Goal: Task Accomplishment & Management: Manage account settings

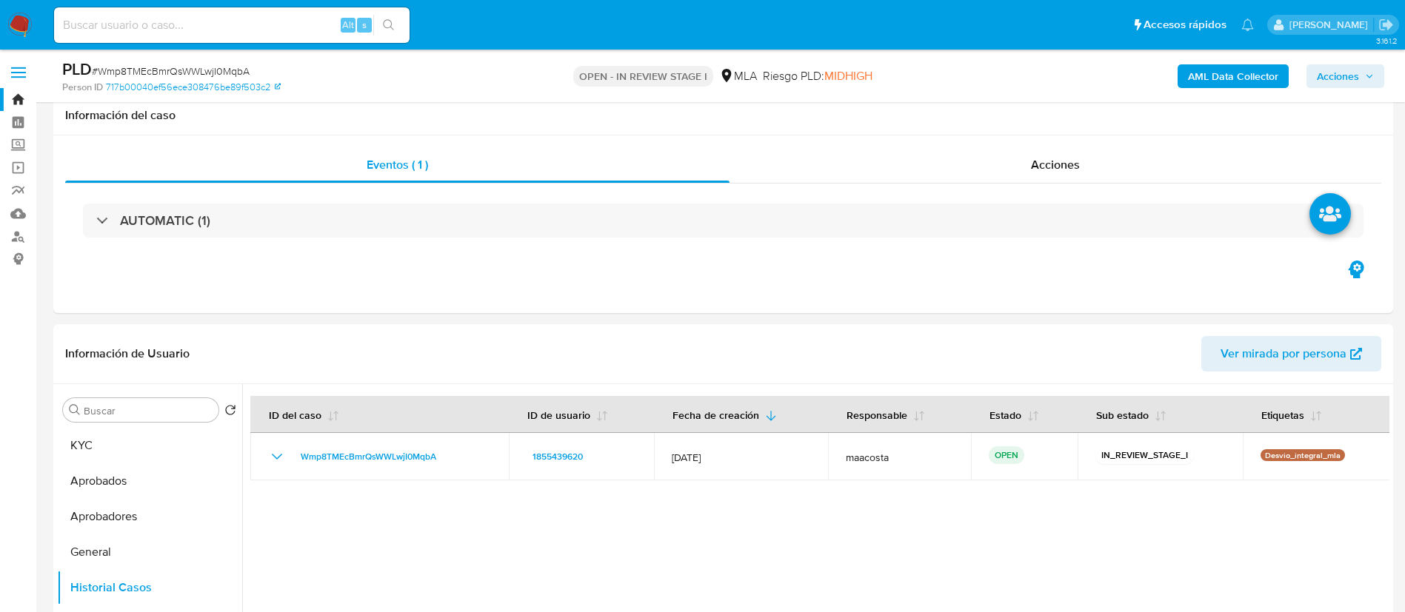
select select "10"
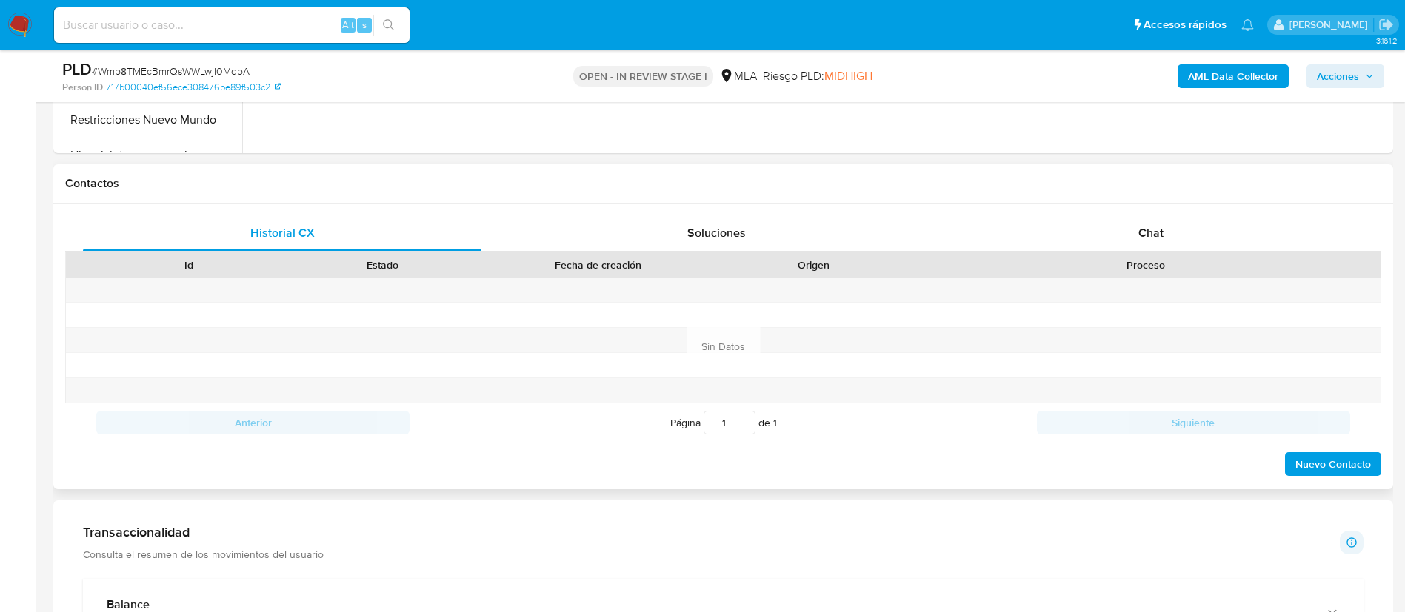
scroll to position [611, 0]
click at [1140, 257] on div "Proceso" at bounding box center [1145, 264] width 449 height 15
click at [1140, 247] on div "Chat" at bounding box center [1150, 233] width 398 height 36
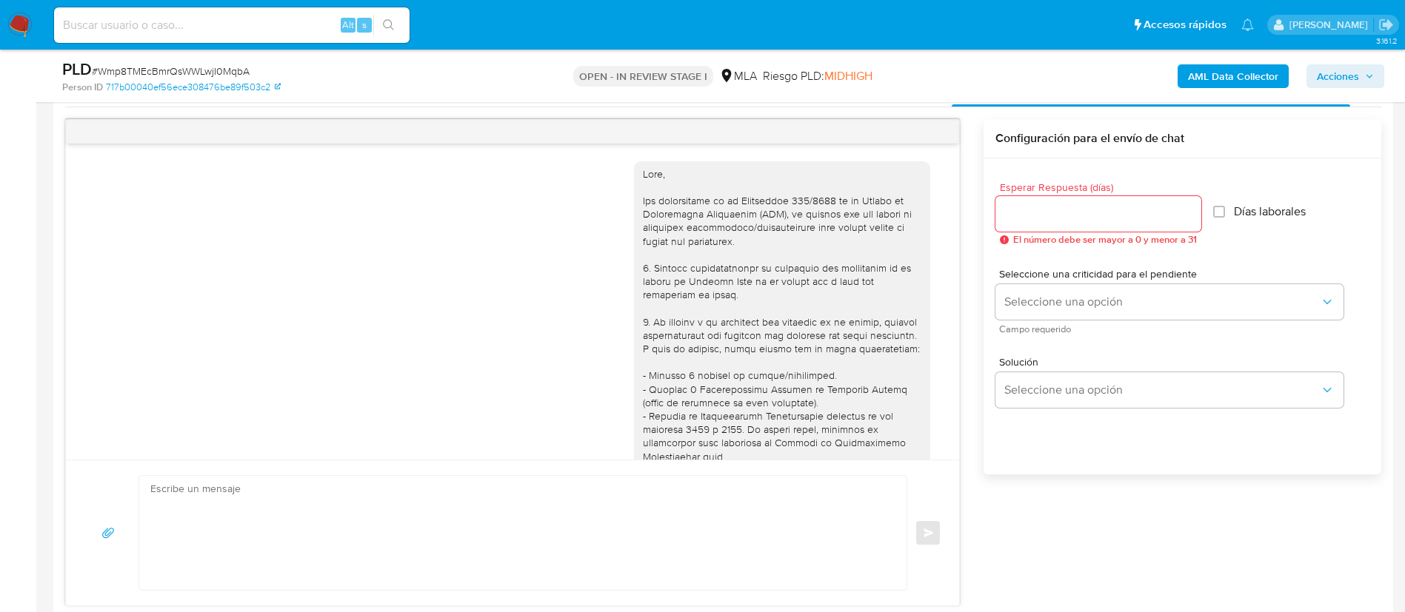
scroll to position [849, 0]
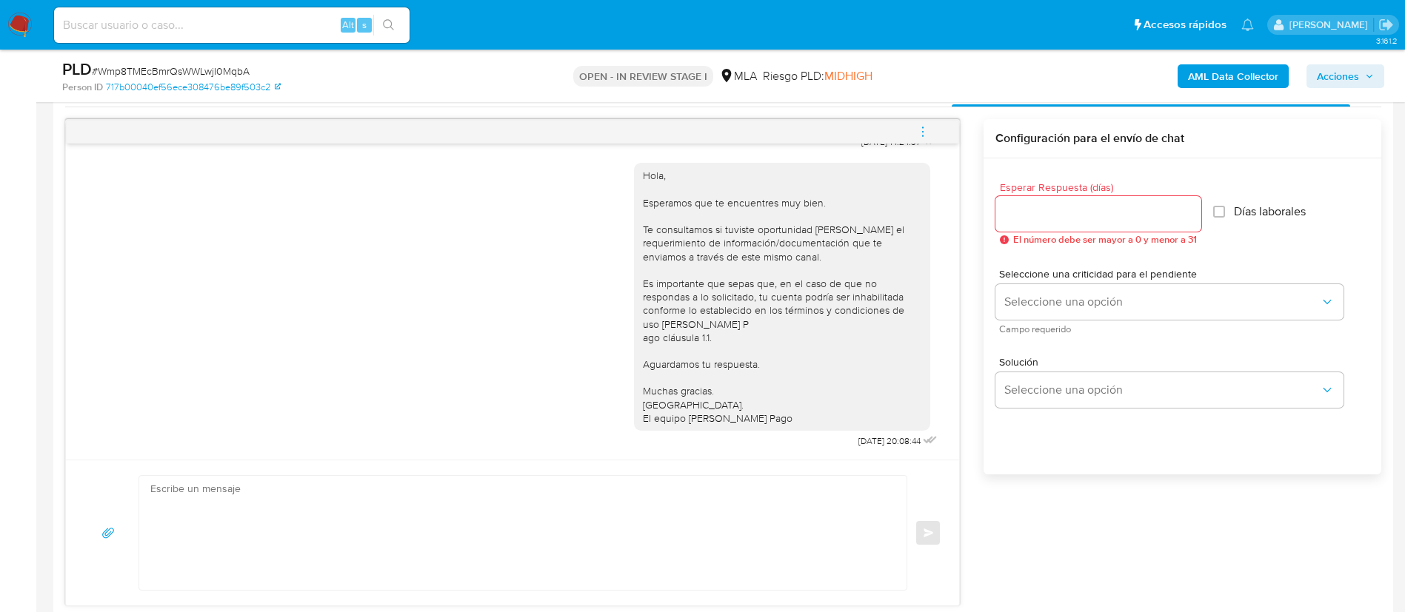
click at [920, 125] on icon "menu-action" at bounding box center [922, 131] width 13 height 13
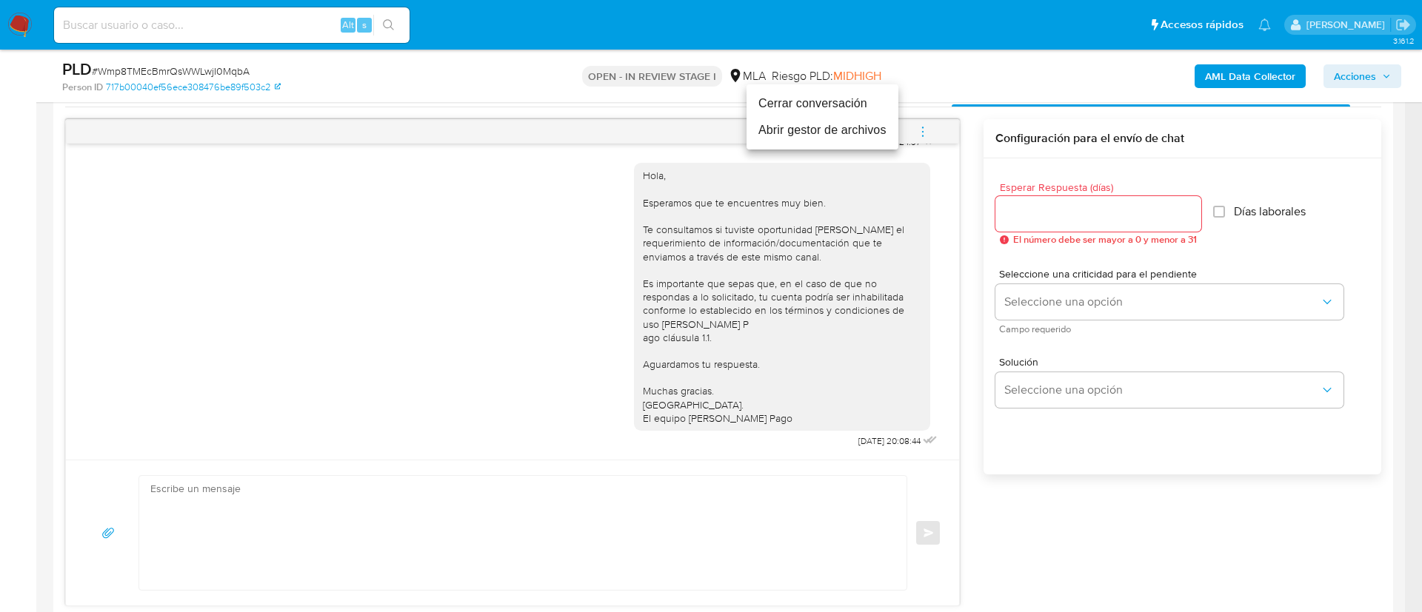
click at [787, 110] on li "Cerrar conversación" at bounding box center [822, 103] width 152 height 27
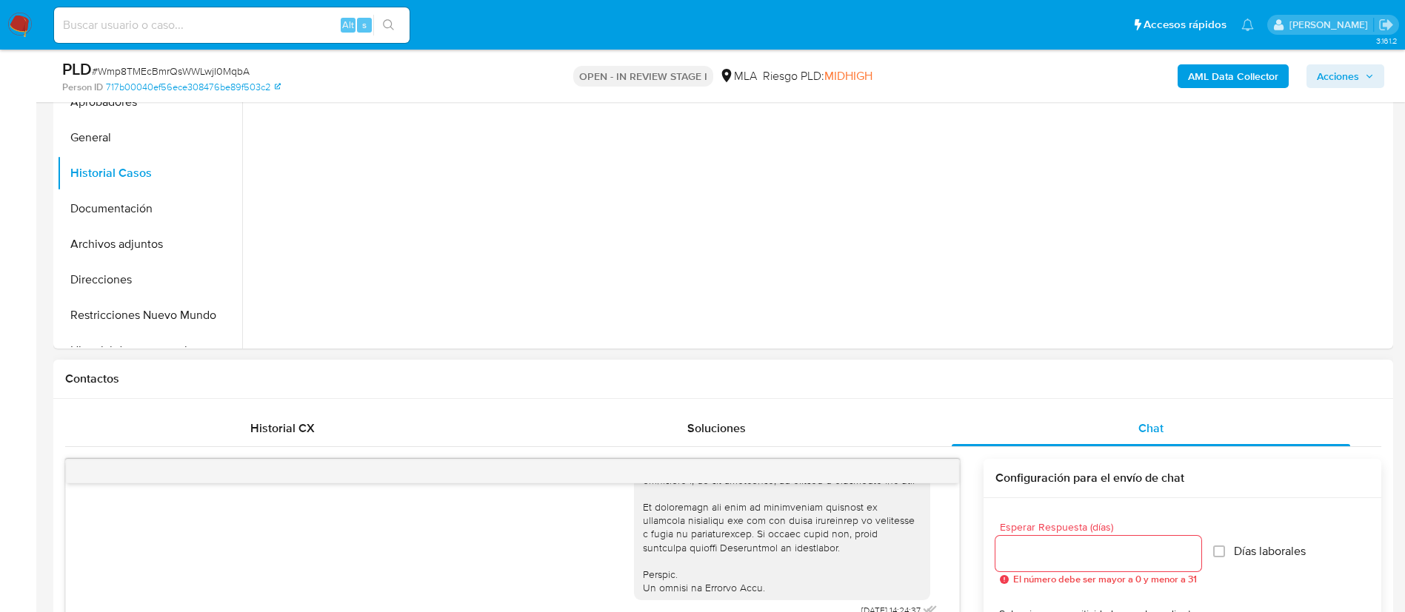
scroll to position [410, 0]
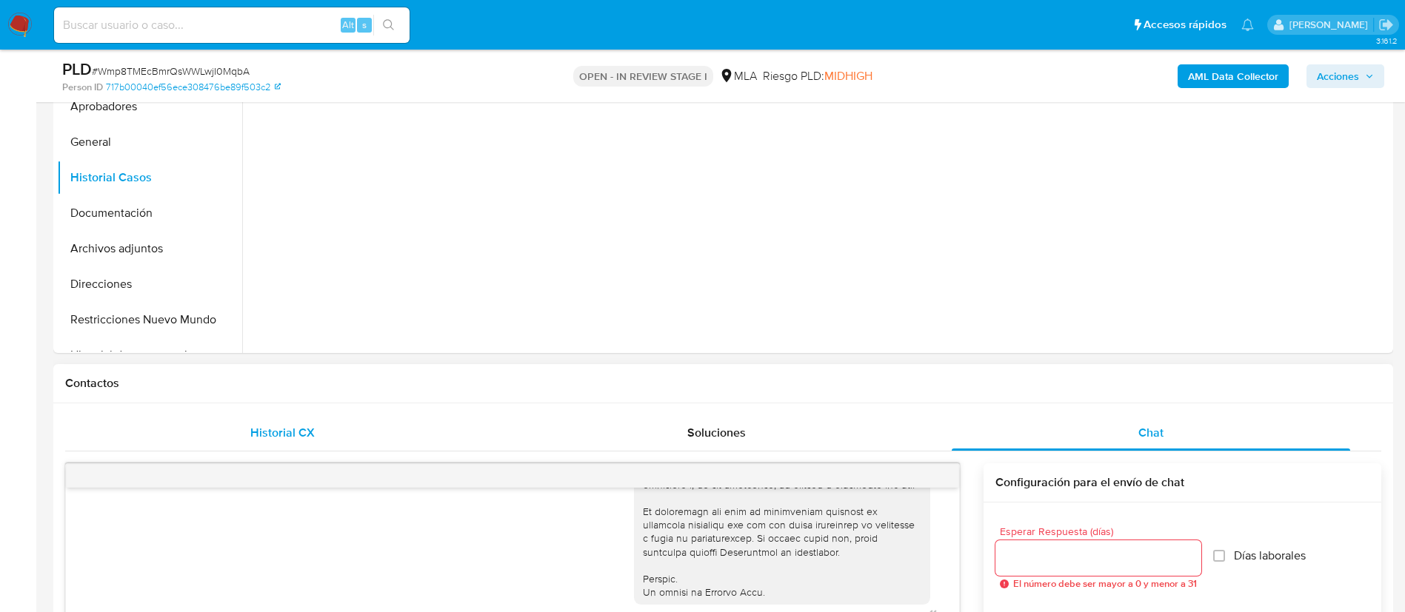
click at [269, 432] on span "Historial CX" at bounding box center [282, 432] width 64 height 17
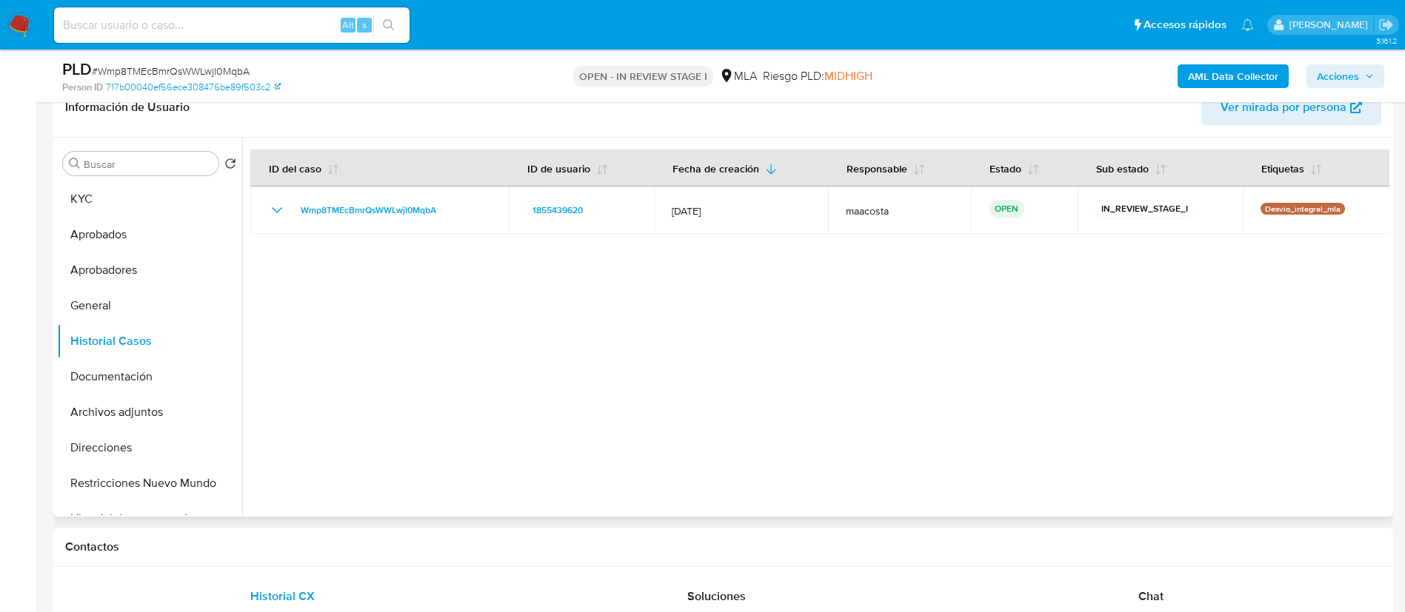
scroll to position [246, 0]
click at [134, 193] on button "KYC" at bounding box center [143, 200] width 173 height 36
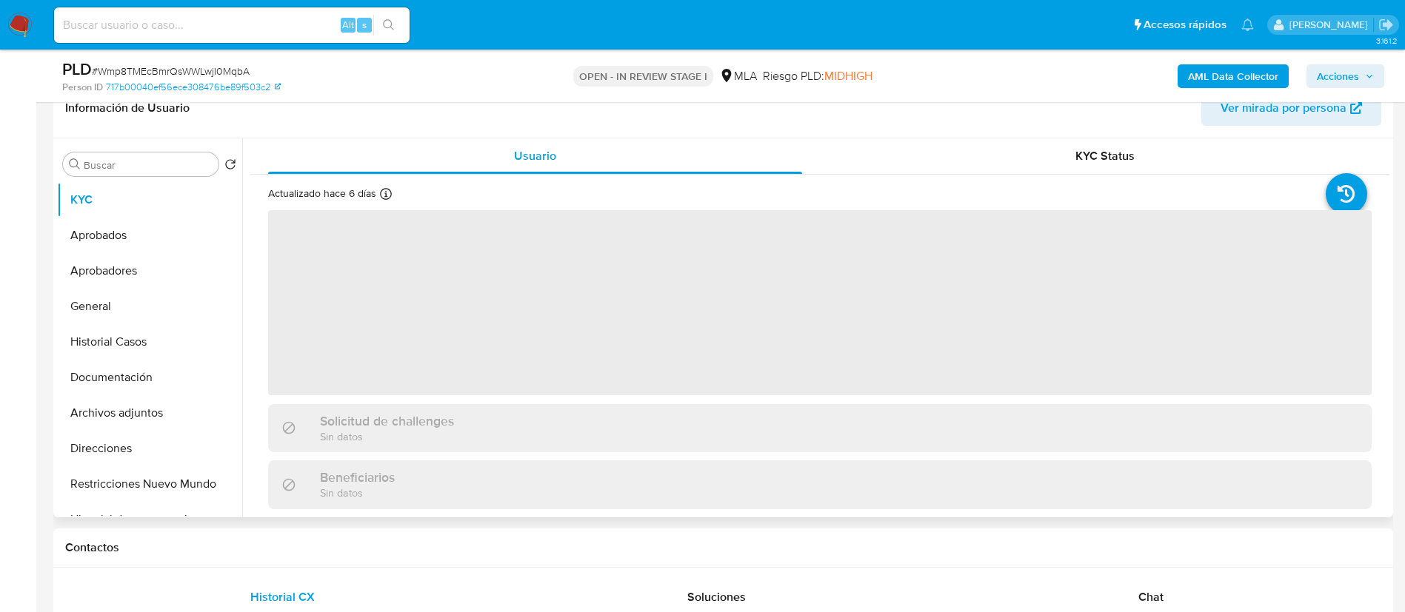
scroll to position [229, 0]
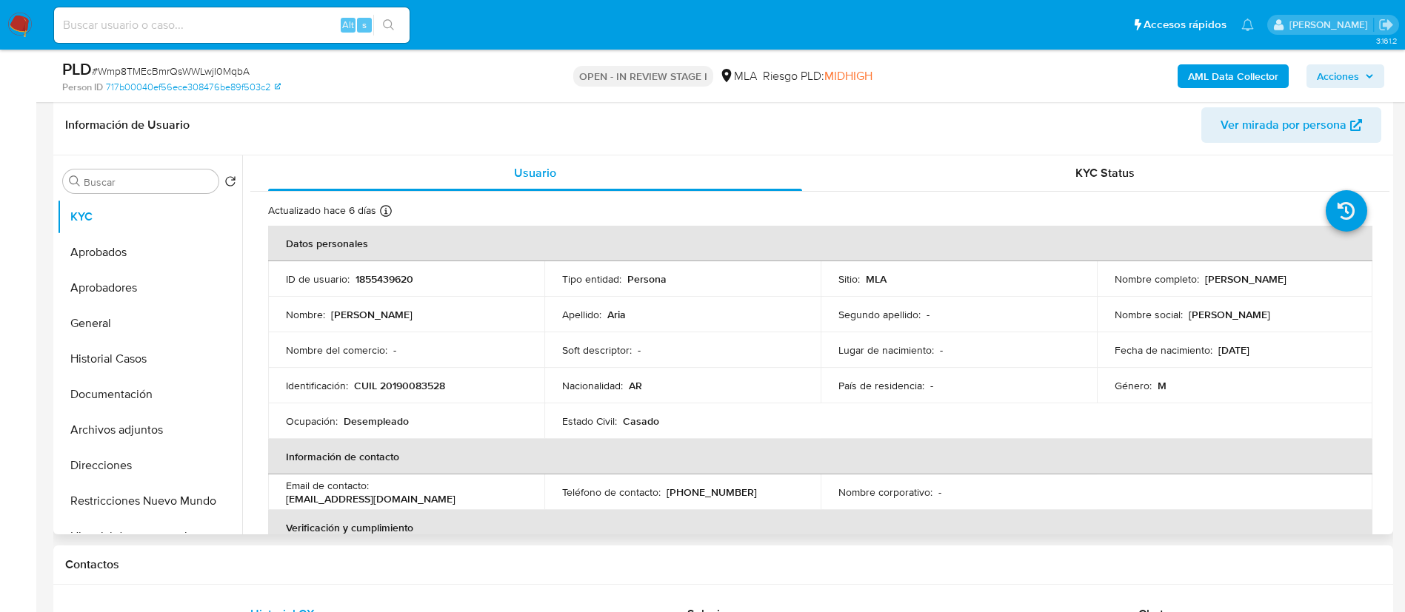
click at [325, 304] on td "Nombre : Ezequiel Jonatan" at bounding box center [406, 315] width 276 height 36
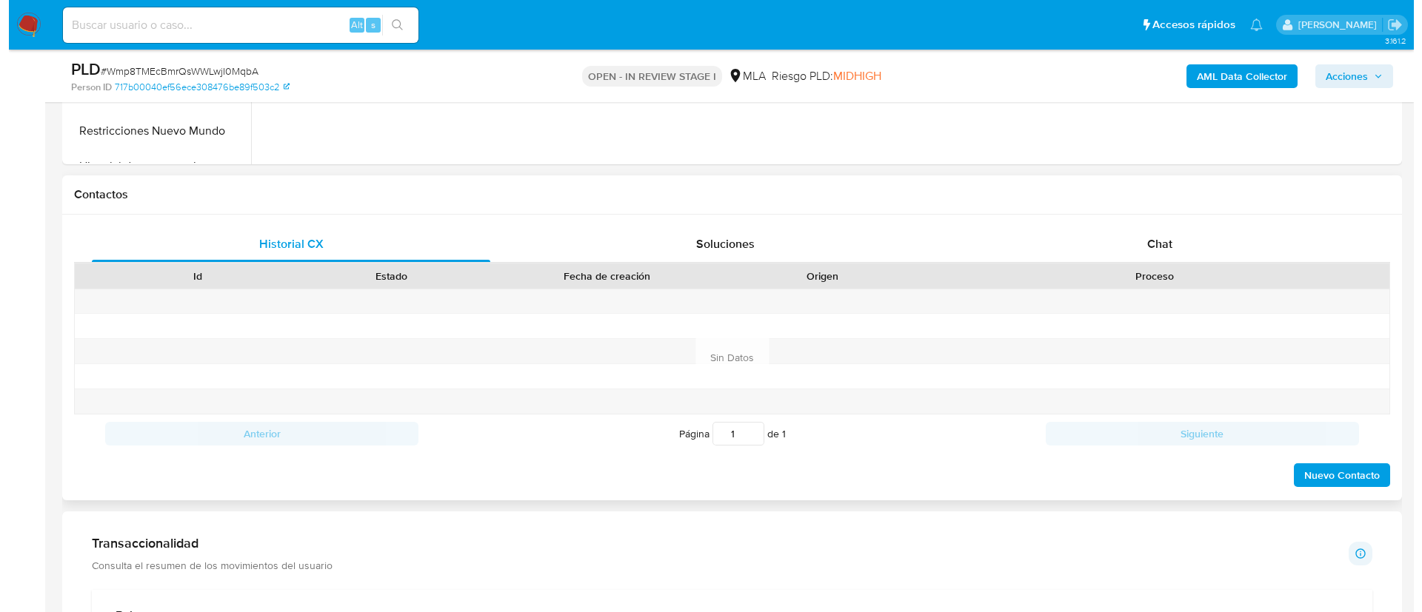
scroll to position [238, 0]
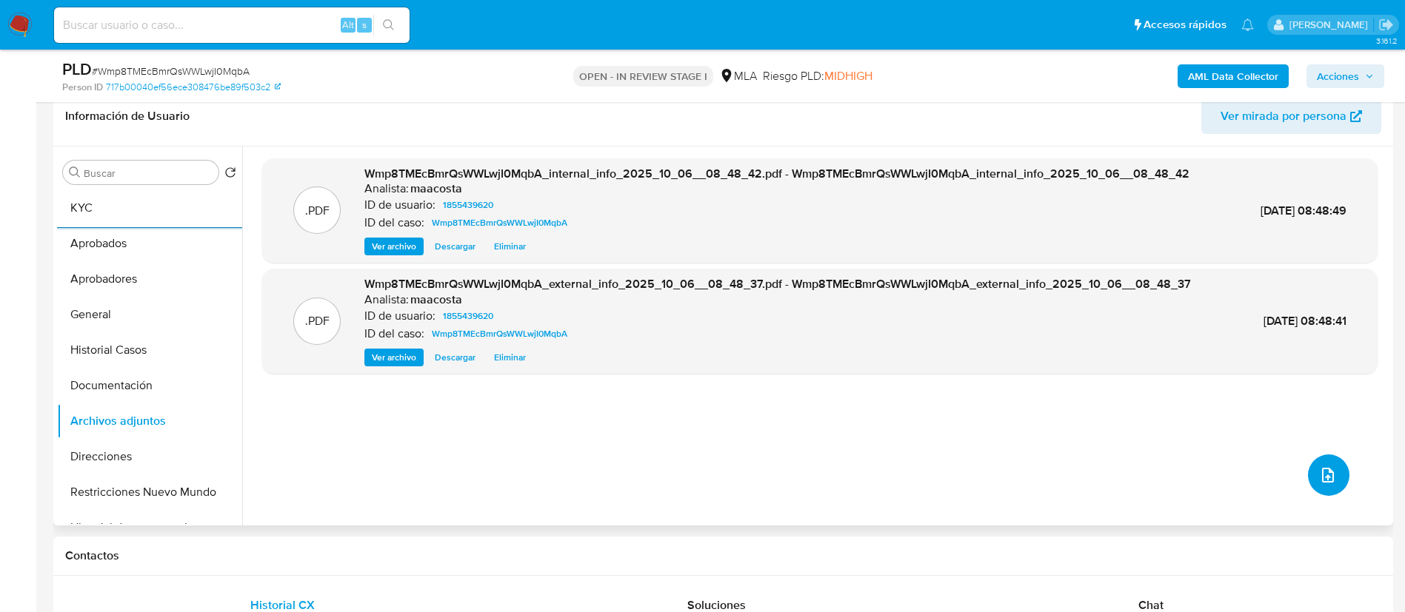
click at [1328, 470] on icon "upload-file" at bounding box center [1328, 475] width 18 height 18
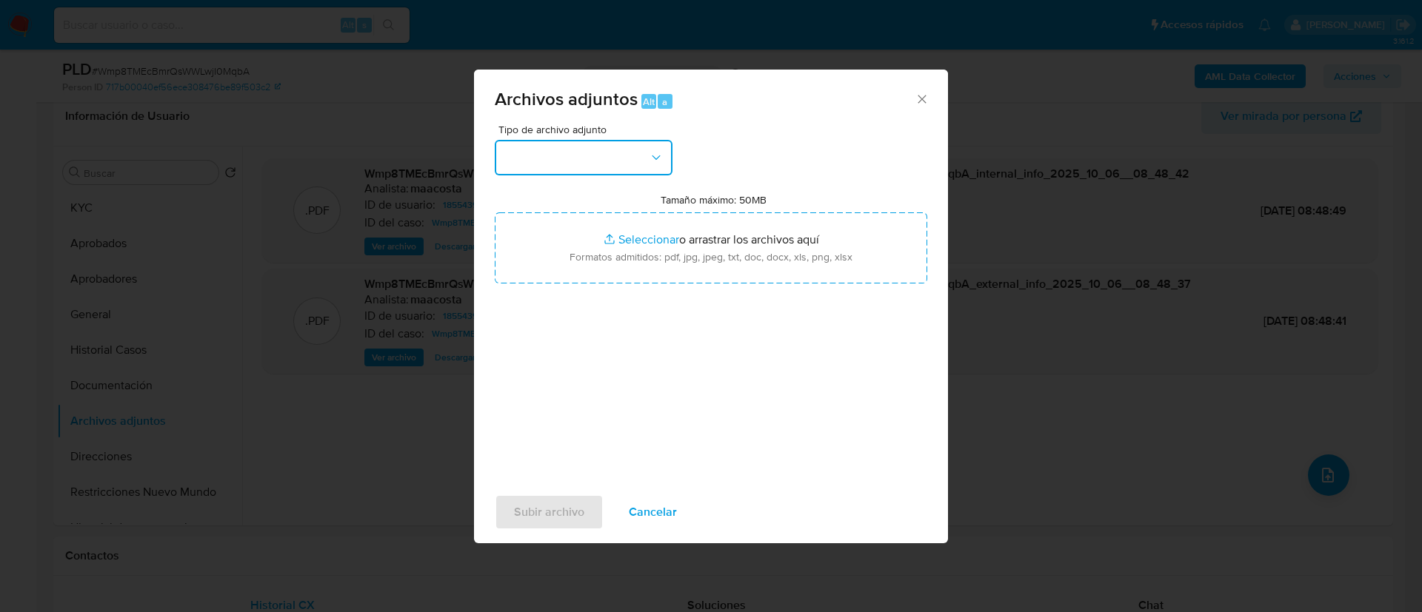
click at [627, 158] on button "button" at bounding box center [584, 158] width 178 height 36
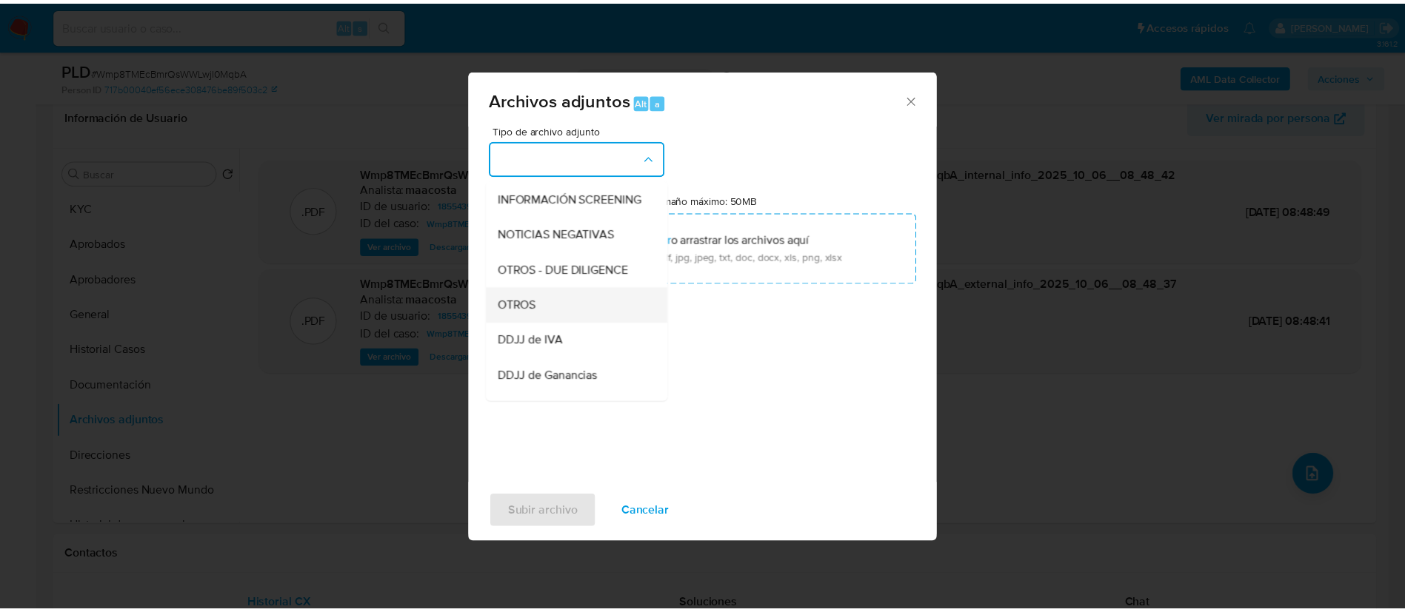
scroll to position [179, 0]
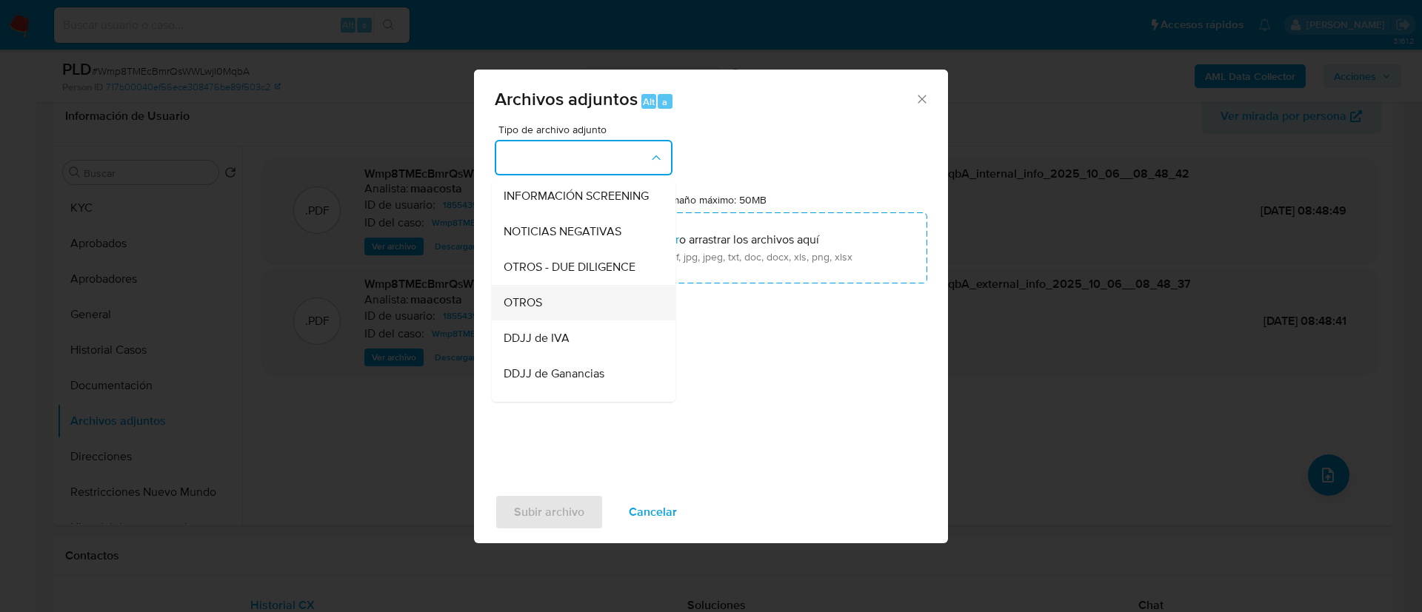
click at [539, 310] on span "OTROS" at bounding box center [522, 302] width 39 height 15
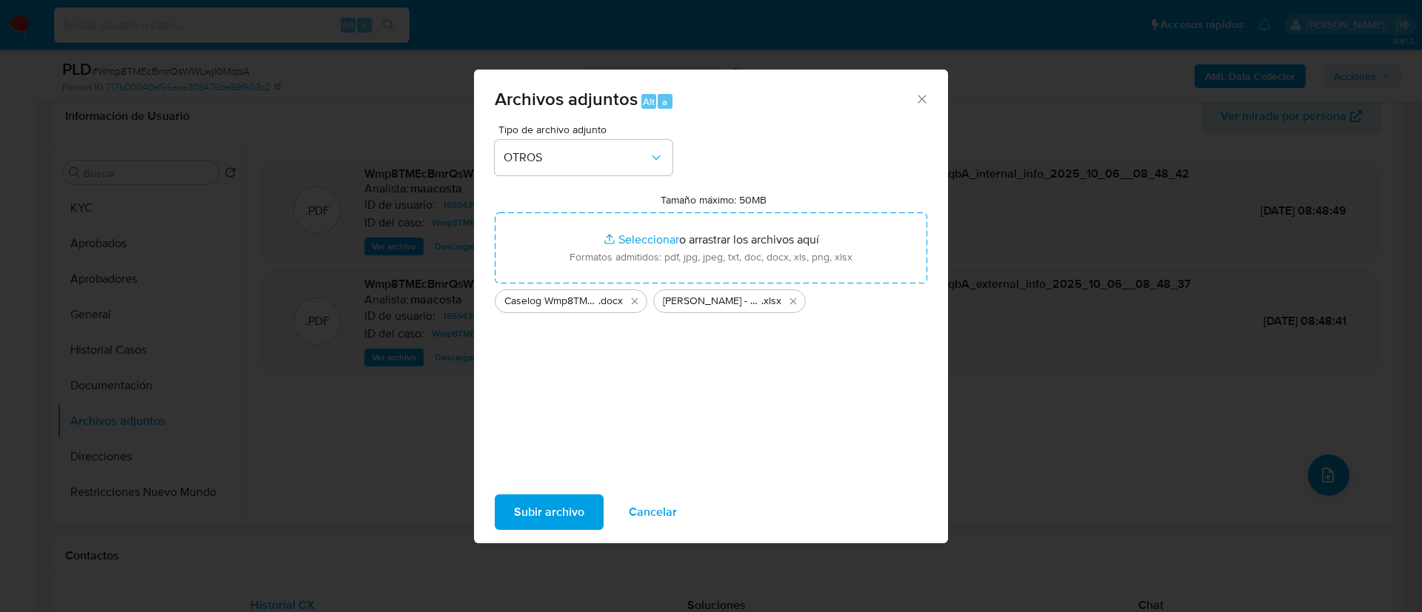
click at [564, 522] on span "Subir archivo" at bounding box center [549, 512] width 70 height 33
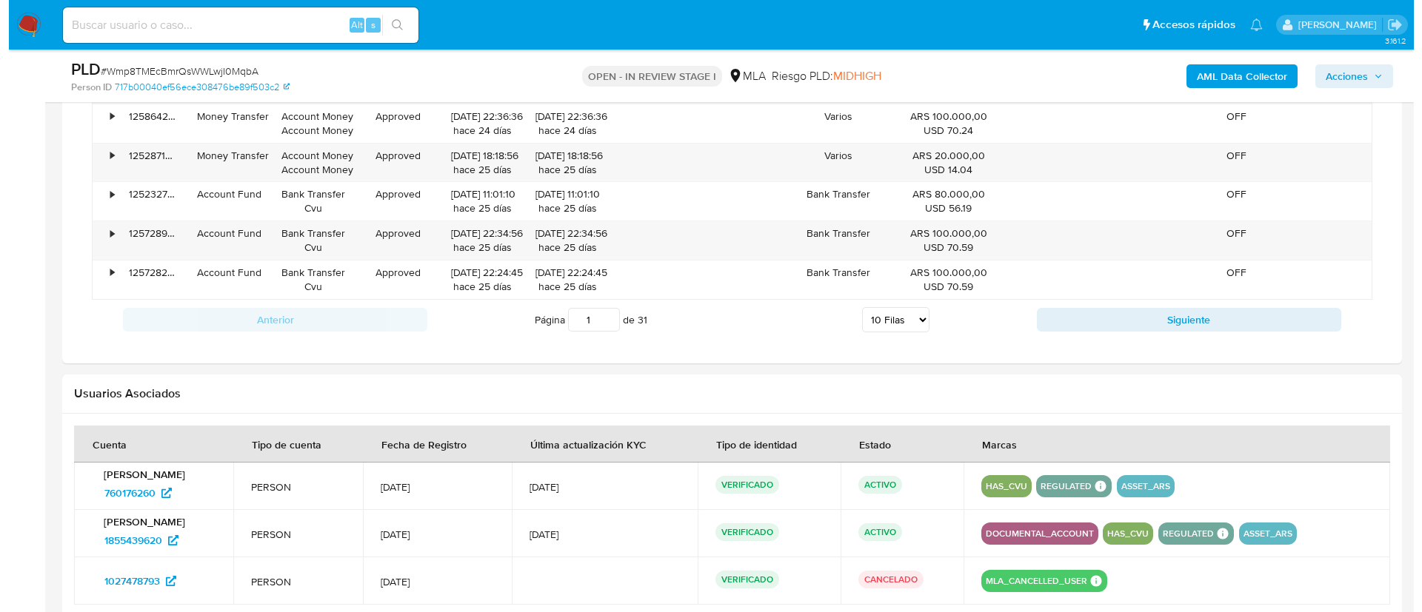
scroll to position [2088, 0]
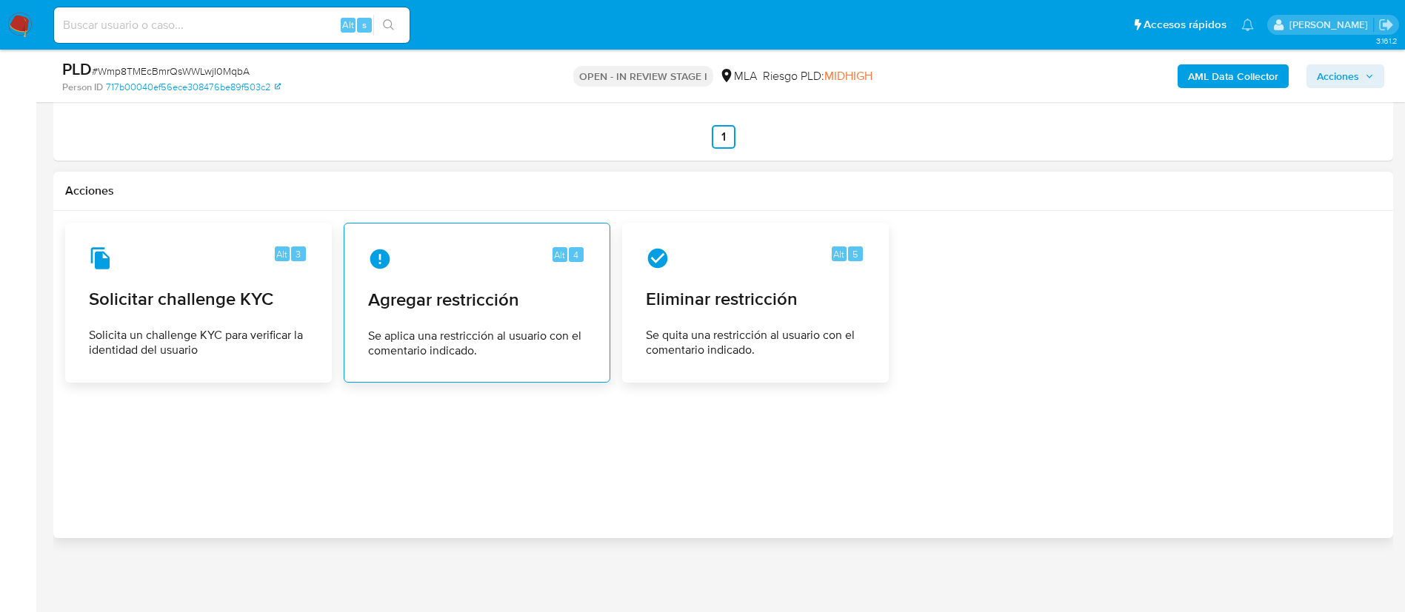
click at [467, 345] on span "Se aplica una restricción al usuario con el comentario indicado." at bounding box center [477, 344] width 218 height 30
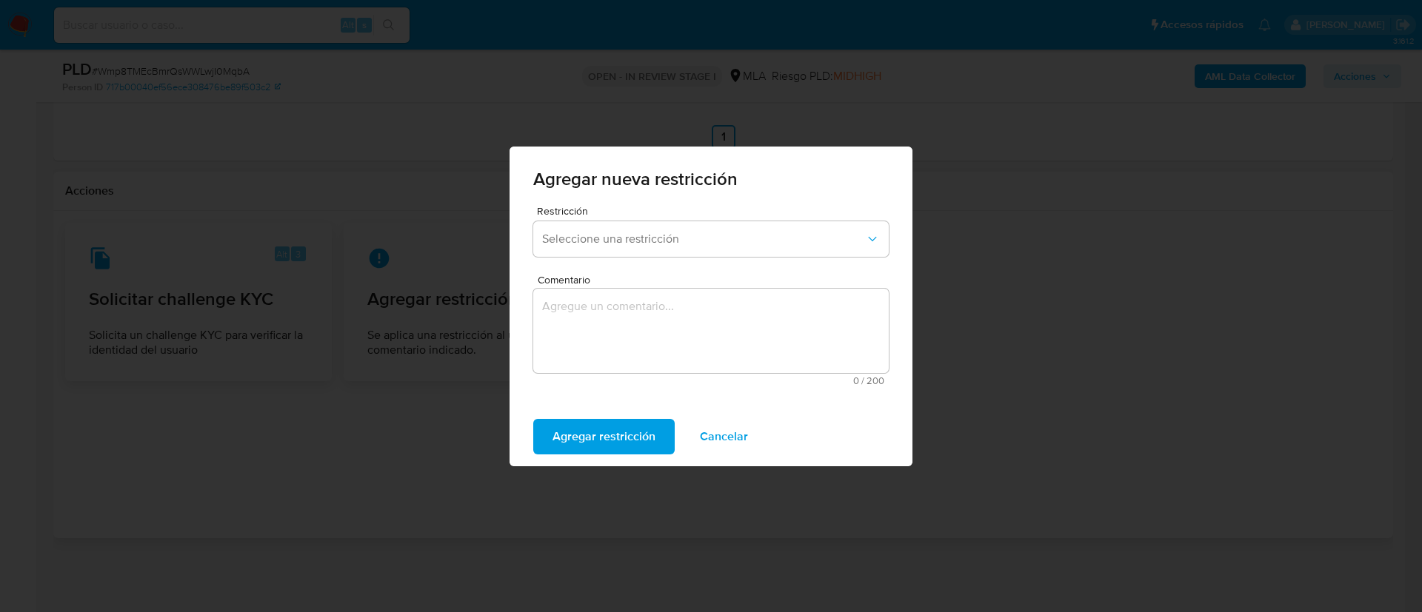
click at [604, 220] on div "Restricción Seleccione una restricción" at bounding box center [710, 234] width 355 height 57
click at [606, 228] on button "Seleccione una restricción" at bounding box center [710, 239] width 355 height 36
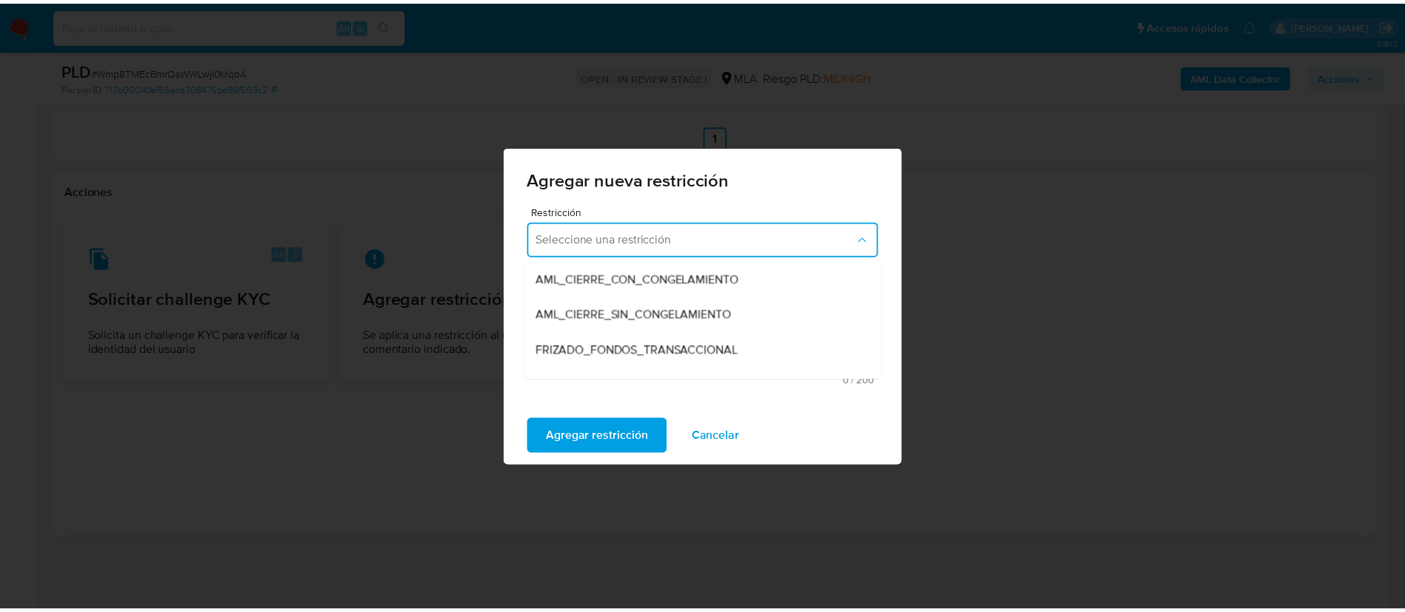
scroll to position [126, 0]
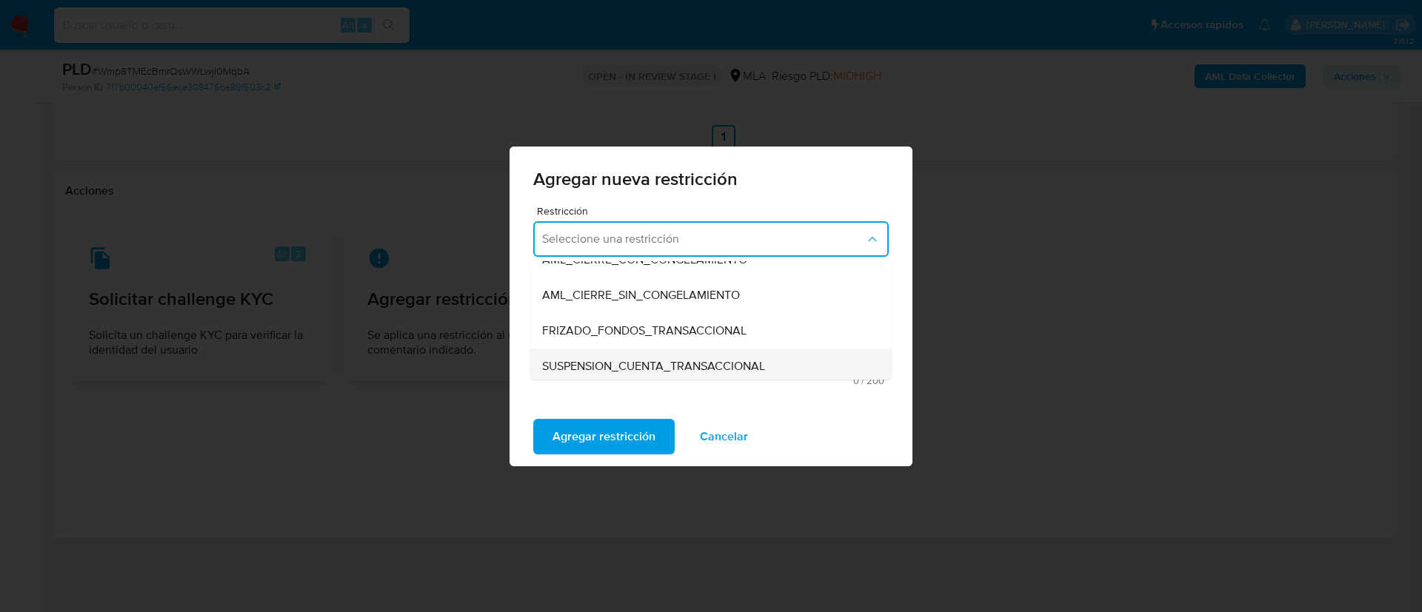
click at [620, 365] on span "SUSPENSION_CUENTA_TRANSACCIONAL" at bounding box center [653, 366] width 223 height 15
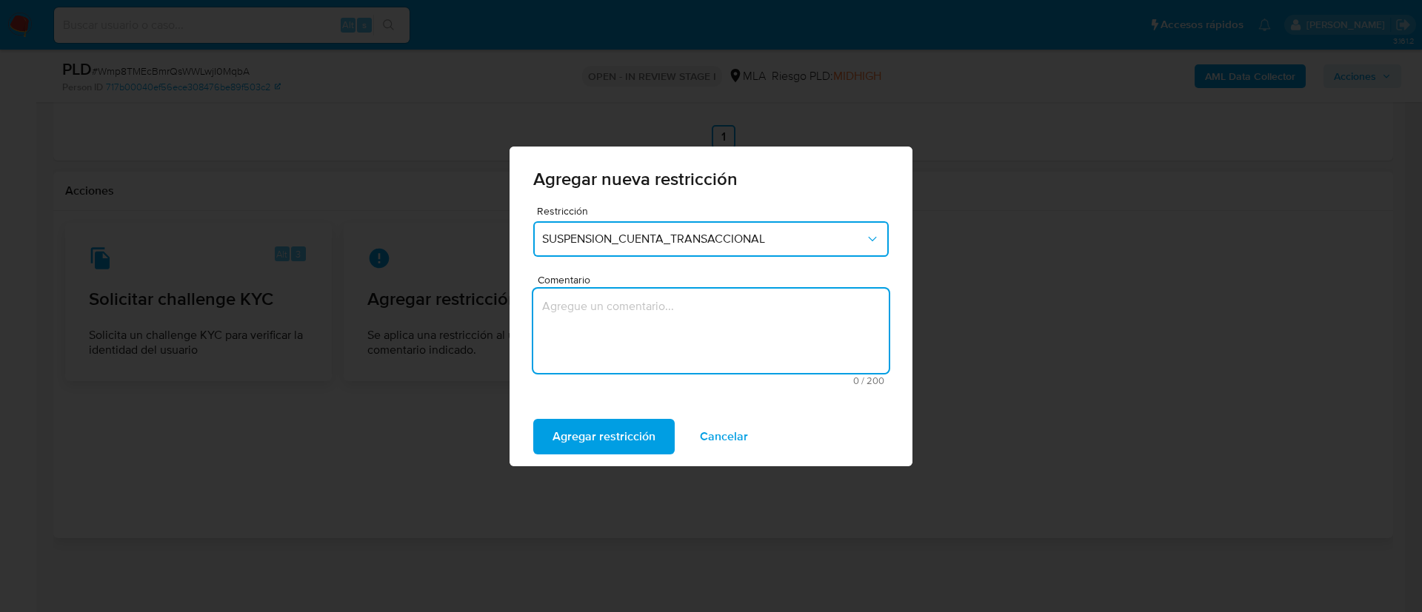
click at [620, 365] on textarea "Comentario" at bounding box center [710, 331] width 355 height 84
type textarea "AML"
click at [602, 432] on span "Agregar restricción" at bounding box center [603, 437] width 103 height 33
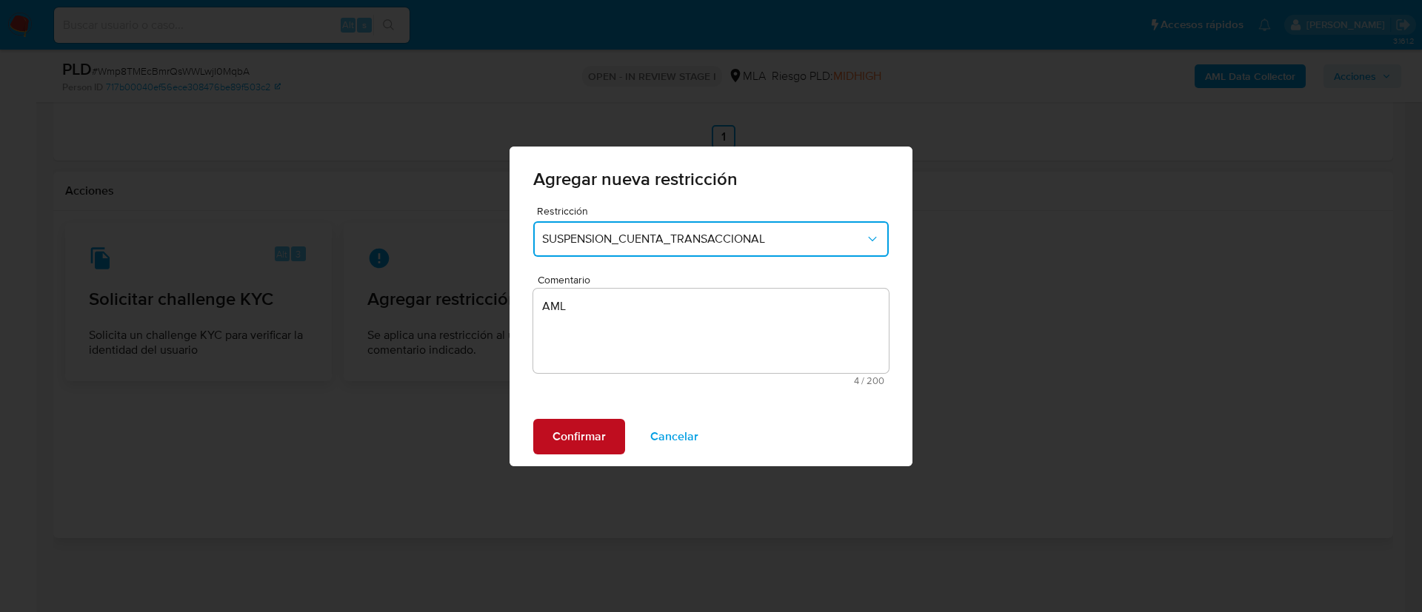
click at [593, 429] on span "Confirmar" at bounding box center [578, 437] width 53 height 33
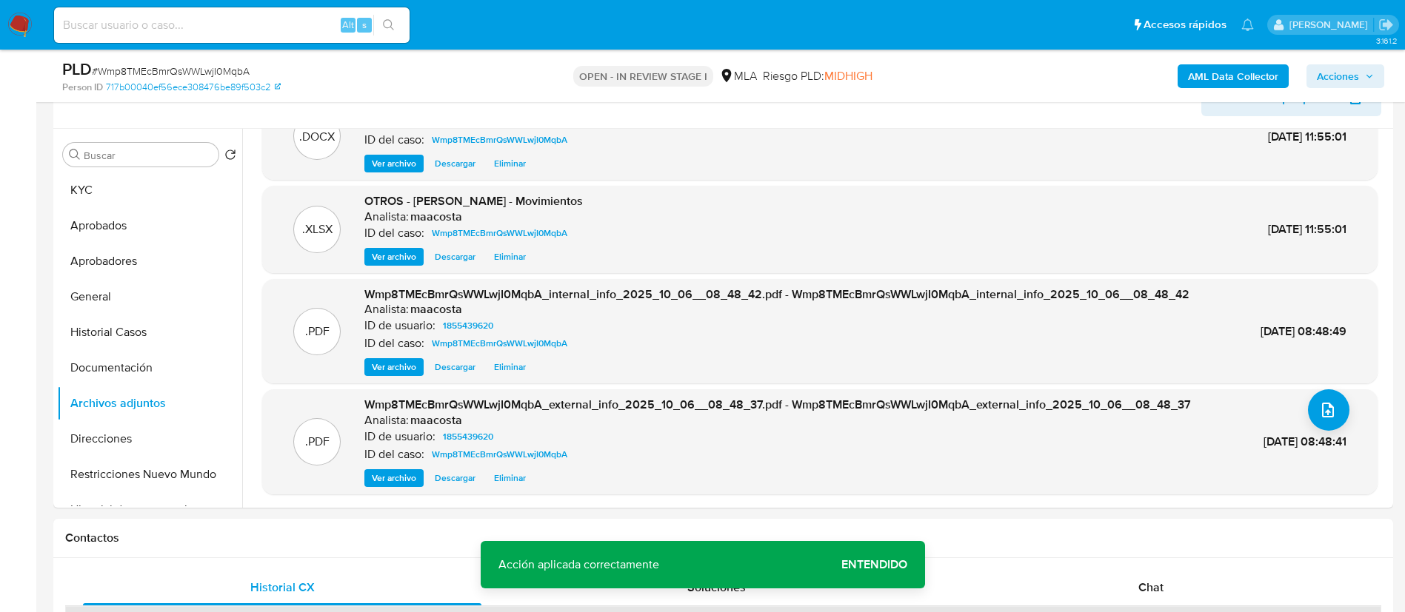
scroll to position [255, 0]
click at [137, 330] on button "Historial Casos" at bounding box center [143, 333] width 173 height 36
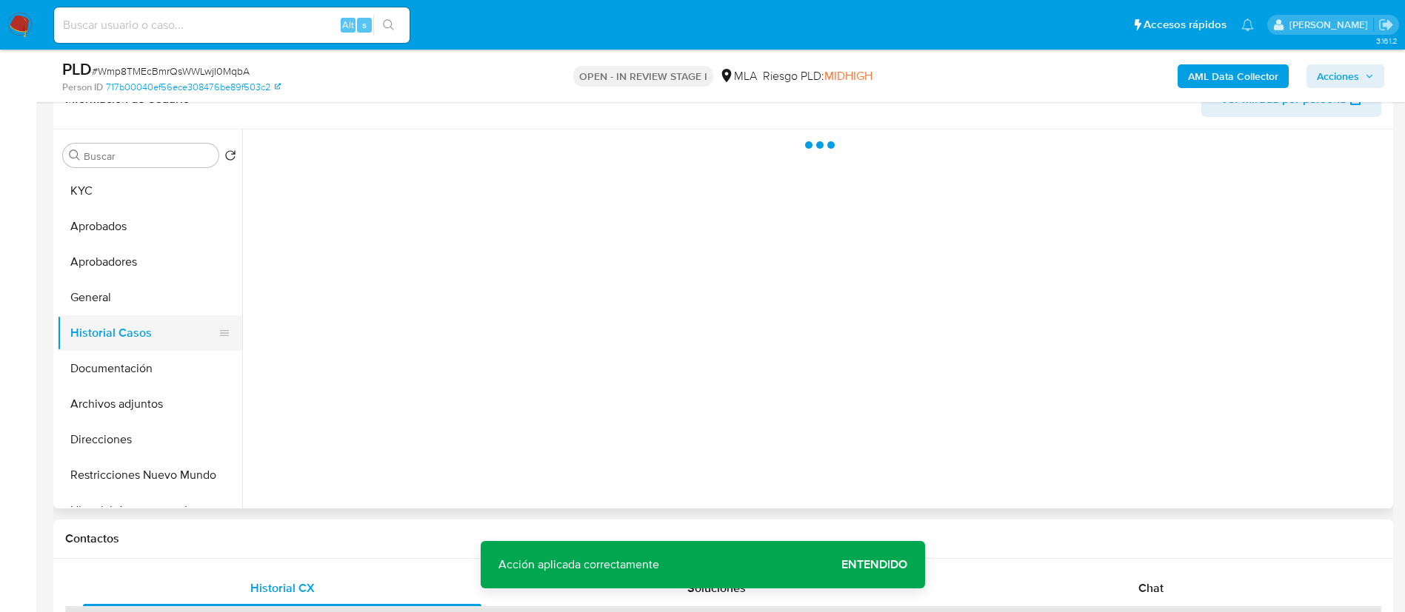
scroll to position [0, 0]
click at [1345, 70] on span "Acciones" at bounding box center [1337, 76] width 42 height 24
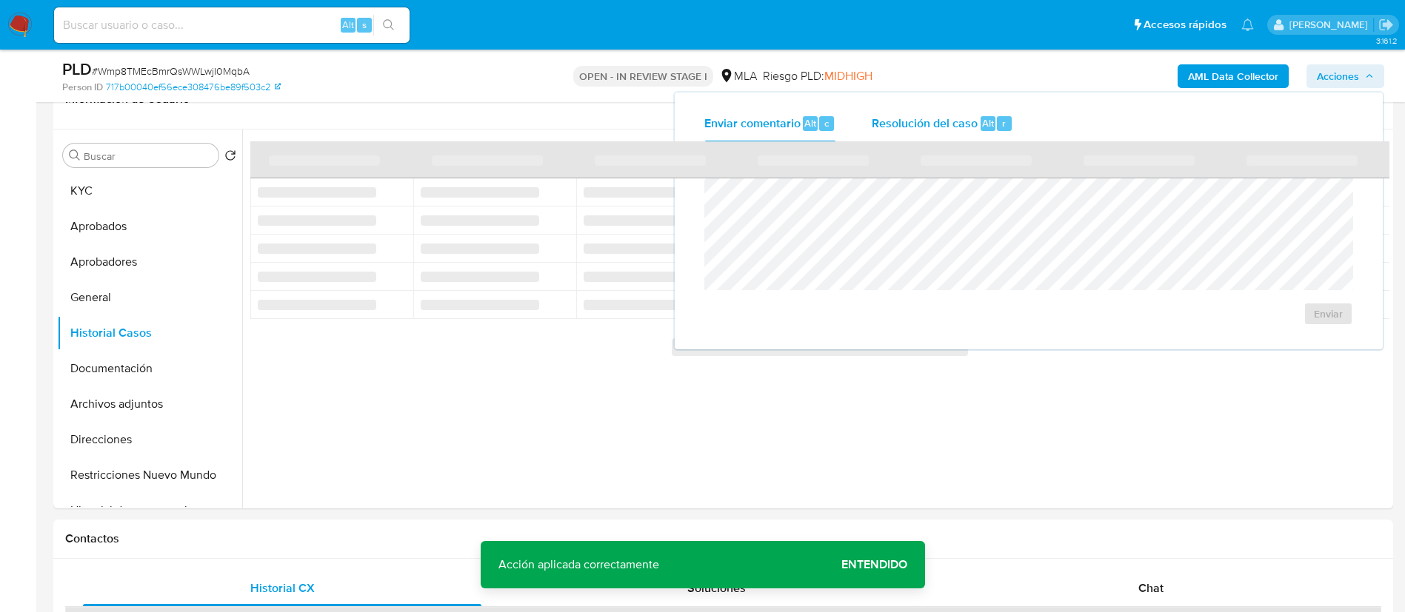
click at [962, 104] on div "Resolución del caso Alt r" at bounding box center [941, 123] width 141 height 39
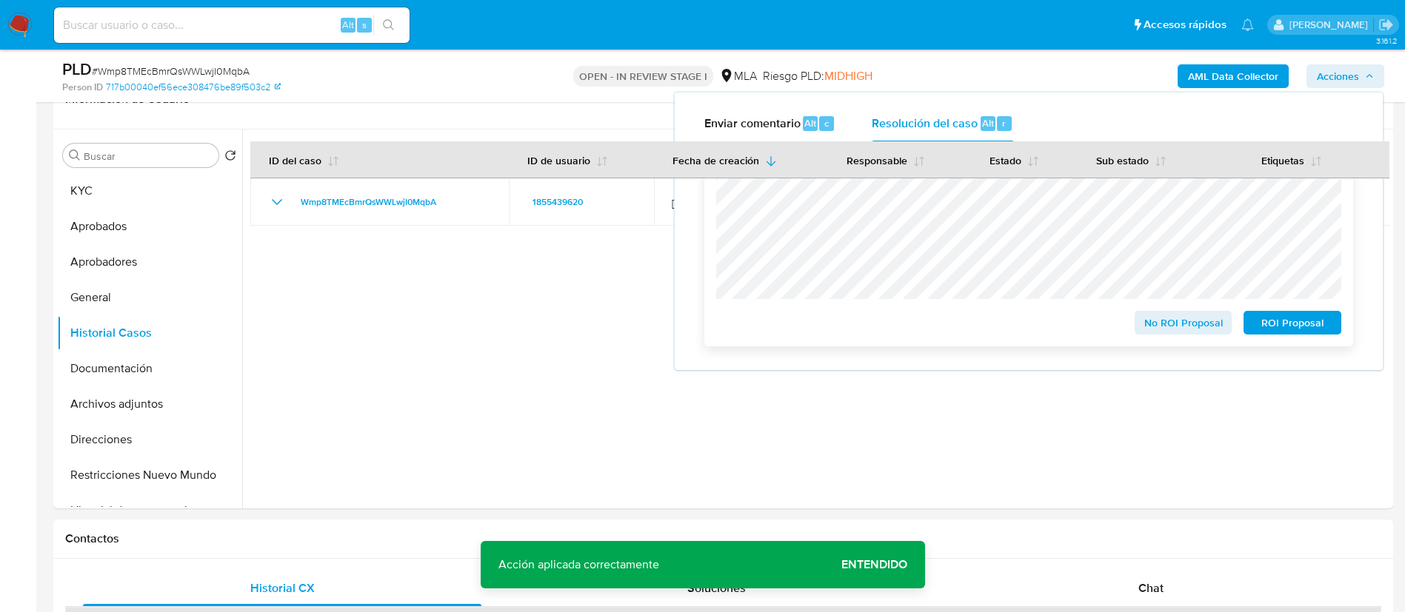
click at [1269, 321] on span "ROI Proposal" at bounding box center [1292, 322] width 77 height 21
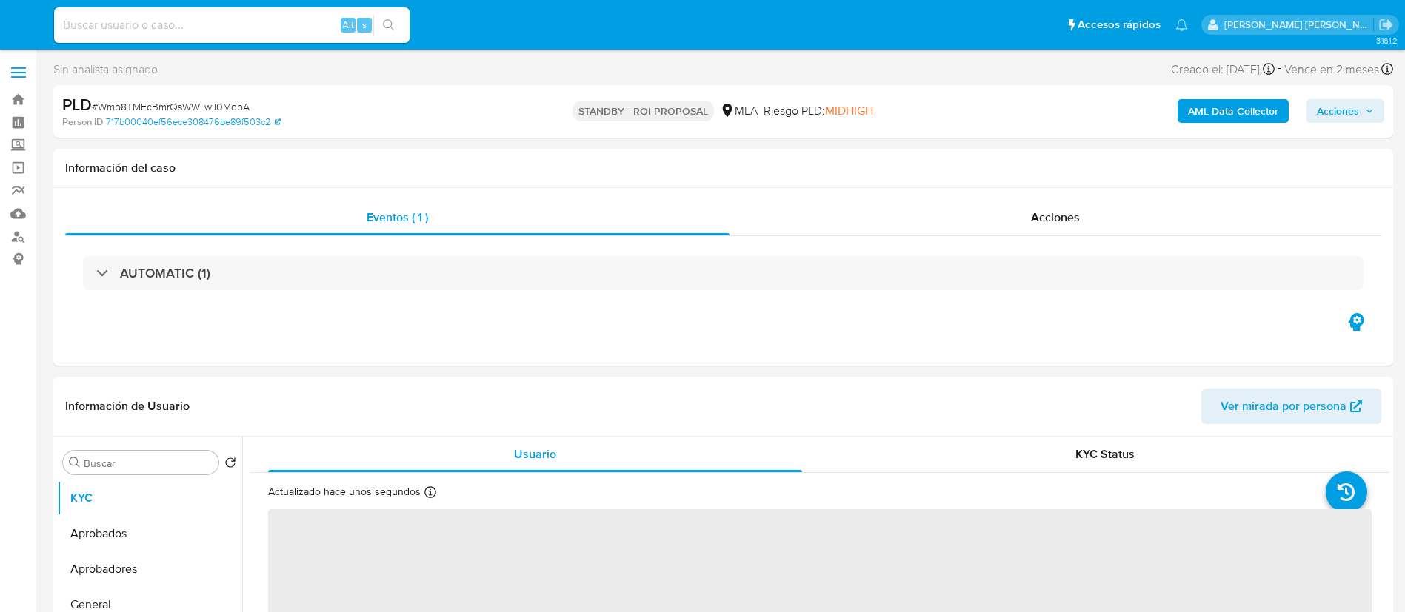
select select "10"
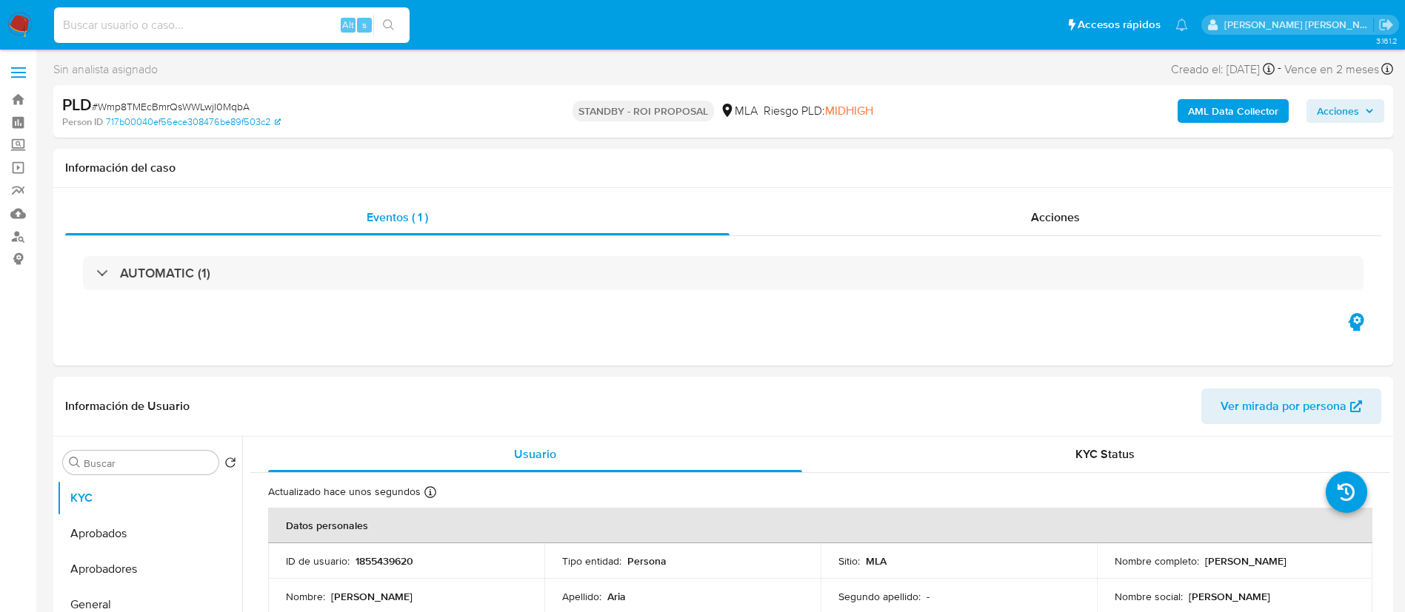
click at [248, 34] on input at bounding box center [231, 25] width 355 height 19
paste input "FFL0VDfCoIlSnXuoaQ3xla5A"
type input "FFL0VDfCoIlSnXuoaQ3xla5A"
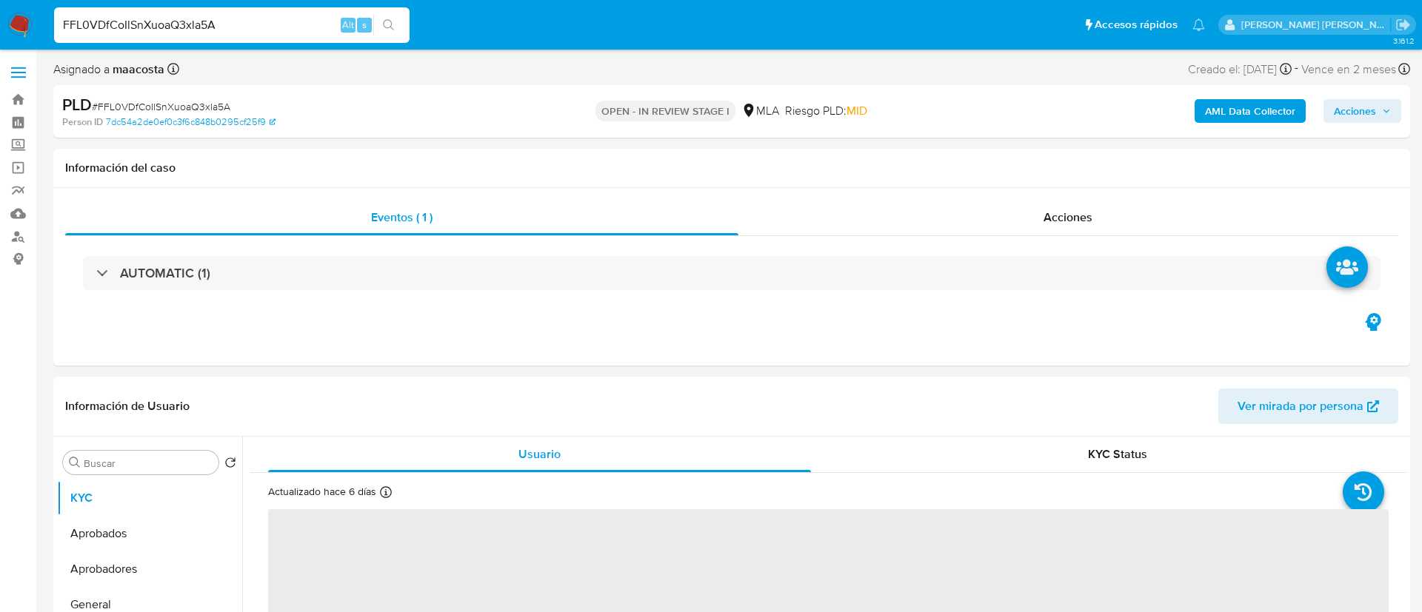
select select "10"
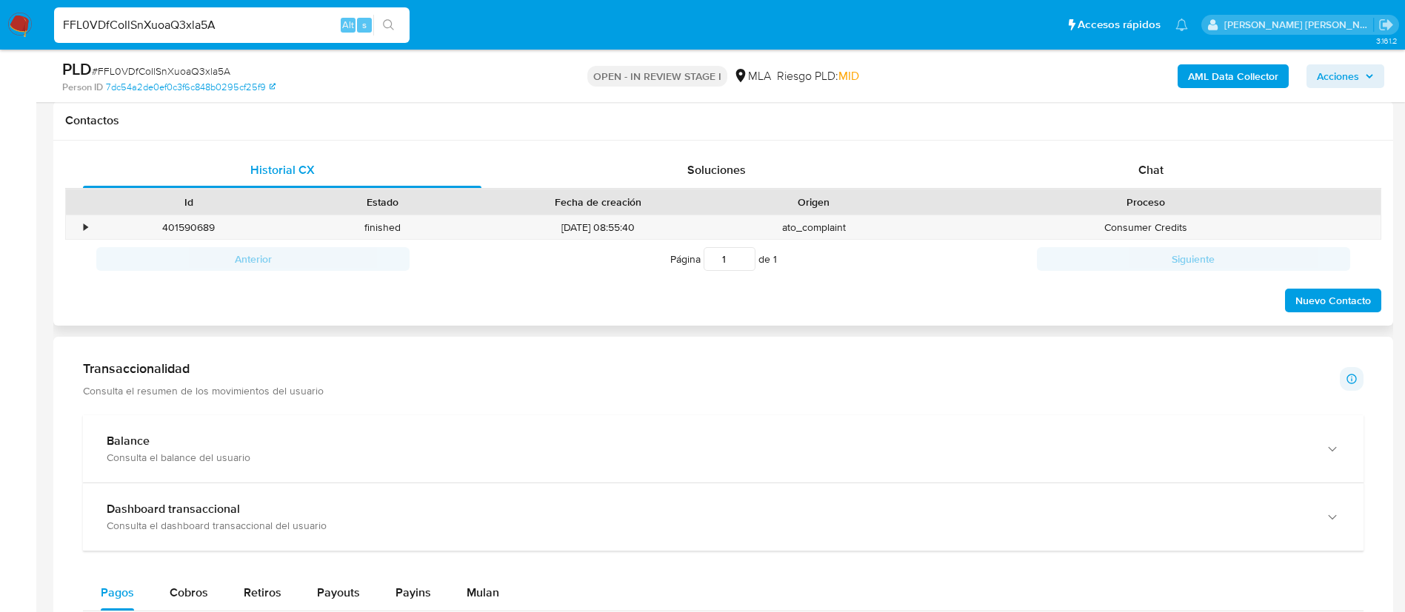
scroll to position [633, 0]
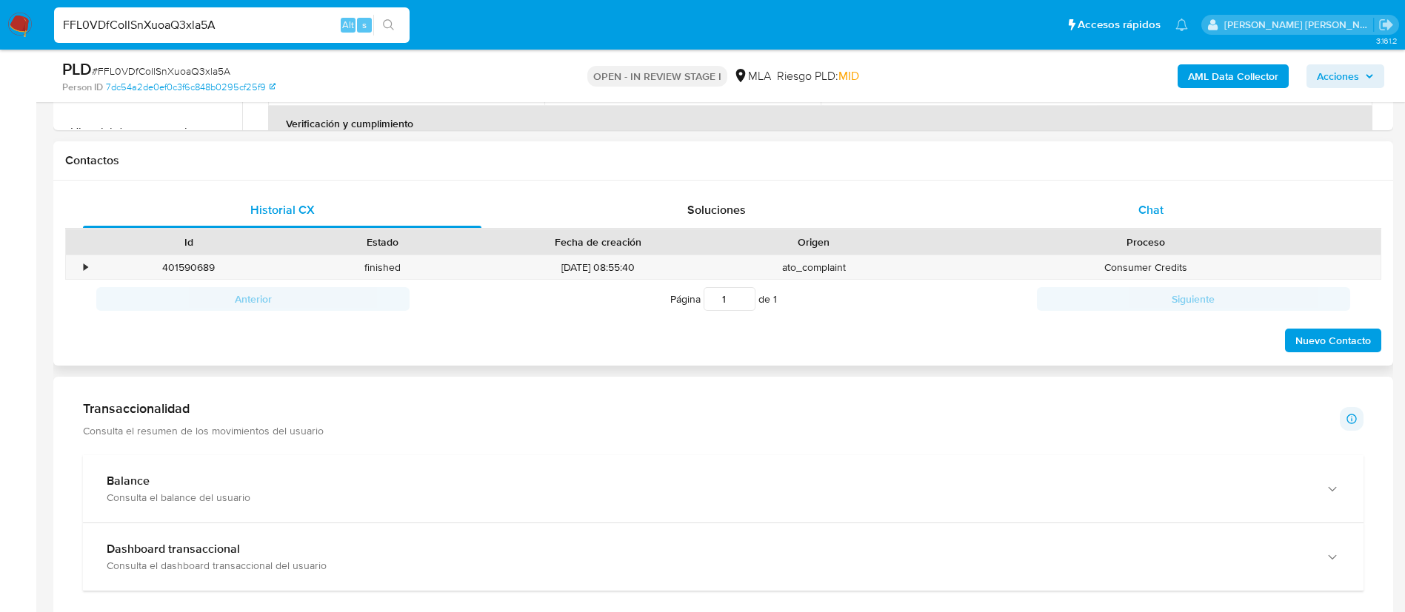
click at [1151, 219] on div "Chat" at bounding box center [1150, 211] width 398 height 36
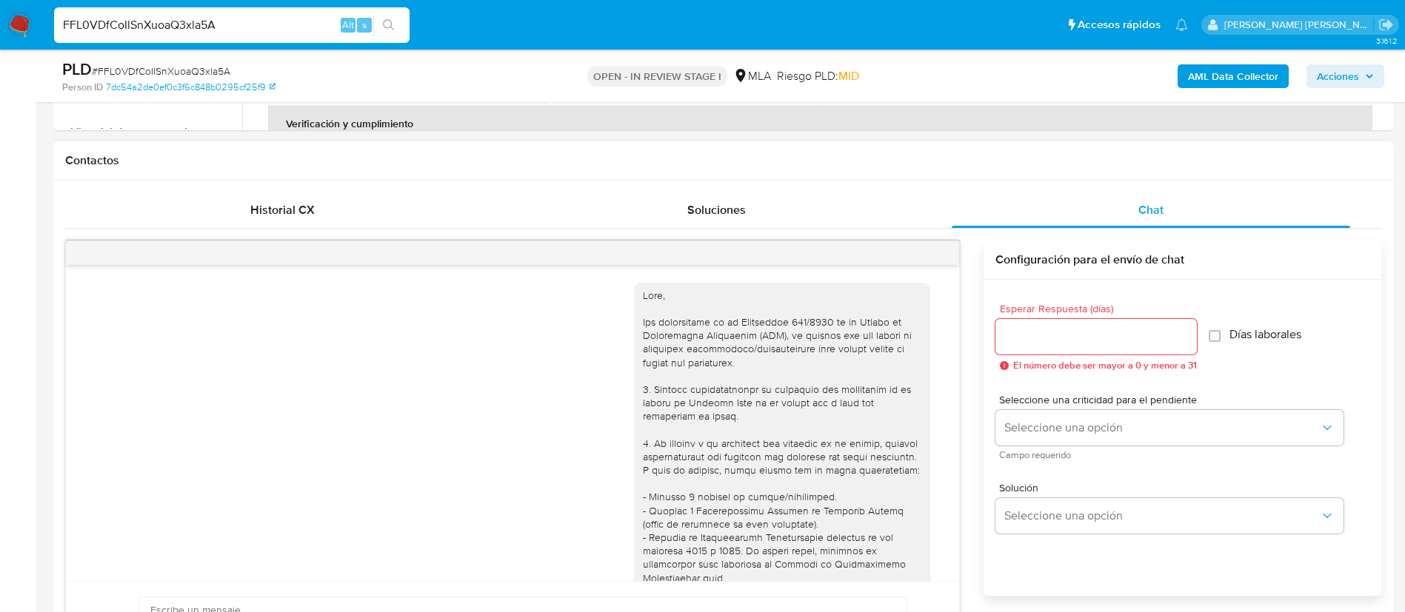
scroll to position [849, 0]
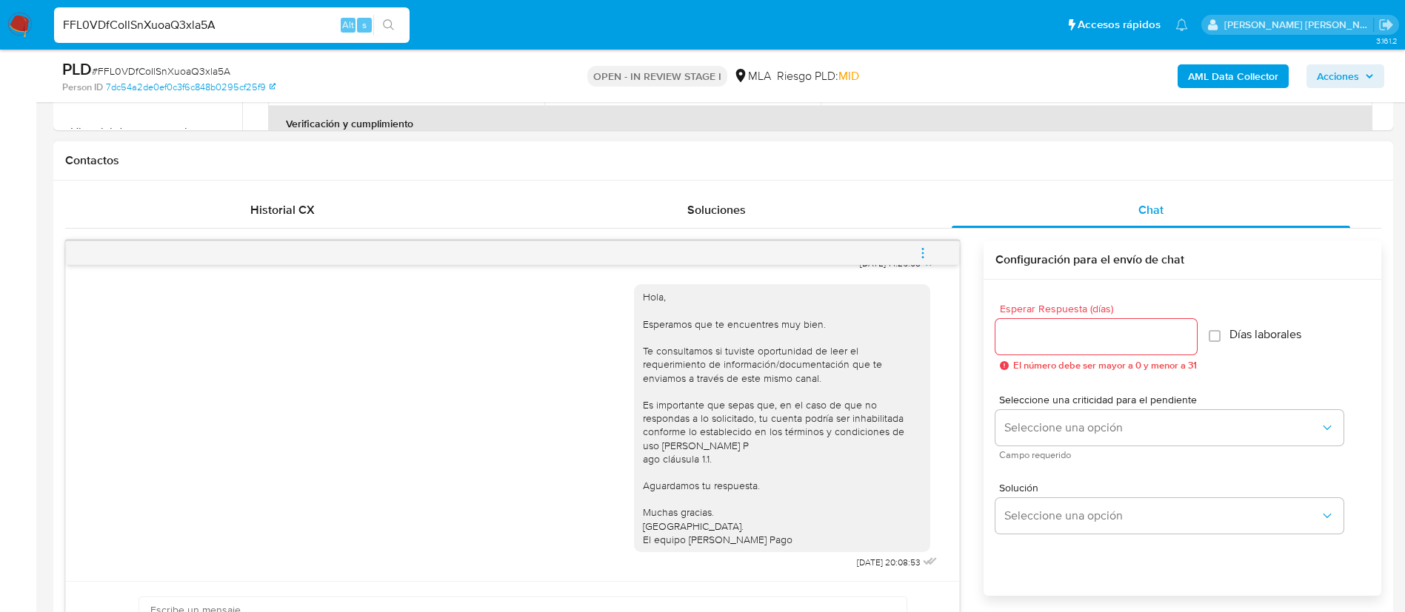
click at [924, 255] on icon "menu-action" at bounding box center [922, 253] width 13 height 13
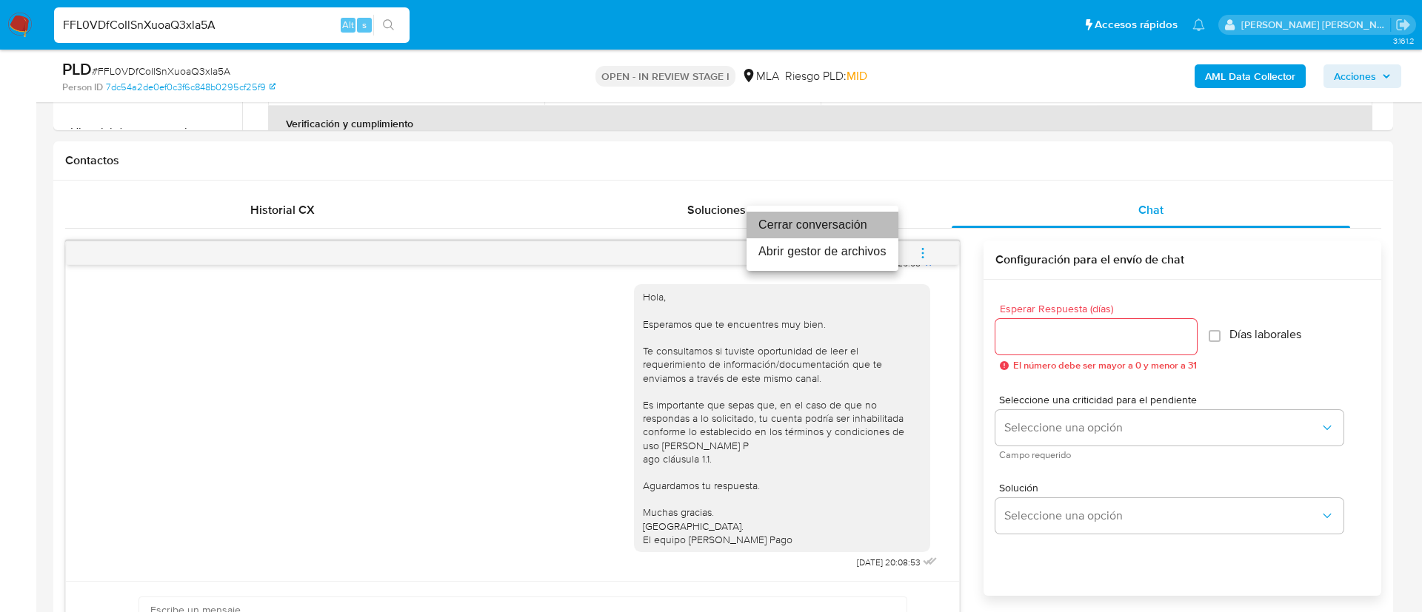
click at [840, 228] on li "Cerrar conversación" at bounding box center [822, 225] width 152 height 27
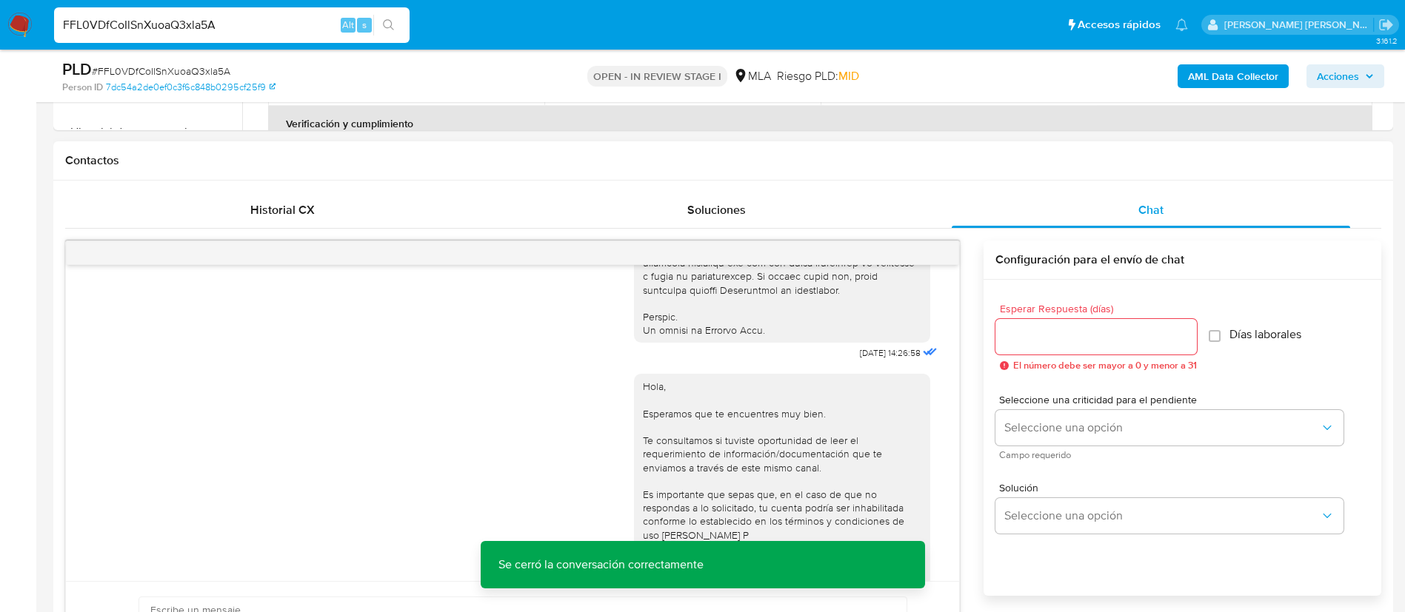
scroll to position [720, 0]
click at [288, 201] on span "Historial CX" at bounding box center [282, 209] width 64 height 17
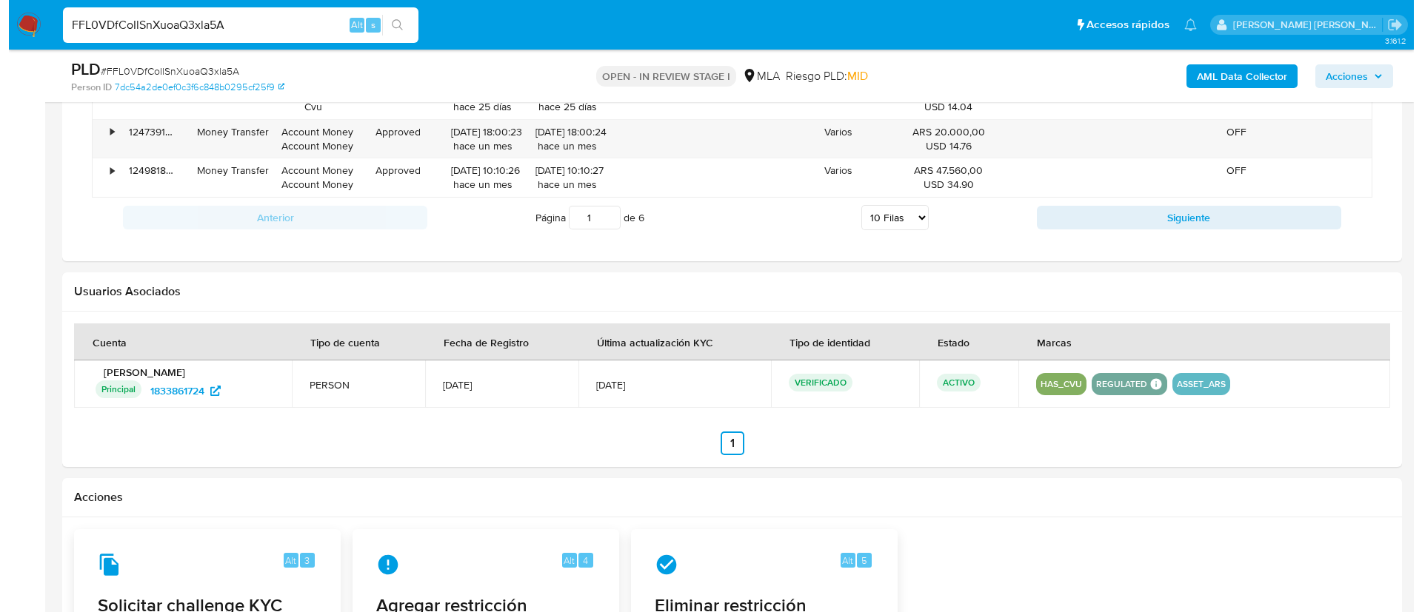
scroll to position [1893, 0]
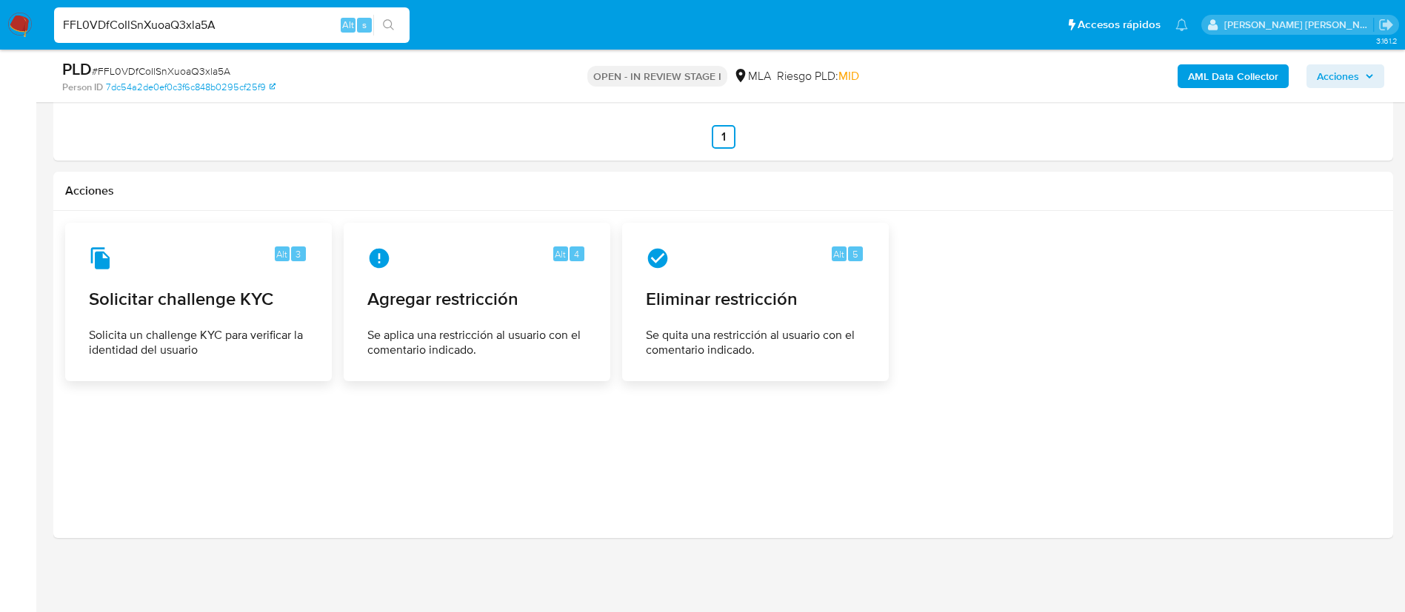
click at [447, 338] on span "Se aplica una restricción al usuario con el comentario indicado." at bounding box center [476, 343] width 219 height 30
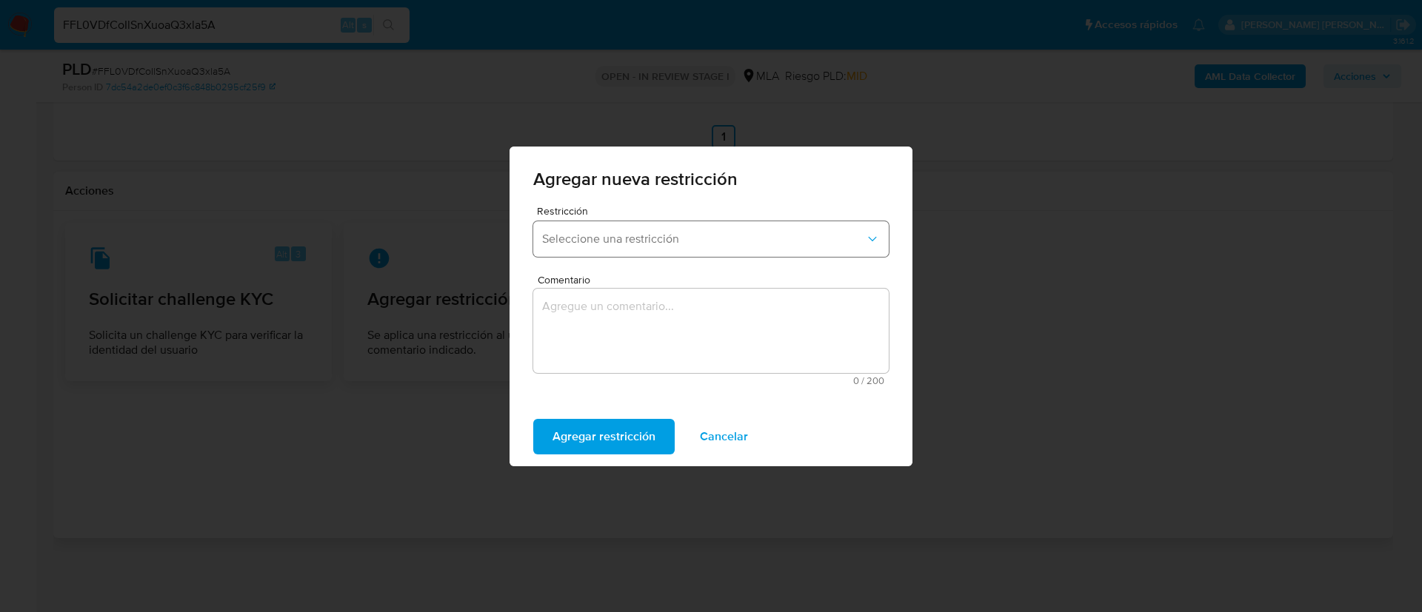
click at [586, 244] on span "Seleccione una restricción" at bounding box center [703, 239] width 323 height 15
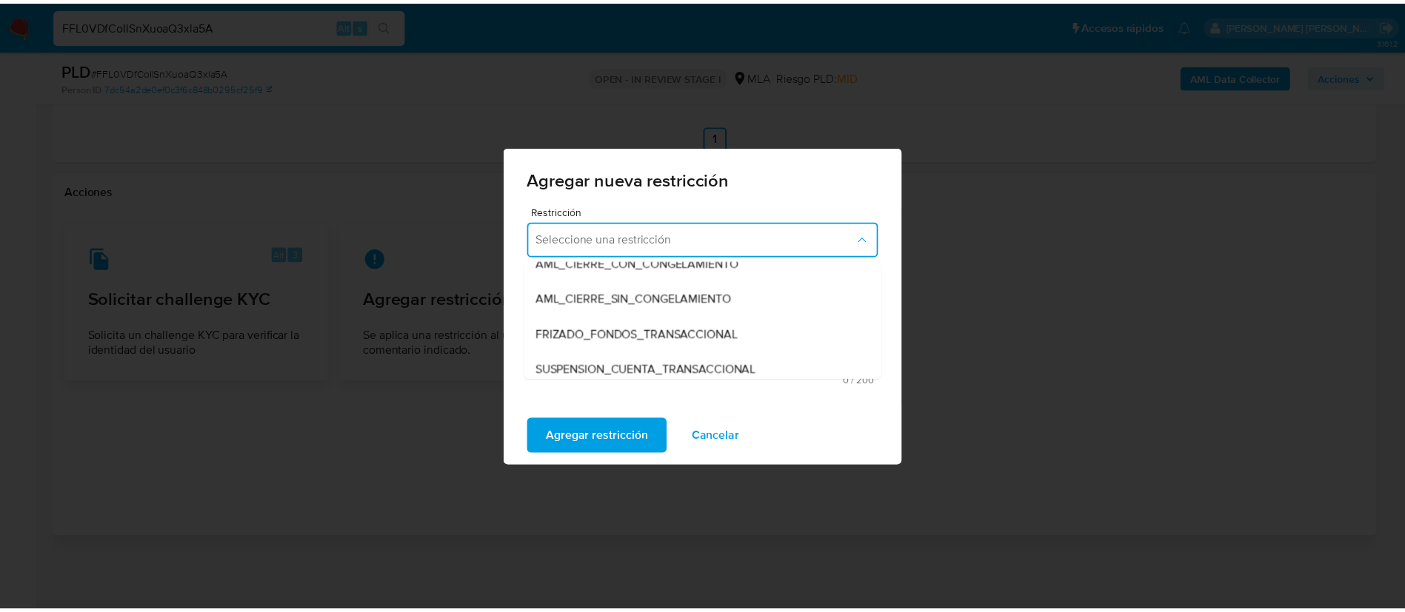
scroll to position [124, 0]
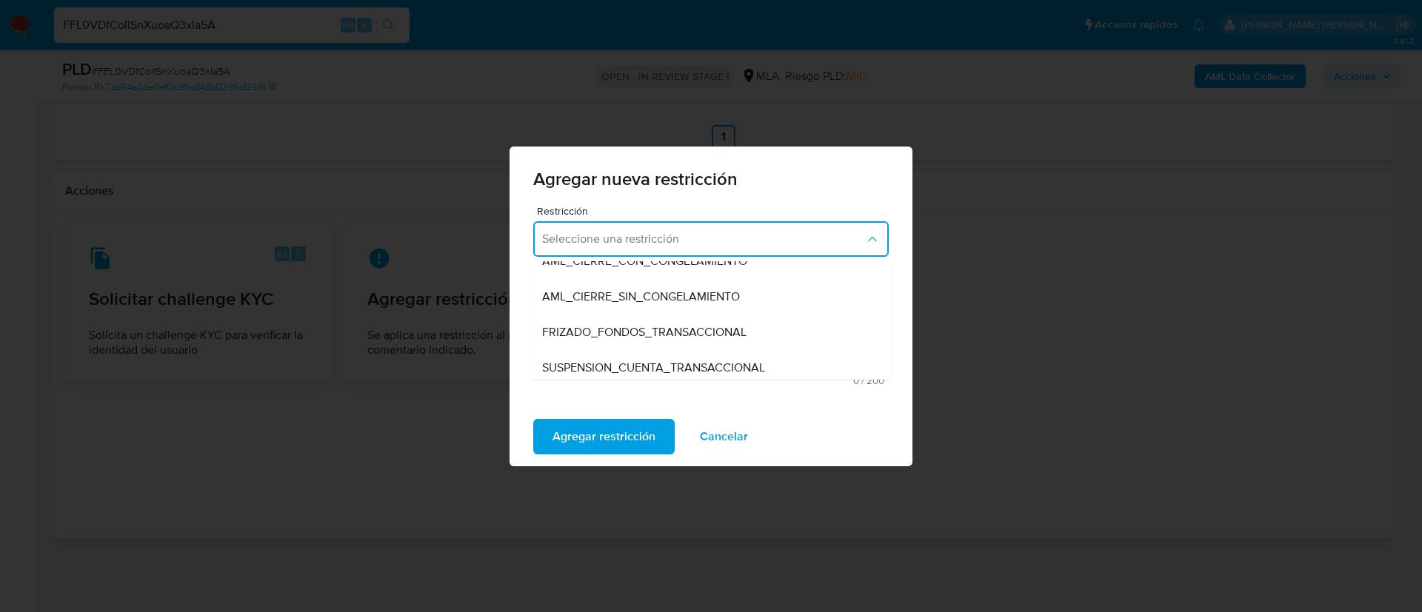
click at [615, 366] on span "SUSPENSION_CUENTA_TRANSACCIONAL" at bounding box center [653, 368] width 223 height 15
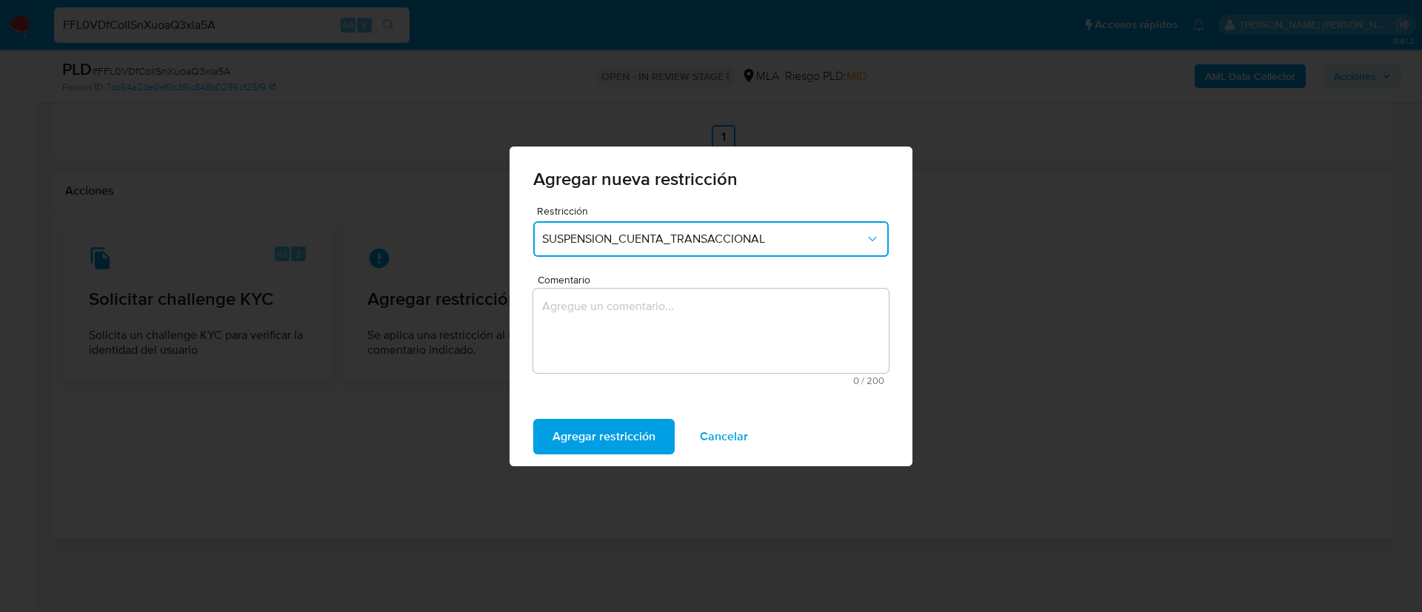
click at [615, 366] on textarea "Comentario" at bounding box center [710, 331] width 355 height 84
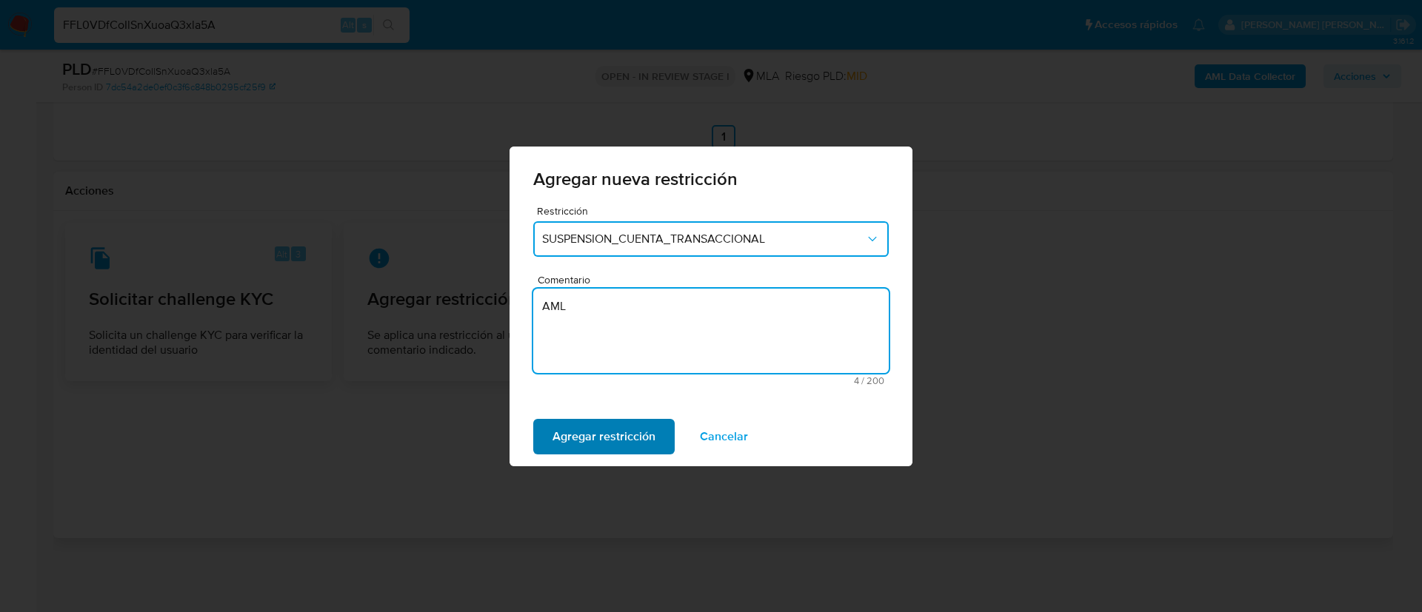
type textarea "AML"
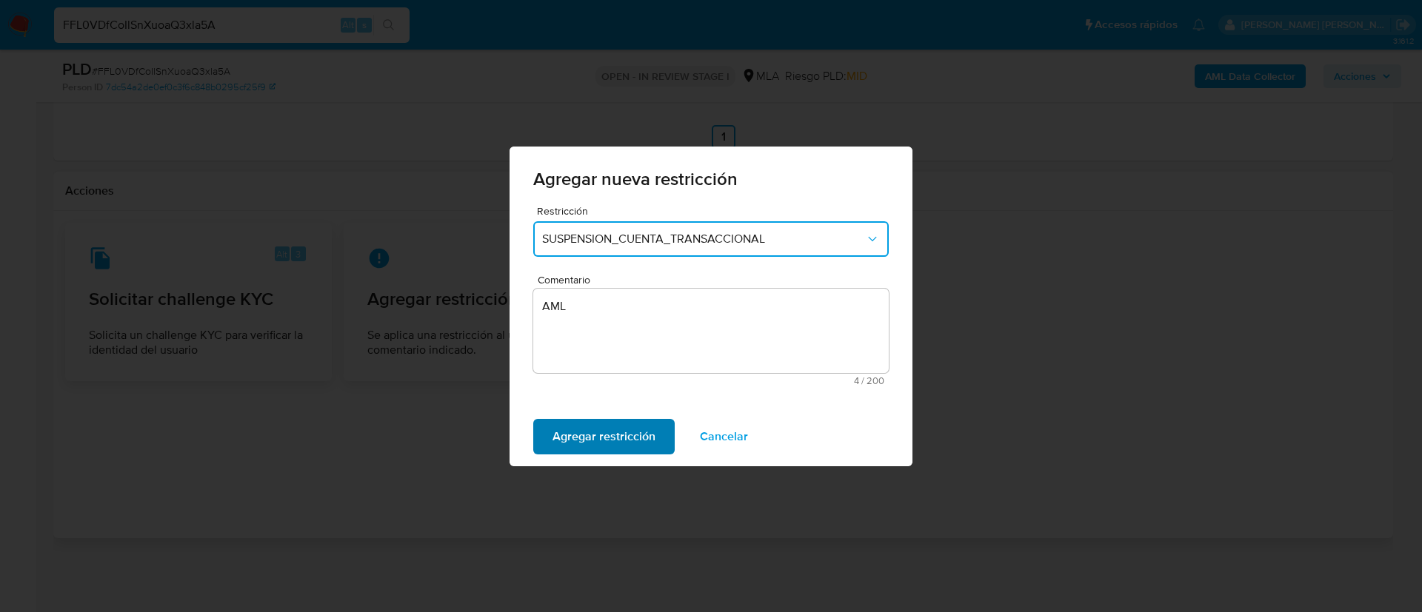
click at [603, 426] on span "Agregar restricción" at bounding box center [603, 437] width 103 height 33
click at [567, 428] on span "Confirmar" at bounding box center [578, 437] width 53 height 33
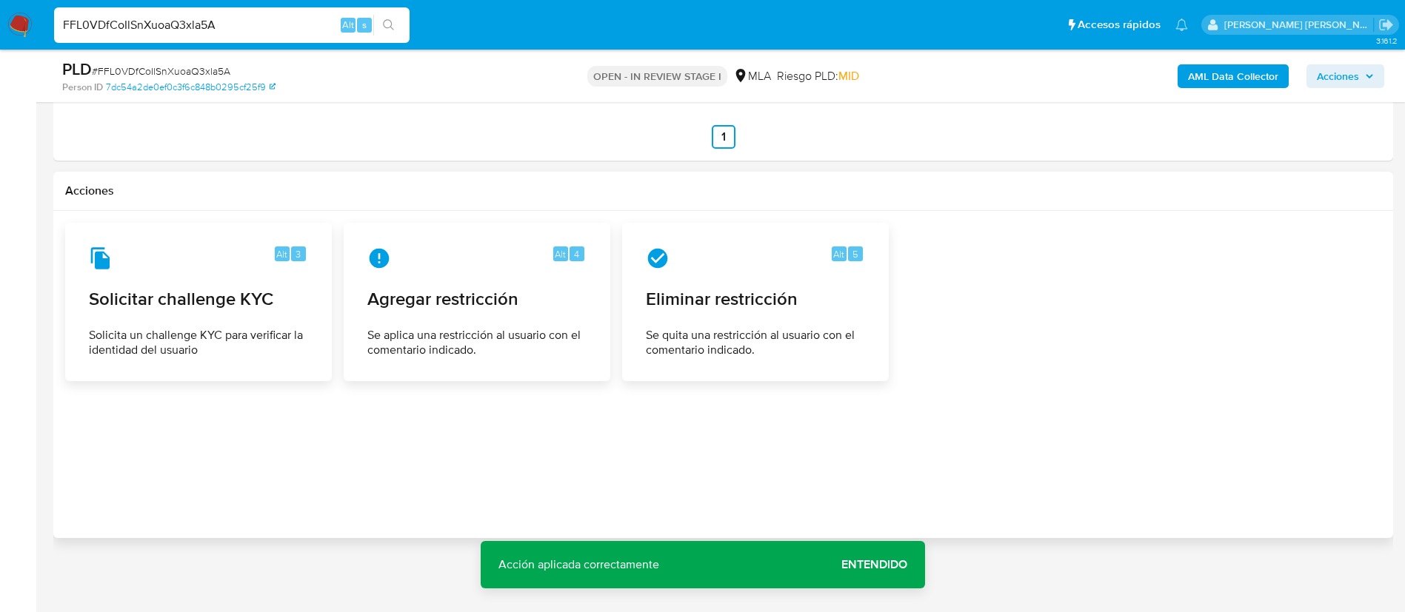
click at [874, 565] on span "Entendido" at bounding box center [874, 565] width 66 height 0
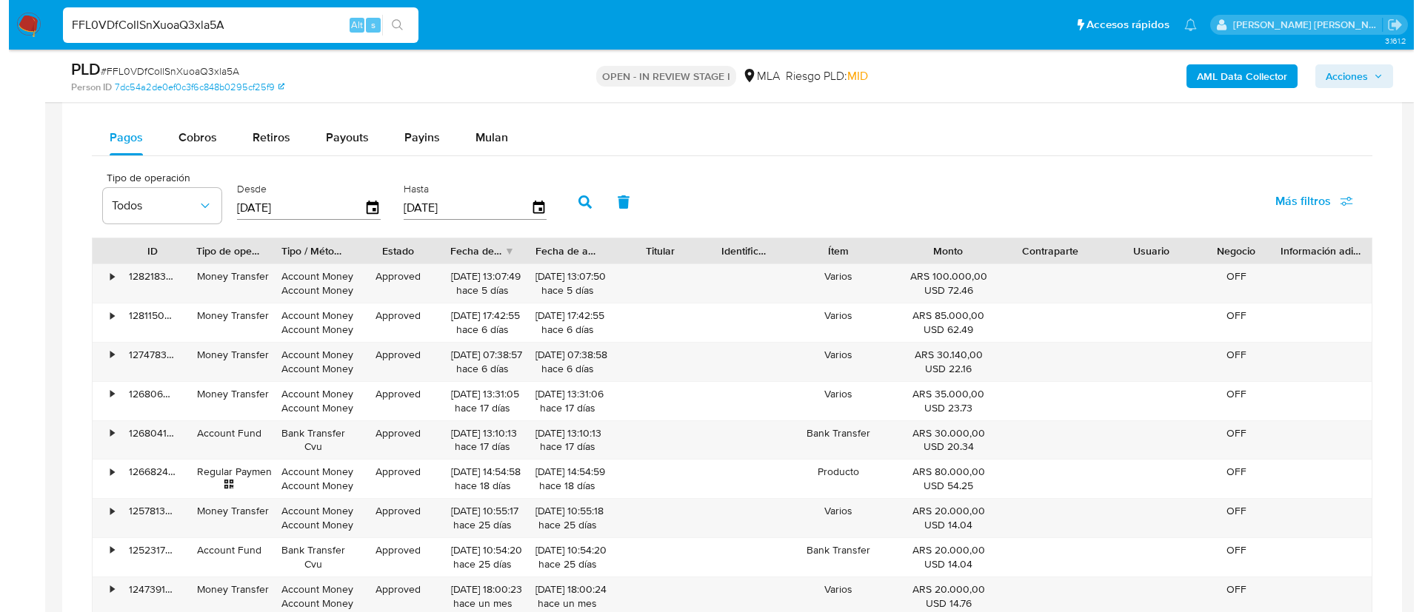
scroll to position [238, 0]
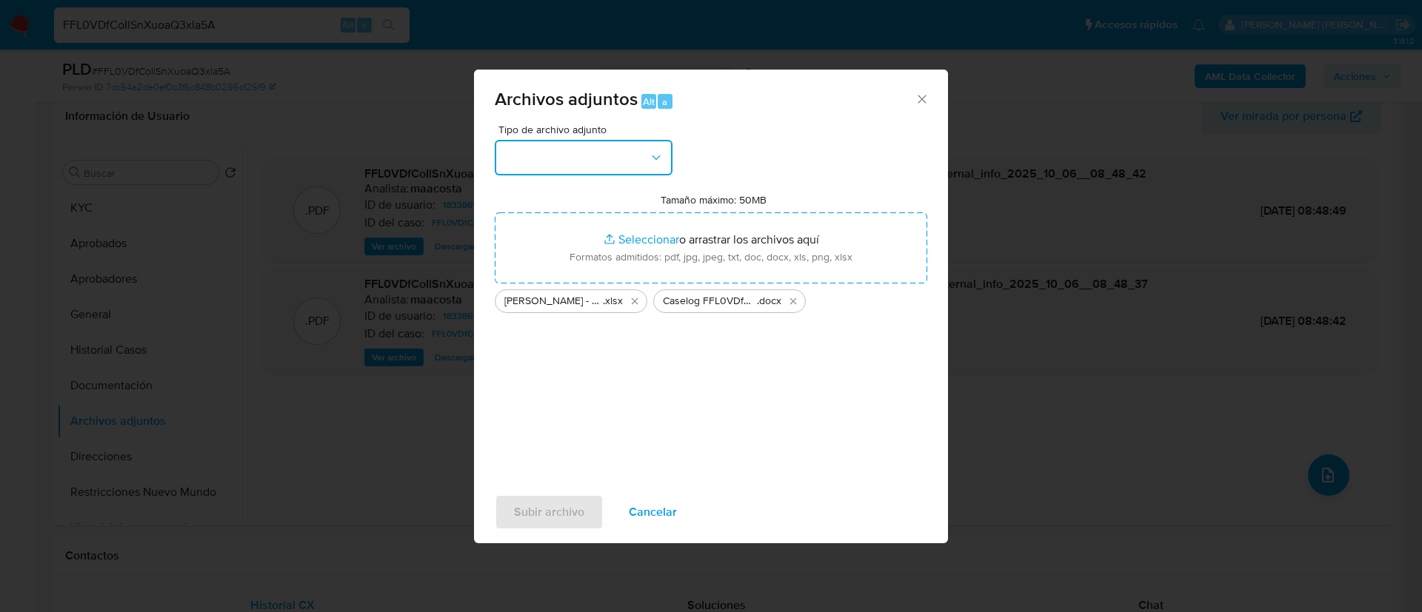
click at [588, 155] on button "button" at bounding box center [584, 158] width 178 height 36
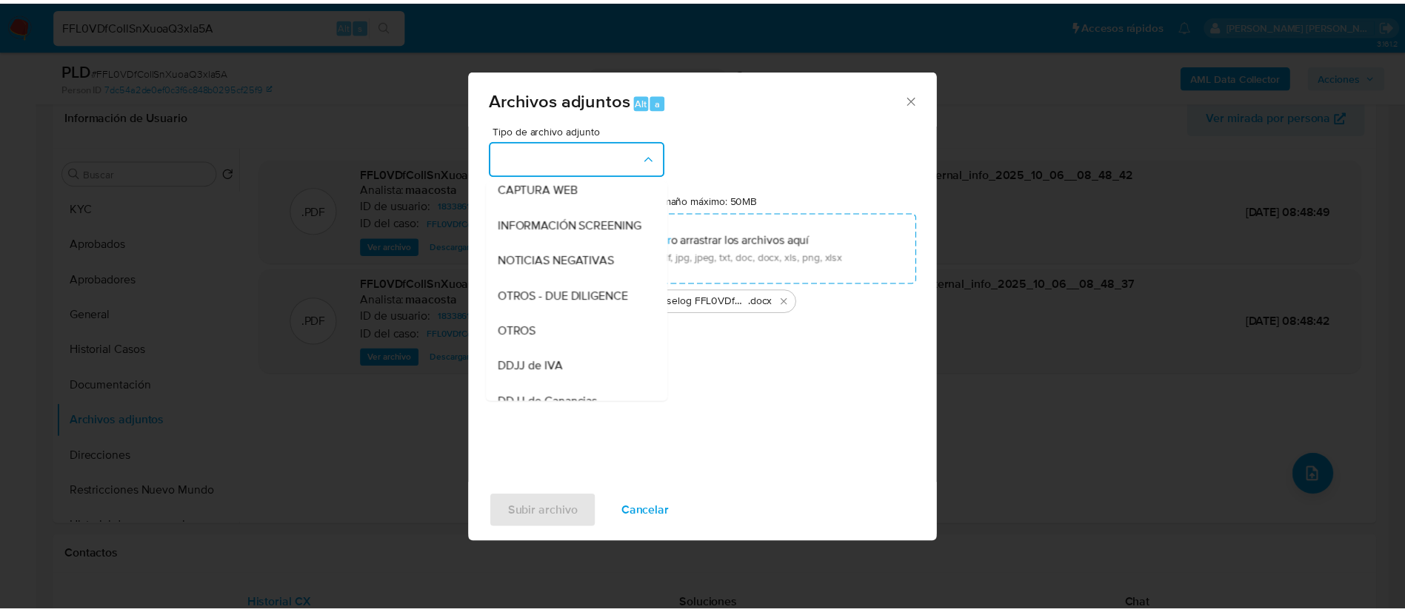
scroll to position [155, 0]
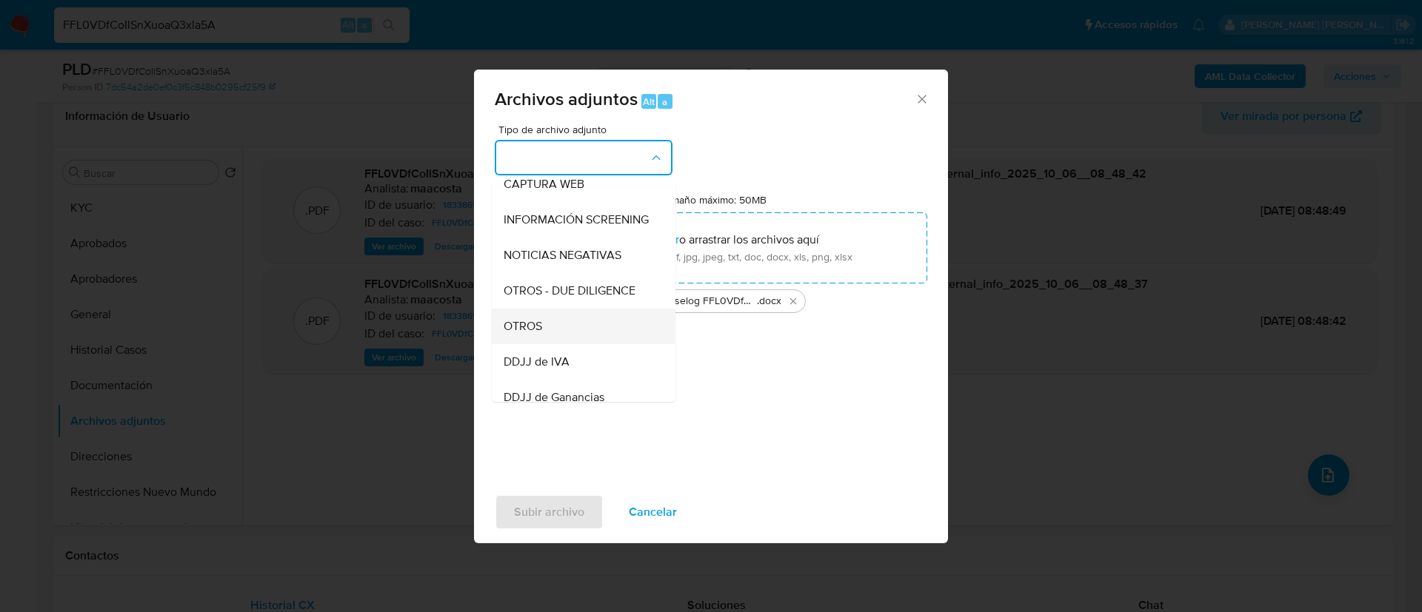
click at [536, 344] on div "OTROS" at bounding box center [578, 327] width 151 height 36
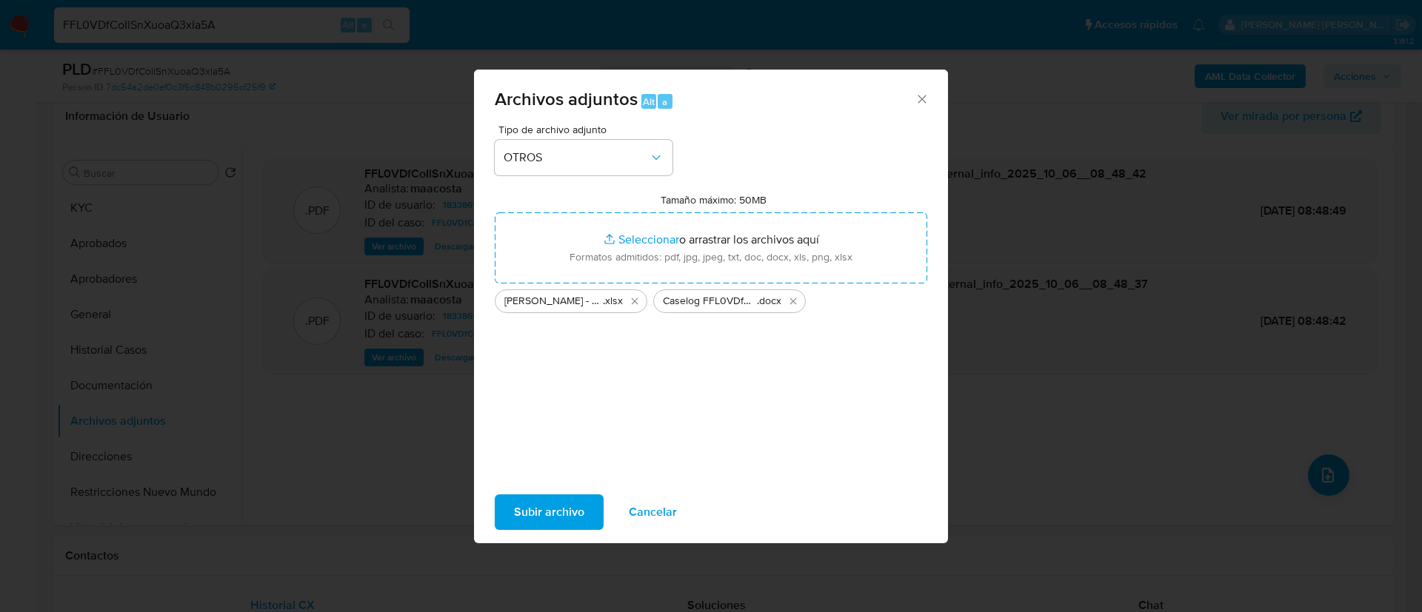
click at [543, 518] on span "Subir archivo" at bounding box center [549, 512] width 70 height 33
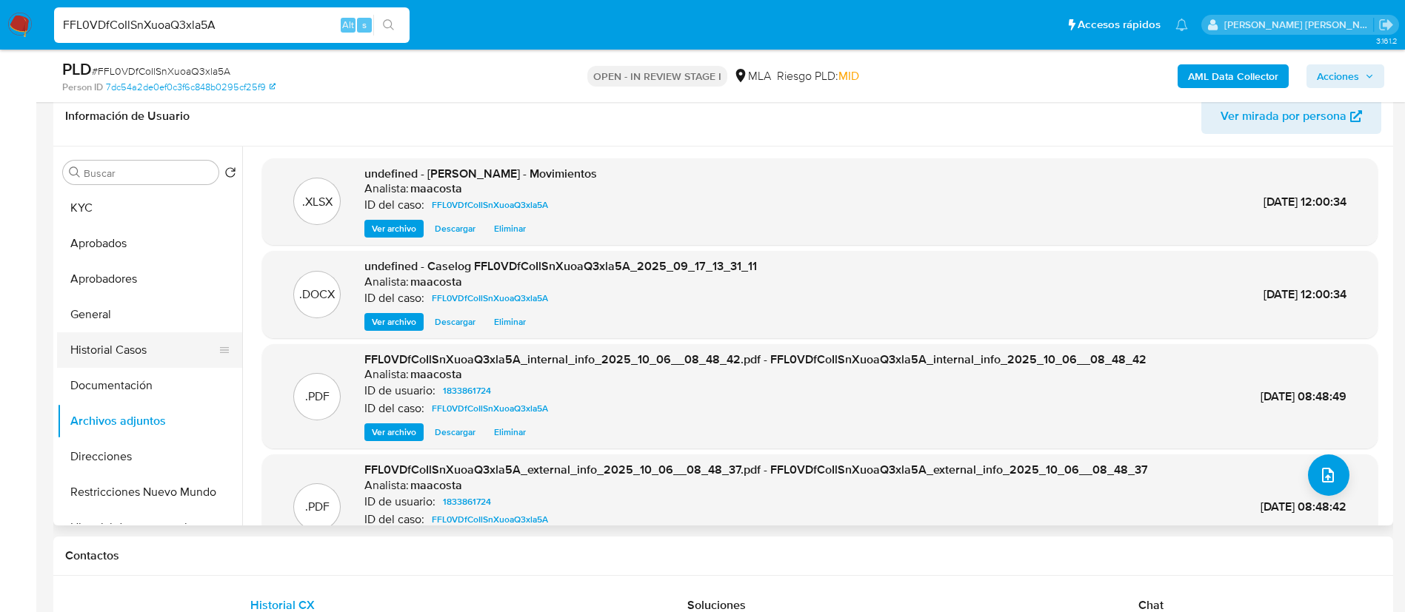
click at [146, 348] on button "Historial Casos" at bounding box center [143, 350] width 173 height 36
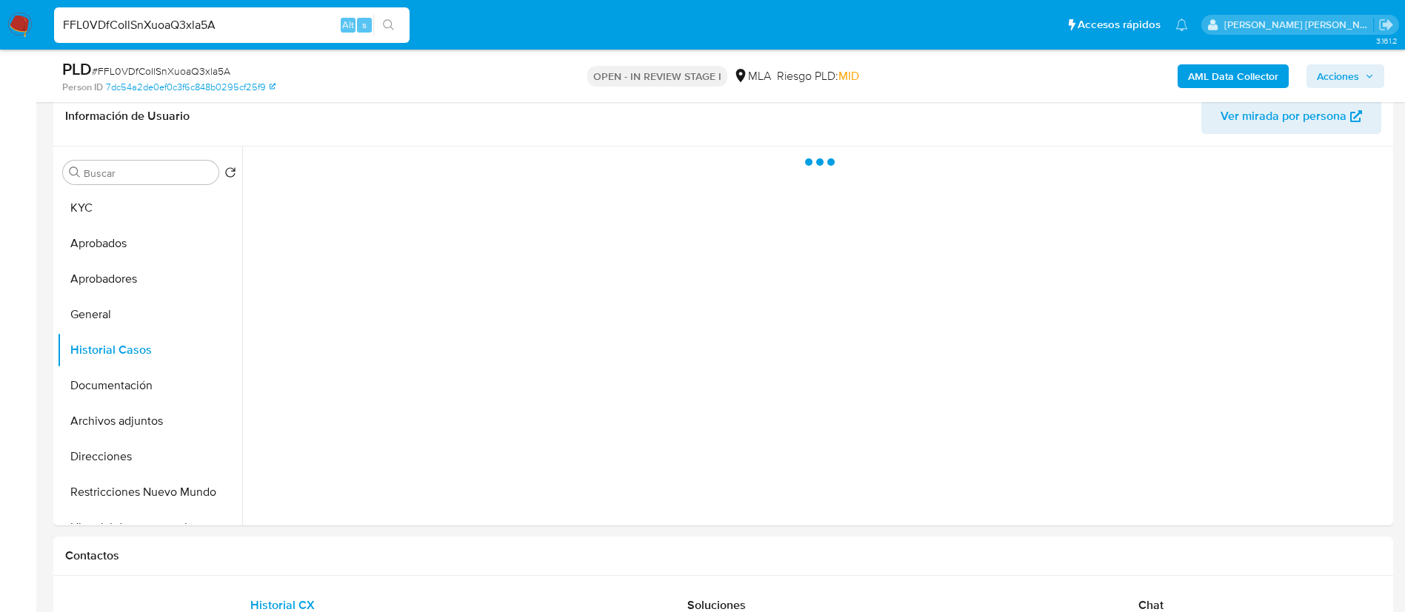
click at [1354, 72] on span "Acciones" at bounding box center [1337, 76] width 42 height 24
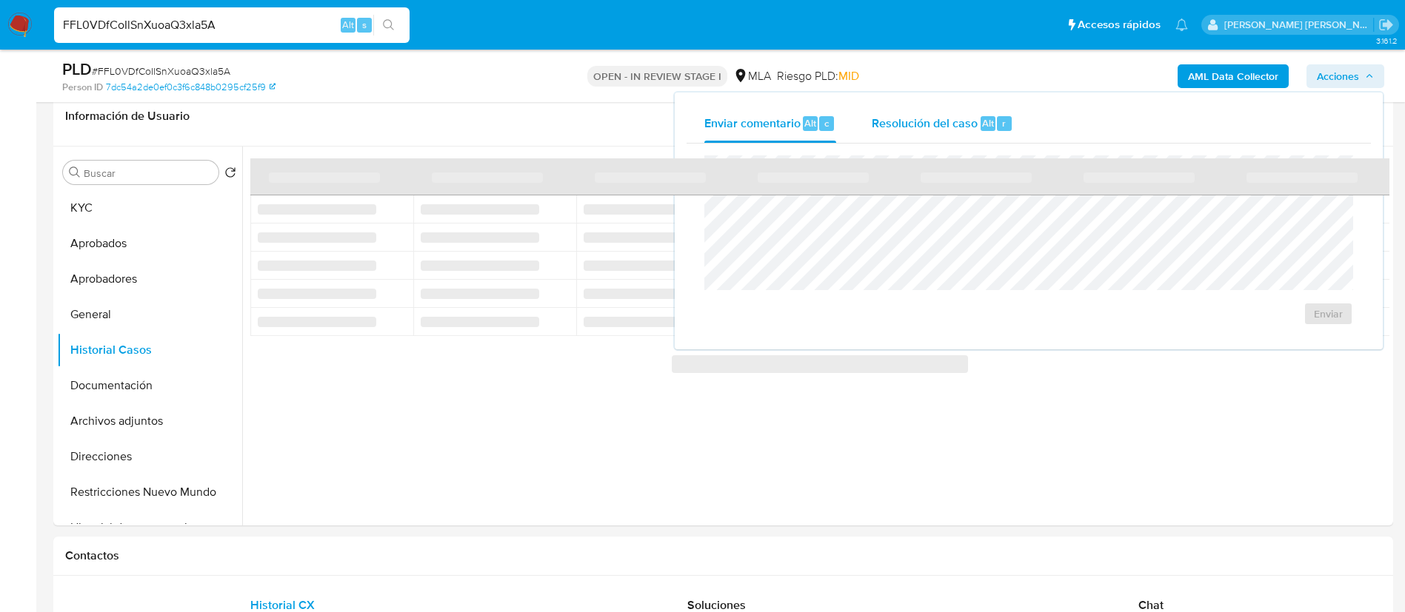
click at [900, 107] on div "Resolución del caso Alt r" at bounding box center [941, 123] width 141 height 39
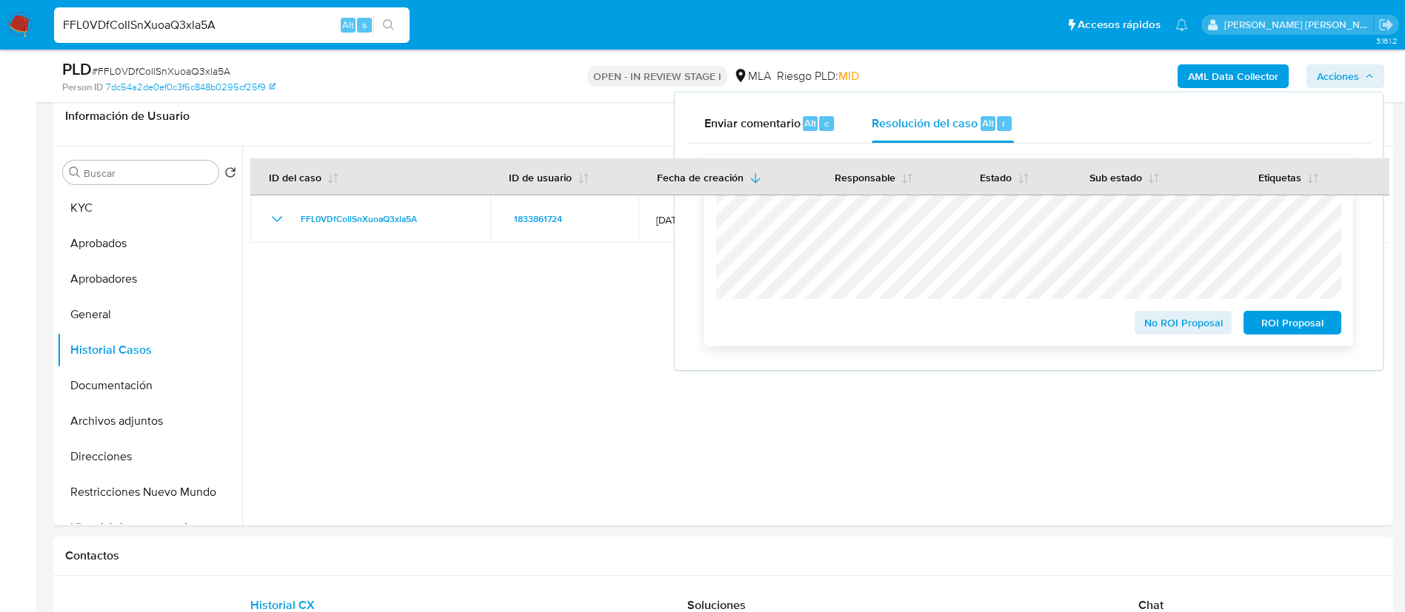
click at [1285, 321] on span "ROI Proposal" at bounding box center [1292, 322] width 77 height 21
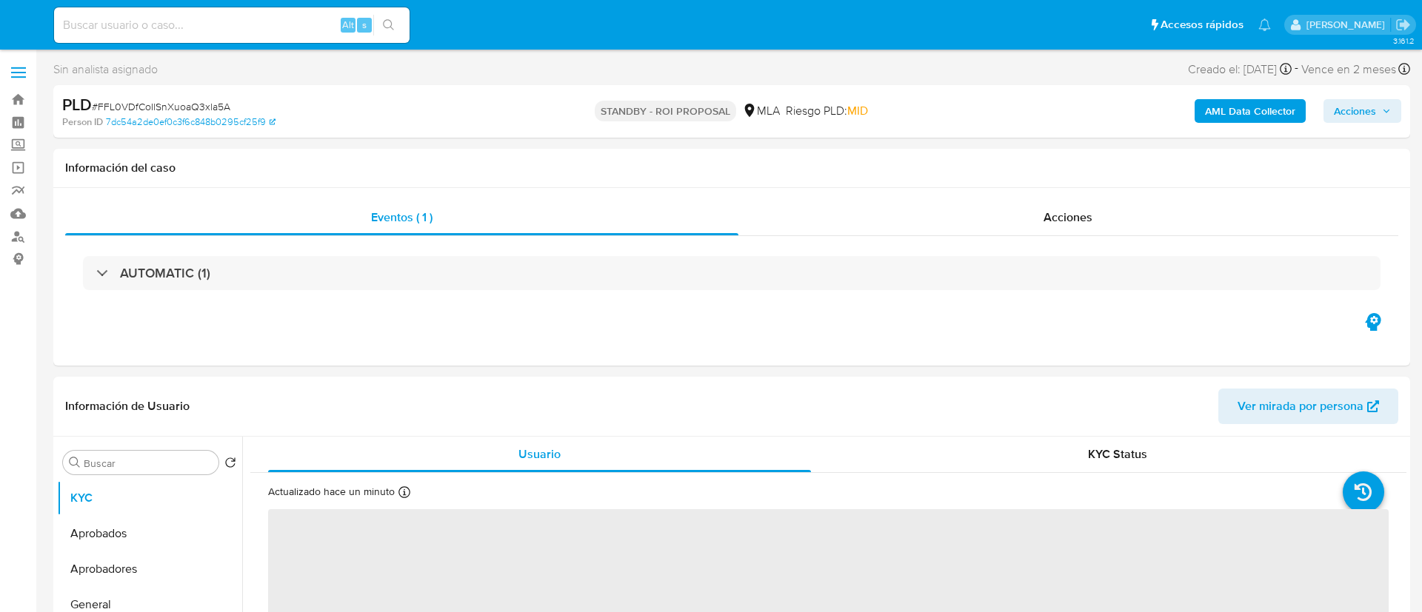
select select "10"
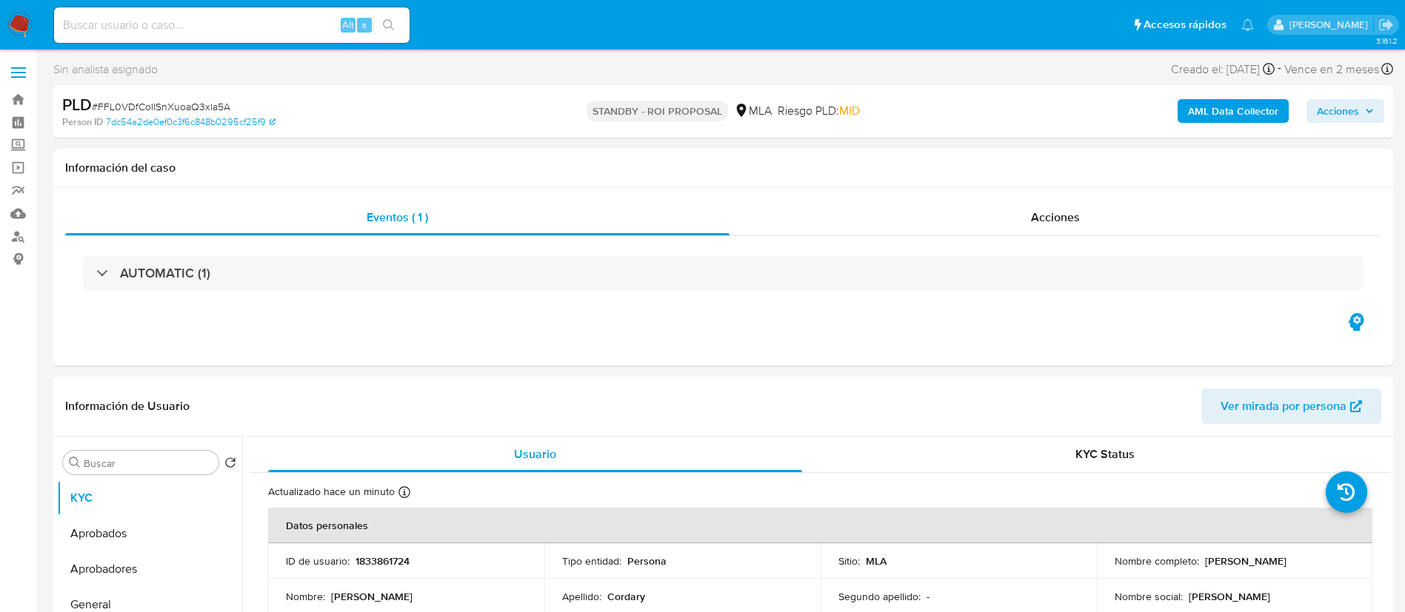
paste input "fGpEFjtLDz35ibTe7wNcZfOu"
click at [274, 24] on input "fGpEFjtLDz35ibTe7wNcZfOu" at bounding box center [231, 25] width 355 height 19
type input "fGpEFjtLDz35ibTe7wNcZfOu"
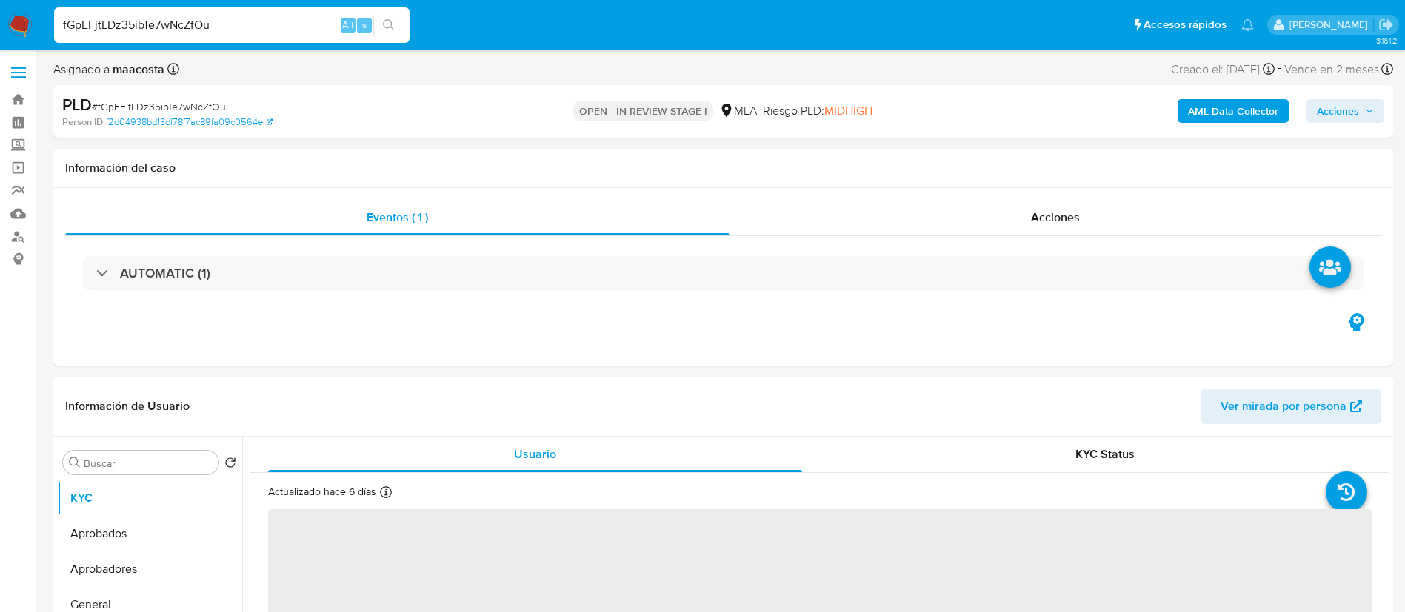
select select "10"
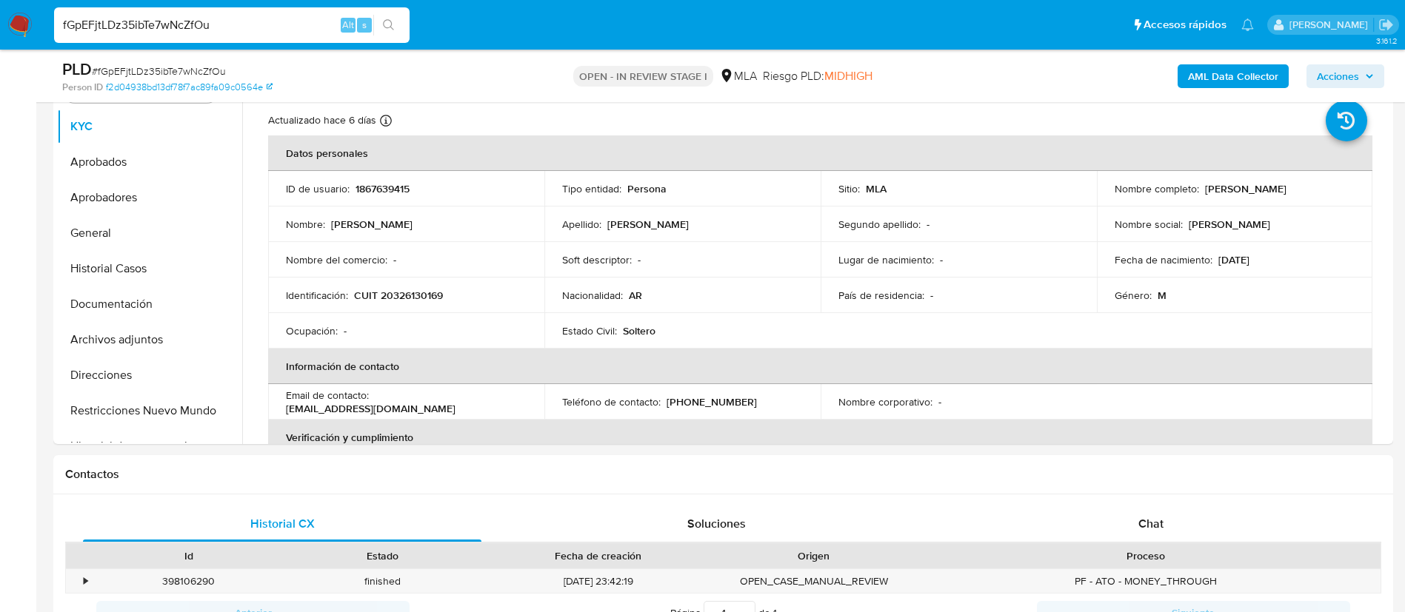
scroll to position [351, 0]
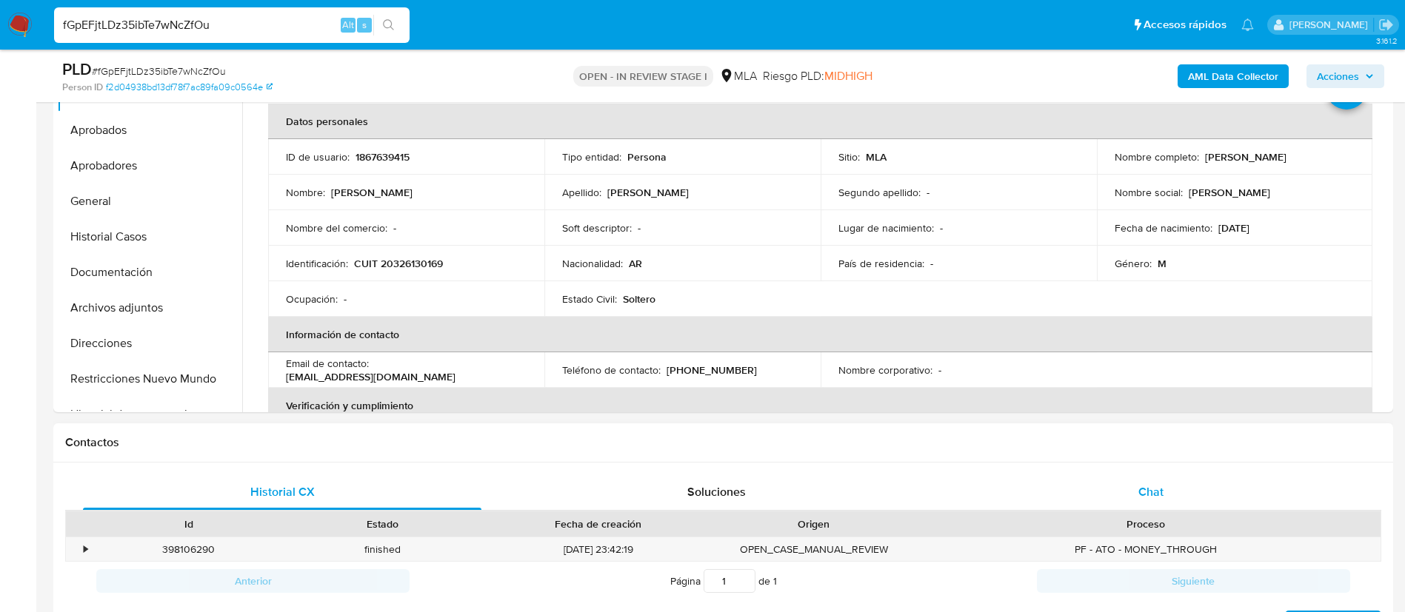
click at [1137, 493] on div "Chat" at bounding box center [1150, 493] width 398 height 36
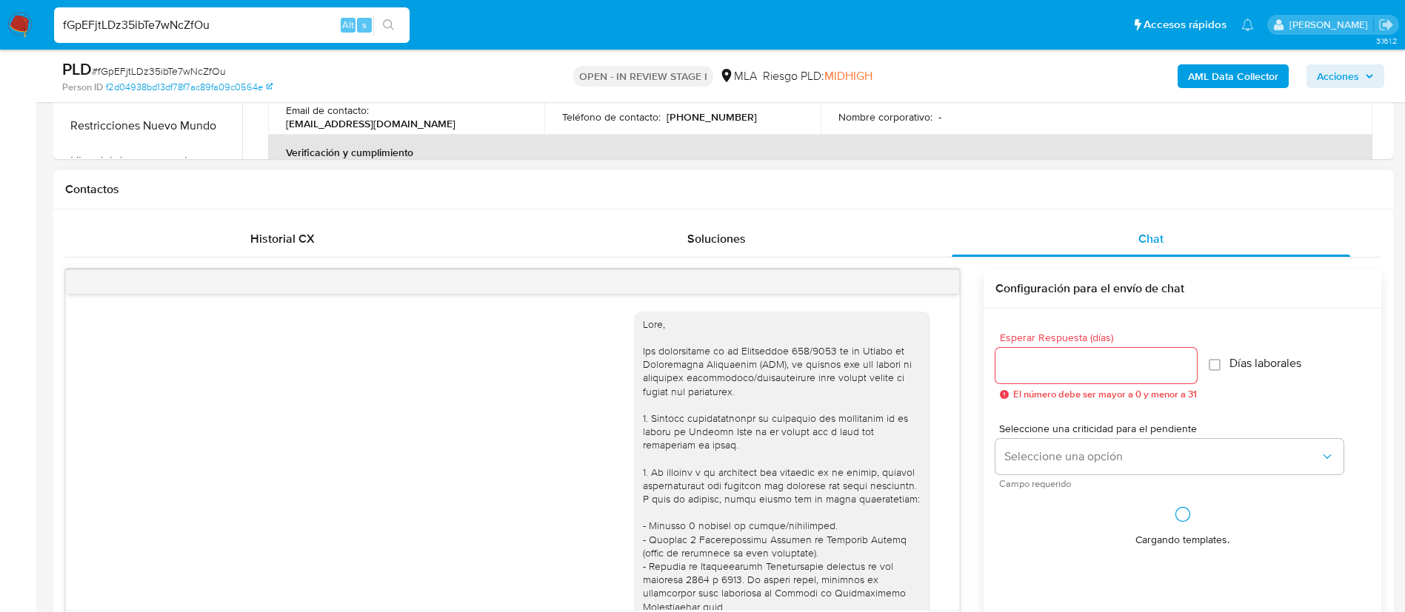
scroll to position [849, 0]
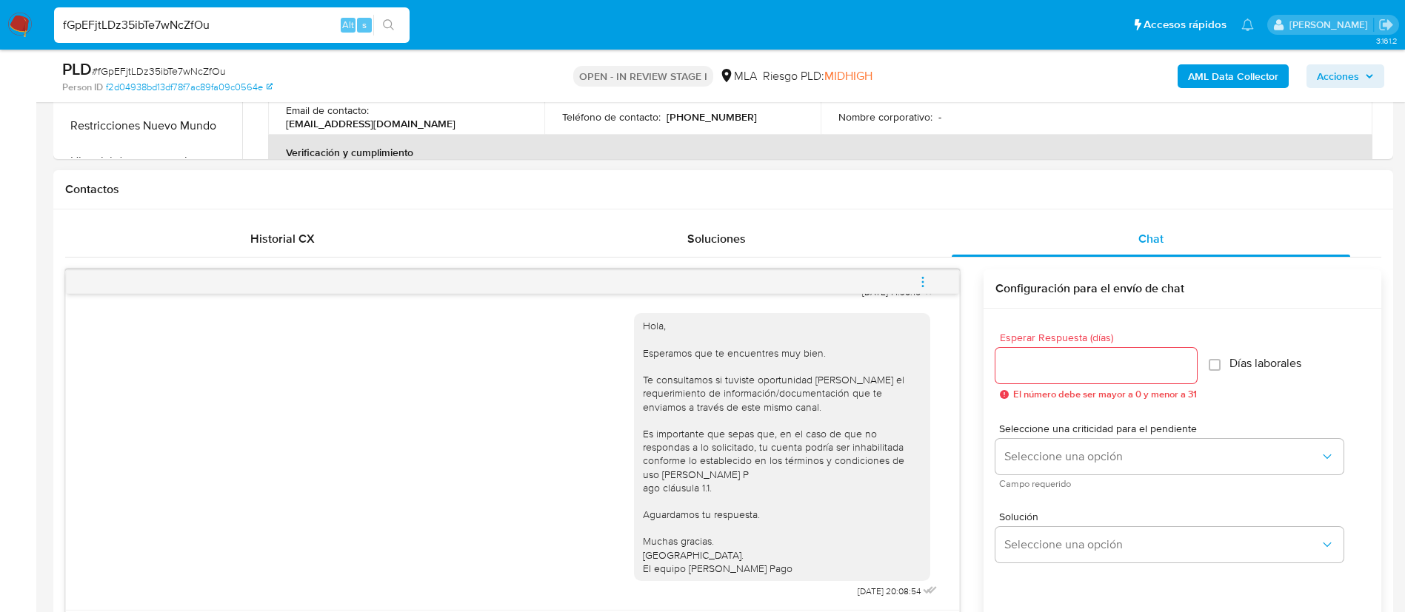
click at [926, 281] on icon "menu-action" at bounding box center [922, 281] width 13 height 13
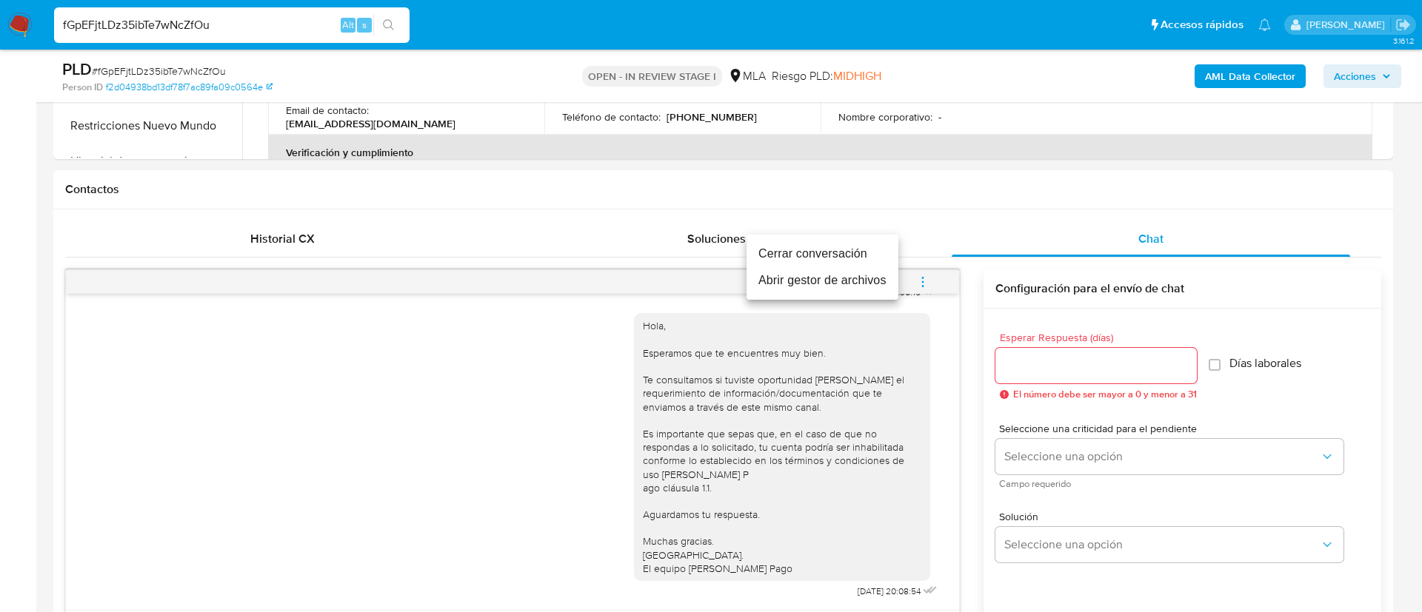
click at [826, 250] on li "Cerrar conversación" at bounding box center [822, 254] width 152 height 27
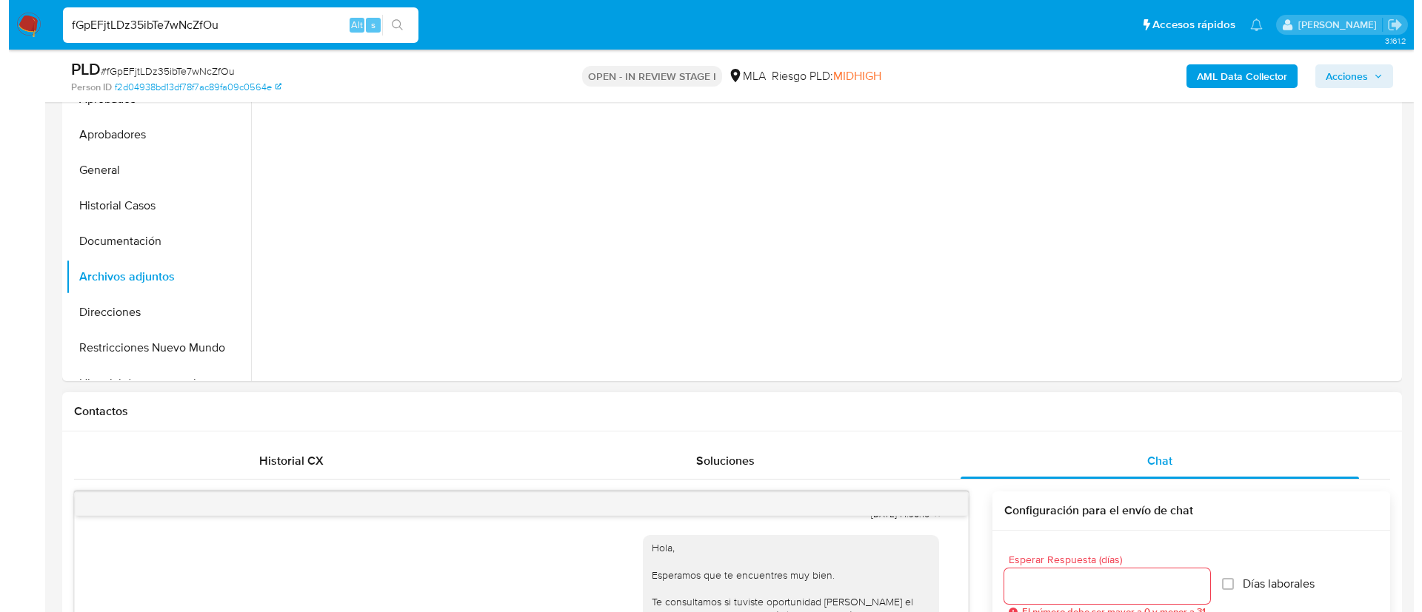
scroll to position [238, 0]
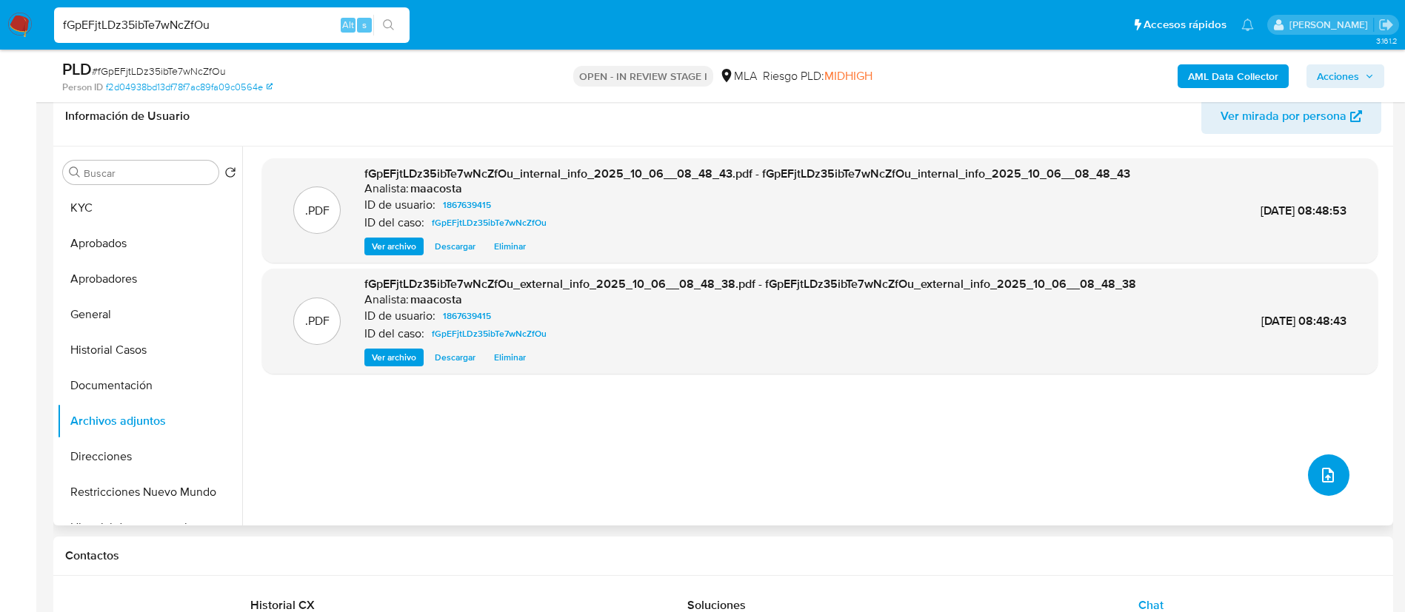
click at [1331, 476] on icon "upload-file" at bounding box center [1328, 475] width 18 height 18
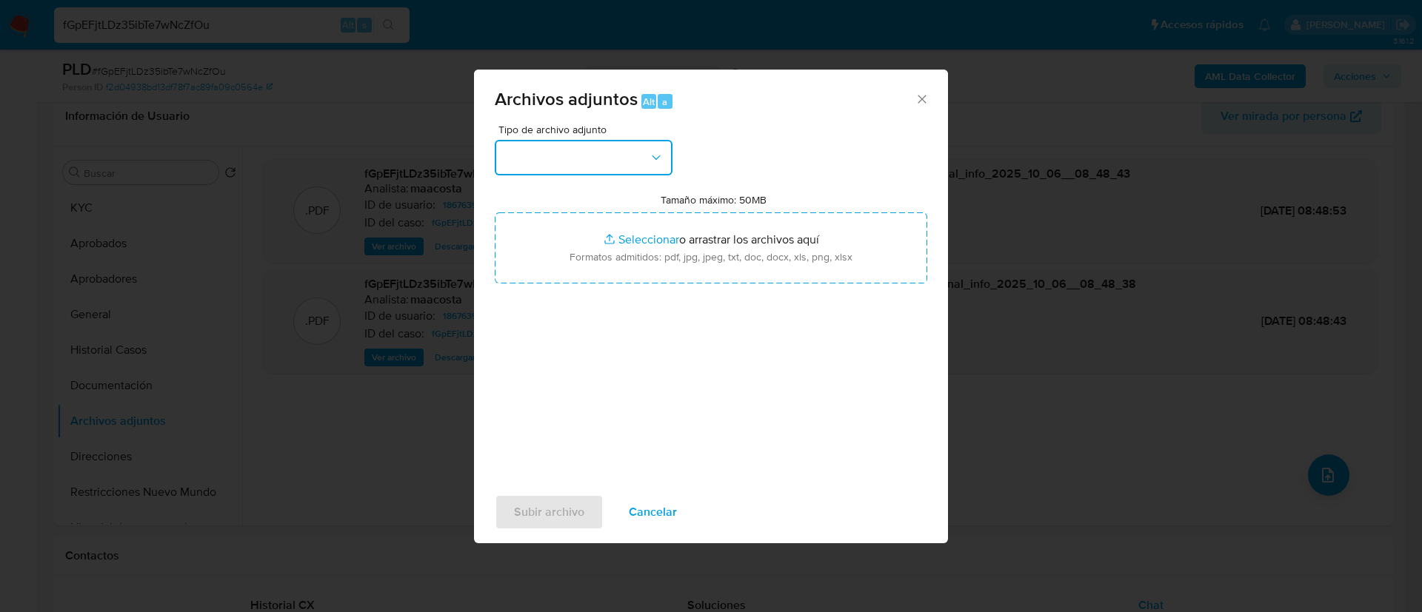
click at [639, 158] on button "button" at bounding box center [584, 158] width 178 height 36
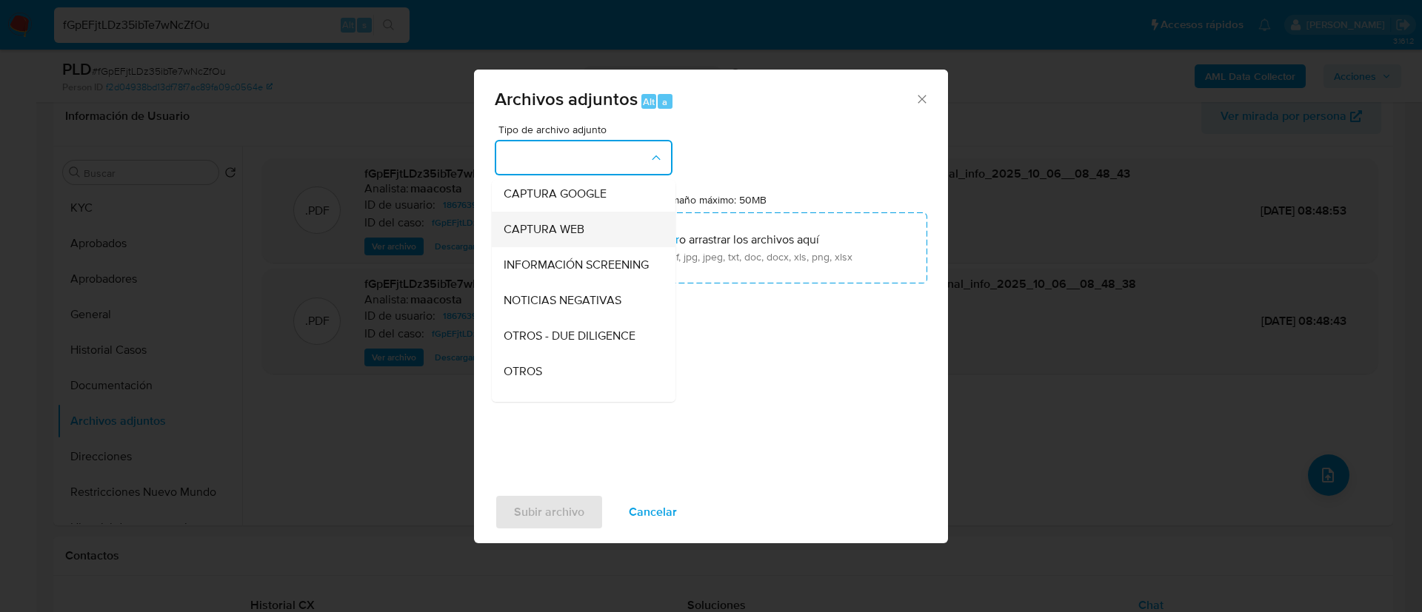
scroll to position [120, 0]
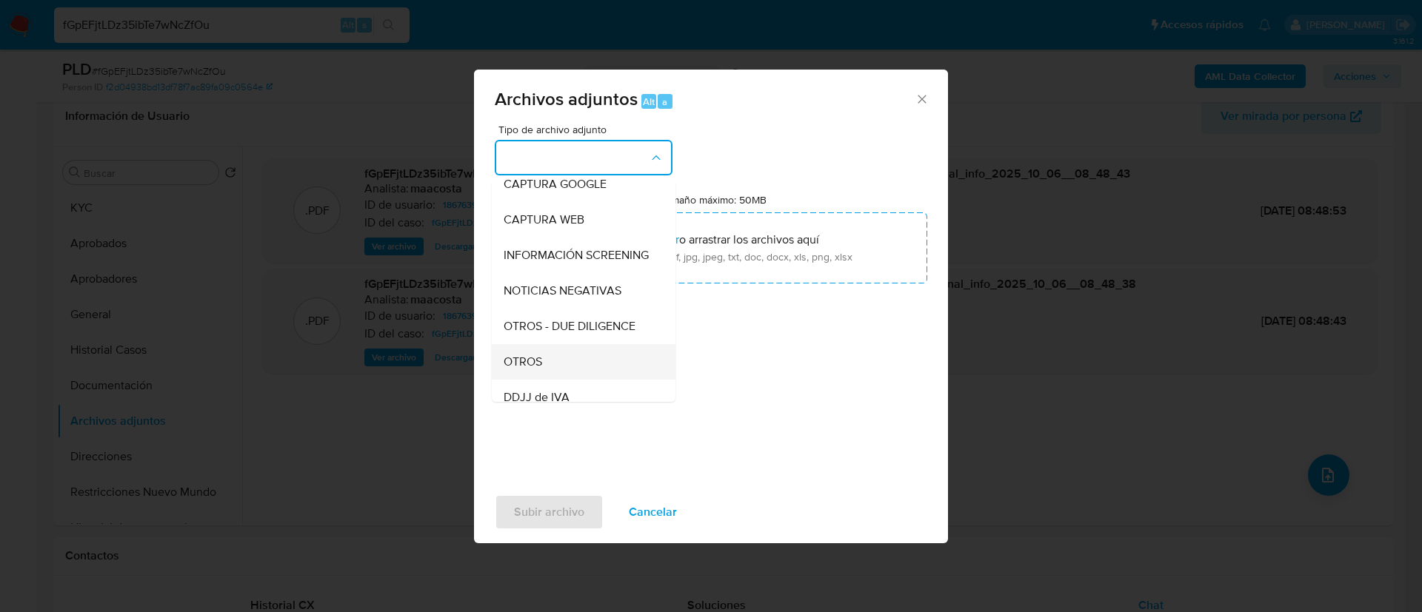
click at [539, 369] on span "OTROS" at bounding box center [522, 362] width 39 height 15
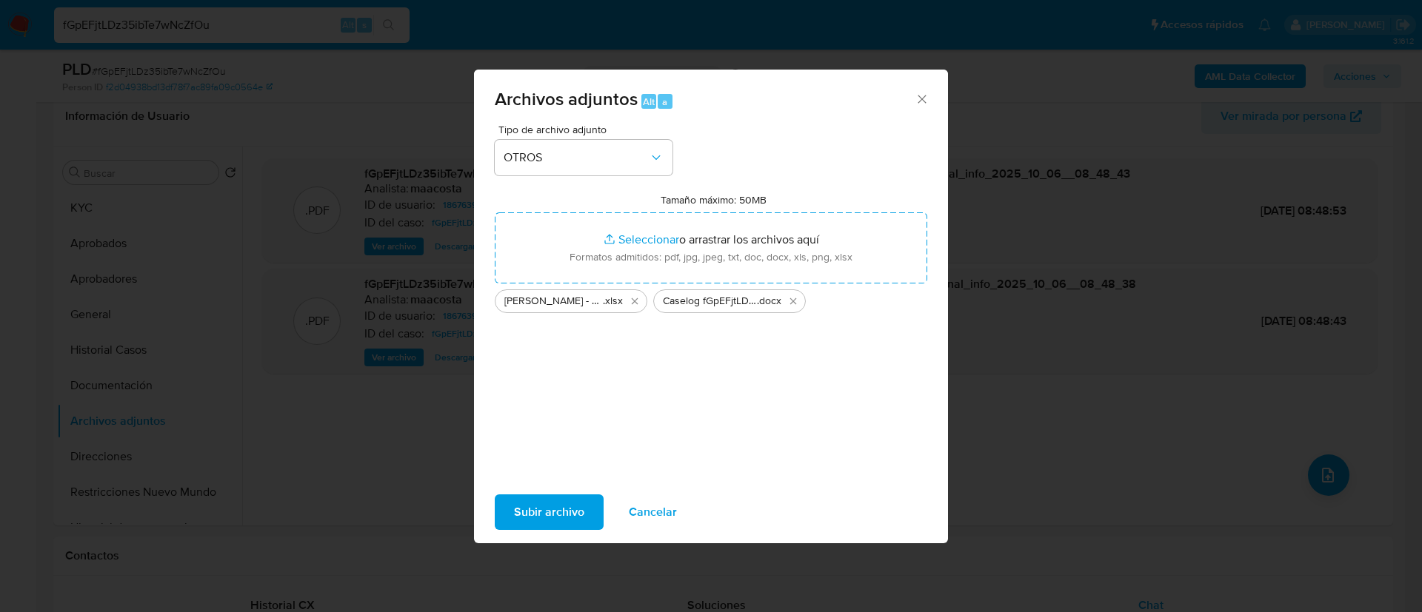
click at [532, 512] on span "Subir archivo" at bounding box center [549, 512] width 70 height 33
click at [566, 513] on span "Subir archivo" at bounding box center [549, 512] width 70 height 33
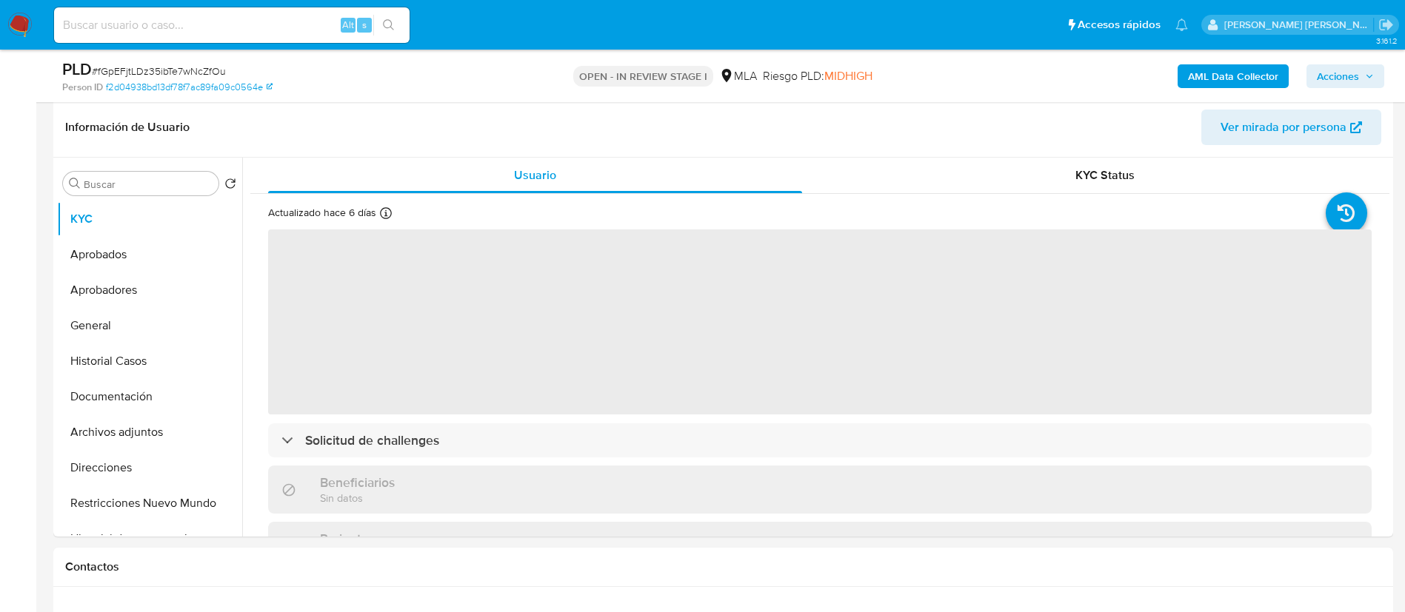
scroll to position [250, 0]
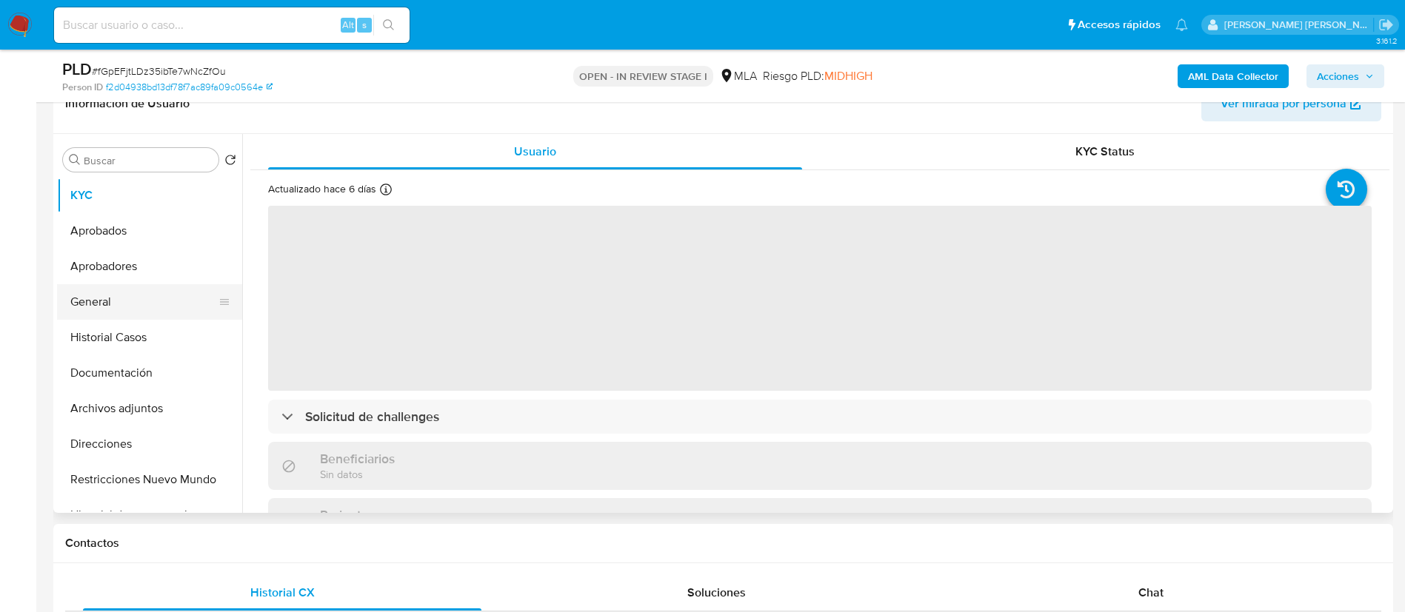
select select "10"
click at [175, 324] on button "Historial Casos" at bounding box center [143, 338] width 173 height 36
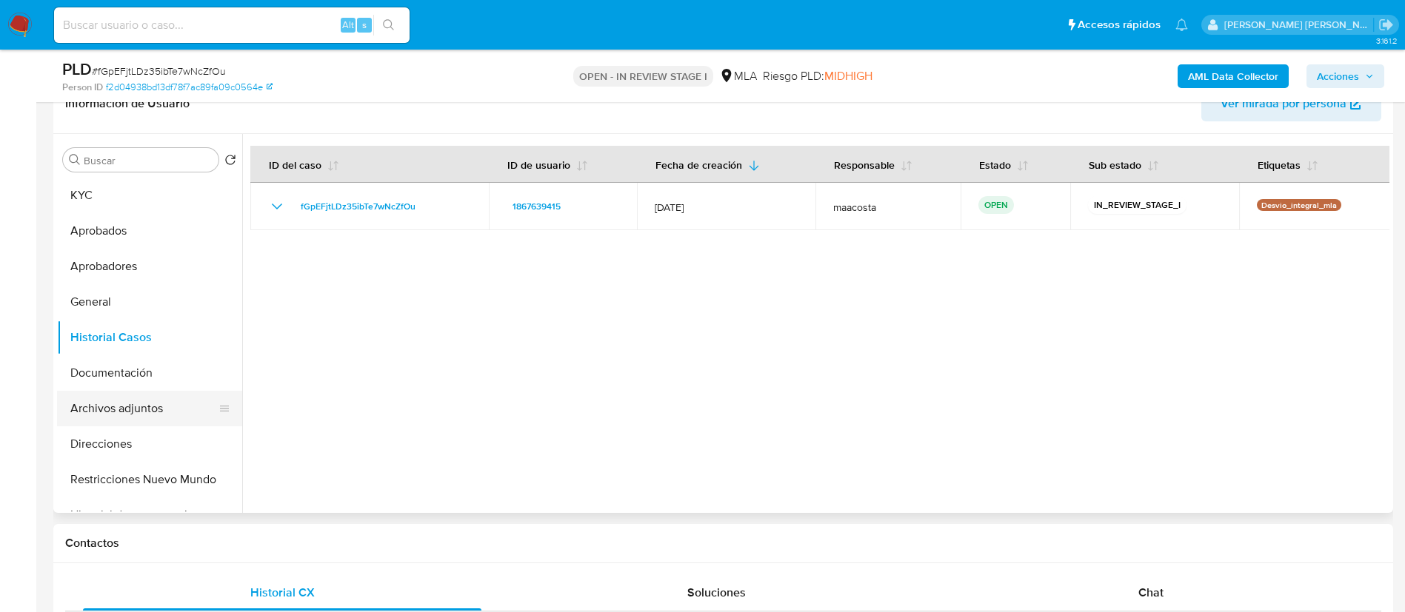
click at [118, 412] on button "Archivos adjuntos" at bounding box center [143, 409] width 173 height 36
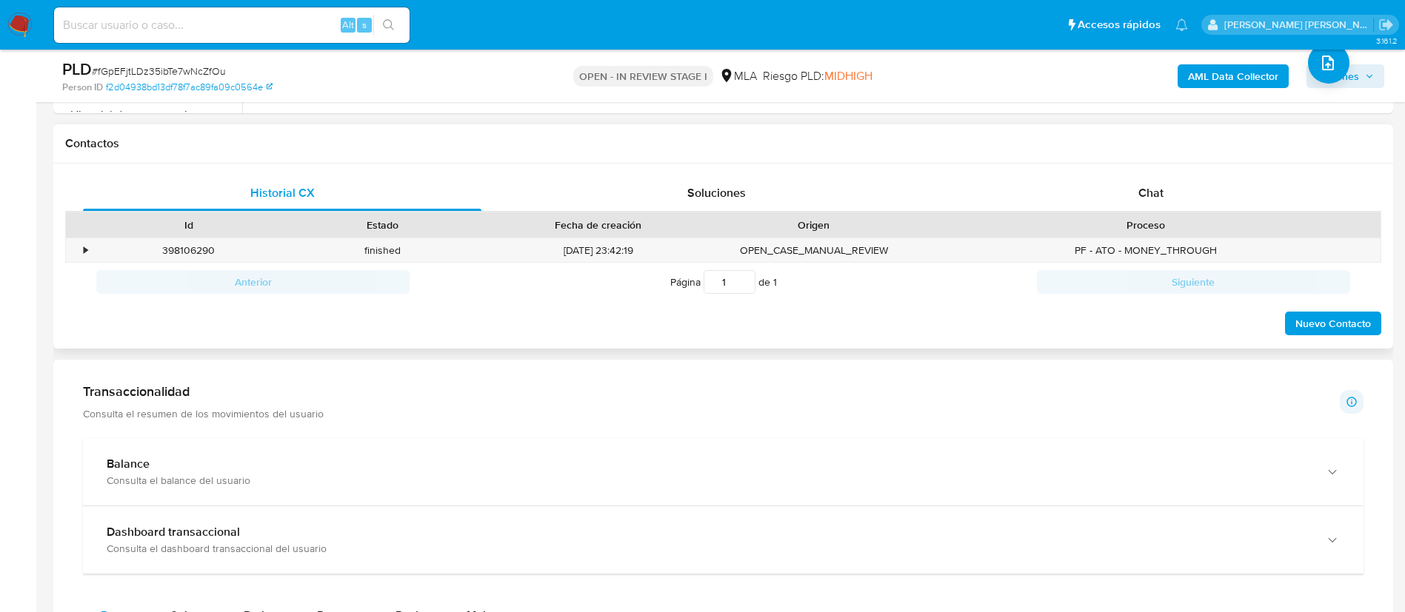
scroll to position [646, 0]
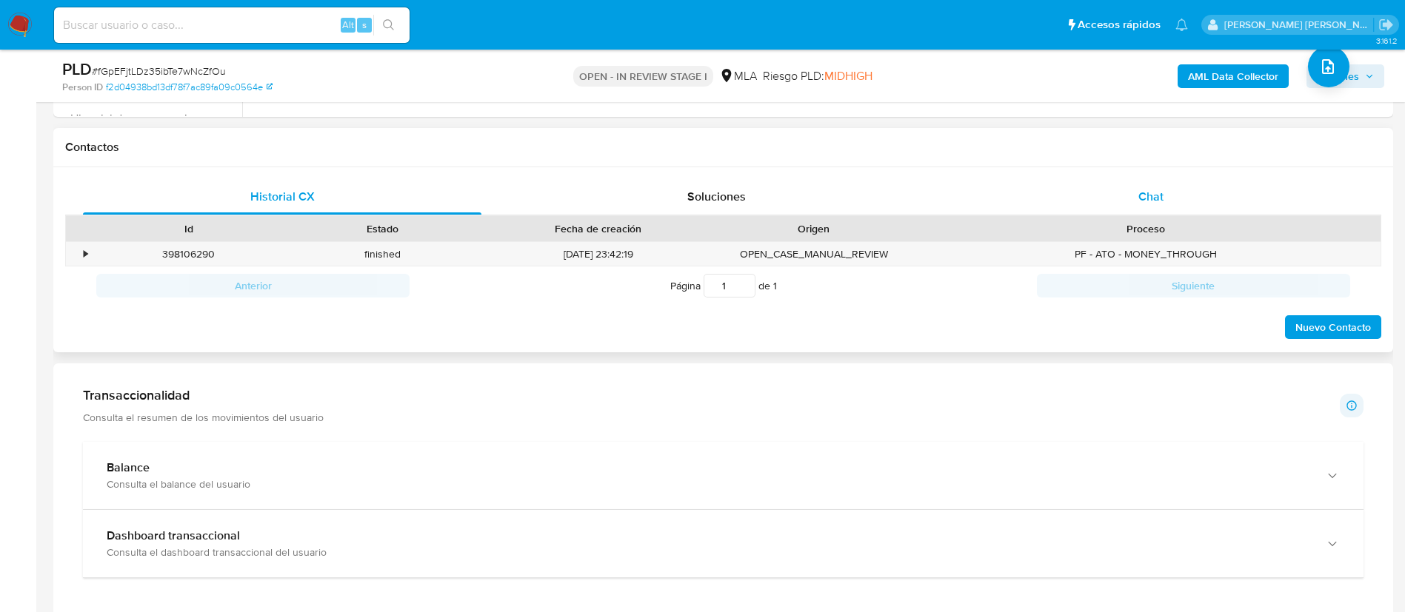
click at [1146, 210] on div "Chat" at bounding box center [1150, 197] width 398 height 36
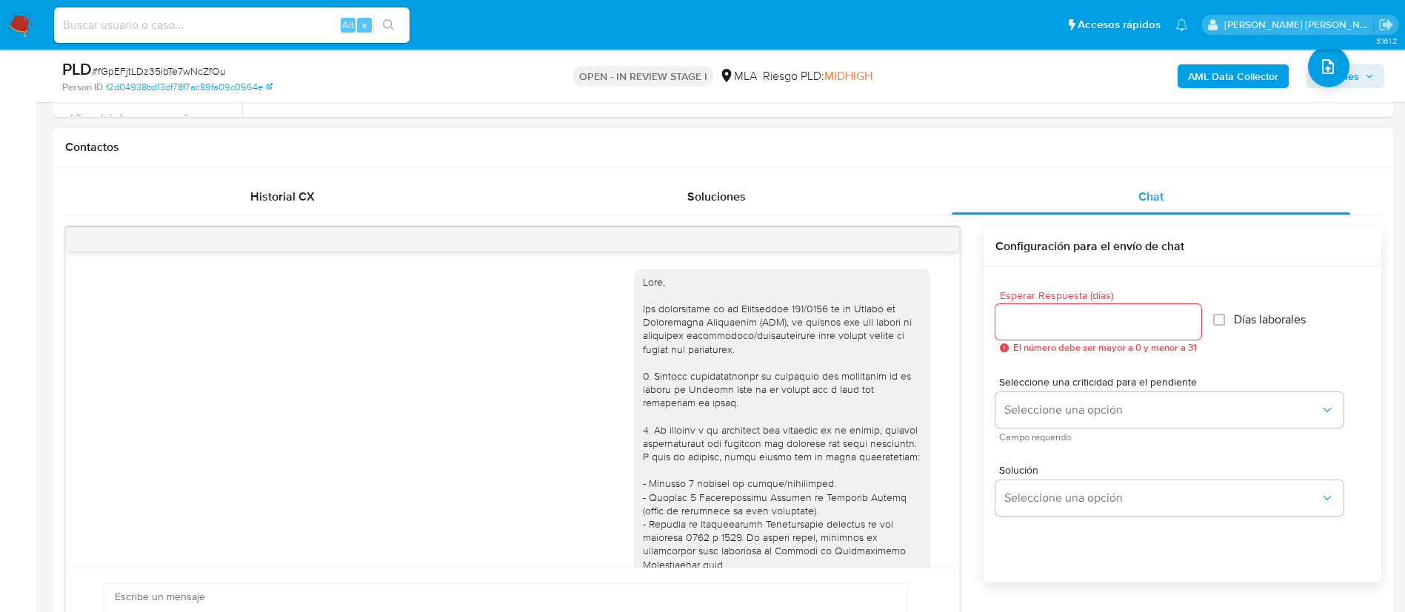
scroll to position [849, 0]
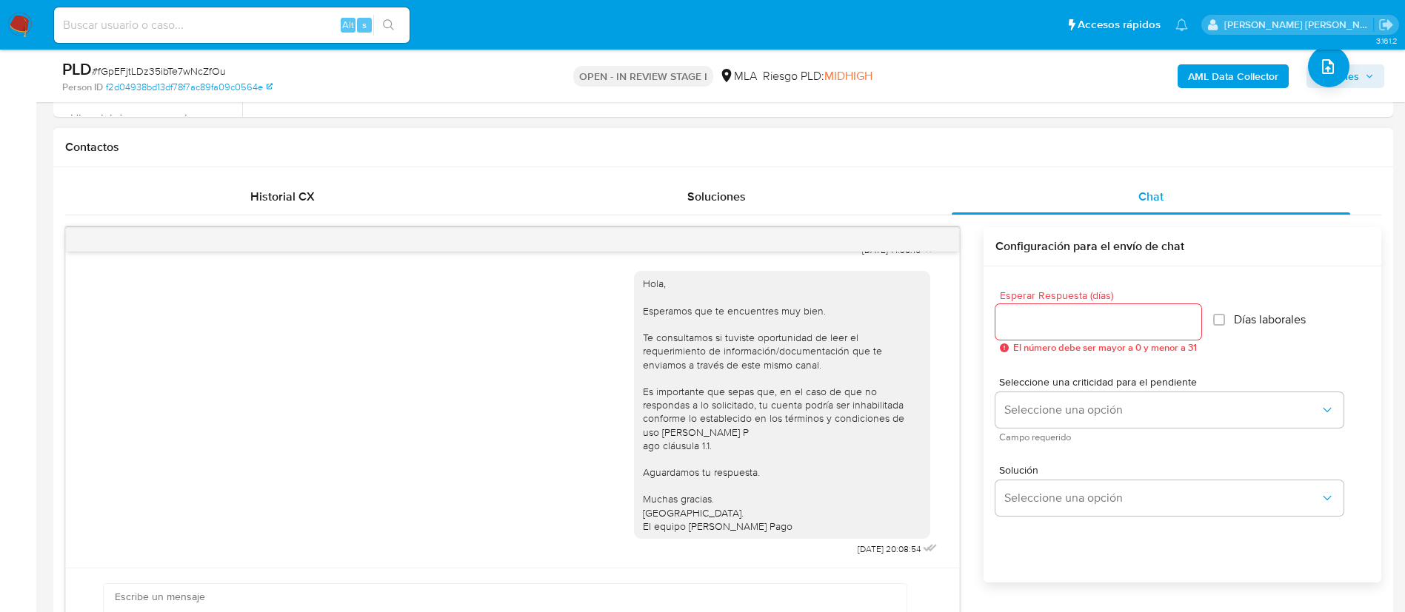
click at [292, 176] on div "Historial CX Soluciones Chat Id Estado Fecha de creación Origen Proceso • 39810…" at bounding box center [722, 446] width 1339 height 559
click at [293, 180] on div "Historial CX" at bounding box center [282, 197] width 398 height 36
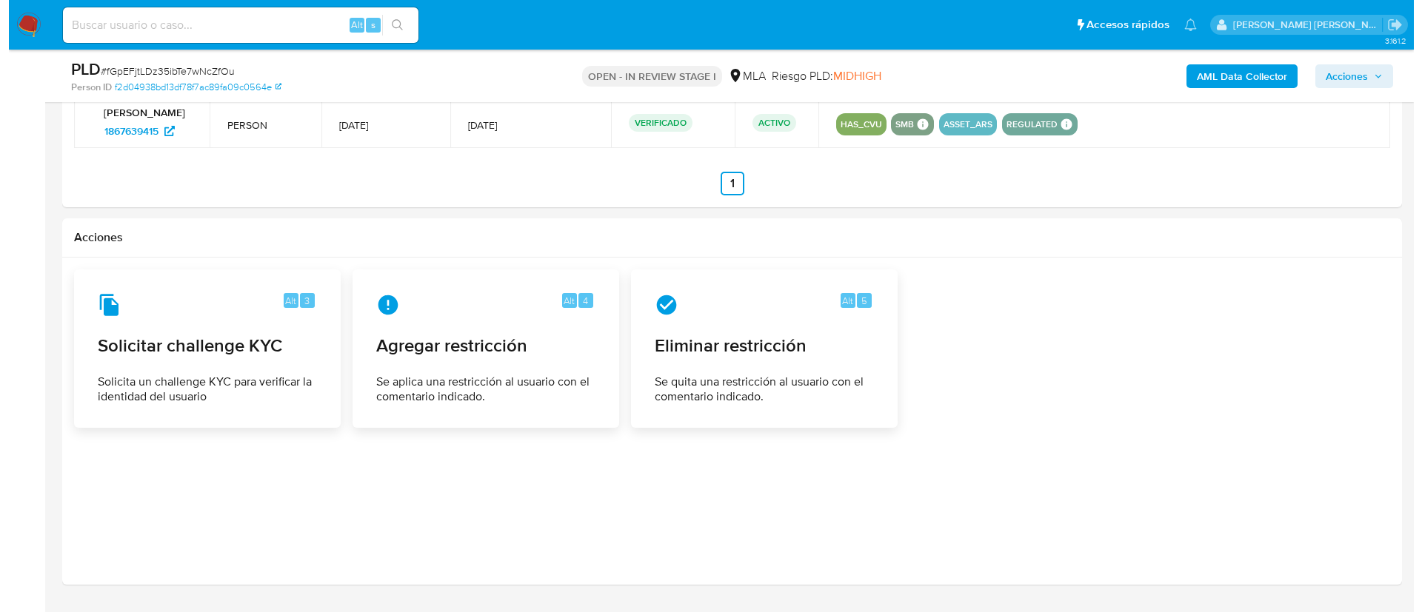
scroll to position [2001, 0]
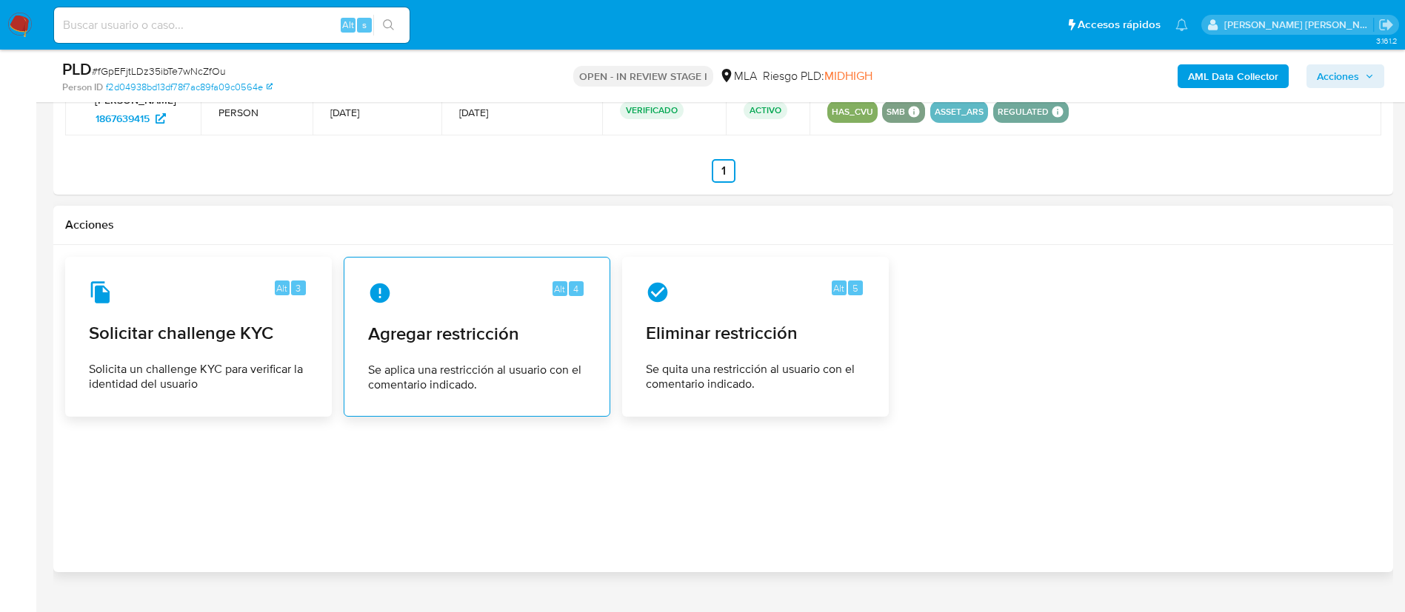
click at [438, 366] on span "Se aplica una restricción al usuario con el comentario indicado." at bounding box center [477, 378] width 218 height 30
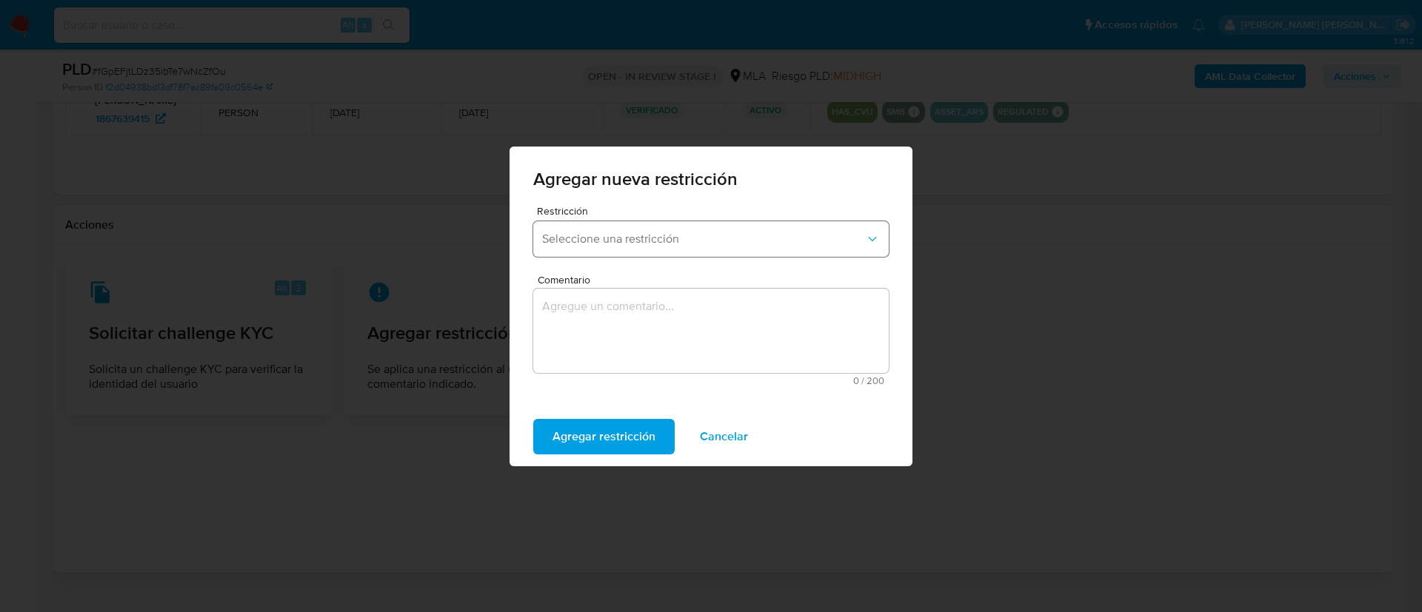
click at [658, 245] on span "Seleccione una restricción" at bounding box center [703, 239] width 323 height 15
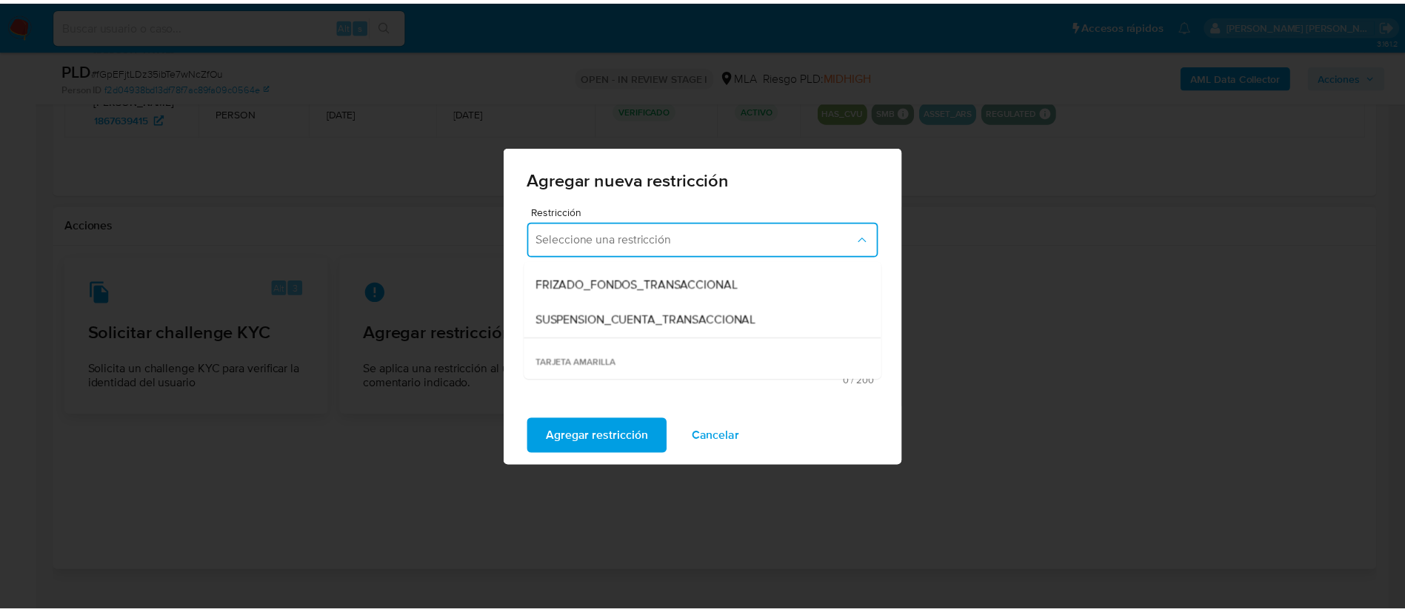
scroll to position [173, 0]
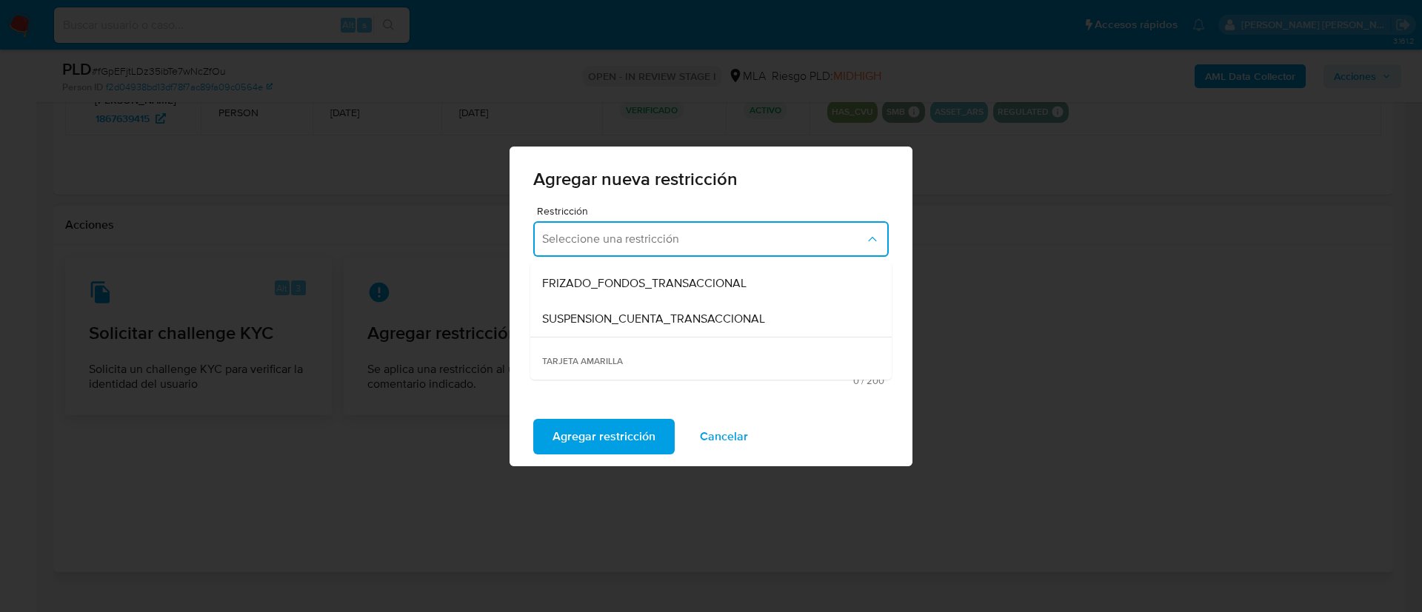
click at [629, 329] on div "SUSPENSION_CUENTA_TRANSACCIONAL" at bounding box center [706, 319] width 329 height 36
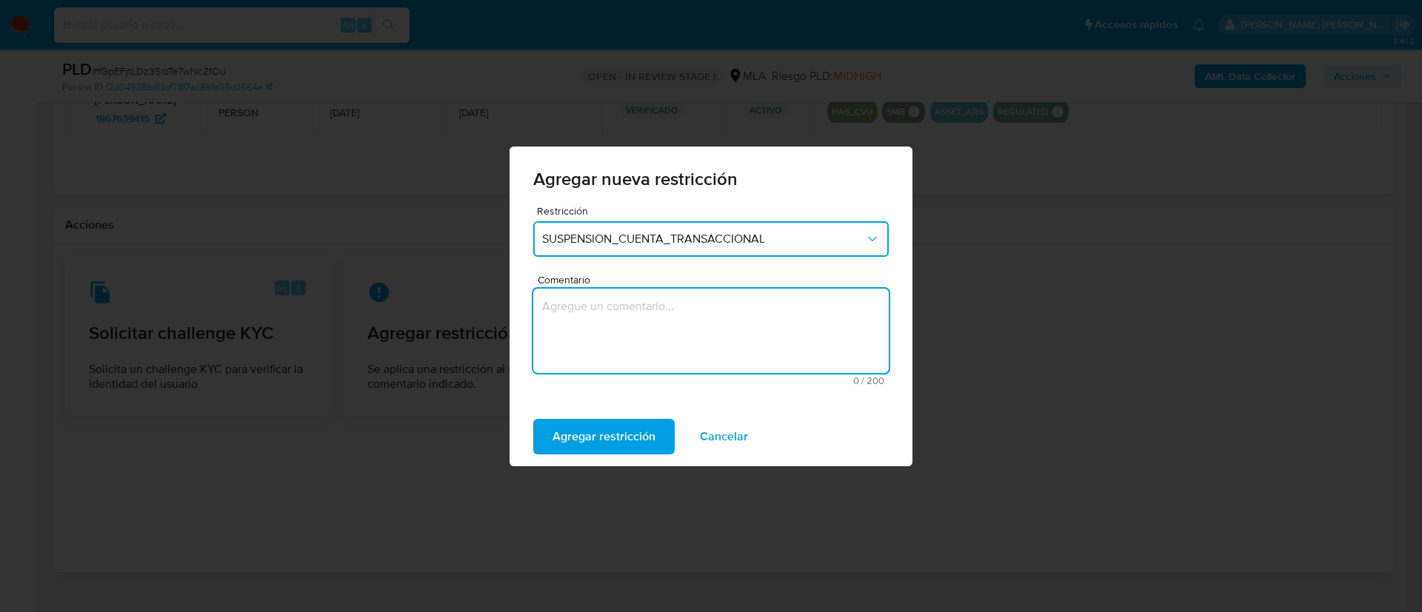
click at [629, 329] on textarea "Comentario" at bounding box center [710, 331] width 355 height 84
type textarea "AML"
click at [601, 424] on span "Agregar restricción" at bounding box center [603, 437] width 103 height 33
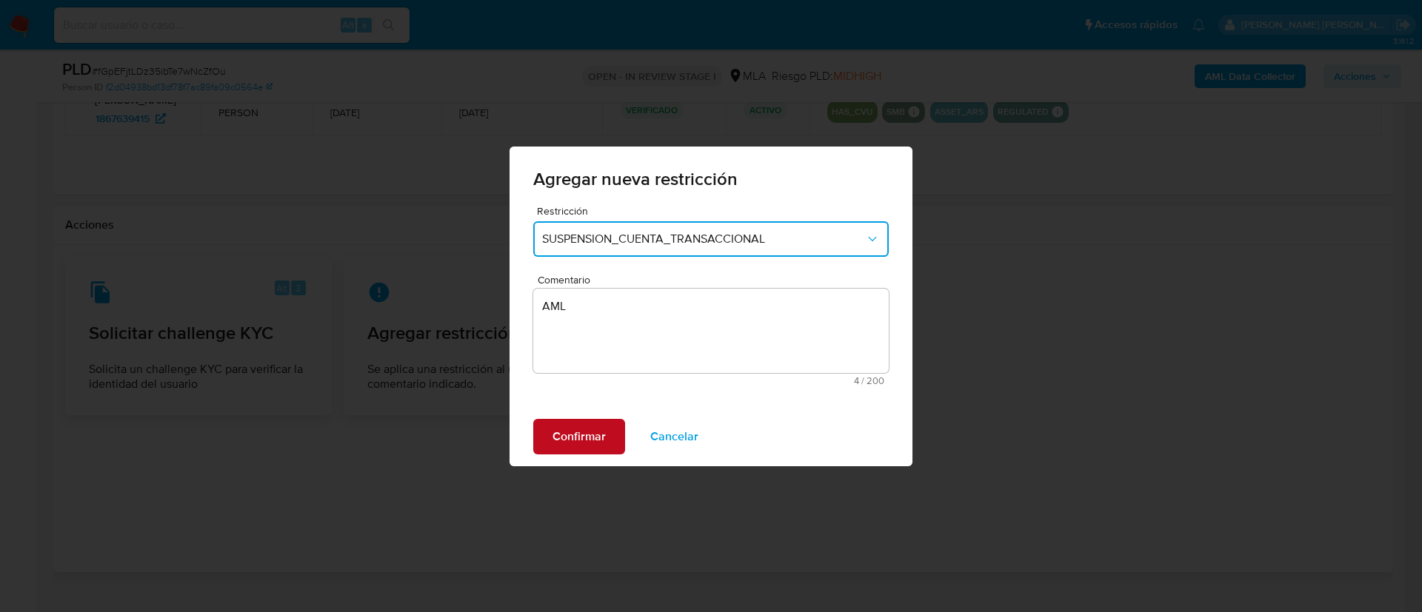
click at [583, 422] on span "Confirmar" at bounding box center [578, 437] width 53 height 33
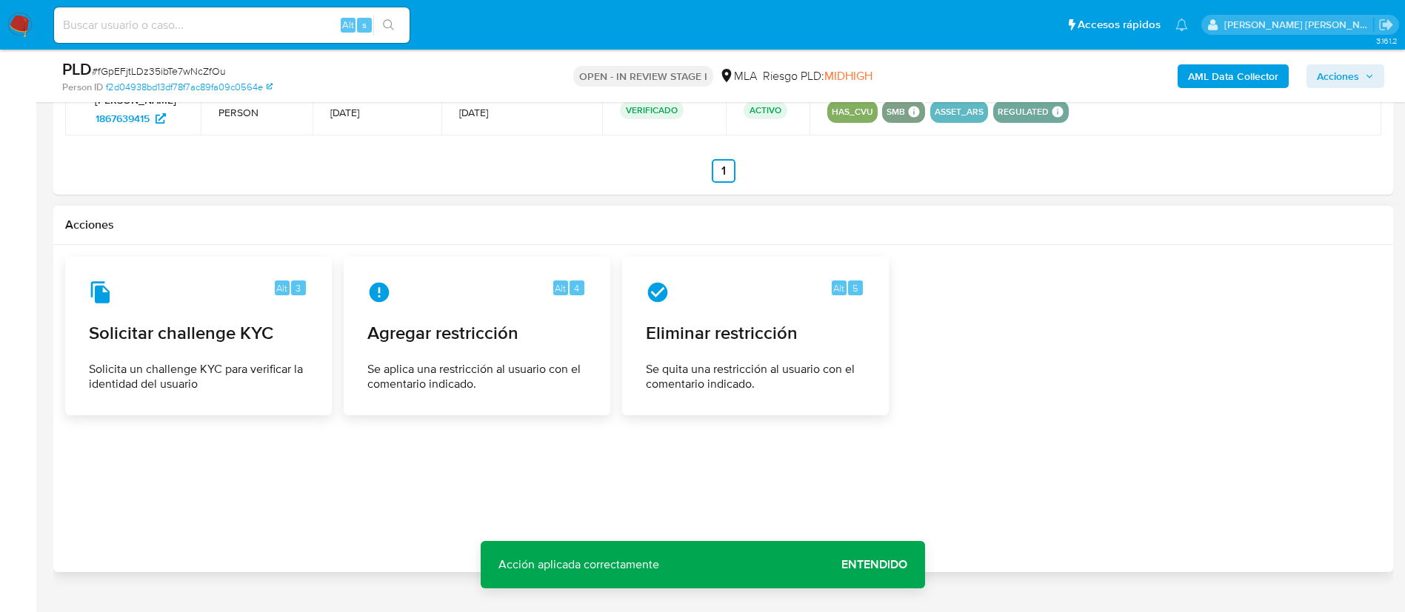
click at [238, 461] on div at bounding box center [723, 409] width 1316 height 304
paste input "BaMB619zwFQzHaIzD0kBavUC"
click at [288, 16] on input "BaMB619zwFQzHaIzD0kBavUC" at bounding box center [231, 25] width 355 height 19
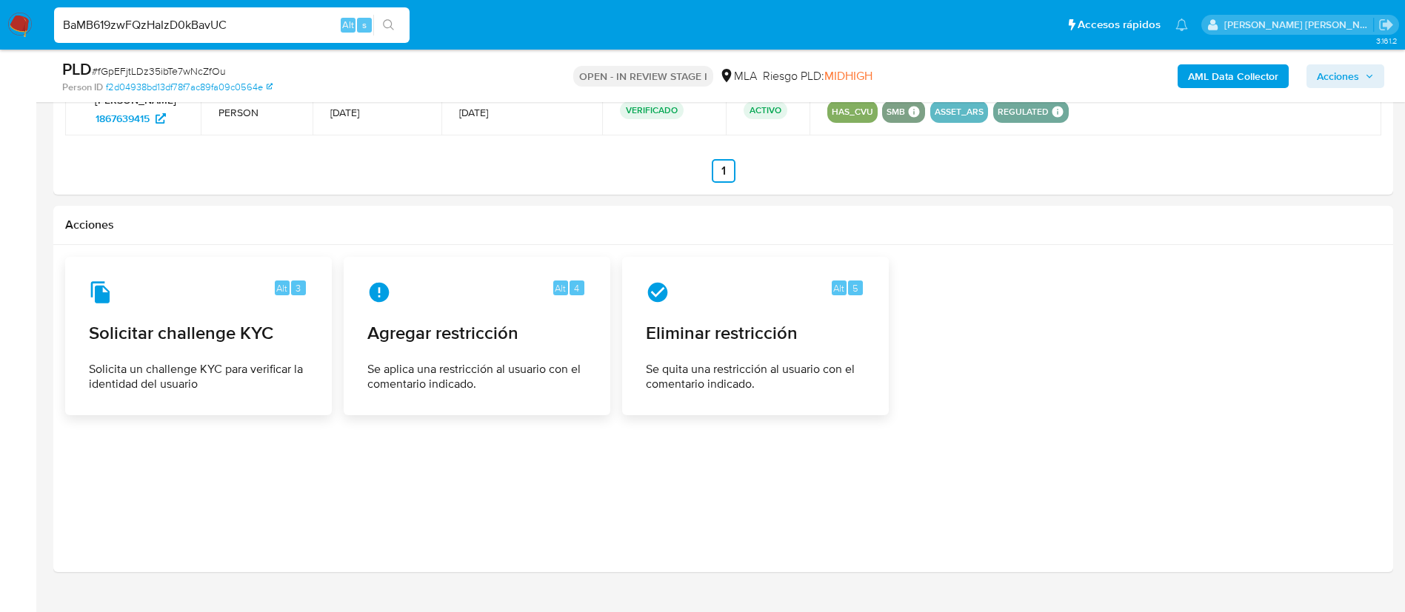
type input "BaMB619zwFQzHaIzD0kBavUC"
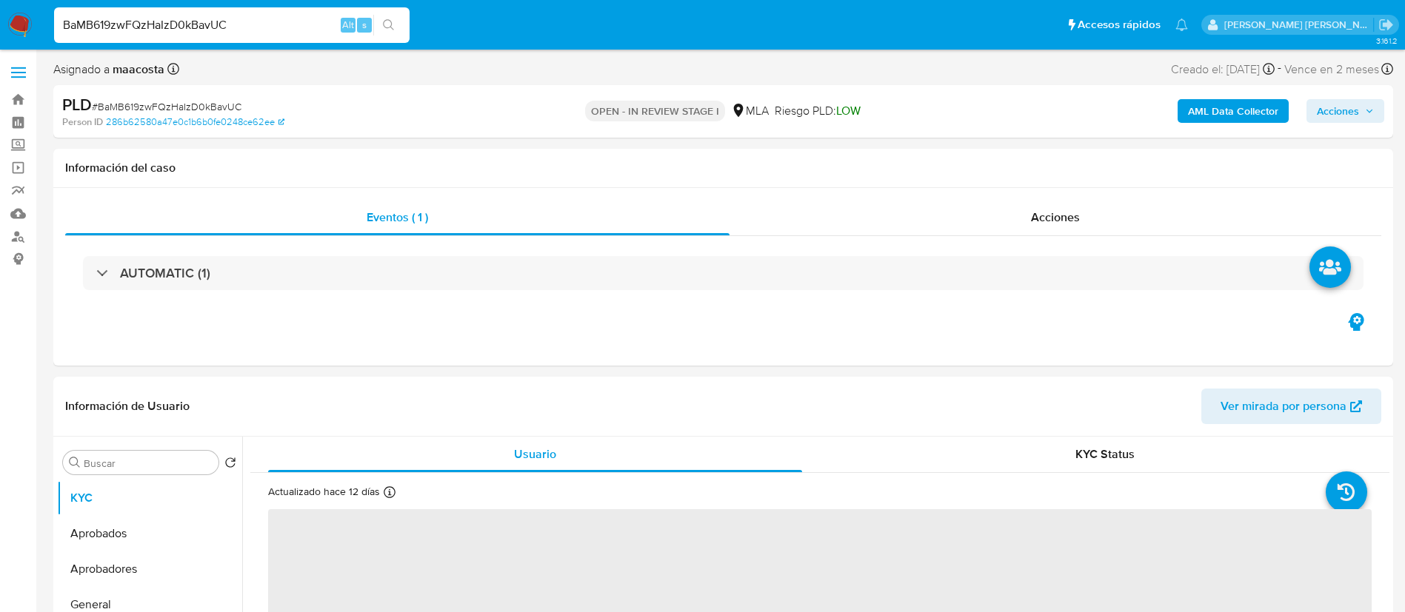
select select "10"
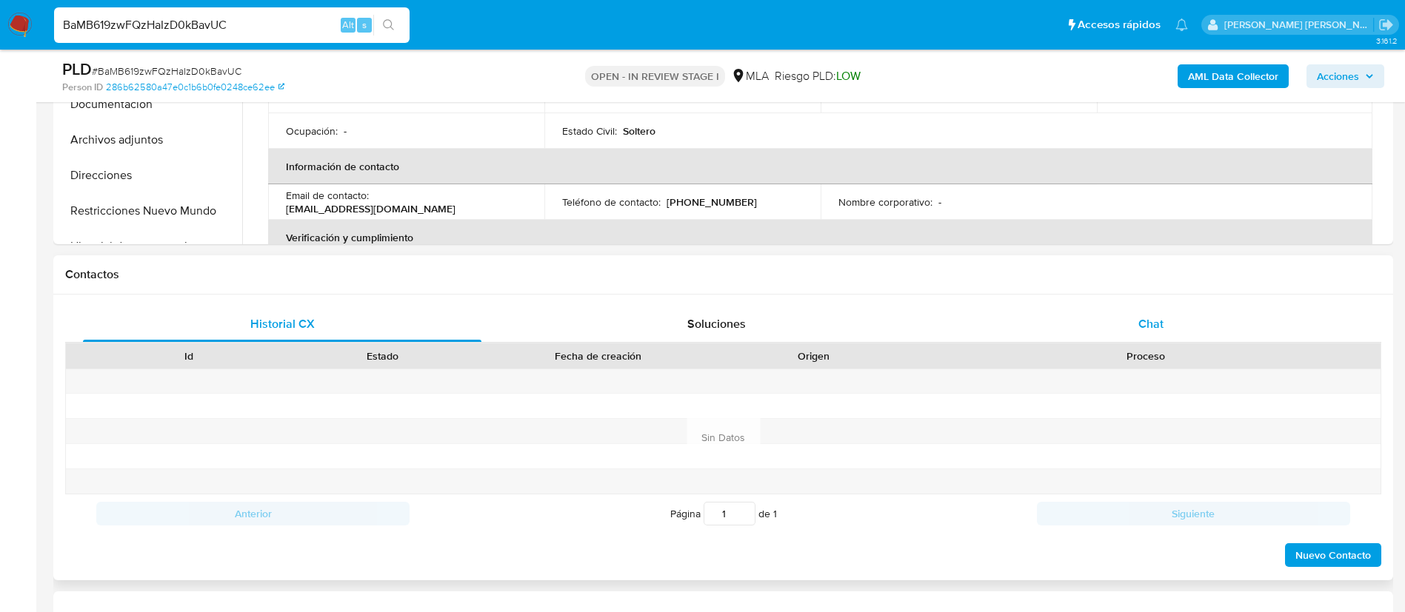
click at [1159, 309] on div "Chat" at bounding box center [1150, 325] width 398 height 36
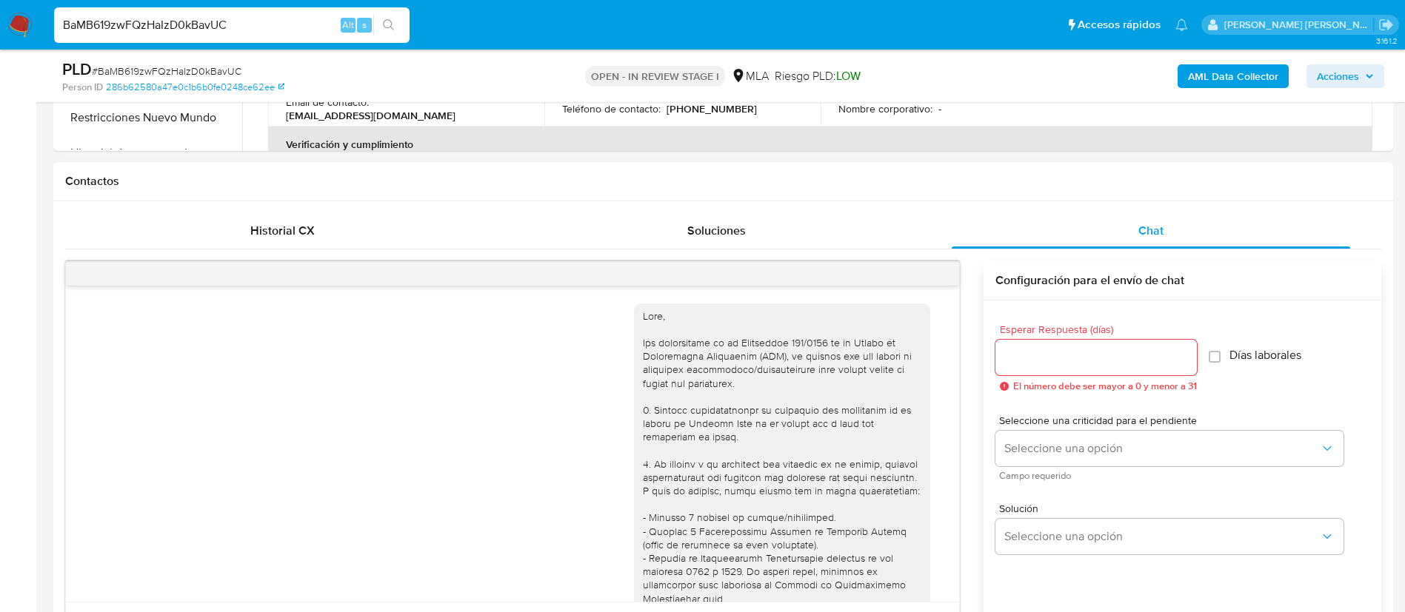
scroll to position [849, 0]
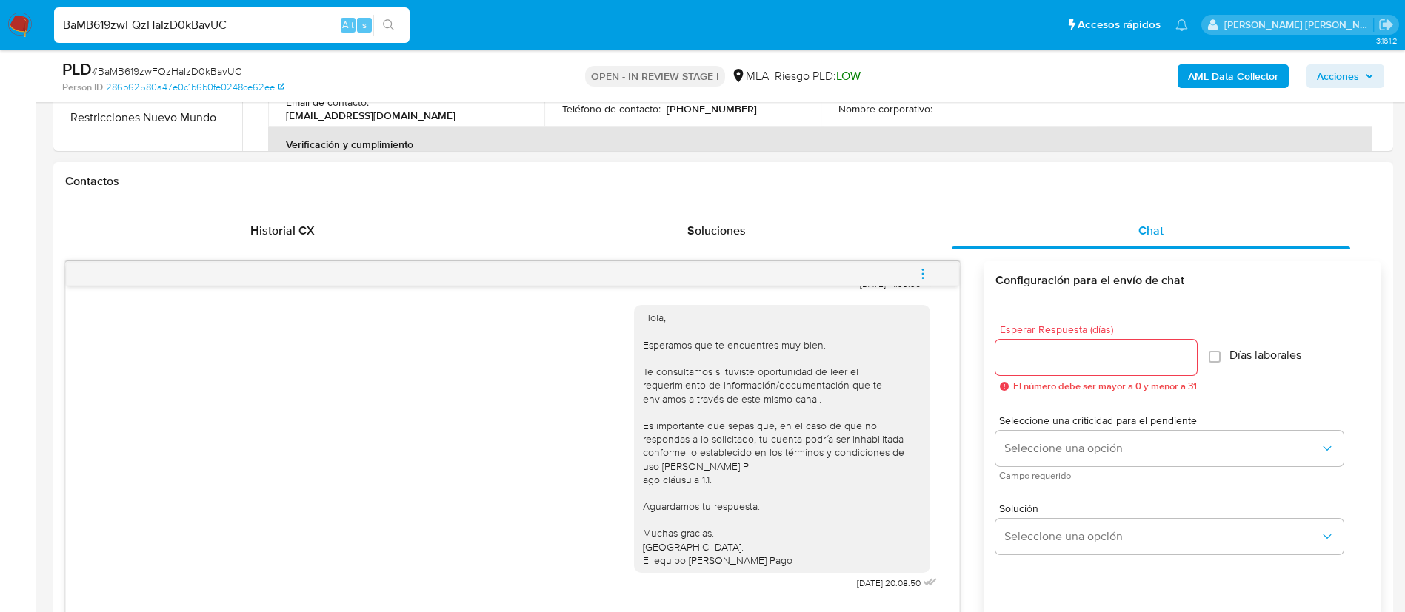
click at [925, 280] on icon "menu-action" at bounding box center [922, 273] width 13 height 13
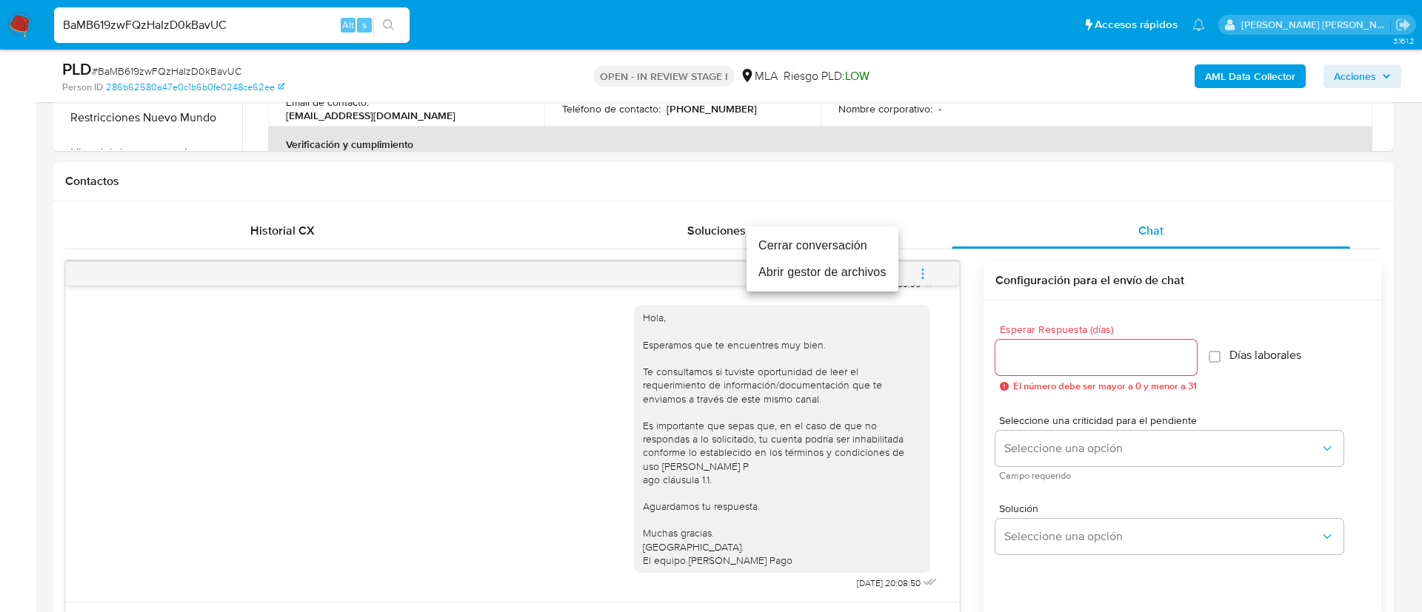
click at [799, 239] on li "Cerrar conversación" at bounding box center [822, 245] width 152 height 27
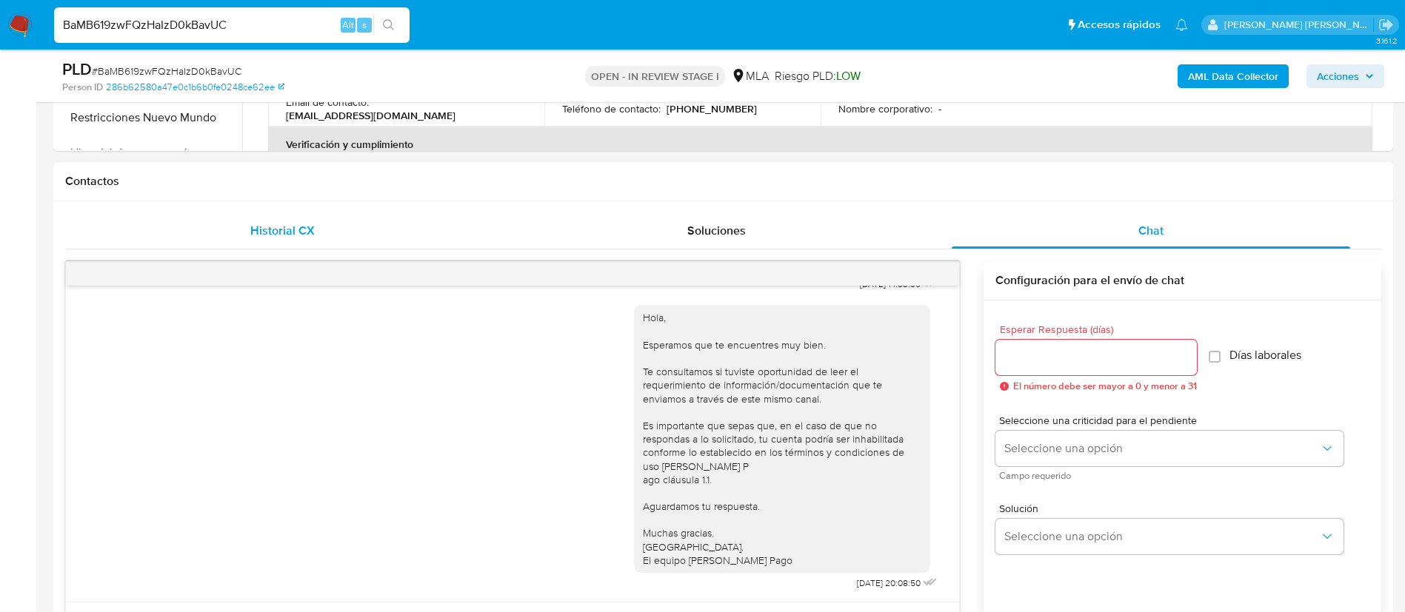
click at [304, 214] on div "Historial CX" at bounding box center [282, 231] width 398 height 36
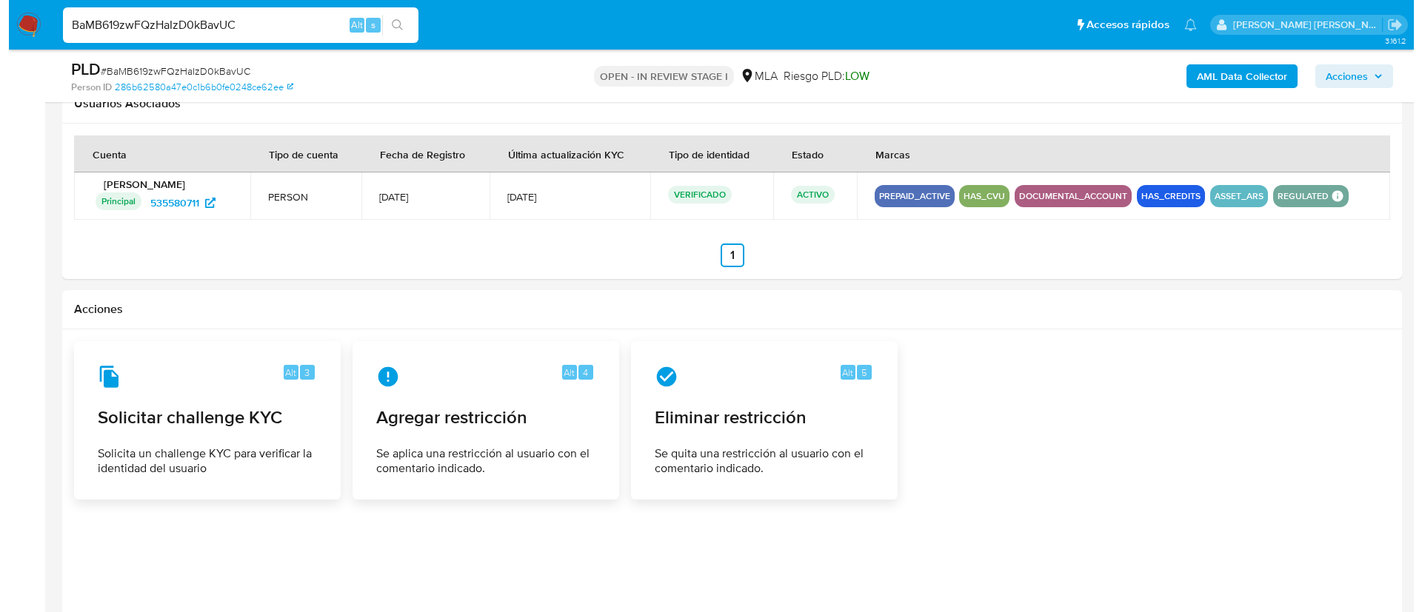
scroll to position [1883, 0]
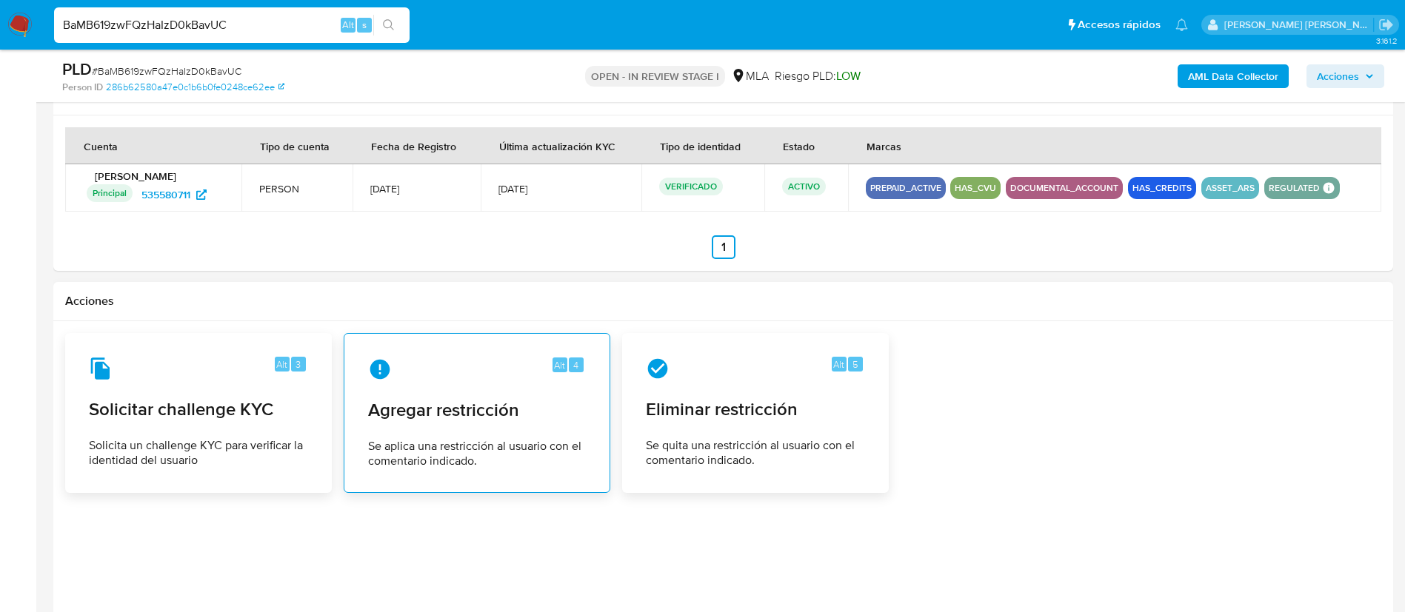
click at [479, 466] on span "Se aplica una restricción al usuario con el comentario indicado." at bounding box center [477, 454] width 218 height 30
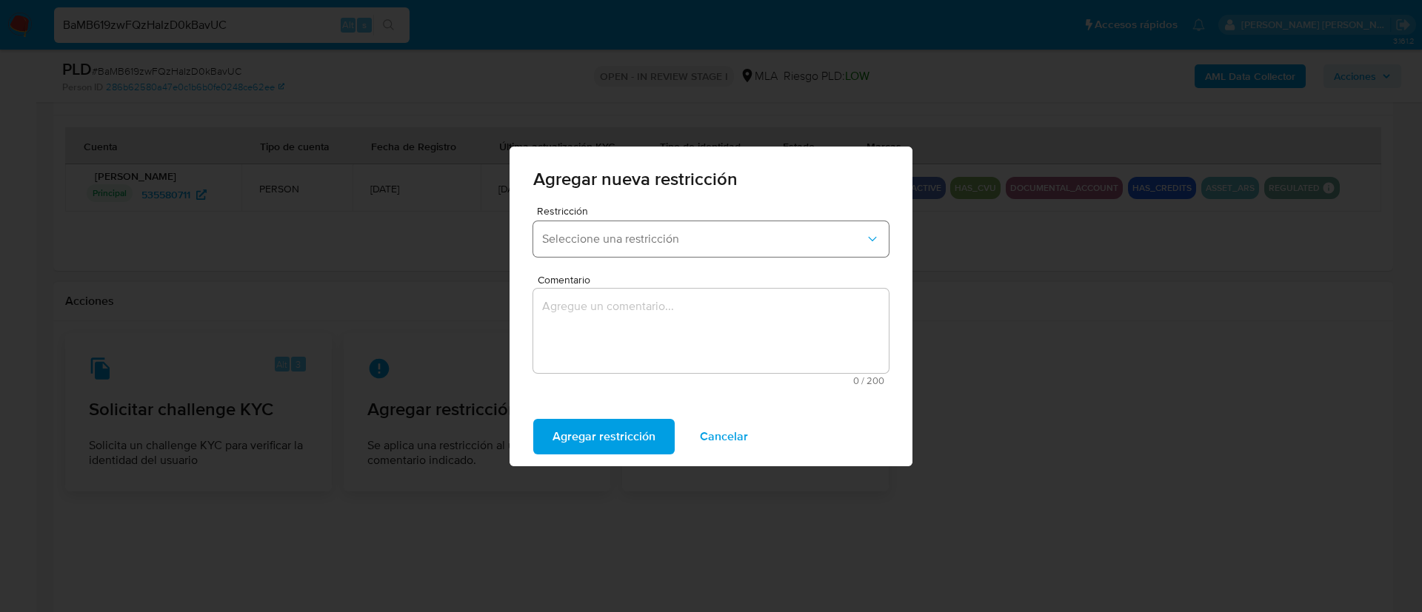
click at [632, 235] on span "Seleccione una restricción" at bounding box center [703, 239] width 323 height 15
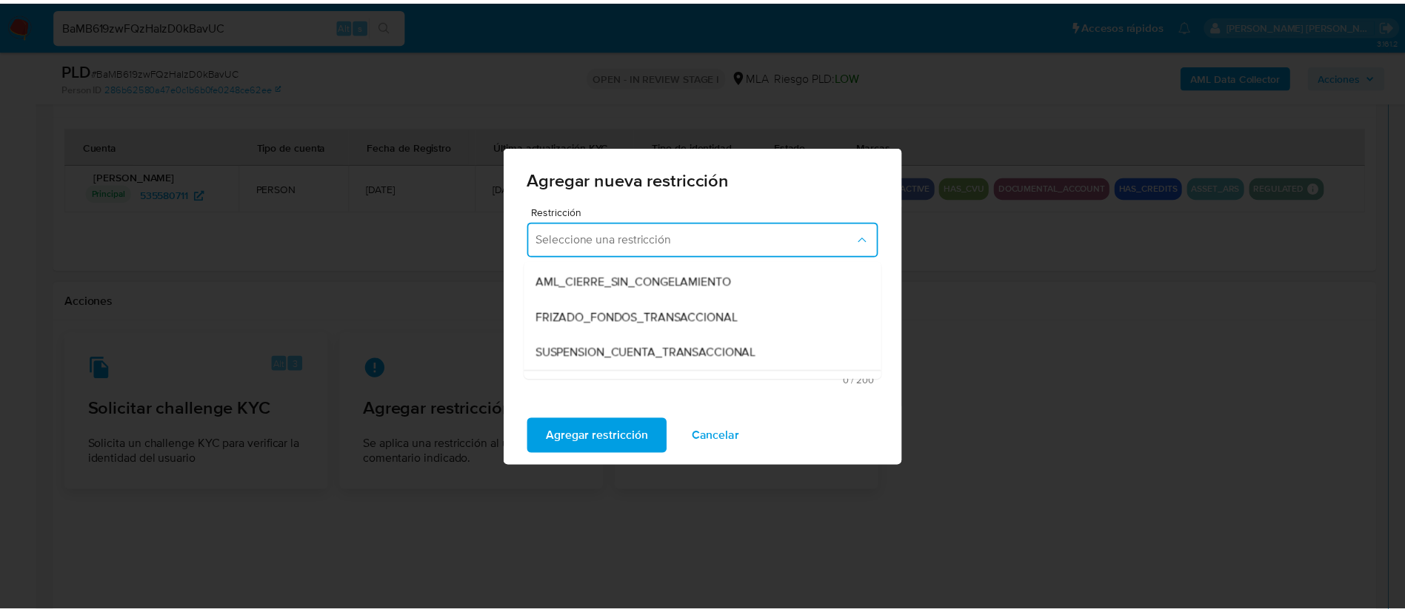
scroll to position [148, 0]
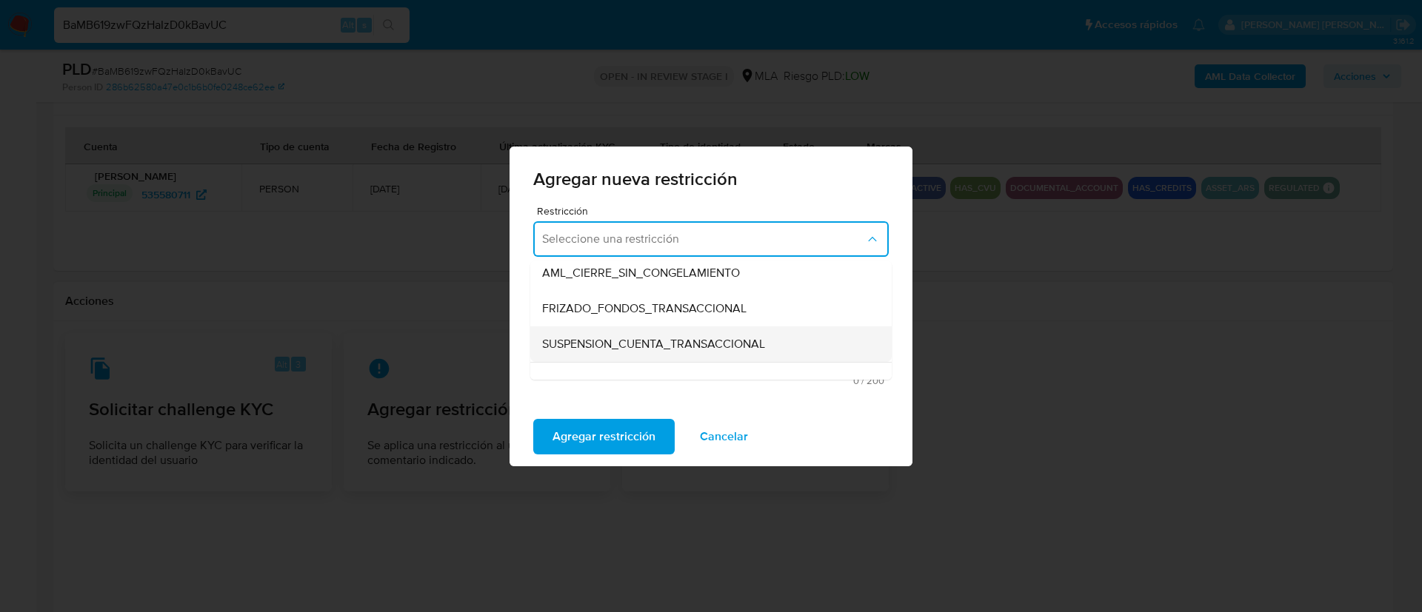
click at [601, 338] on span "SUSPENSION_CUENTA_TRANSACCIONAL" at bounding box center [653, 344] width 223 height 15
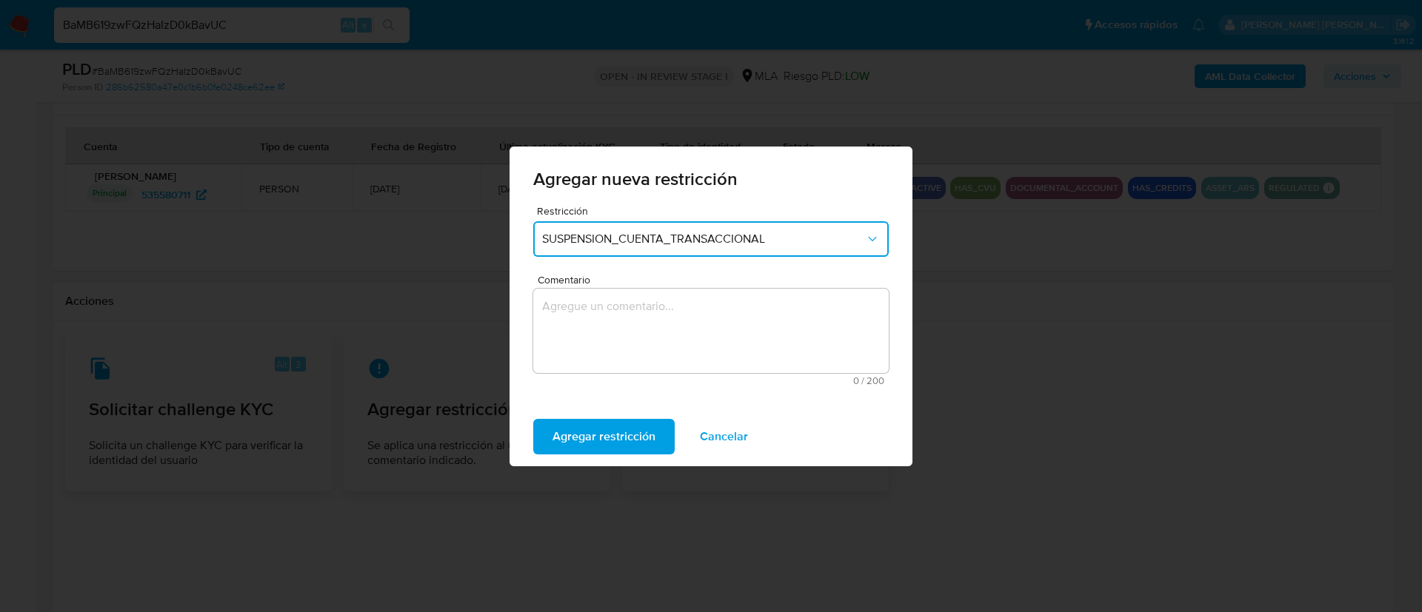
click at [601, 338] on textarea "Comentario" at bounding box center [710, 331] width 355 height 84
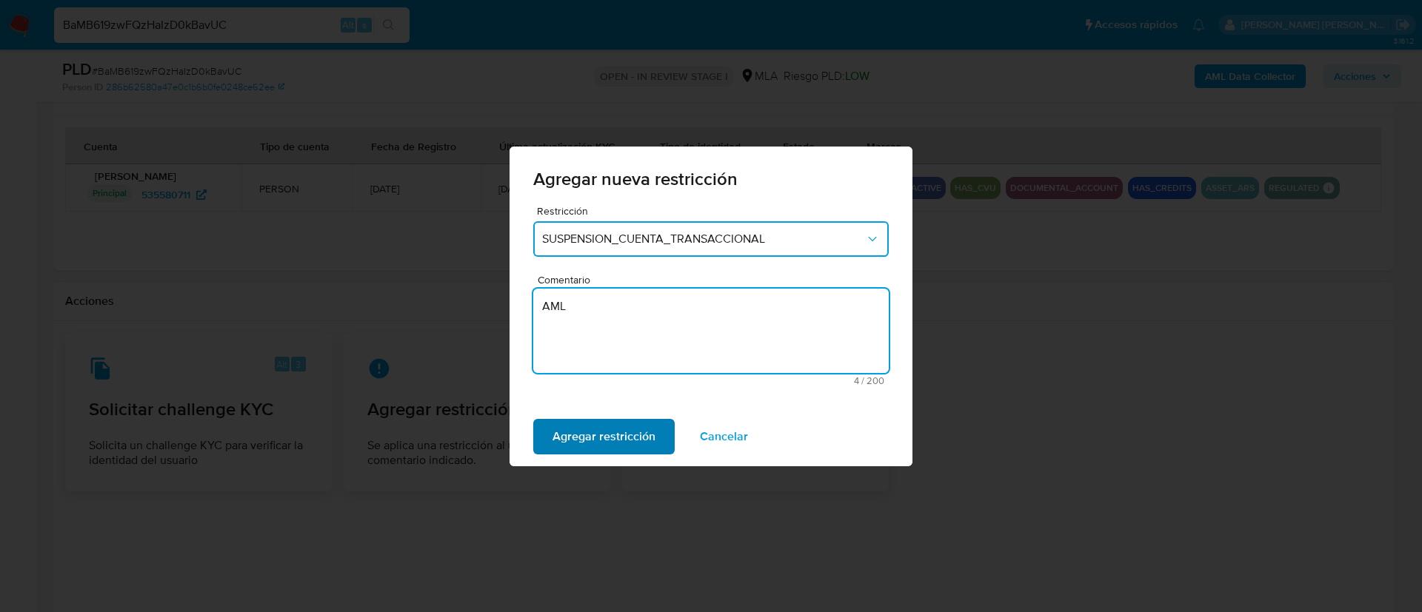
type textarea "AML"
click at [587, 429] on span "Agregar restricción" at bounding box center [603, 437] width 103 height 33
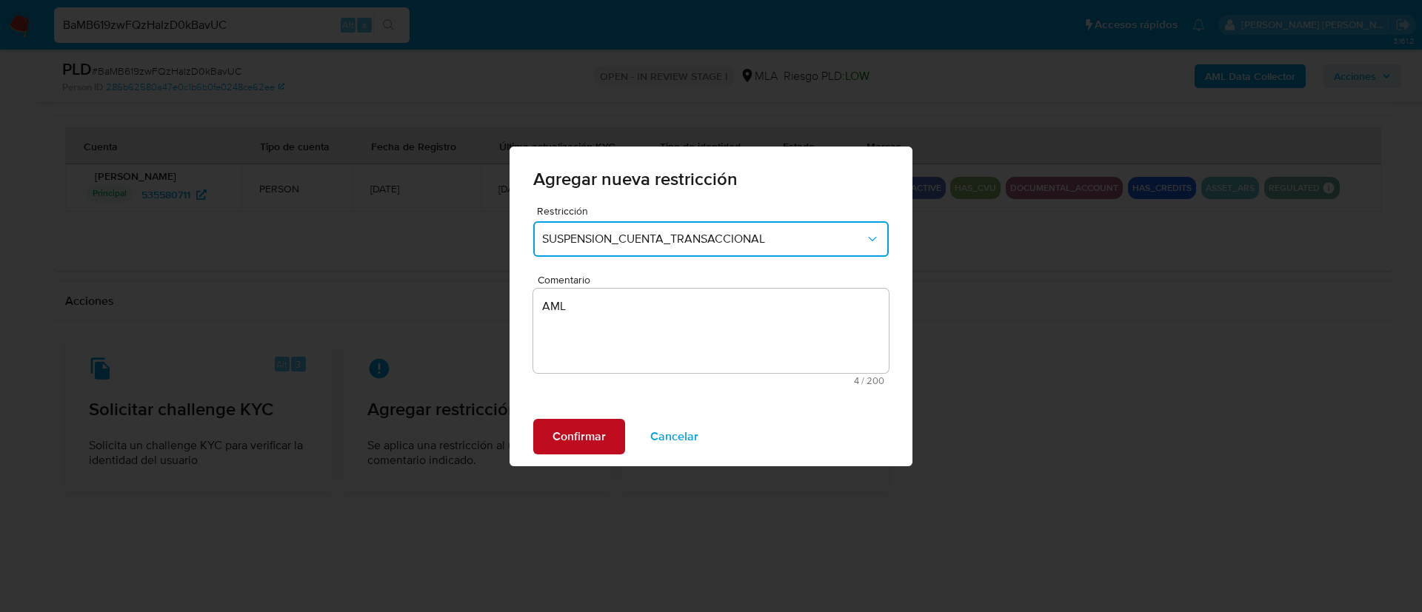
click at [590, 437] on span "Confirmar" at bounding box center [578, 437] width 53 height 33
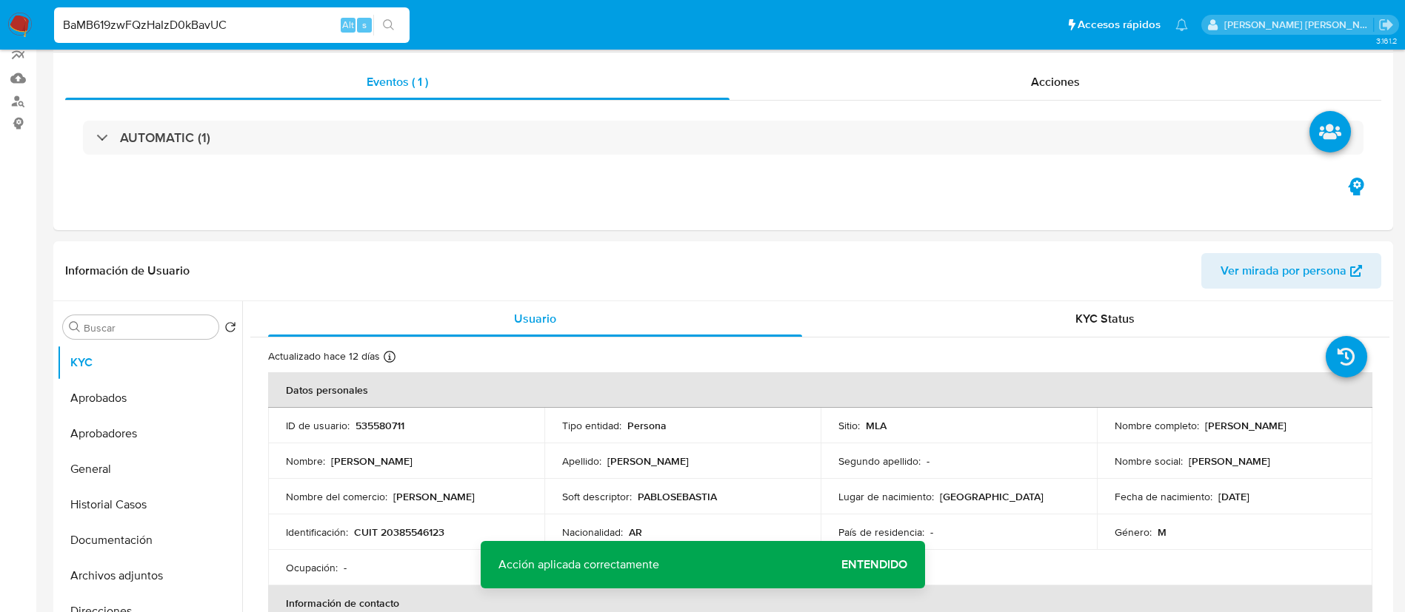
scroll to position [0, 0]
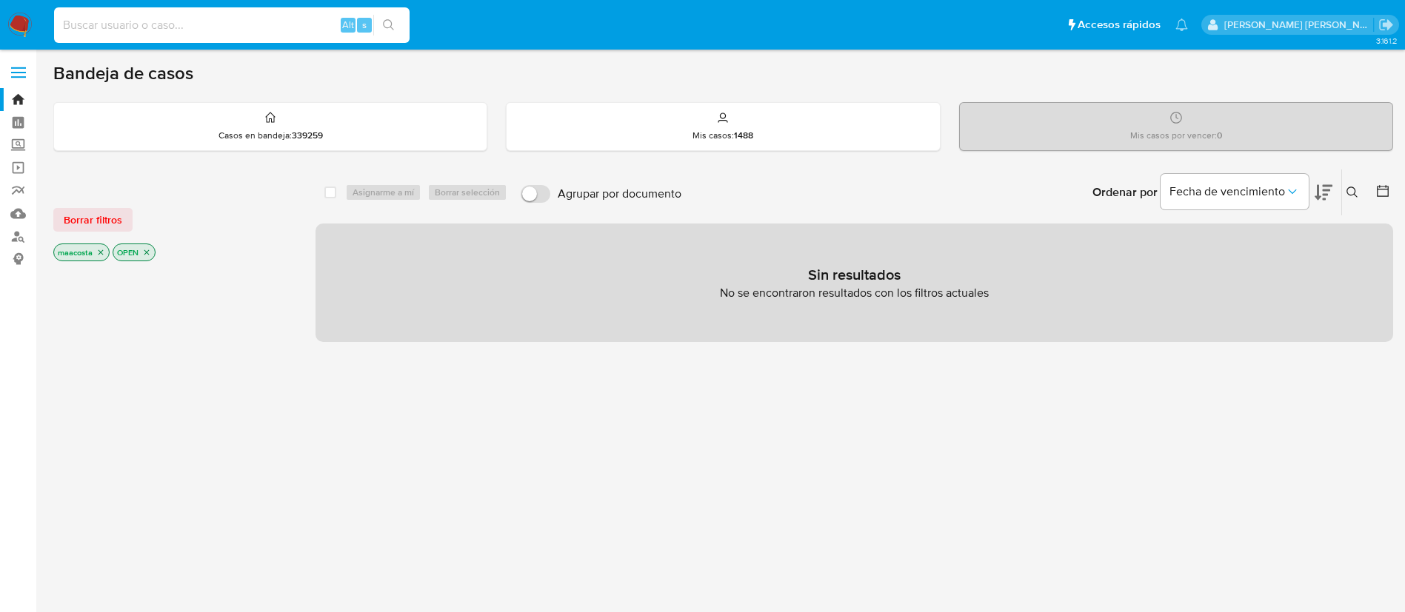
click at [272, 31] on input at bounding box center [231, 25] width 355 height 19
paste input "AroJHHNx2e85FZILyZFctXbH"
type input "AroJHHNx2e85FZILyZFctXbH"
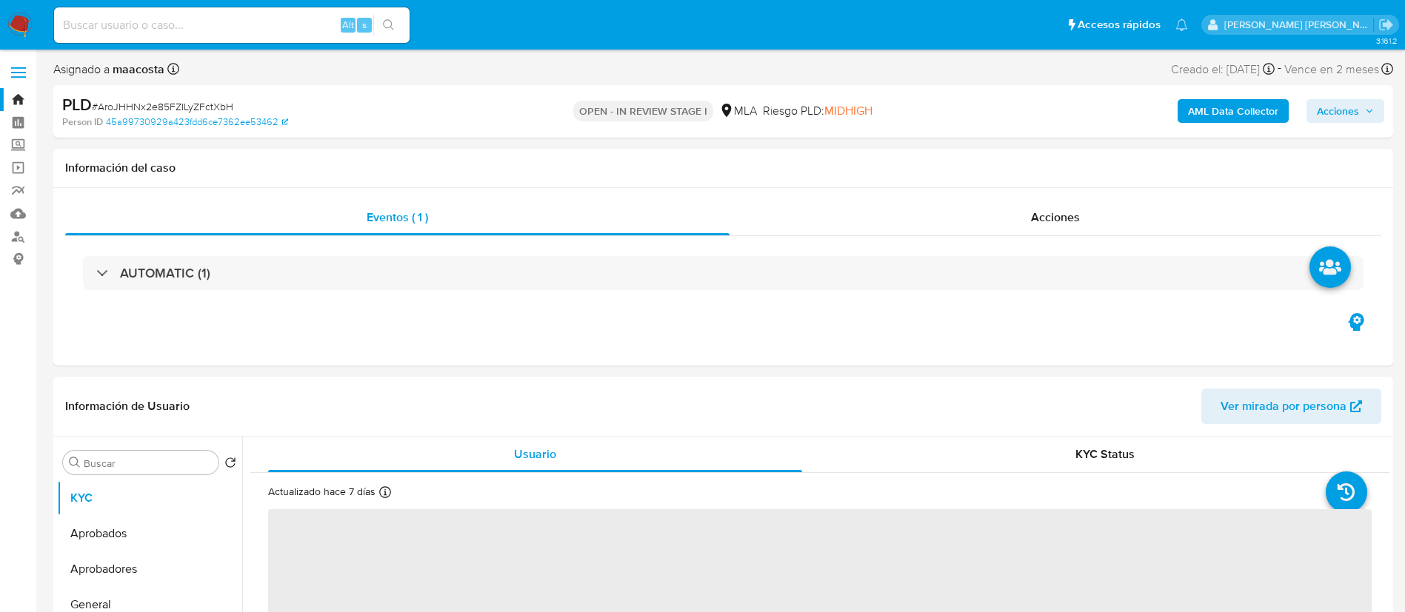
select select "10"
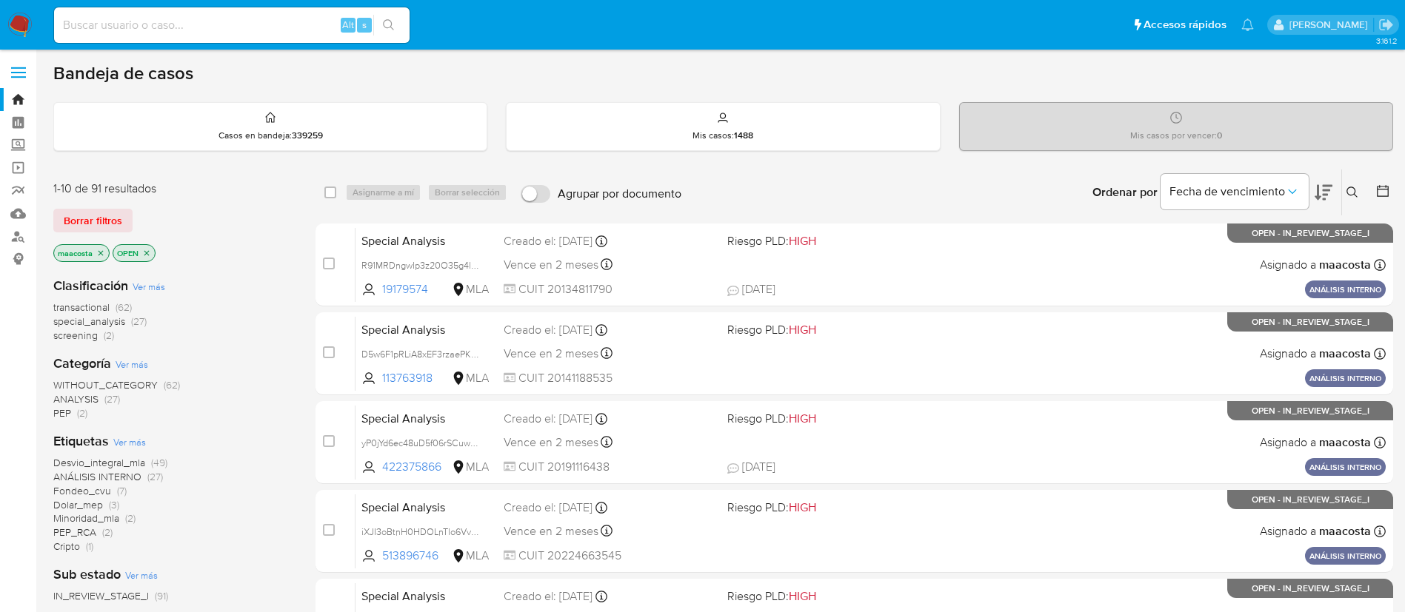
paste input "qWPWIshvd4c3LOBmacH7Wa36"
click at [272, 31] on input "qWPWIshvd4c3LOBmacH7Wa36" at bounding box center [231, 25] width 355 height 19
type input "qWPWIshvd4c3LOBmacH7Wa36"
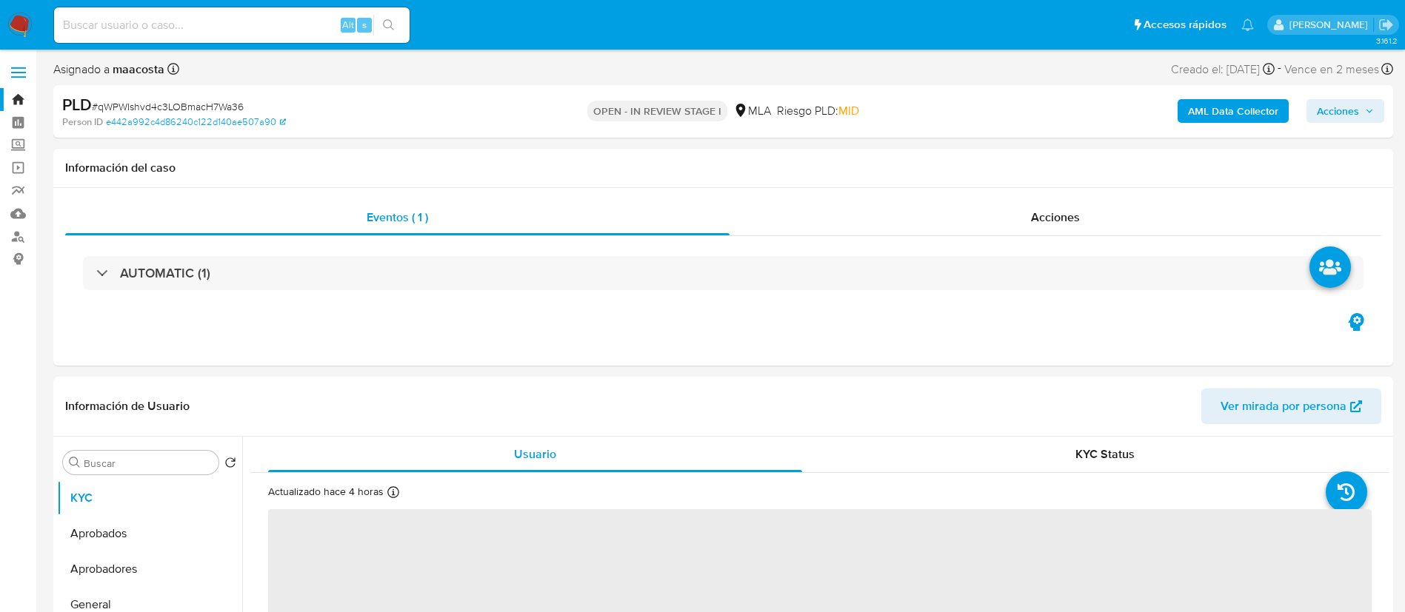
select select "10"
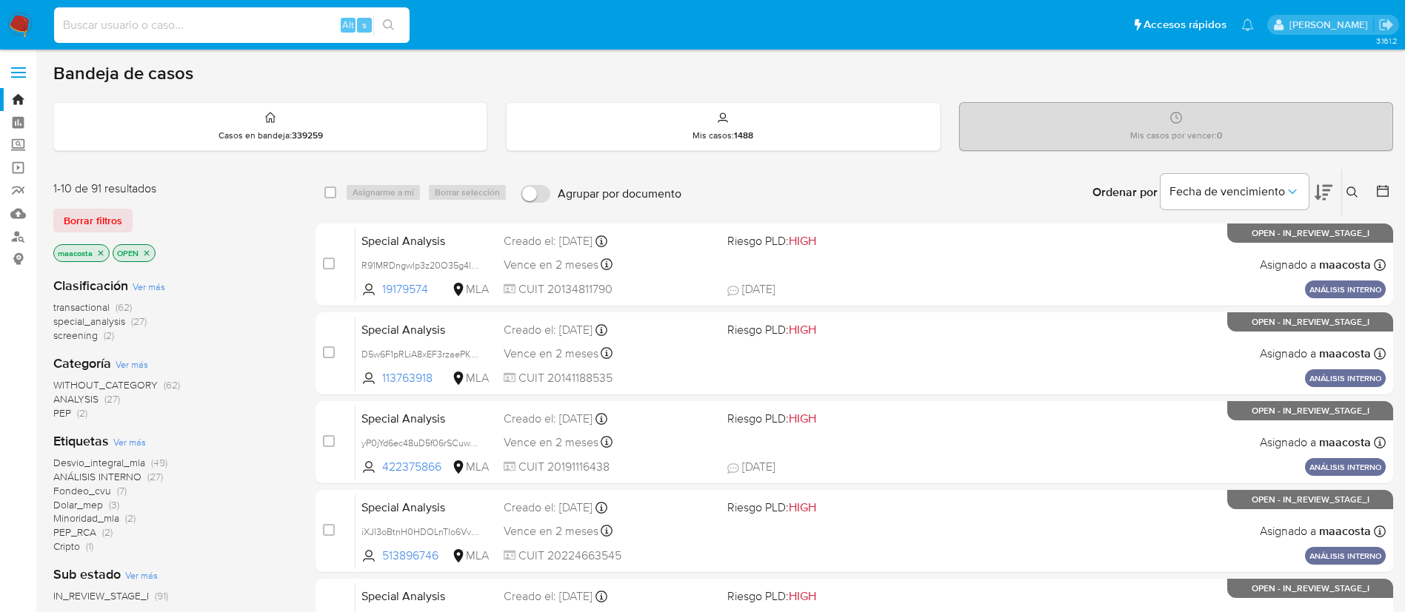
paste input "DHAx53MhwHGmy5RDIlXFx2mP"
click at [312, 22] on input at bounding box center [231, 25] width 355 height 19
type input "DHAx53MhwHGmy5RDIlXFx2mP"
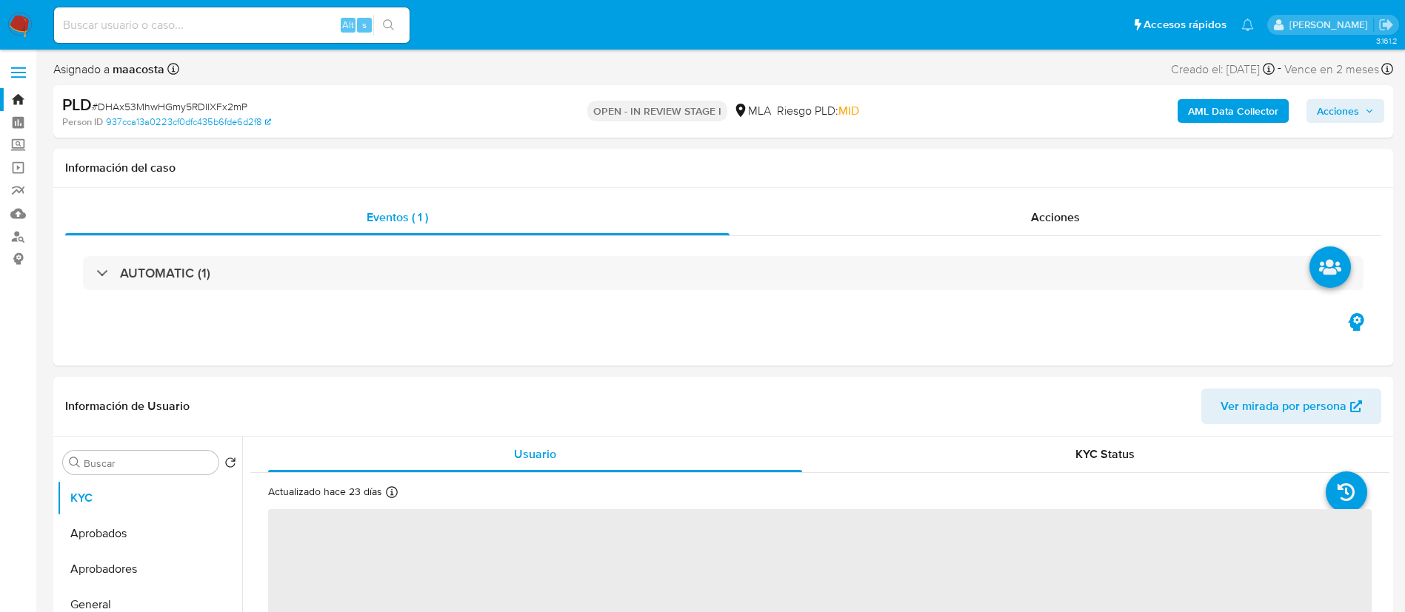
select select "10"
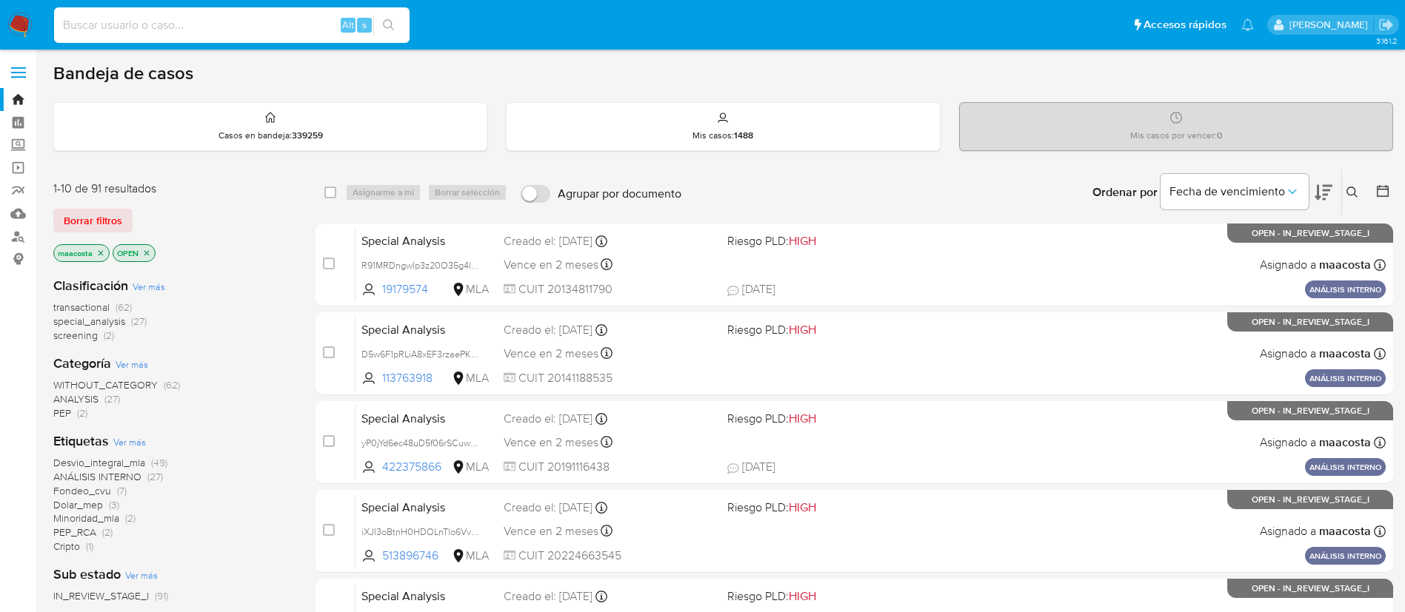
click at [272, 31] on input at bounding box center [231, 25] width 355 height 19
paste input "qMXfPVoYzcg1Iz9agk5nt9kX"
type input "qMXfPVoYzcg1Iz9agk5nt9kX"
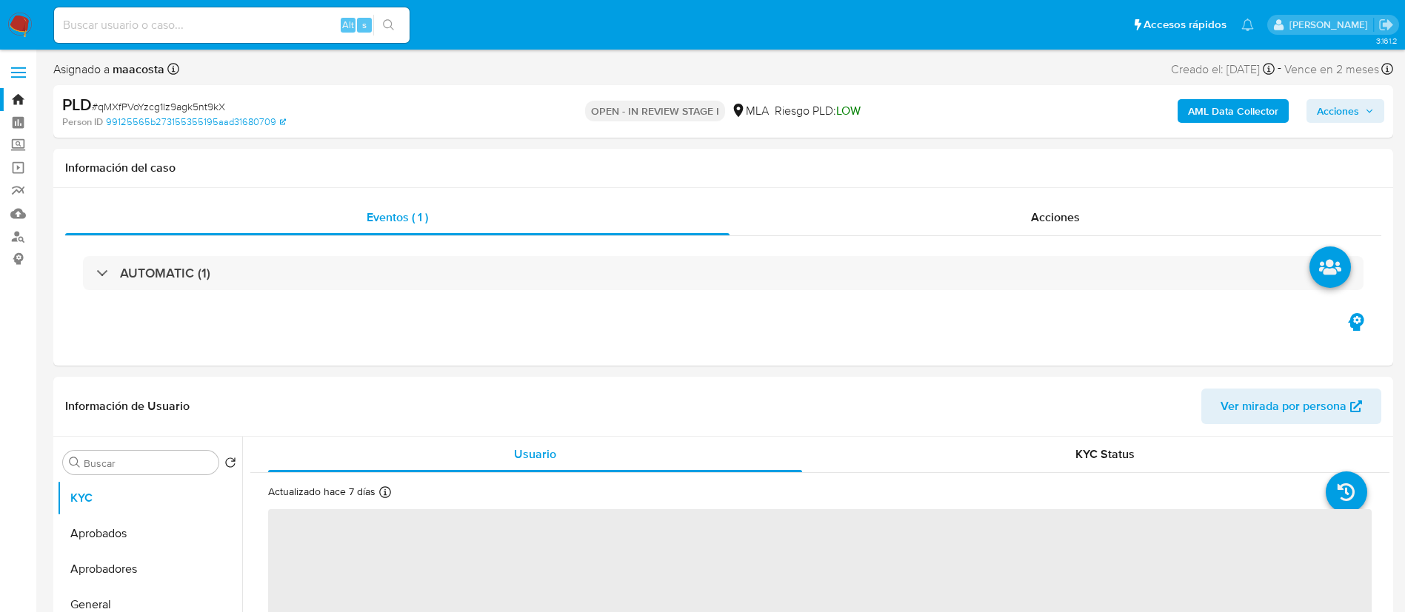
select select "10"
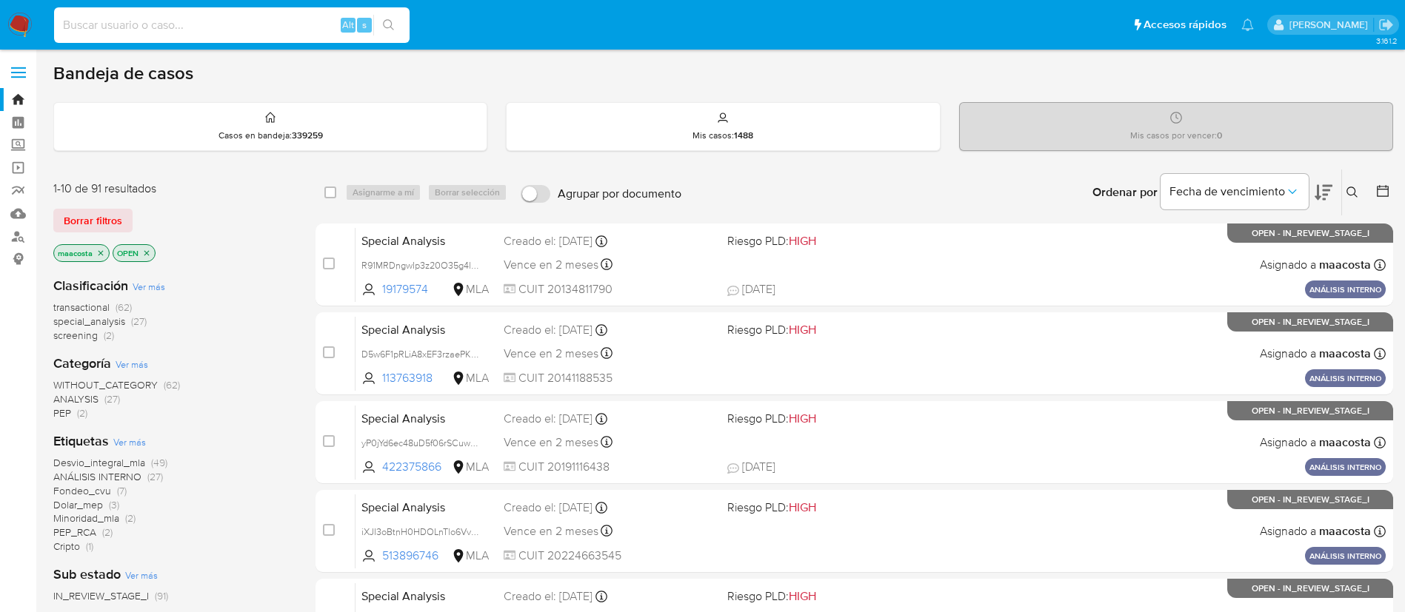
paste input "FUo7067Zff2Jc9cXdriu3CSx"
click at [290, 30] on input "FUo7067Zff2Jc9cXdriu3CSx" at bounding box center [231, 25] width 355 height 19
type input "FUo7067Zff2Jc9cXdriu3CSx"
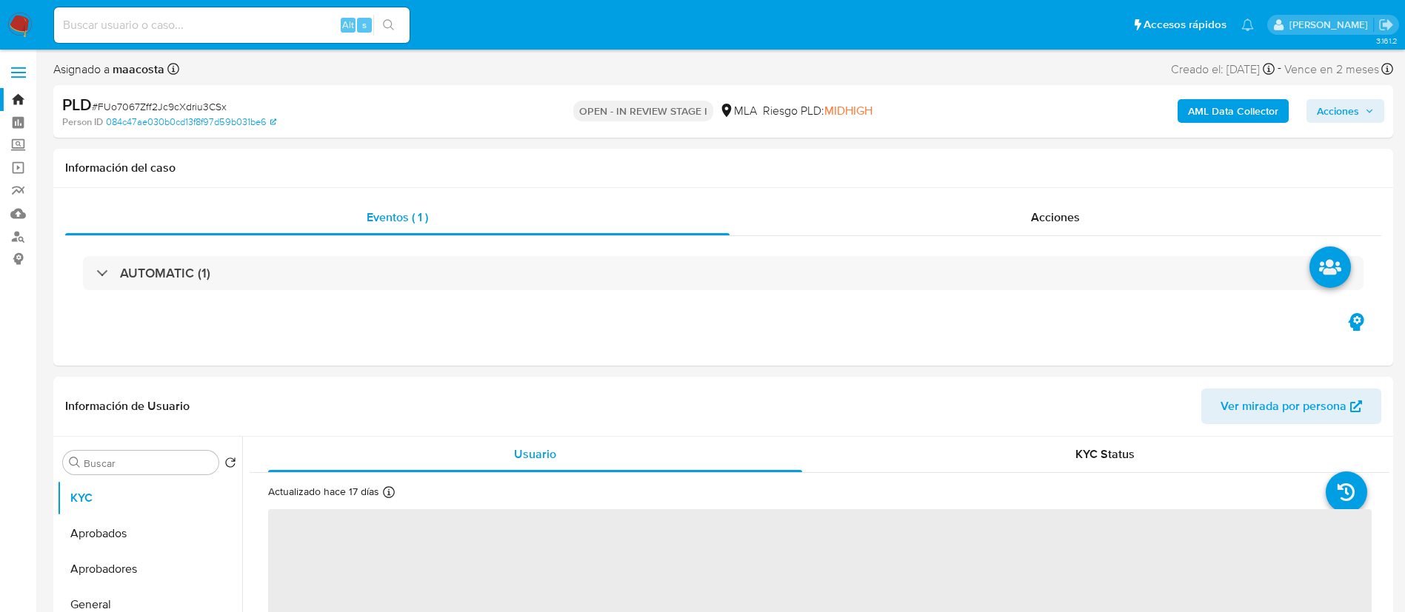
select select "10"
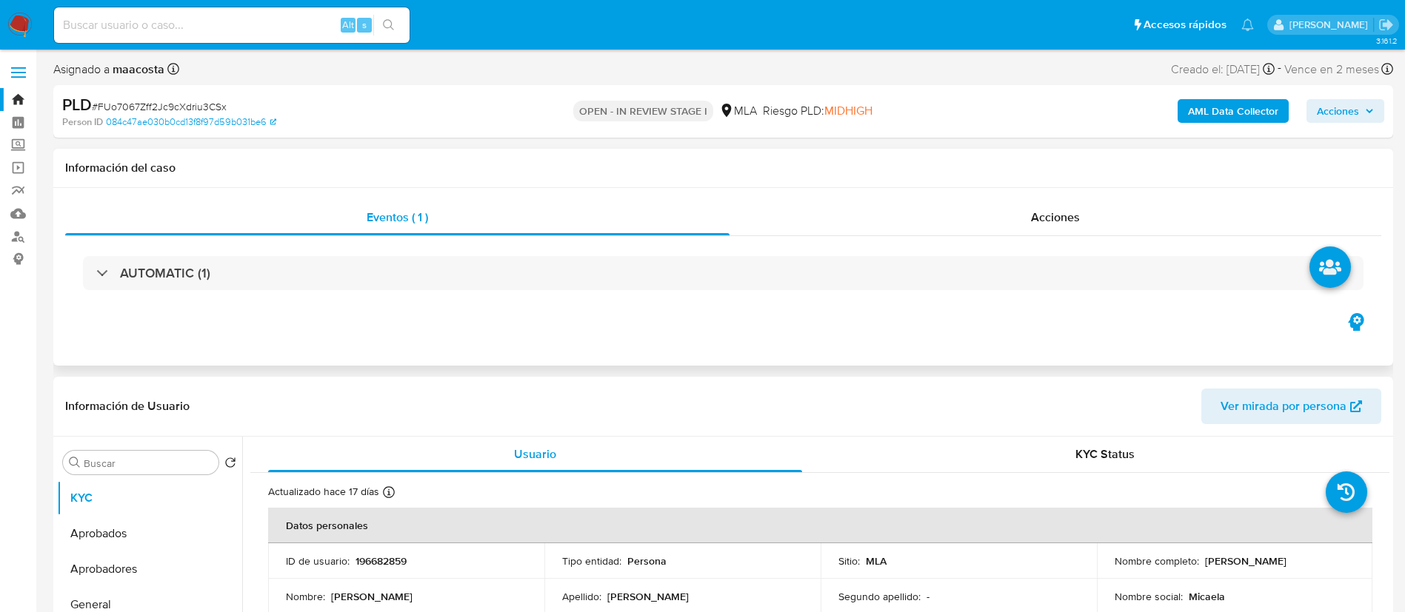
click at [252, 329] on div "Eventos ( 1 ) Acciones AUTOMATIC (1)" at bounding box center [722, 277] width 1339 height 178
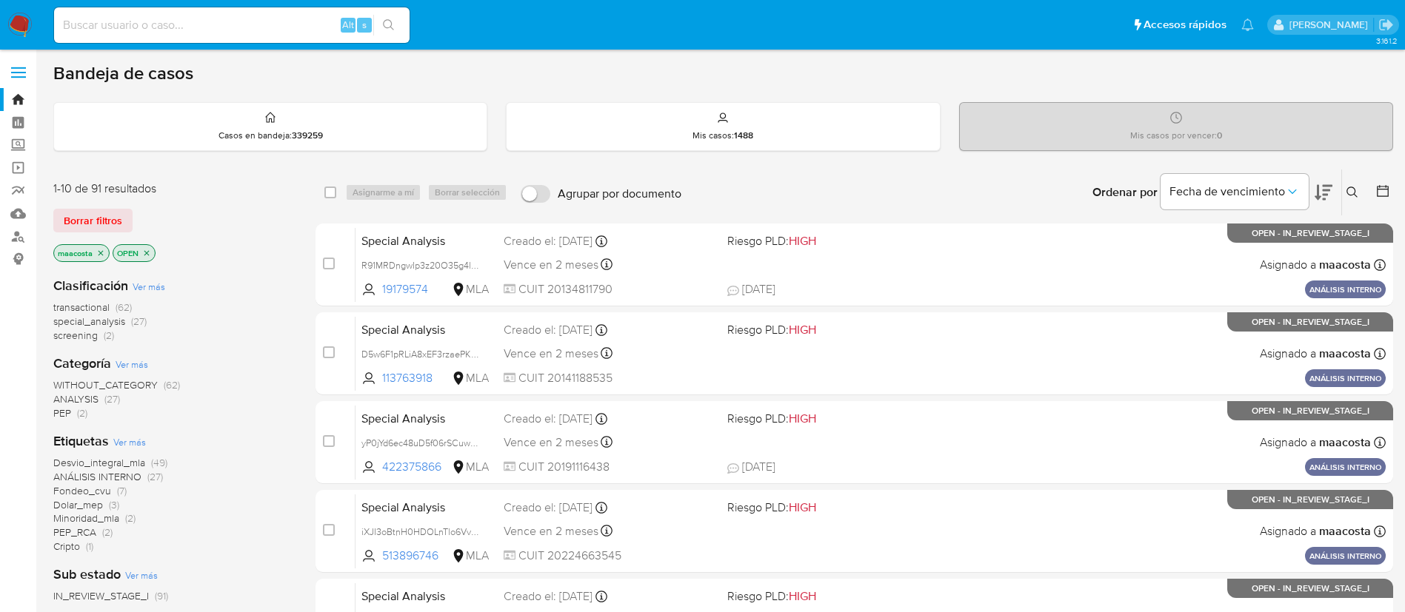
paste input "P8Zqi4SgcEQx7gJY81znzFLc"
click at [294, 23] on input "P8Zqi4SgcEQx7gJY81znzFLc" at bounding box center [231, 25] width 355 height 19
type input "P8Zqi4SgcEQx7gJY81znzFLc"
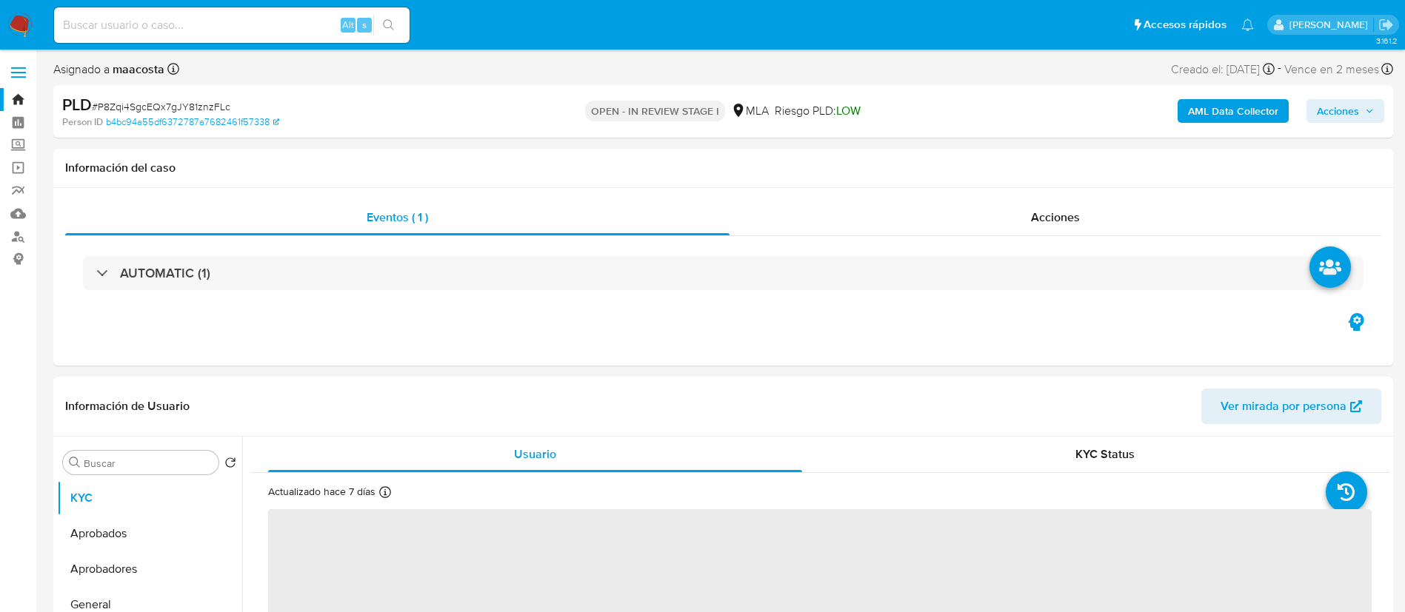
select select "10"
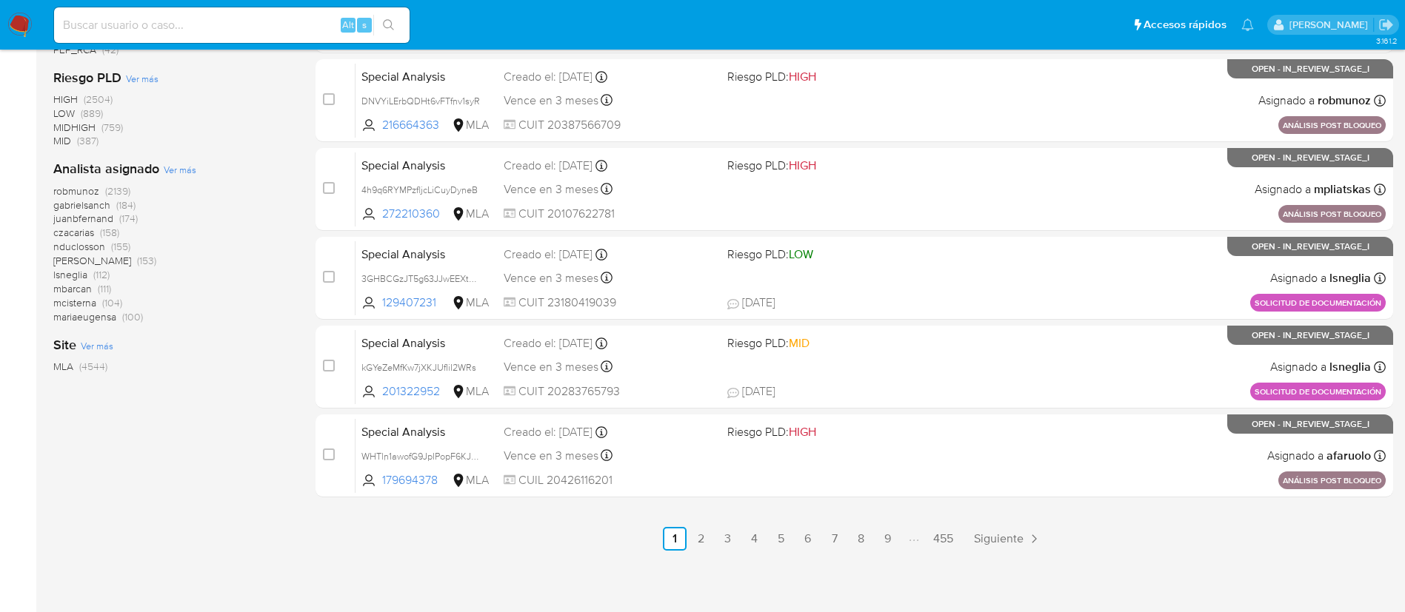
scroll to position [610, 0]
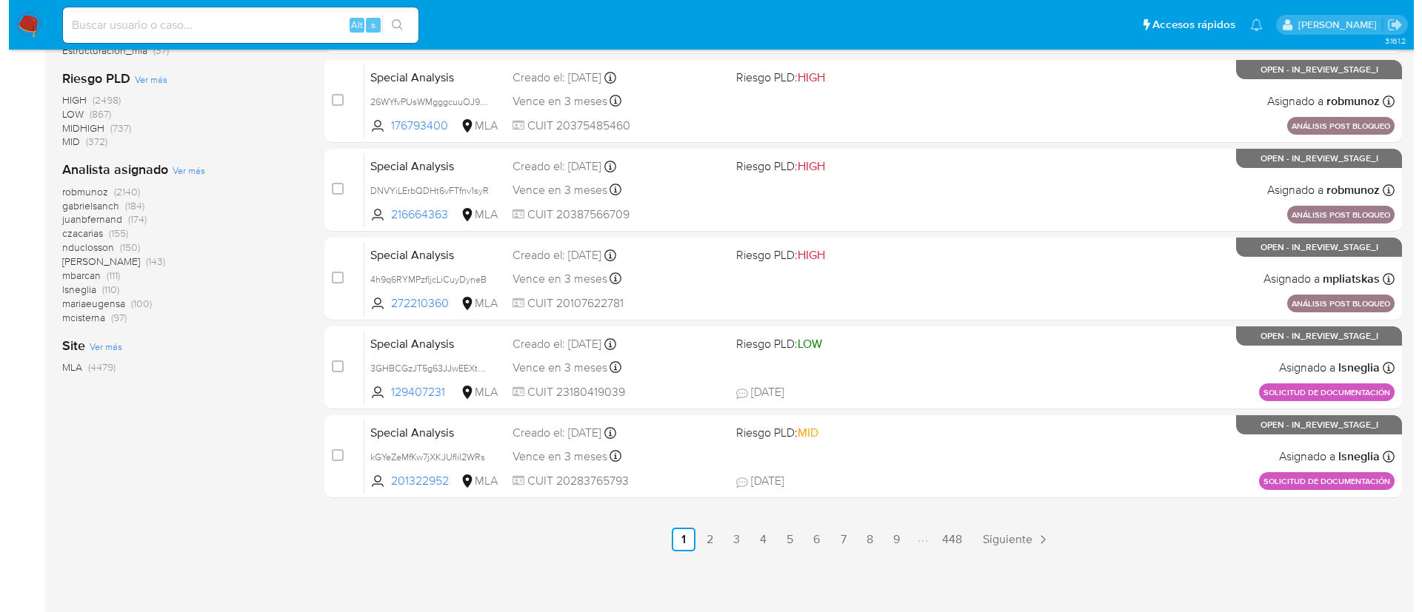
scroll to position [609, 0]
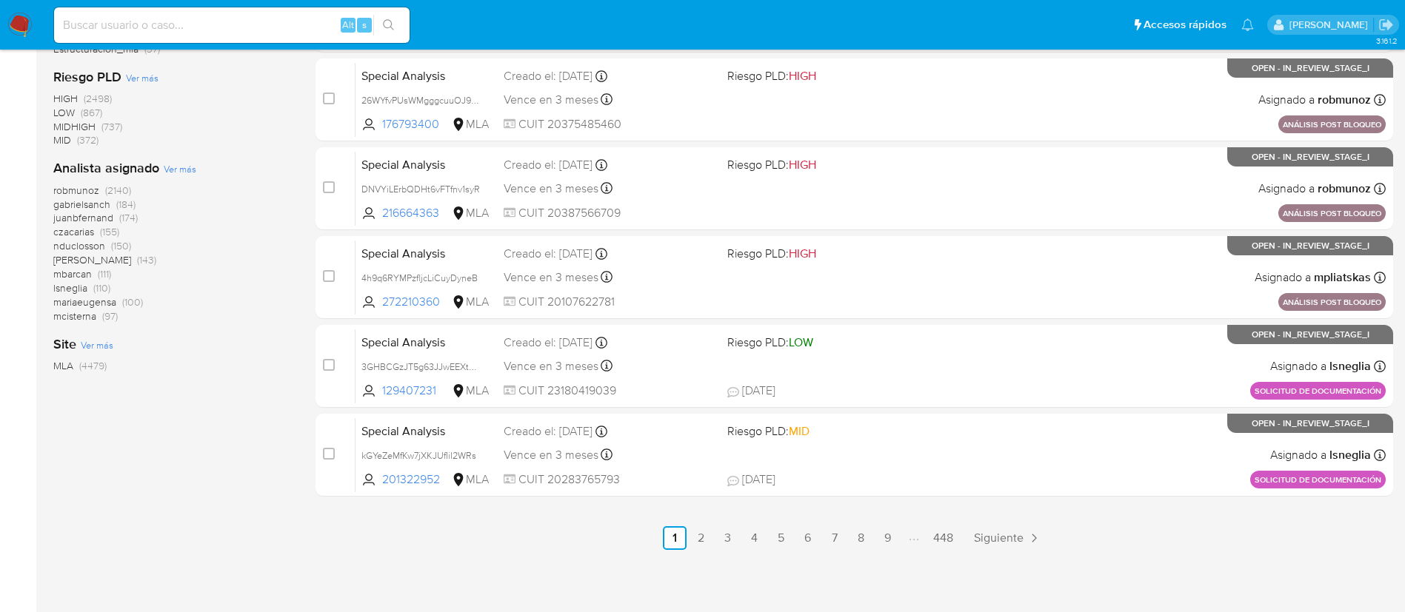
click at [189, 173] on span "Ver más" at bounding box center [180, 168] width 33 height 13
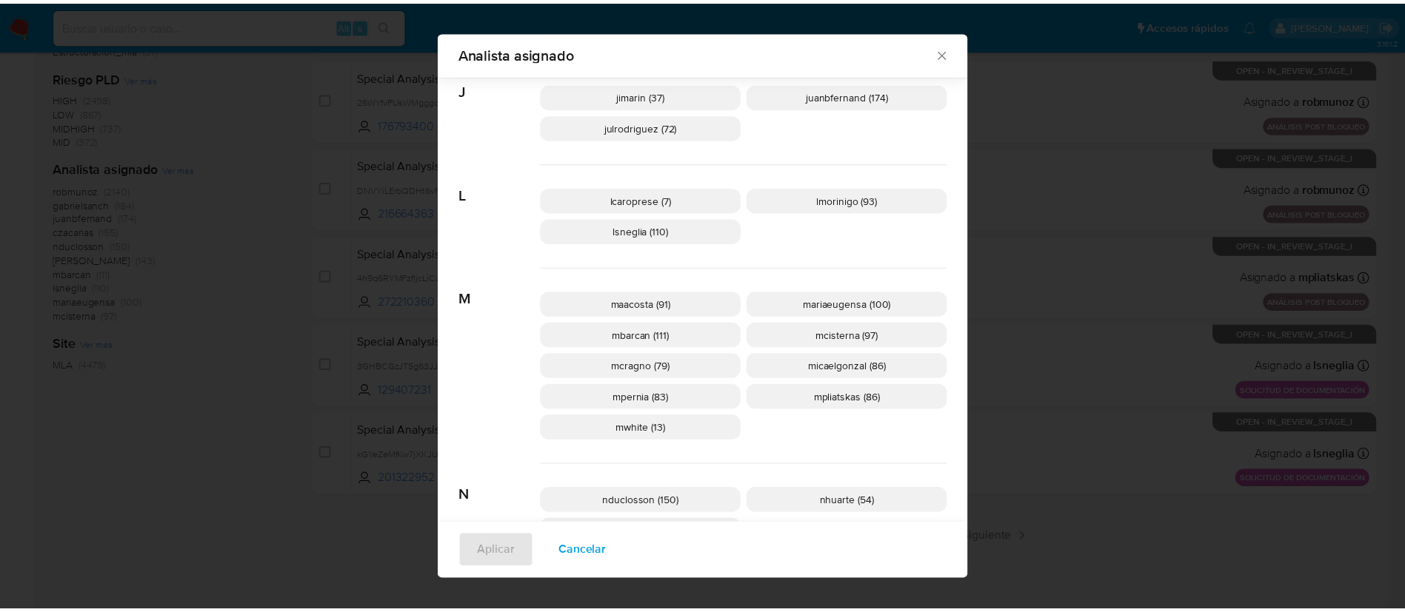
scroll to position [515, 0]
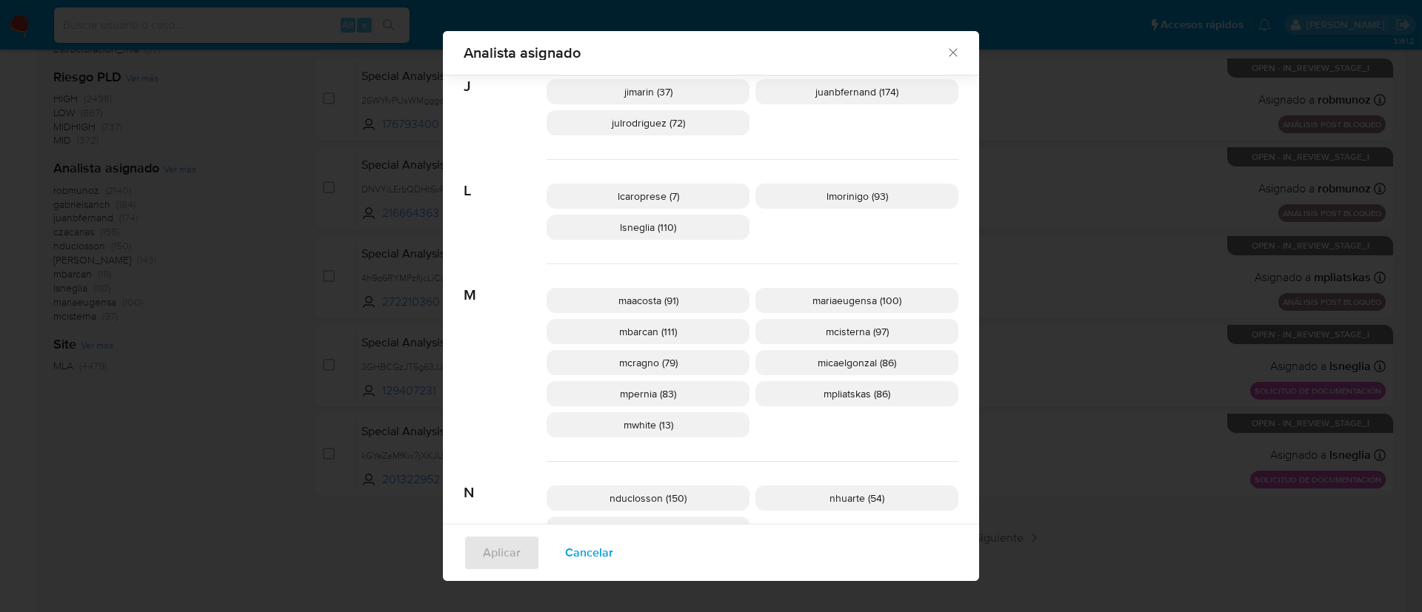
click at [826, 324] on span "mcisterna (97)" at bounding box center [857, 331] width 63 height 15
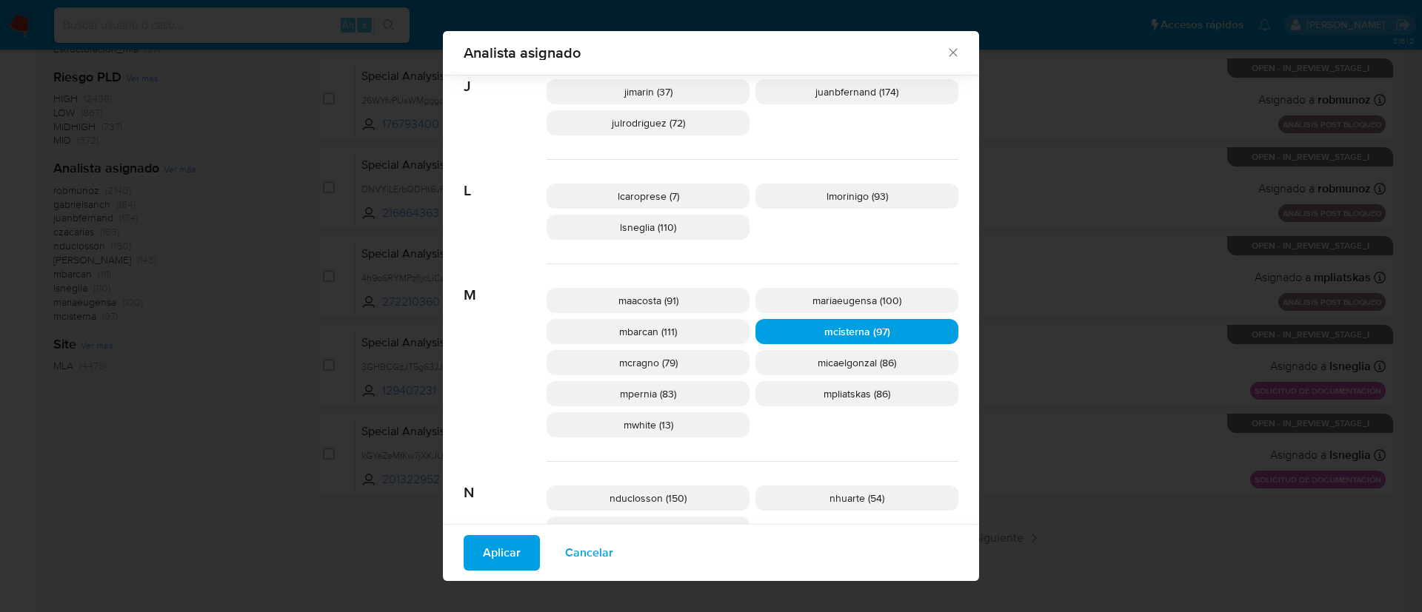
click at [207, 352] on div "Analista asignado Buscar 9 9b67c4c7-5718-49c3-93b1-153dcf44f7df (1) A afaruolo …" at bounding box center [711, 306] width 1422 height 612
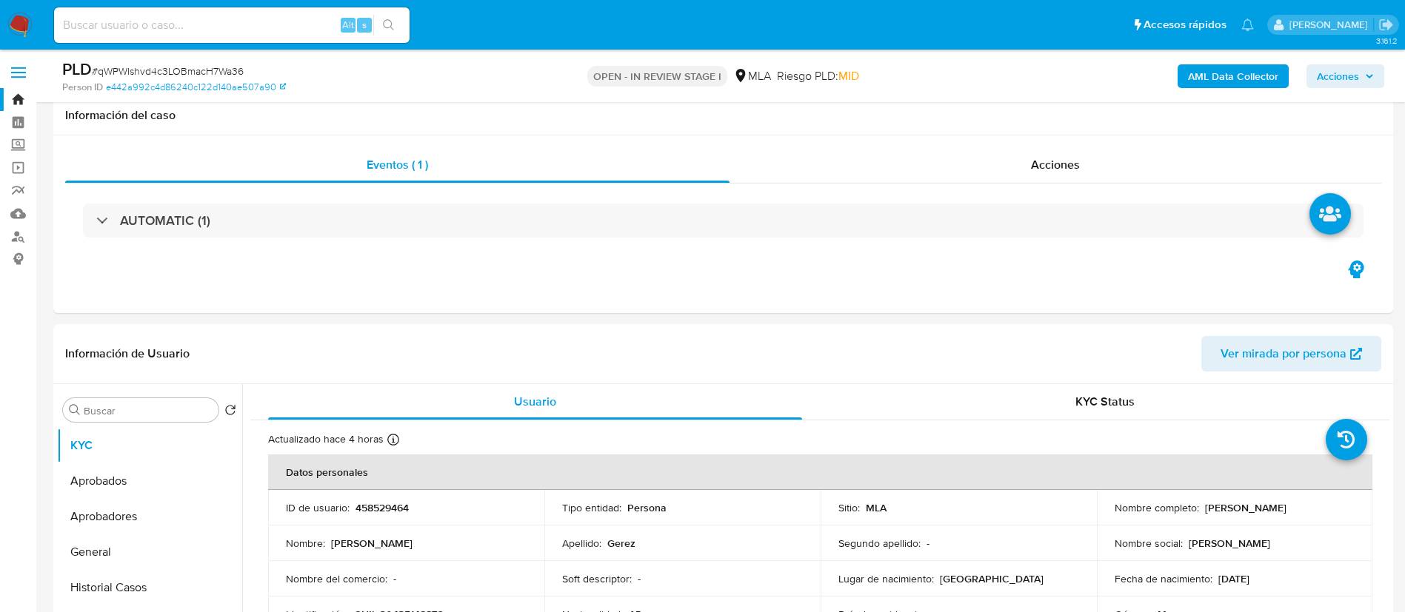
select select "10"
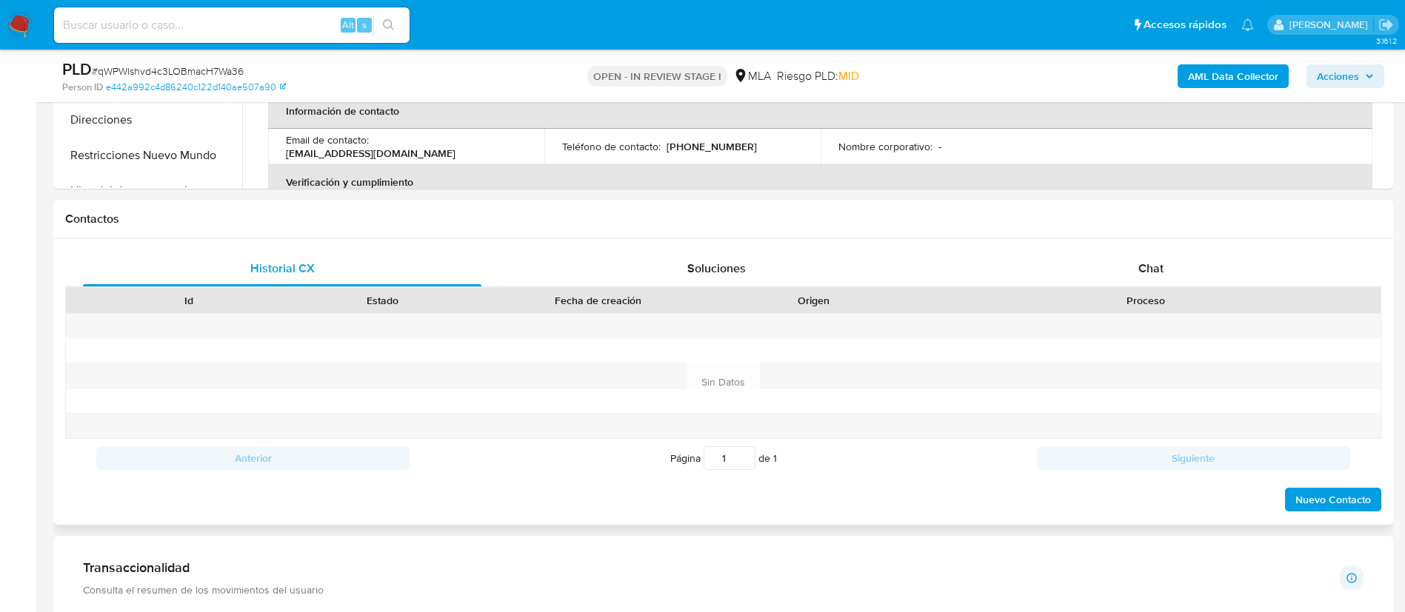
scroll to position [575, 0]
click at [1149, 272] on span "Chat" at bounding box center [1150, 267] width 25 height 17
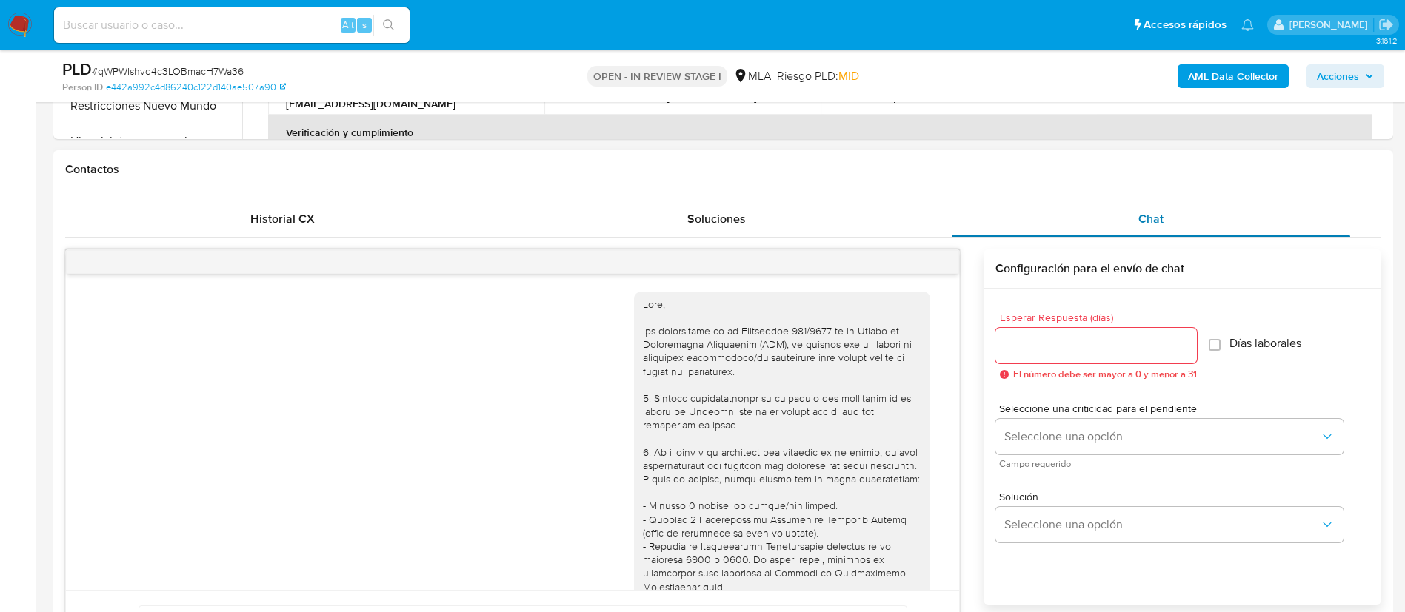
scroll to position [849, 0]
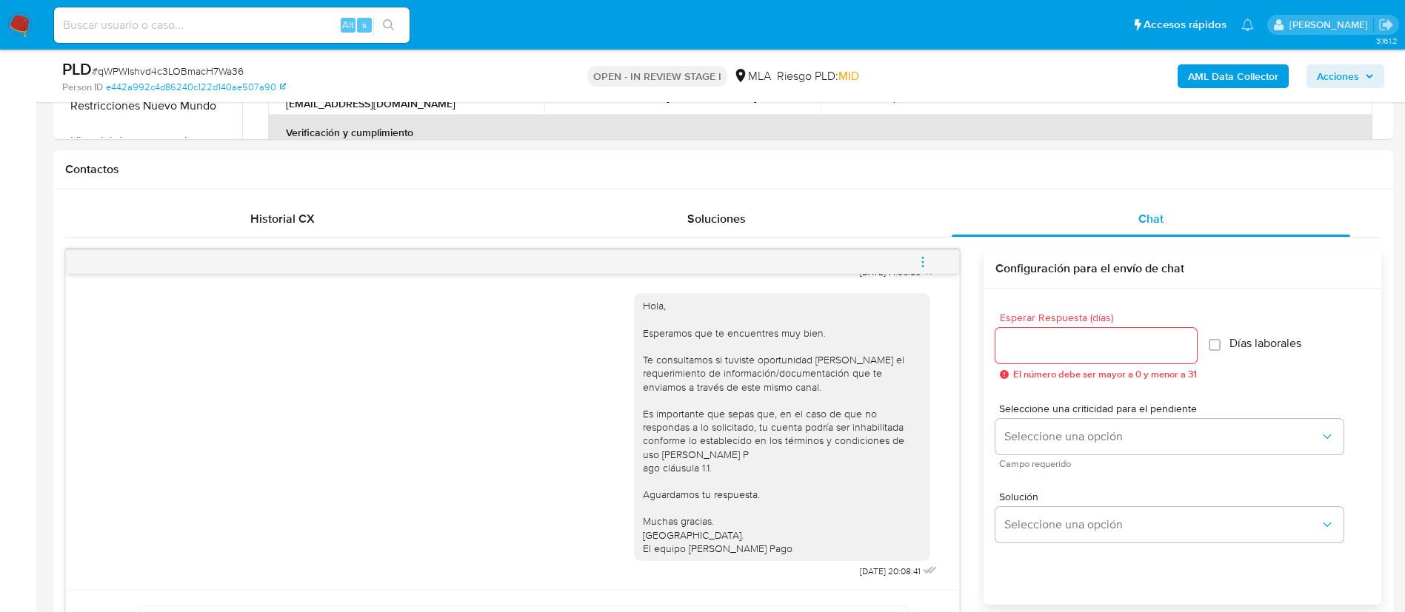
click at [926, 270] on span "menu-action" at bounding box center [922, 262] width 13 height 36
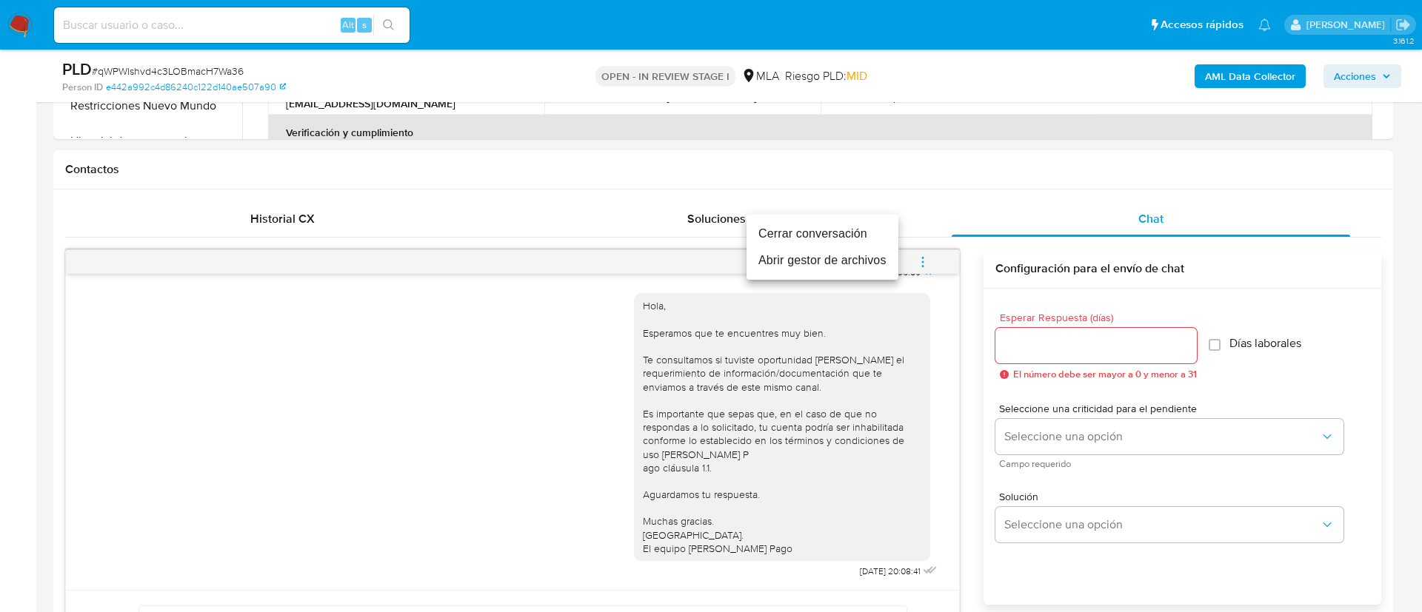
click at [854, 237] on li "Cerrar conversación" at bounding box center [822, 234] width 152 height 27
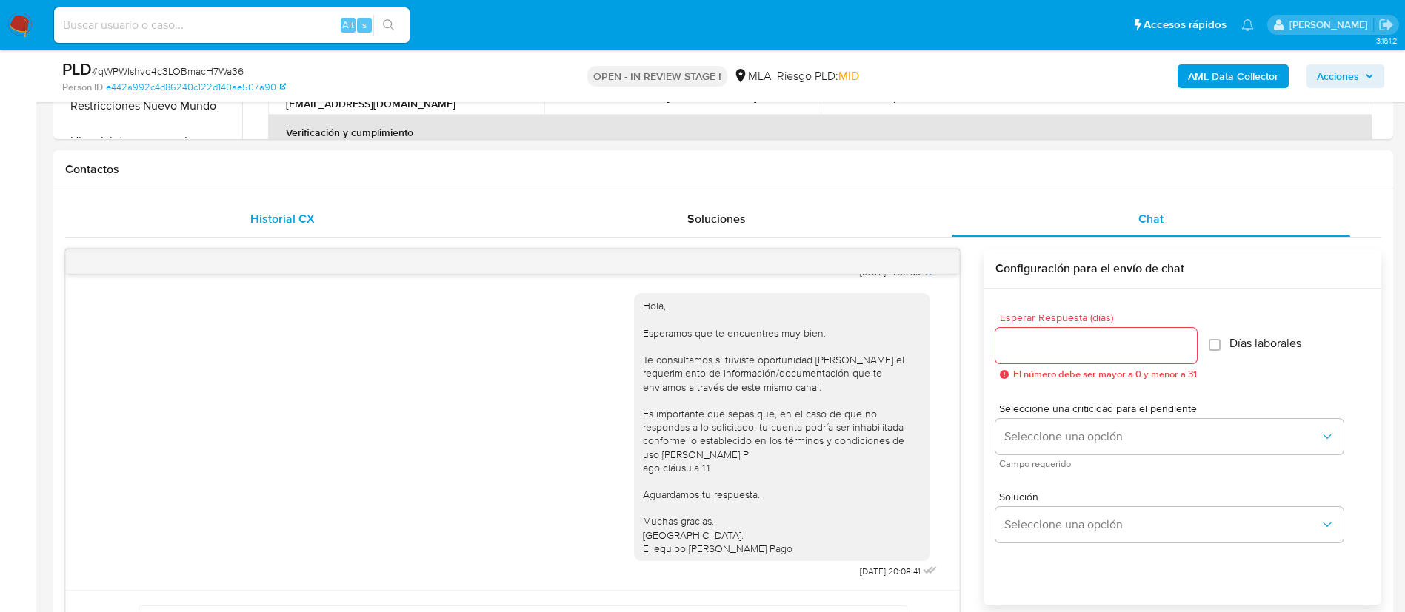
click at [288, 223] on span "Historial CX" at bounding box center [282, 218] width 64 height 17
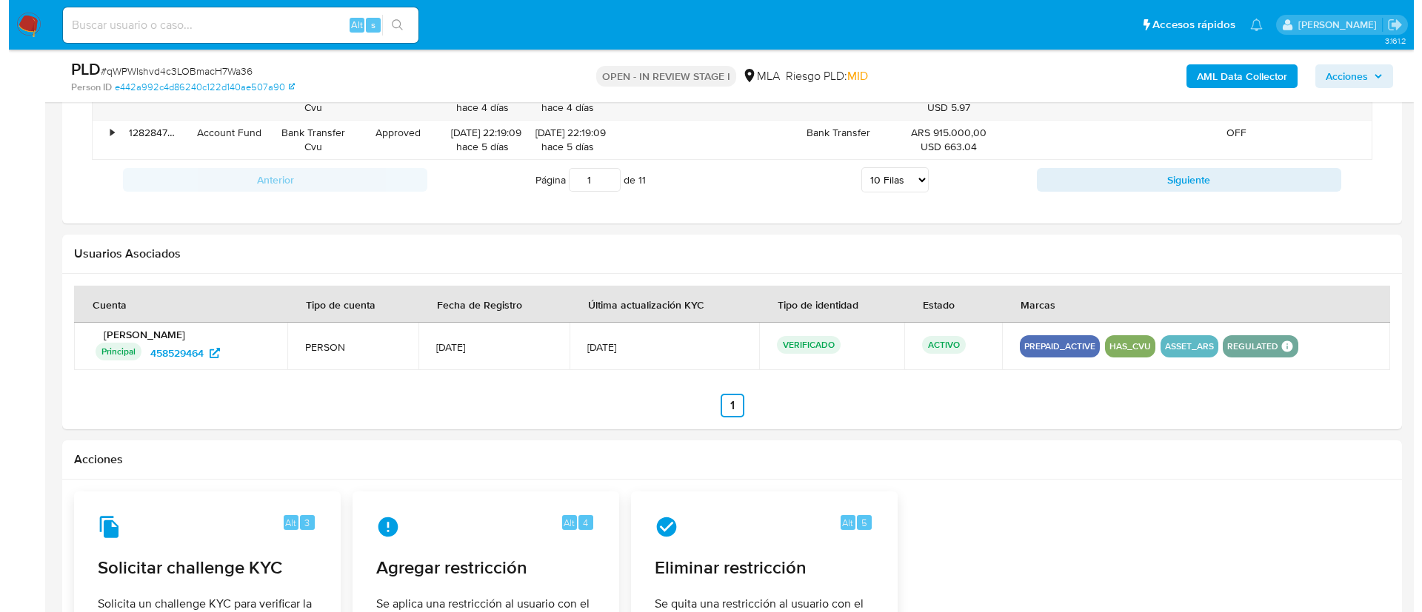
scroll to position [2007, 0]
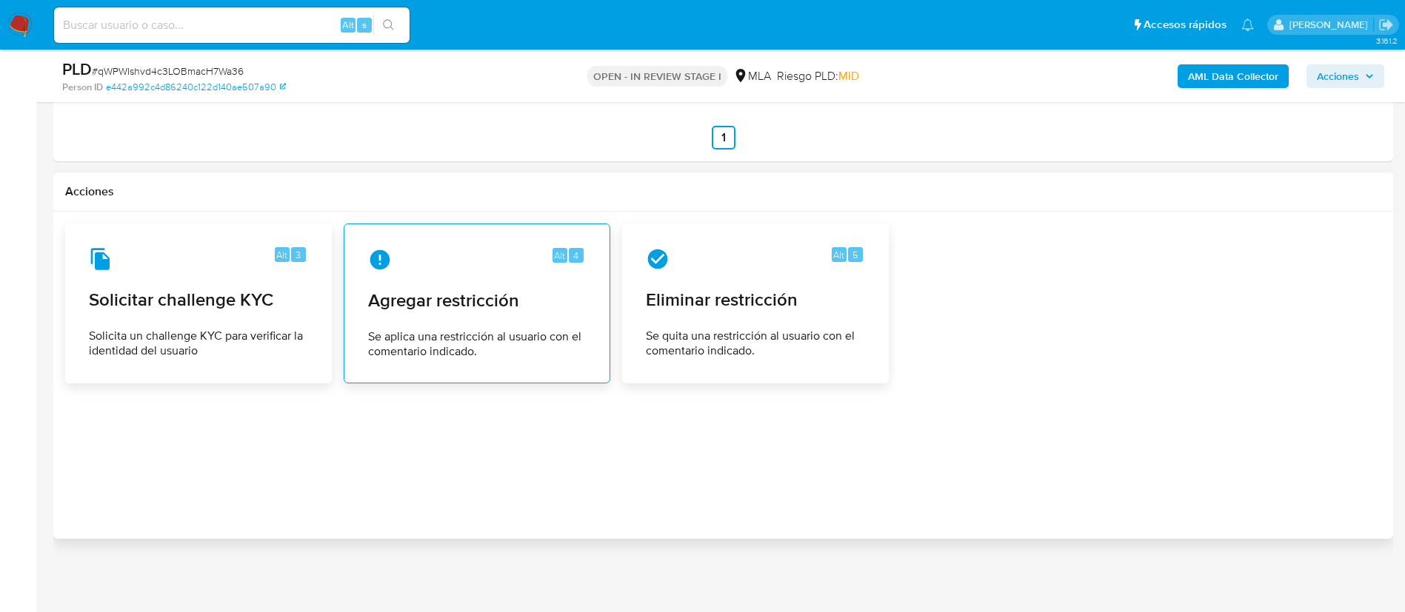
drag, startPoint x: 406, startPoint y: 353, endPoint x: 358, endPoint y: 324, distance: 56.1
click at [358, 324] on div "Alt 4 Agregar restricción Se aplica una restricción al usuario con el comentari…" at bounding box center [476, 303] width 241 height 135
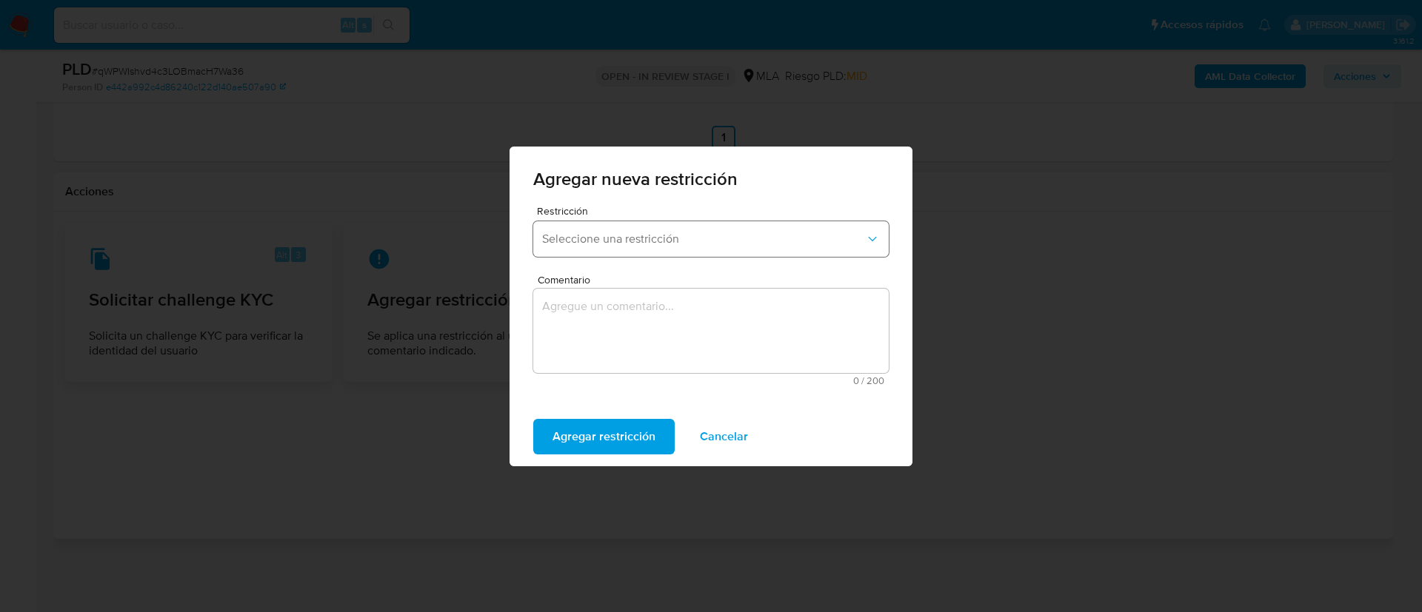
click at [631, 235] on span "Seleccione una restricción" at bounding box center [703, 239] width 323 height 15
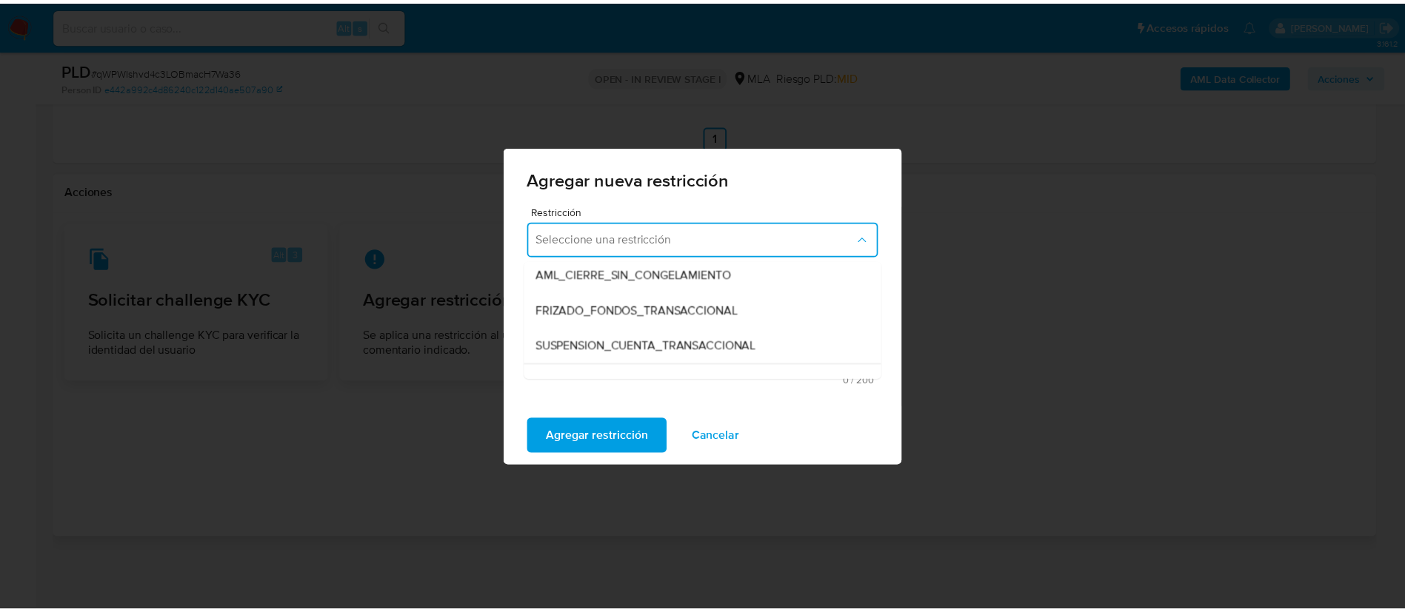
scroll to position [175, 0]
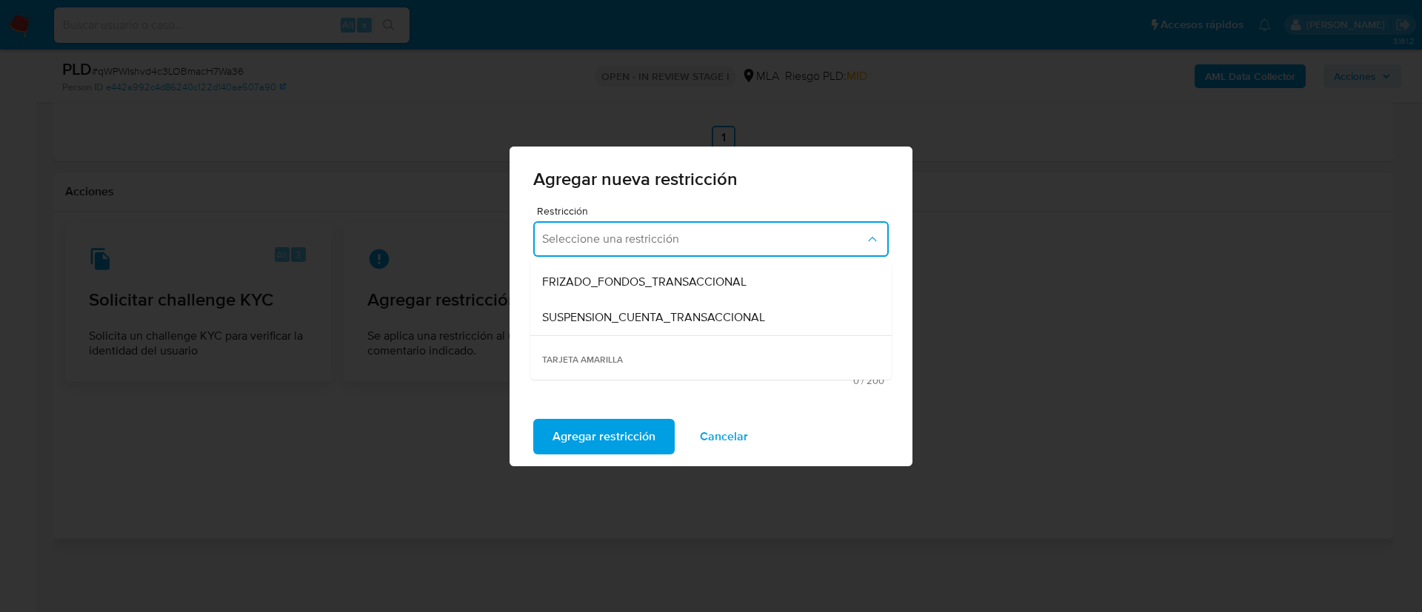
click at [622, 321] on span "SUSPENSION_CUENTA_TRANSACCIONAL" at bounding box center [653, 317] width 223 height 15
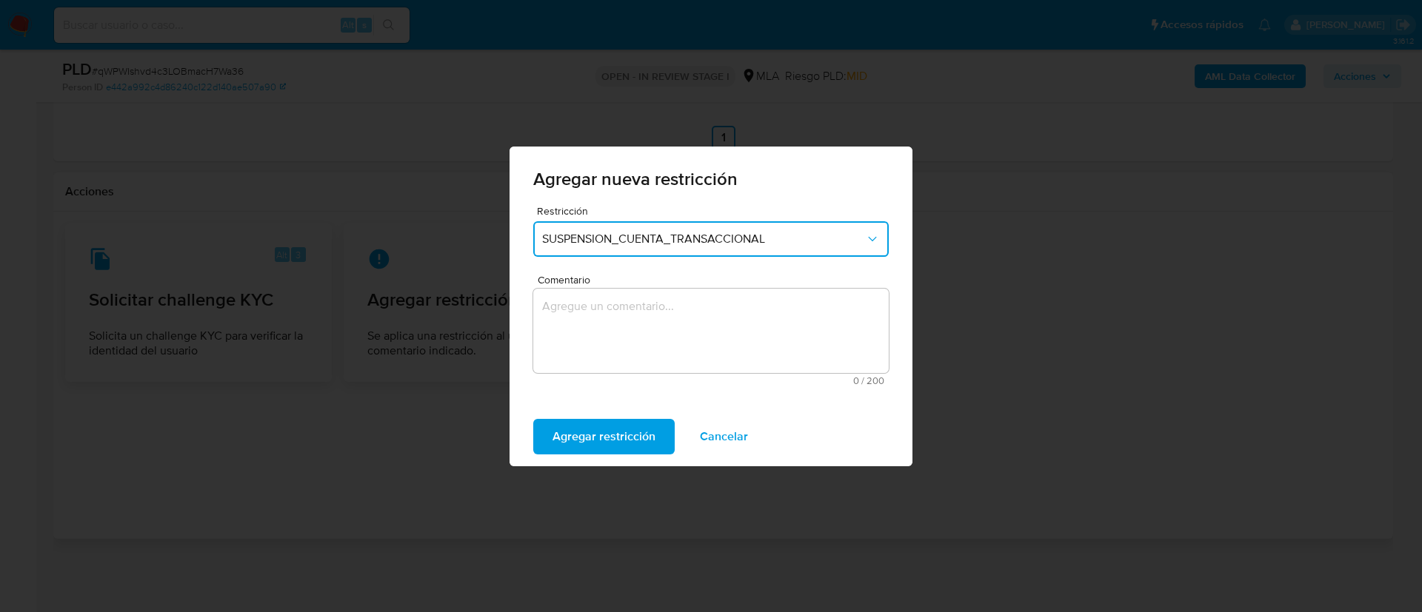
click at [622, 321] on textarea "Comentario" at bounding box center [710, 331] width 355 height 84
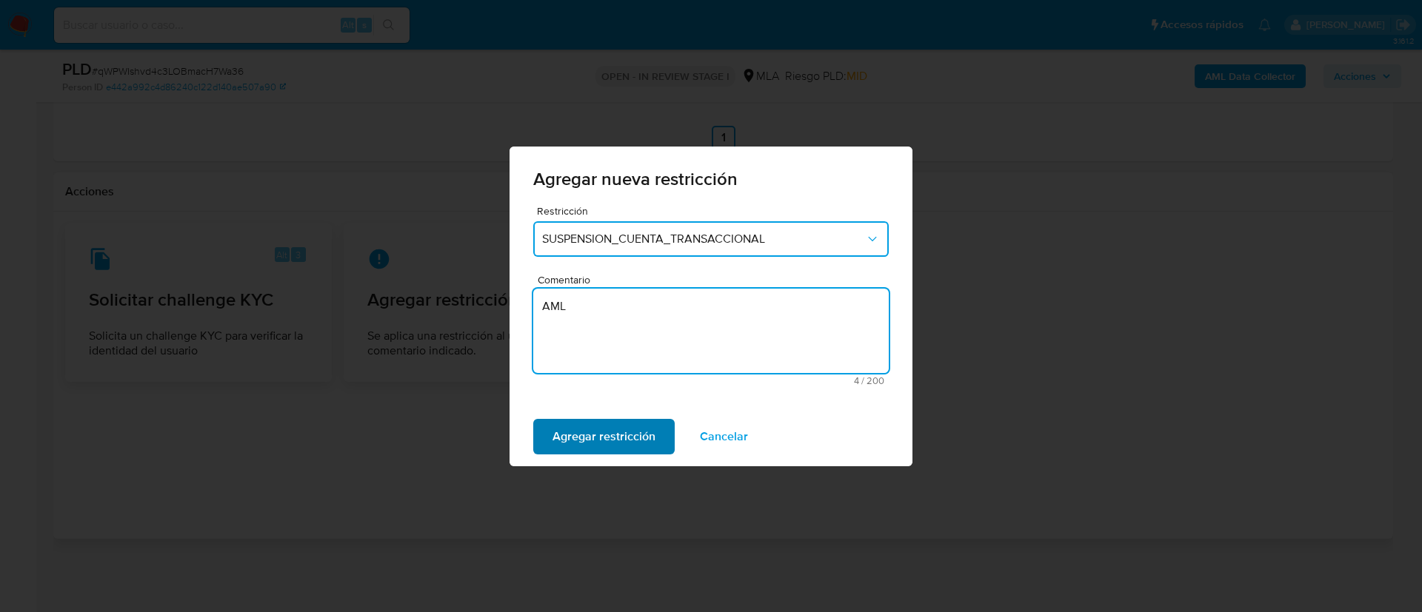
type textarea "AML"
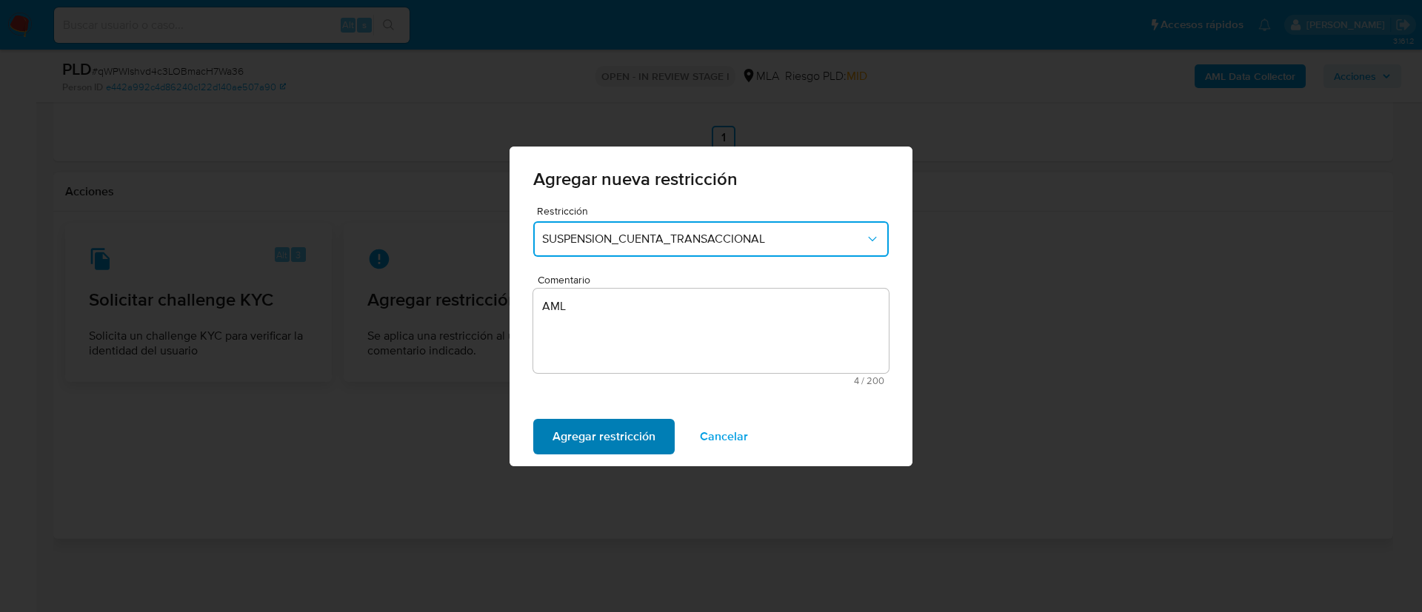
click at [584, 436] on span "Agregar restricción" at bounding box center [603, 437] width 103 height 33
click at [553, 415] on div "Confirmar Cancelar" at bounding box center [710, 436] width 403 height 59
click at [558, 445] on span "Confirmar" at bounding box center [578, 437] width 53 height 33
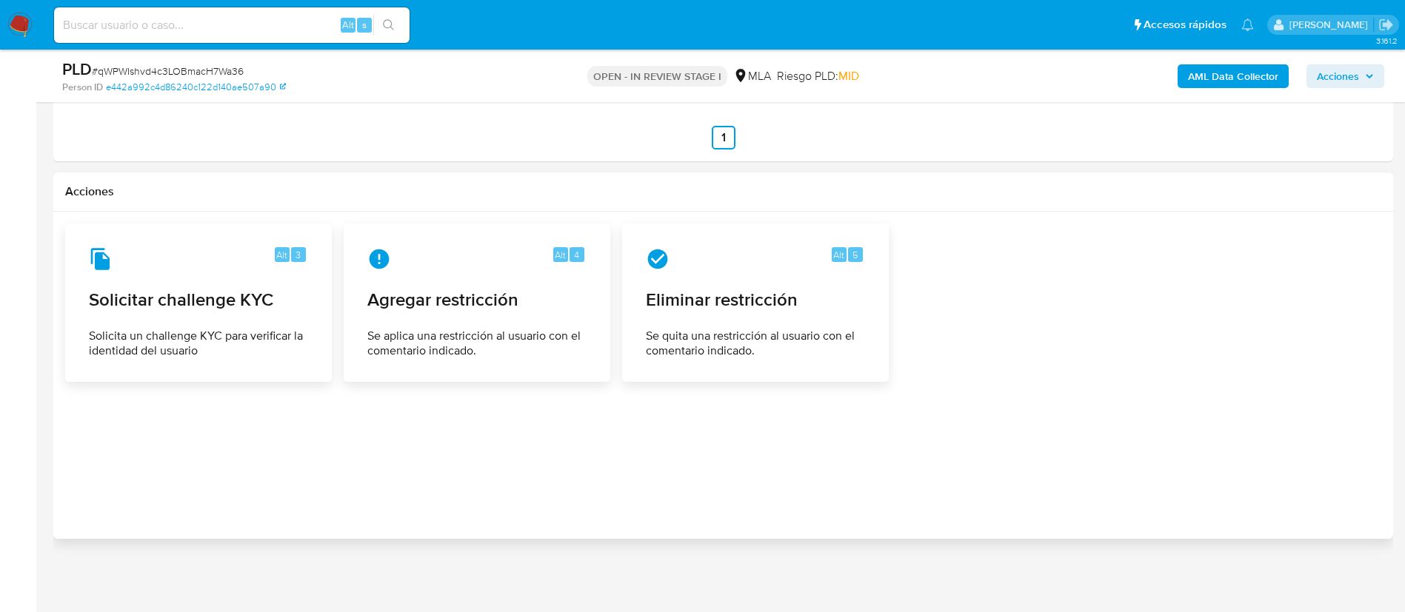
paste input "fGpEFjtLDz35ibTe7wNcZfOu"
click at [311, 31] on input "fGpEFjtLDz35ibTe7wNcZfOu" at bounding box center [231, 25] width 355 height 19
type input "fGpEFjtLDz35ibTe7wNcZfOu"
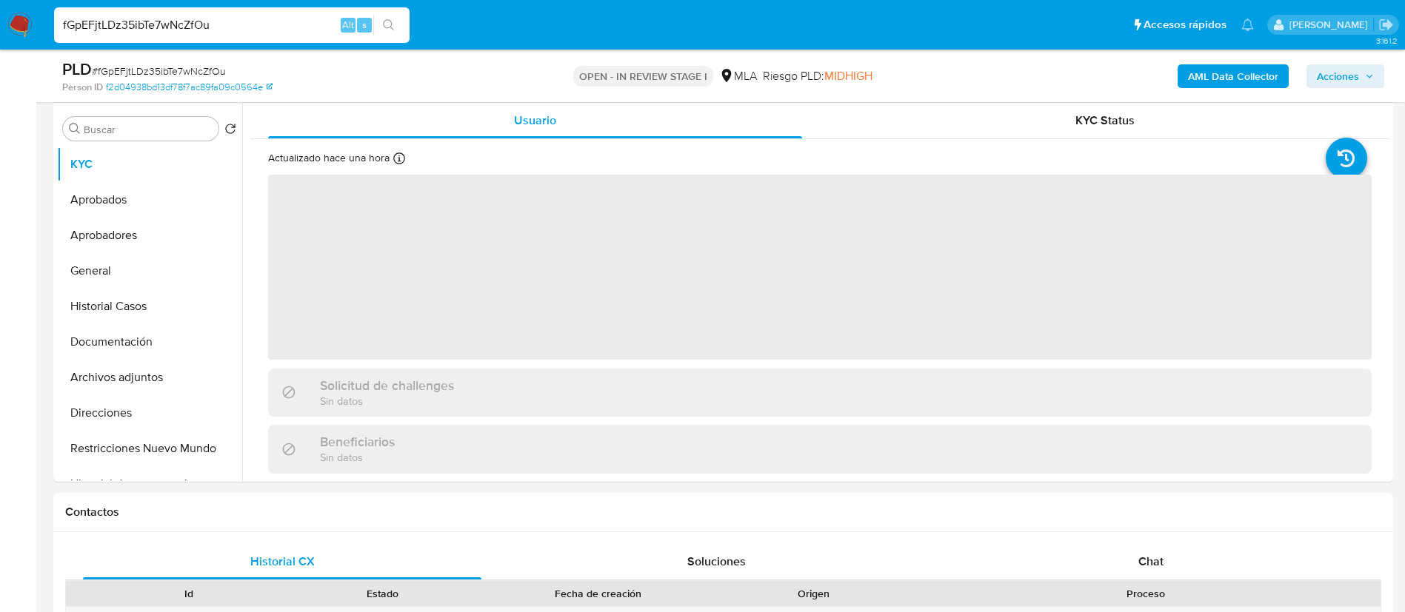
scroll to position [298, 0]
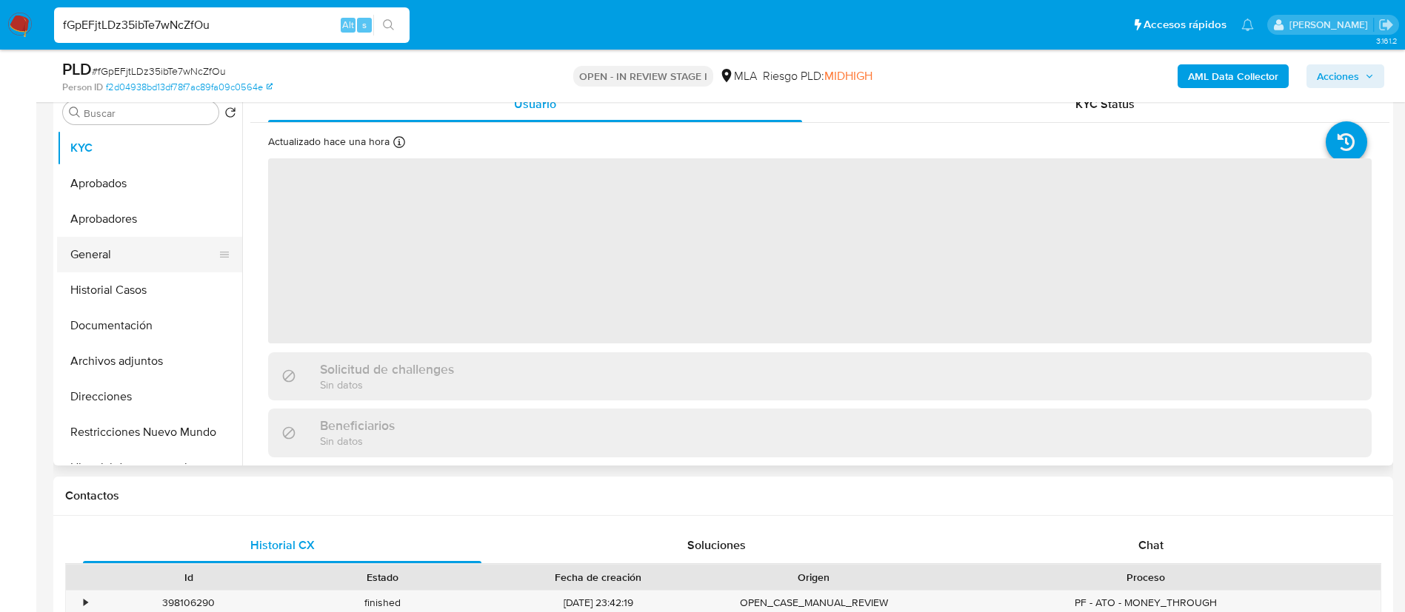
select select "10"
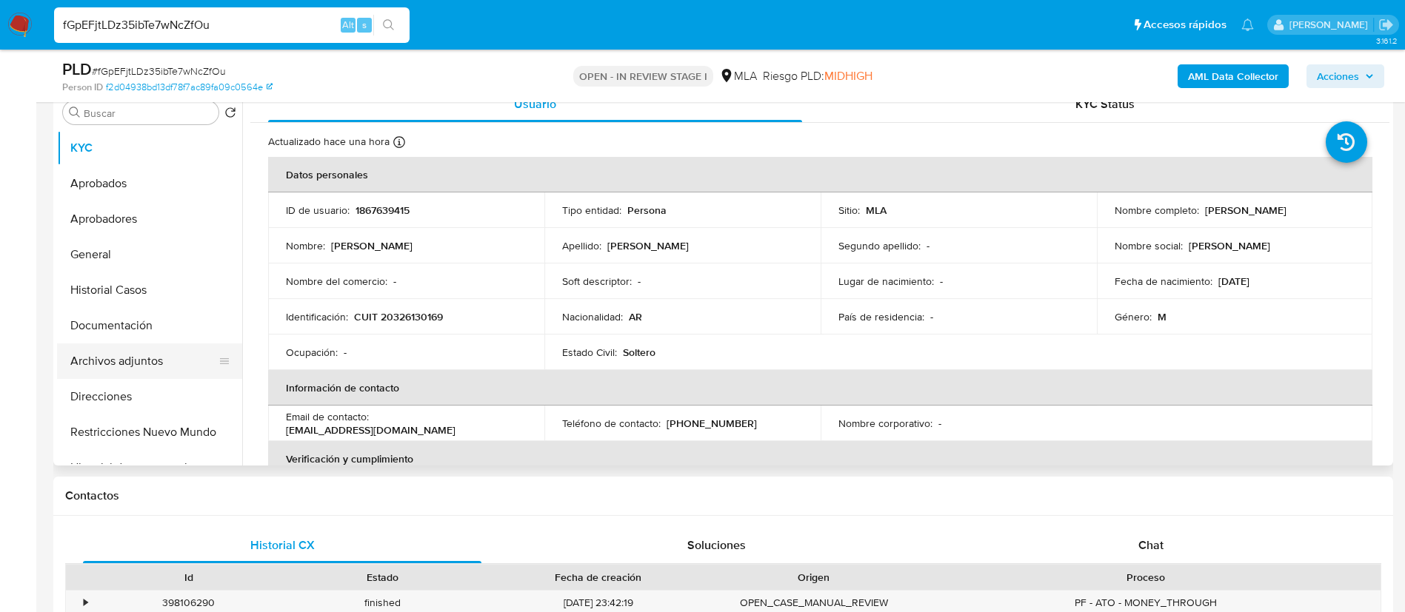
click at [140, 373] on button "Archivos adjuntos" at bounding box center [143, 362] width 173 height 36
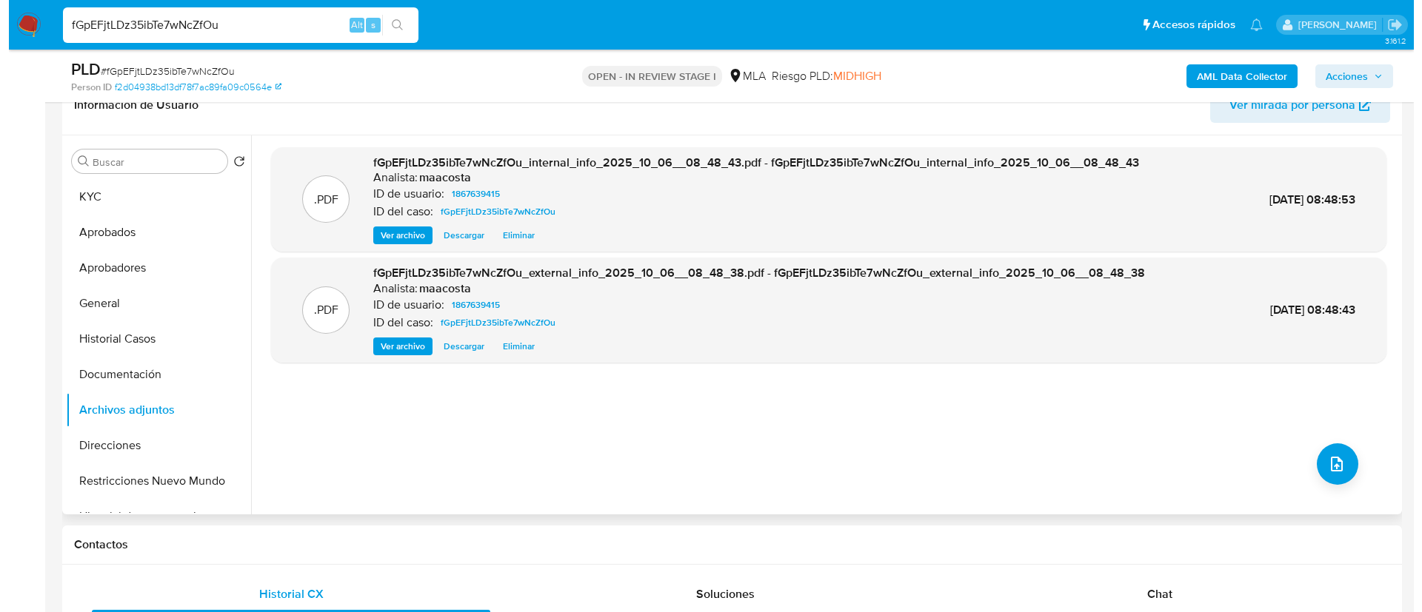
scroll to position [238, 0]
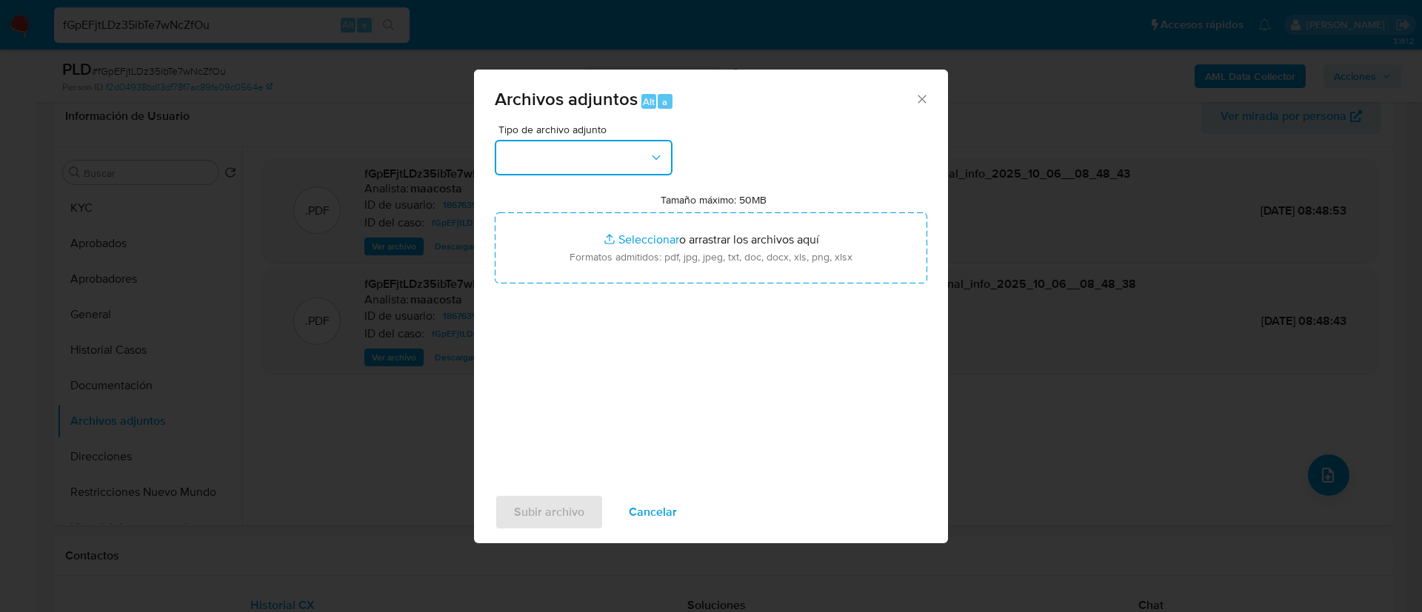
click at [623, 159] on button "button" at bounding box center [584, 158] width 178 height 36
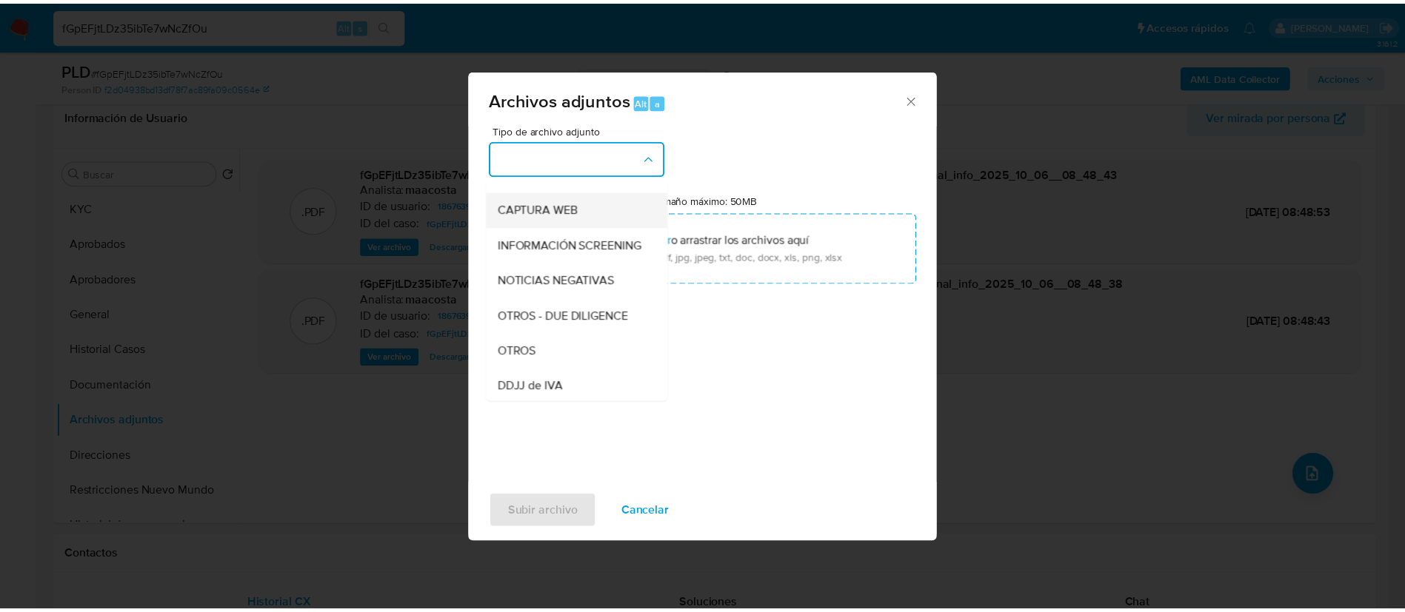
scroll to position [131, 0]
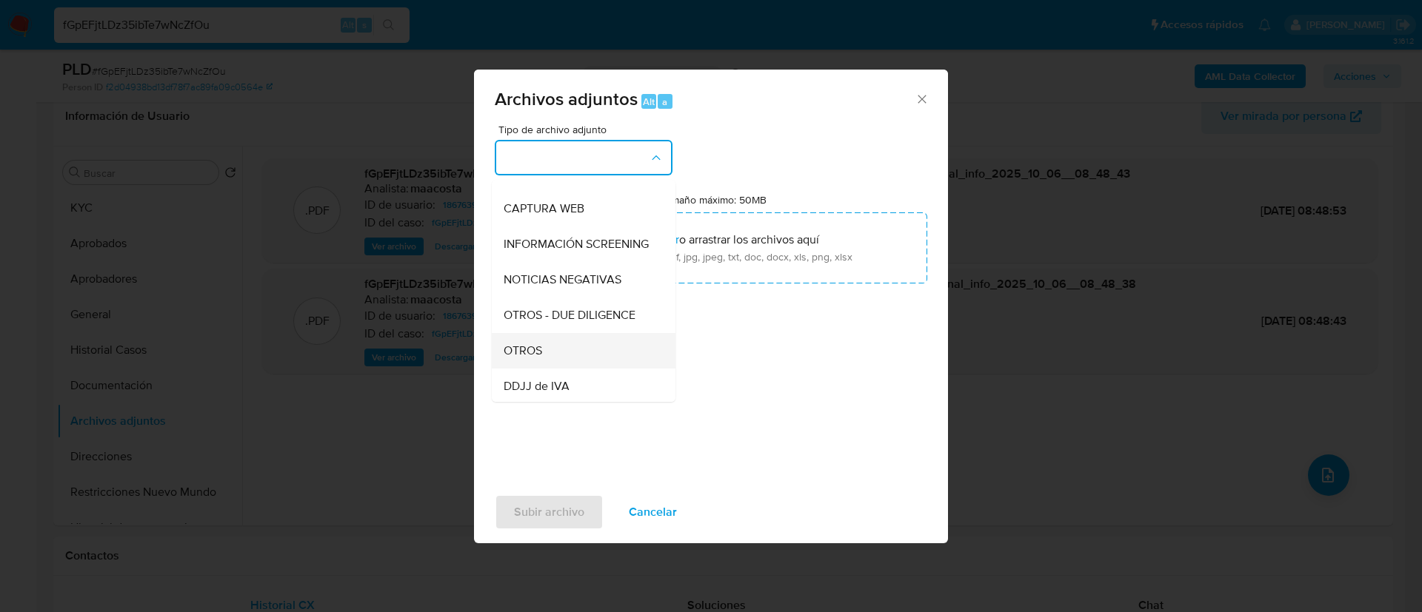
click at [533, 356] on span "OTROS" at bounding box center [522, 351] width 39 height 15
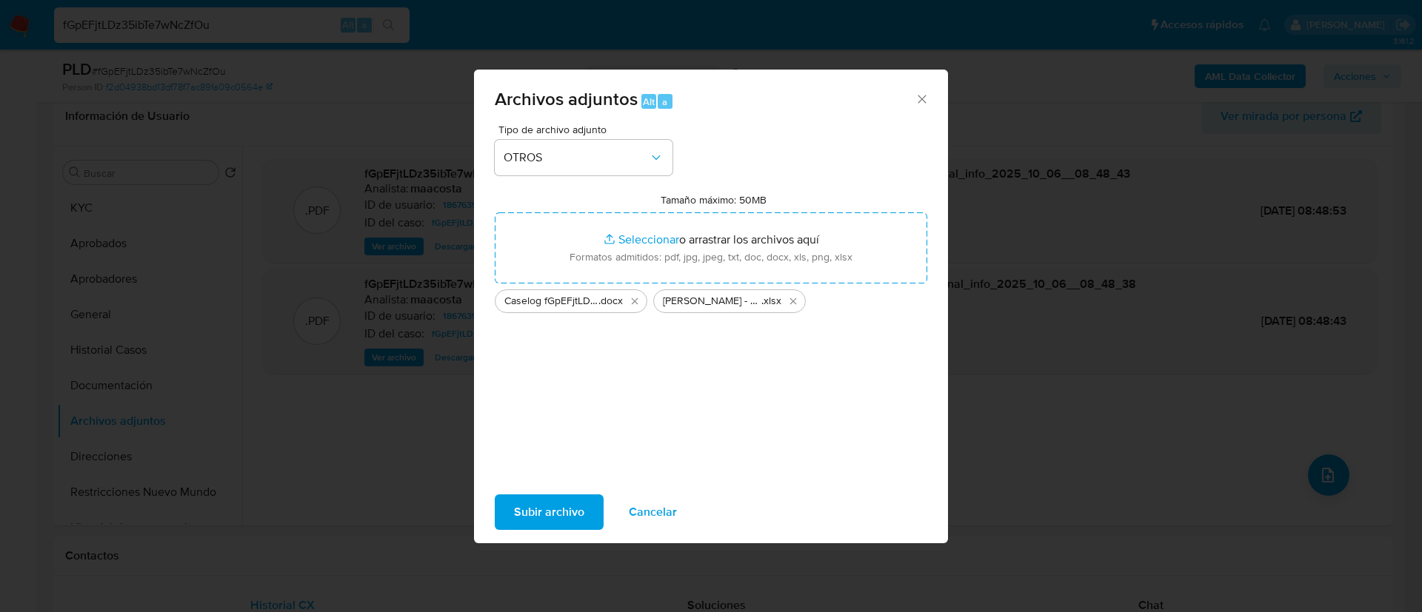
click at [543, 510] on span "Subir archivo" at bounding box center [549, 512] width 70 height 33
click at [554, 515] on span "Subir archivo" at bounding box center [549, 512] width 70 height 33
click at [638, 504] on span "Cancelar" at bounding box center [653, 512] width 48 height 33
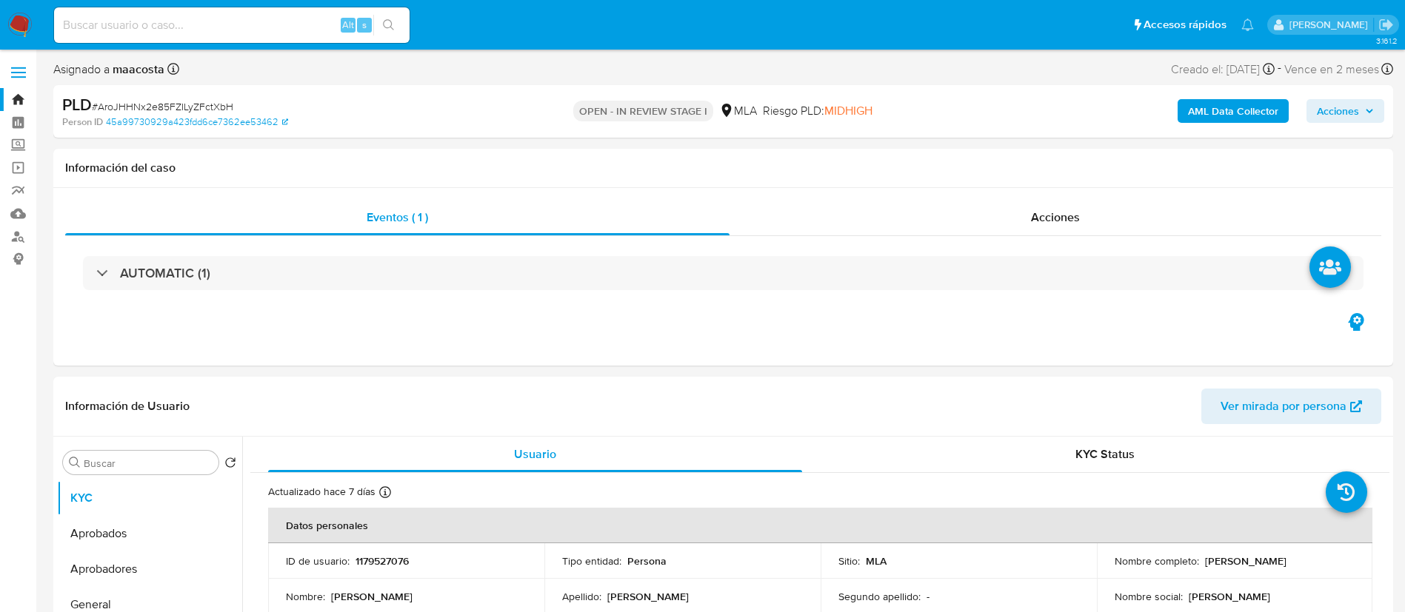
select select "10"
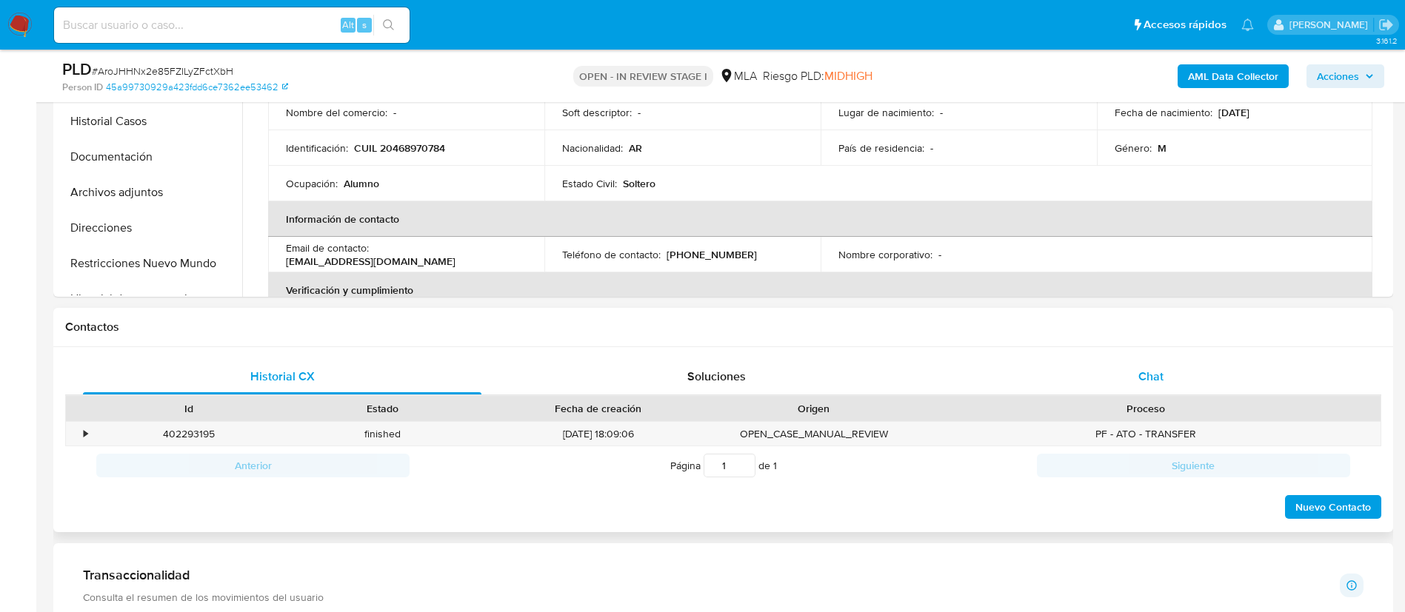
click at [1143, 368] on span "Chat" at bounding box center [1150, 376] width 25 height 17
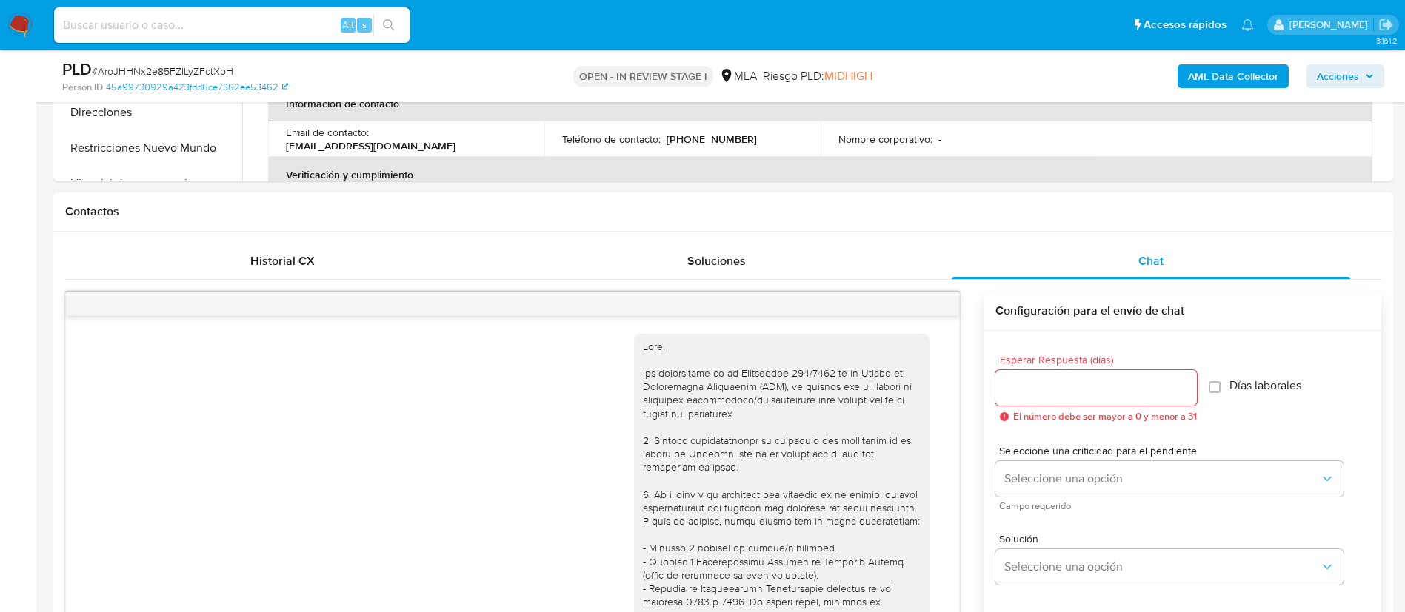
scroll to position [849, 0]
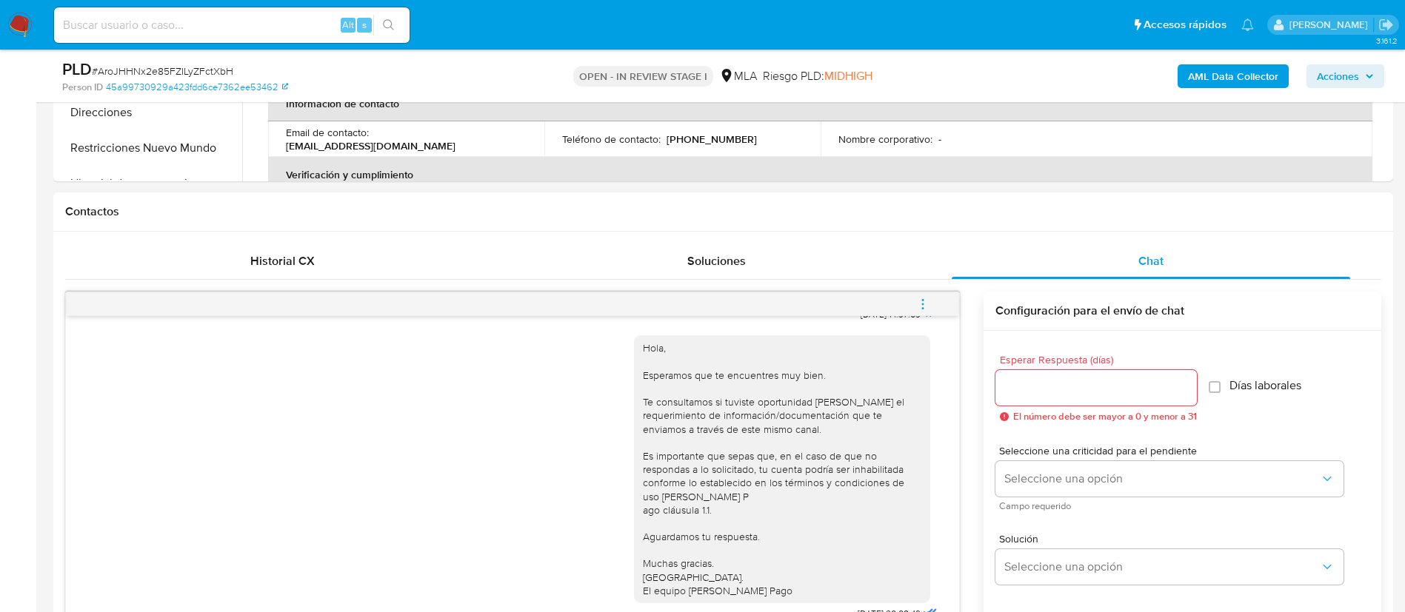
click at [918, 312] on span "menu-action" at bounding box center [922, 305] width 13 height 36
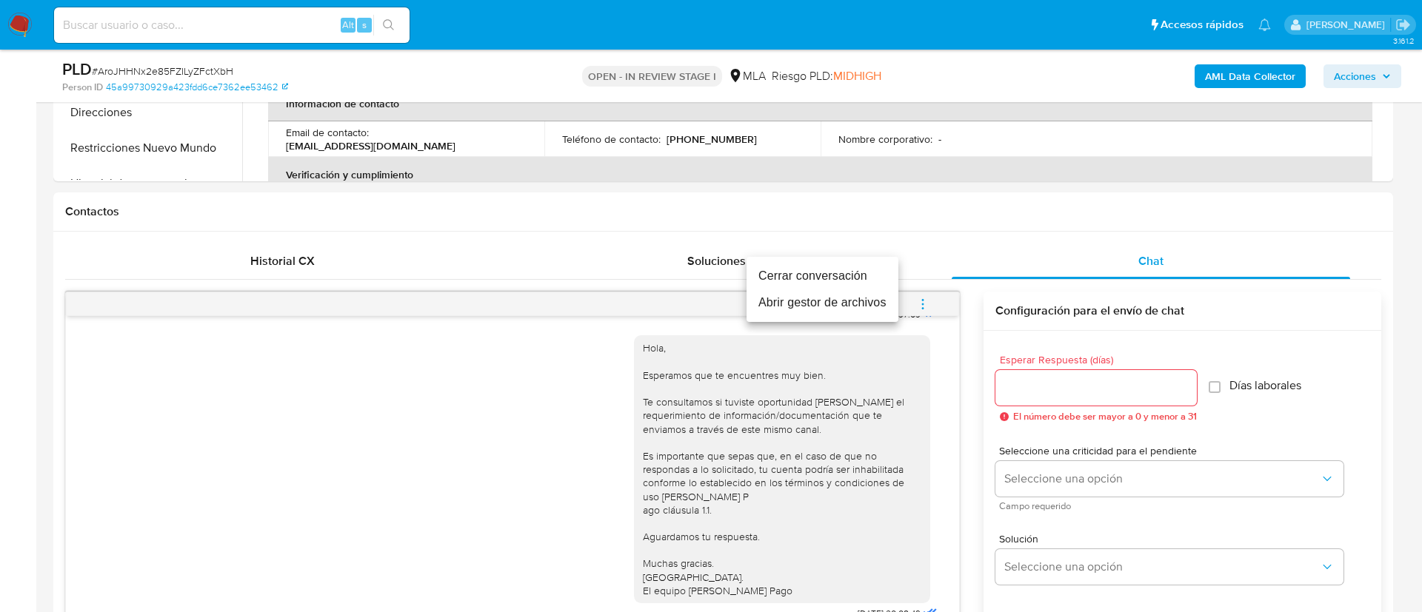
click at [863, 281] on li "Cerrar conversación" at bounding box center [822, 276] width 152 height 27
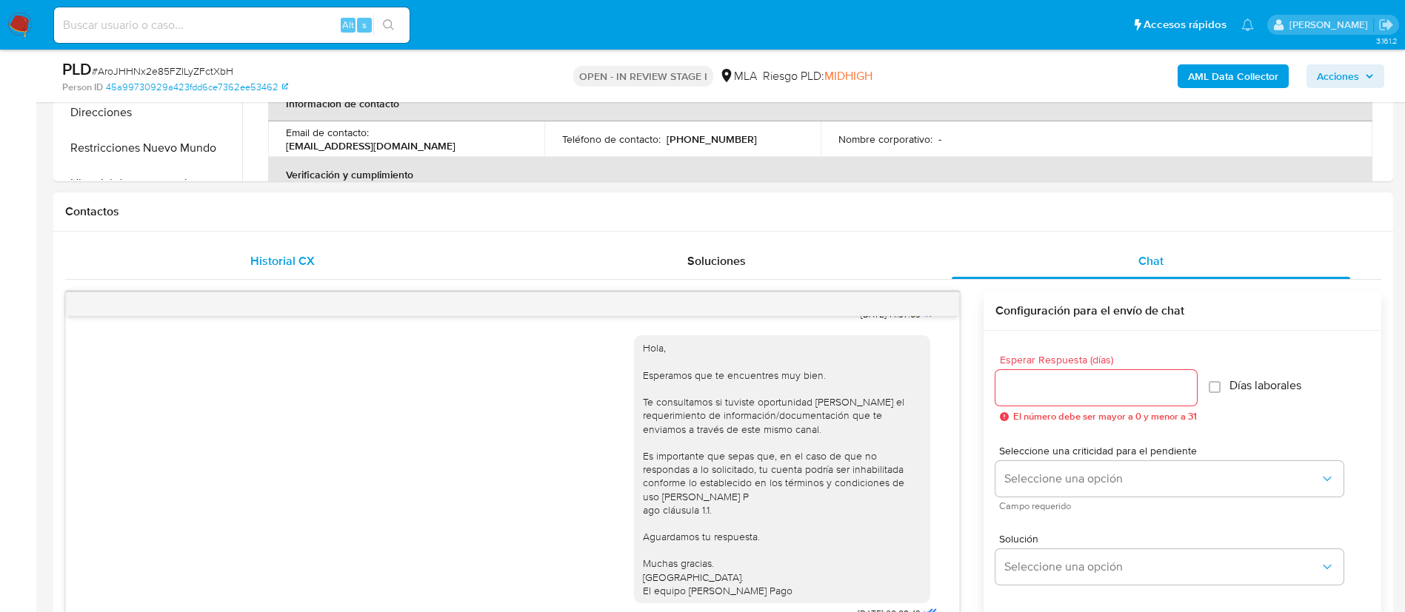
click at [298, 275] on div "Historial CX" at bounding box center [282, 262] width 398 height 36
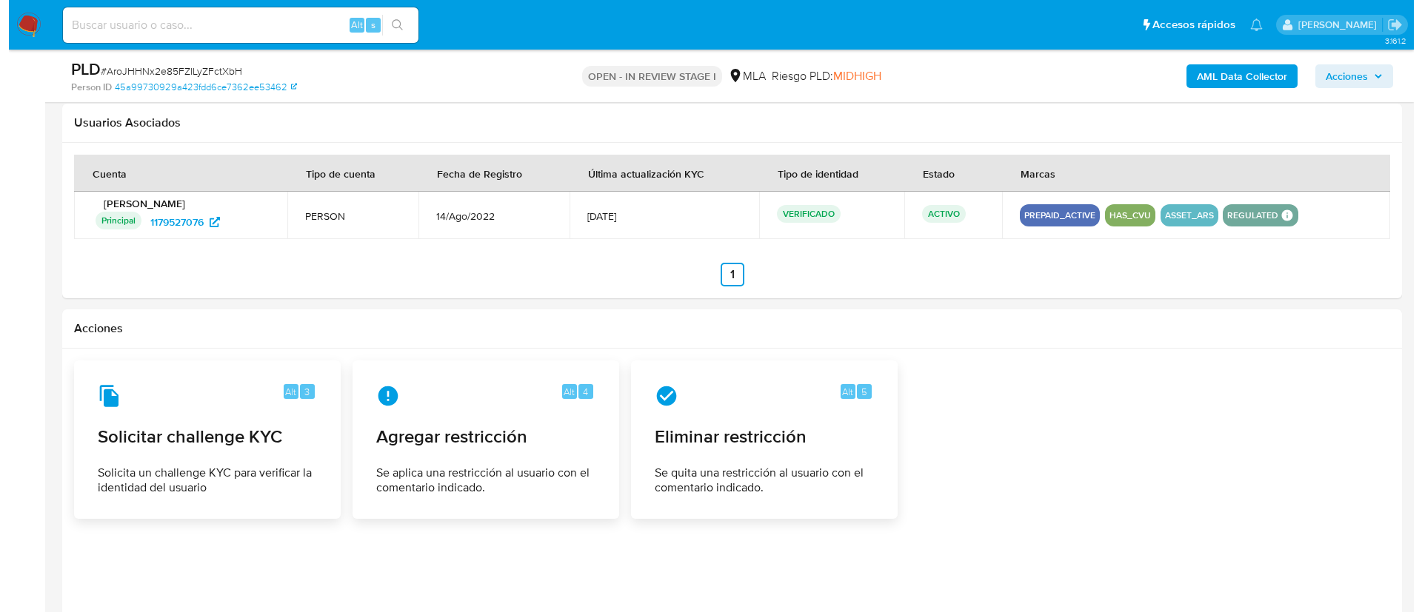
scroll to position [1935, 0]
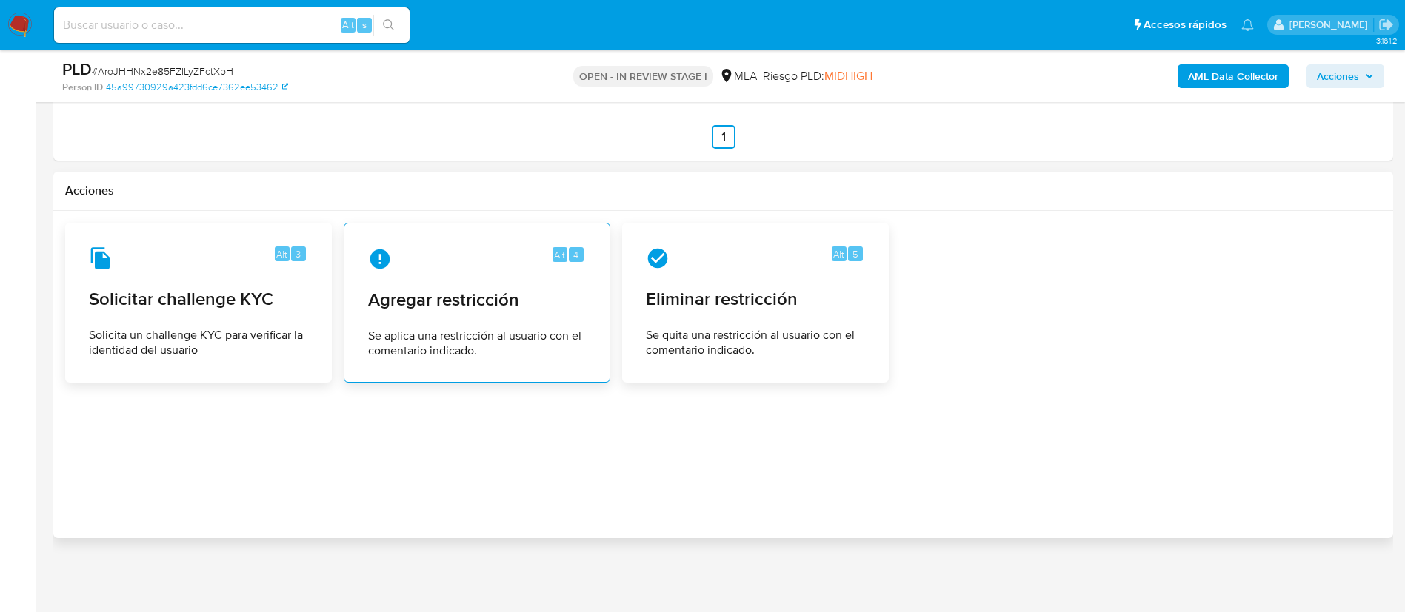
click at [485, 314] on div "Alt 4 Agregar restricción Se aplica una restricción al usuario con el comentari…" at bounding box center [476, 302] width 241 height 135
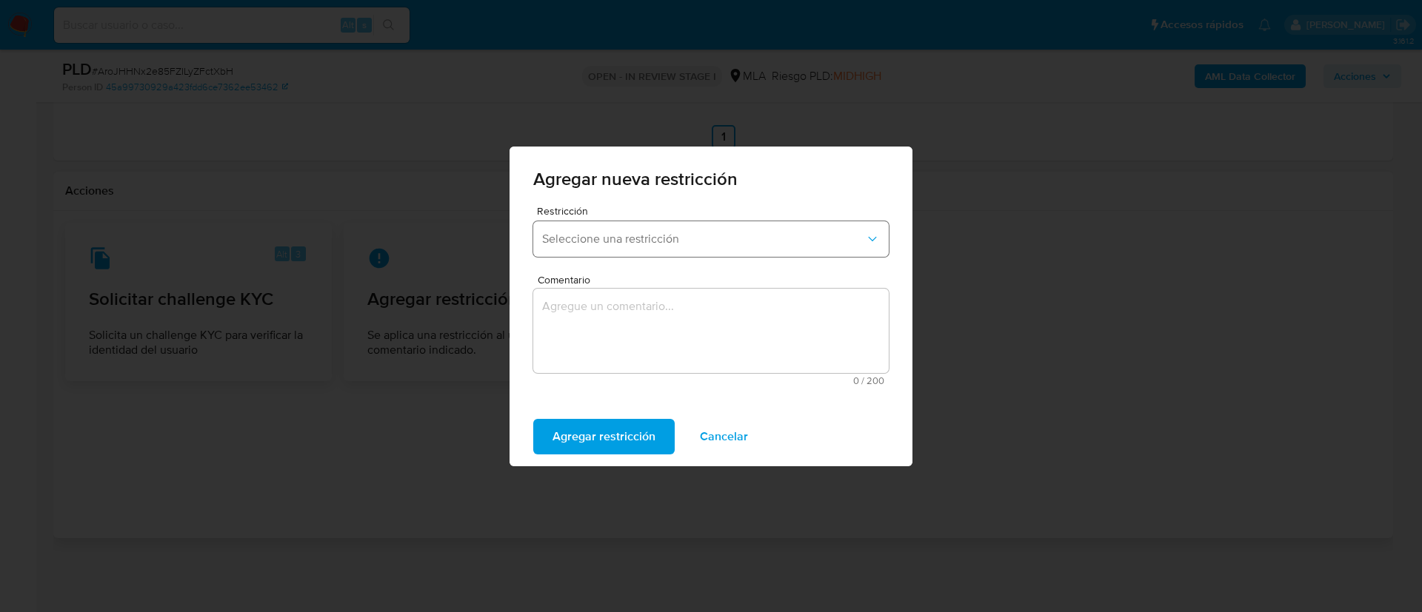
click at [626, 232] on span "Seleccione una restricción" at bounding box center [703, 239] width 323 height 15
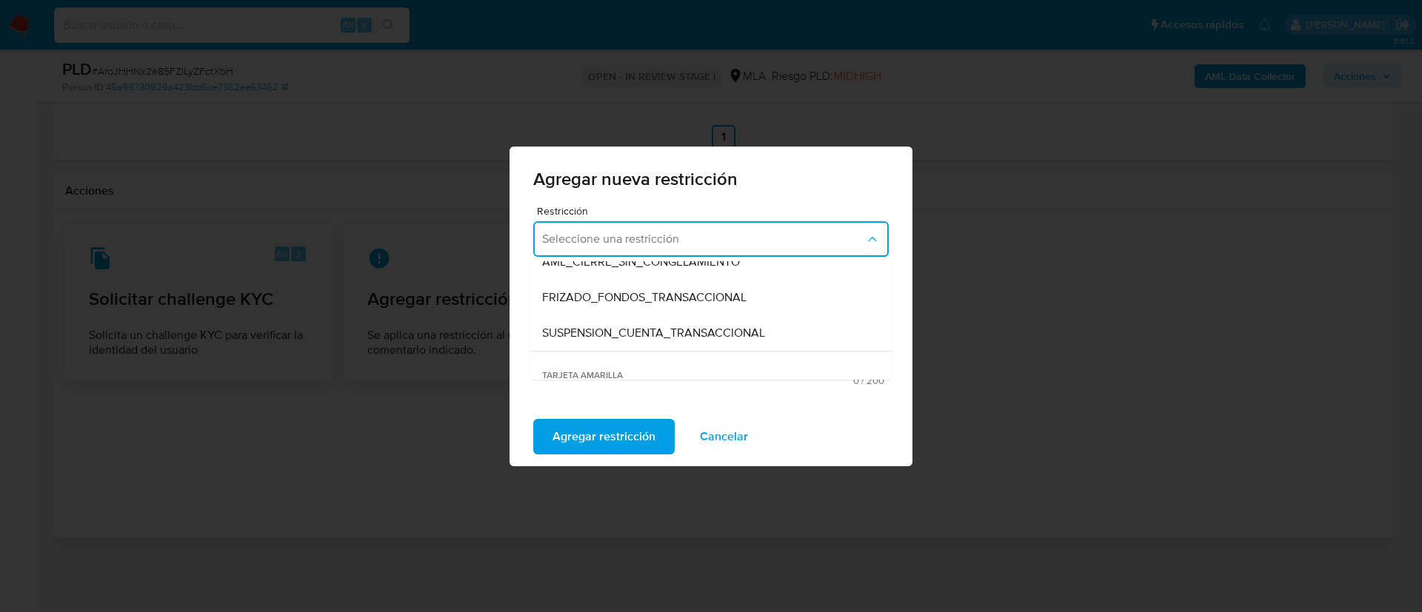
scroll to position [160, 0]
click at [629, 339] on span "SUSPENSION_CUENTA_TRANSACCIONAL" at bounding box center [653, 332] width 223 height 15
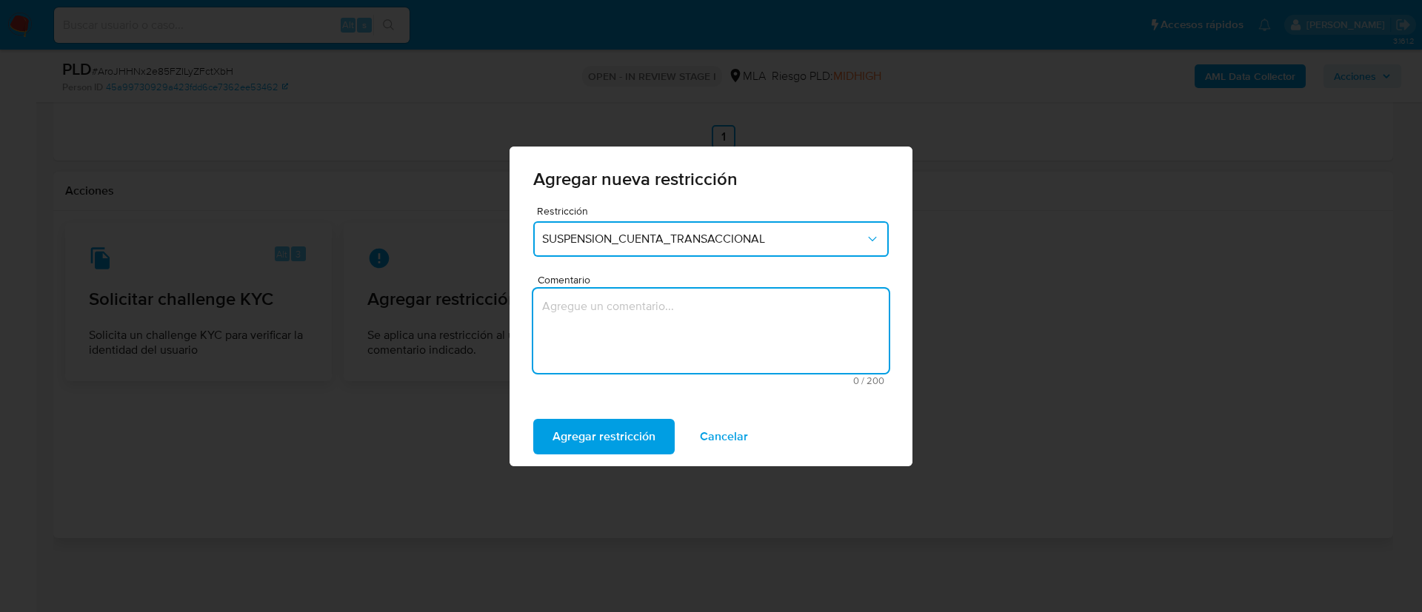
click at [629, 339] on textarea "Comentario" at bounding box center [710, 331] width 355 height 84
type textarea "AML"
click at [598, 424] on span "Agregar restricción" at bounding box center [603, 437] width 103 height 33
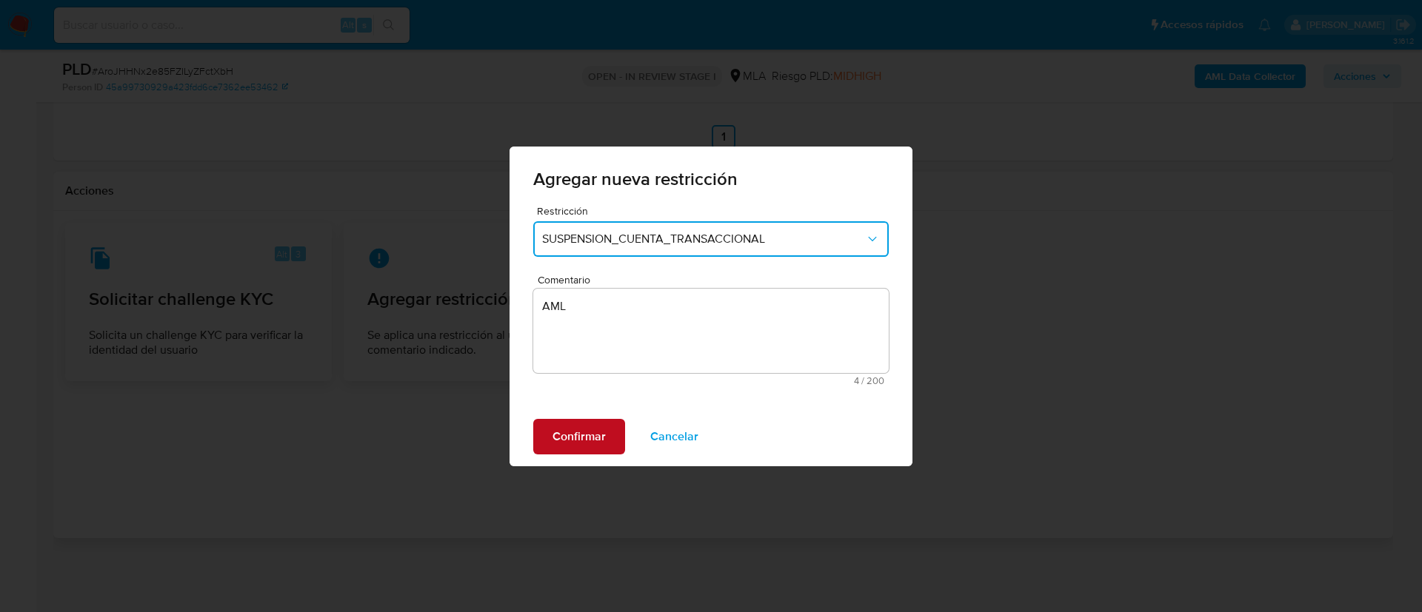
click at [598, 424] on span "Confirmar" at bounding box center [578, 437] width 53 height 33
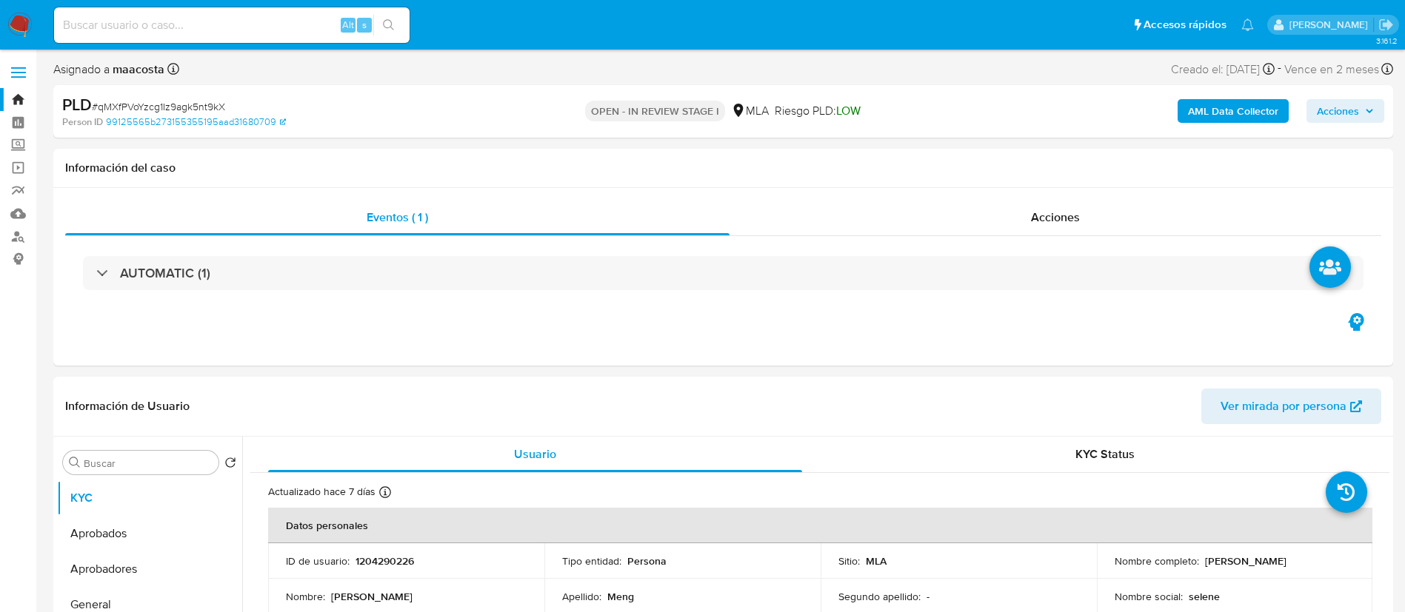
select select "10"
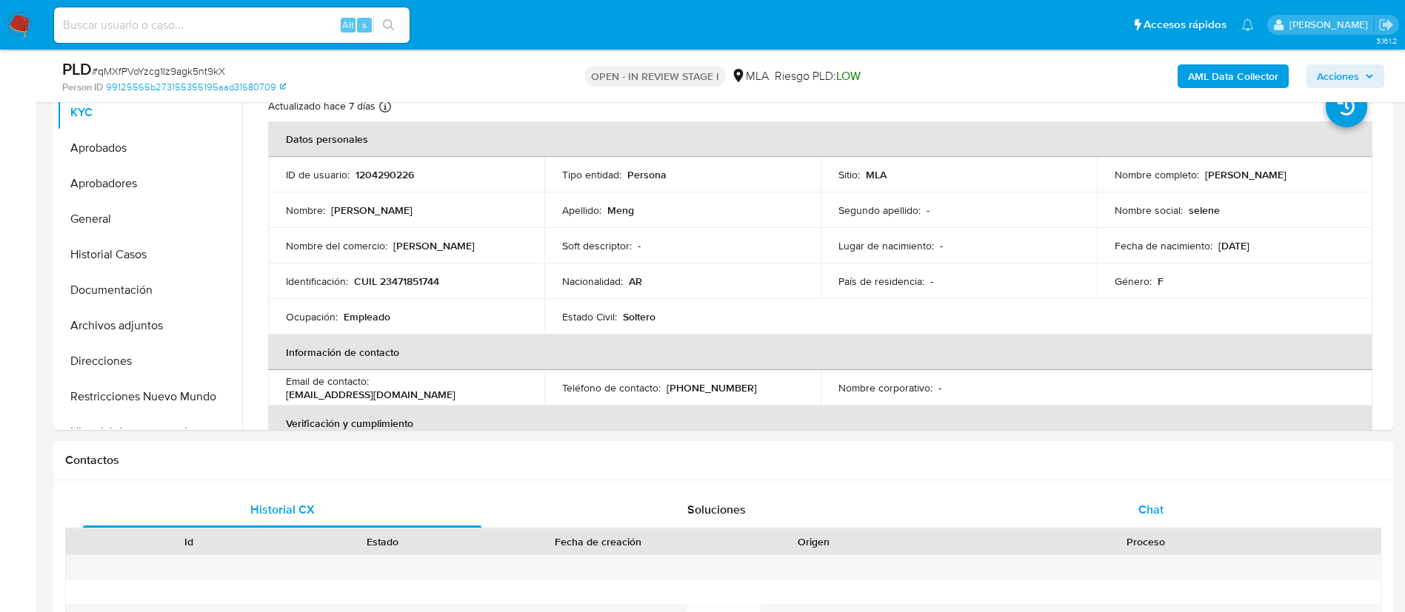
click at [1138, 498] on div "Chat" at bounding box center [1150, 510] width 398 height 36
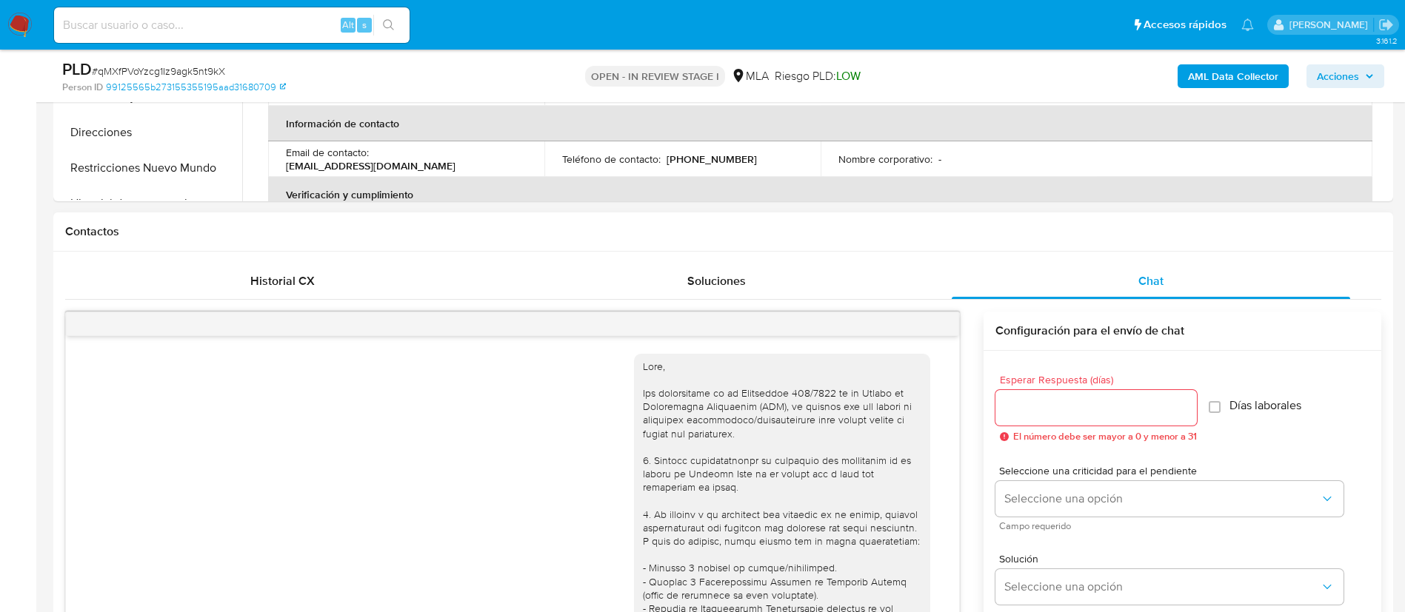
scroll to position [849, 0]
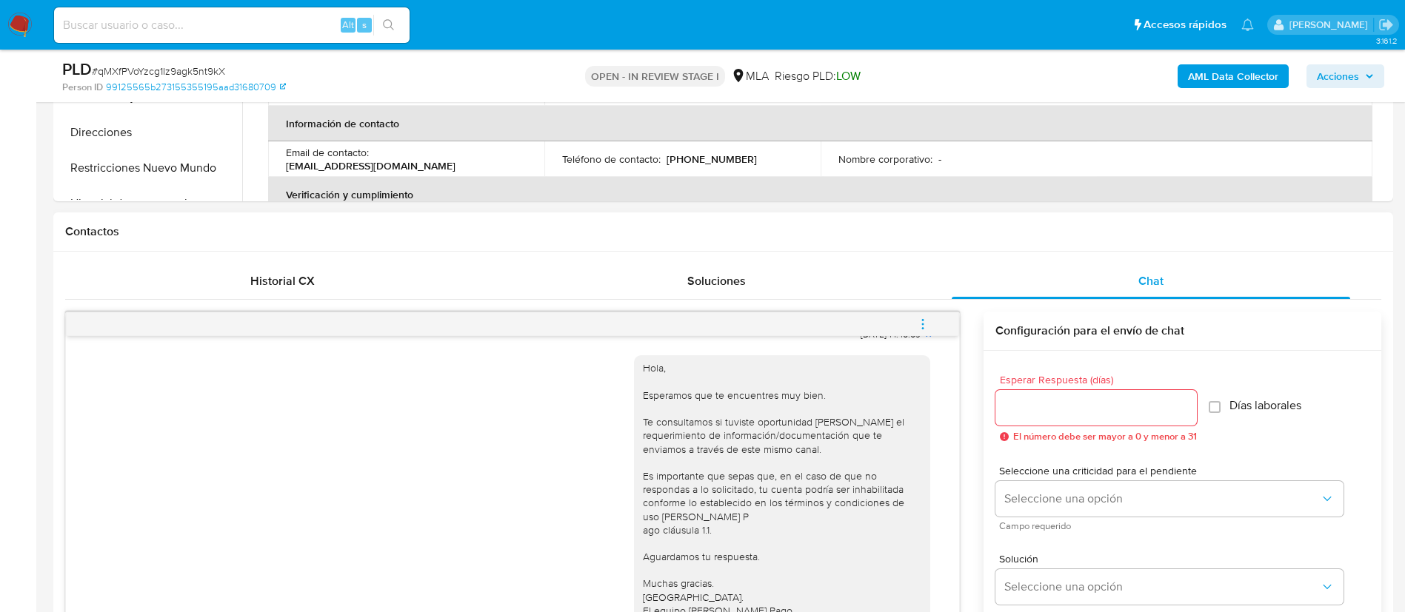
click at [920, 329] on icon "menu-action" at bounding box center [922, 324] width 13 height 13
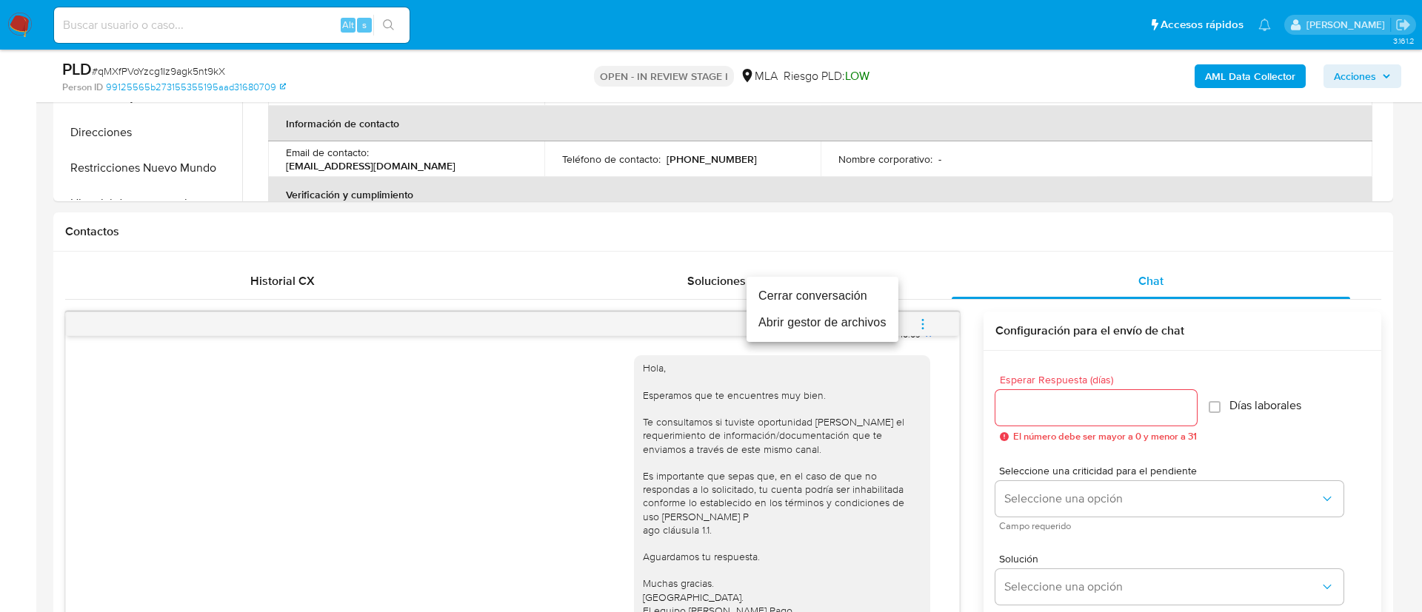
click at [849, 281] on ul "Cerrar conversación Abrir gestor de archivos" at bounding box center [822, 309] width 152 height 65
click at [852, 290] on li "Cerrar conversación" at bounding box center [822, 296] width 152 height 27
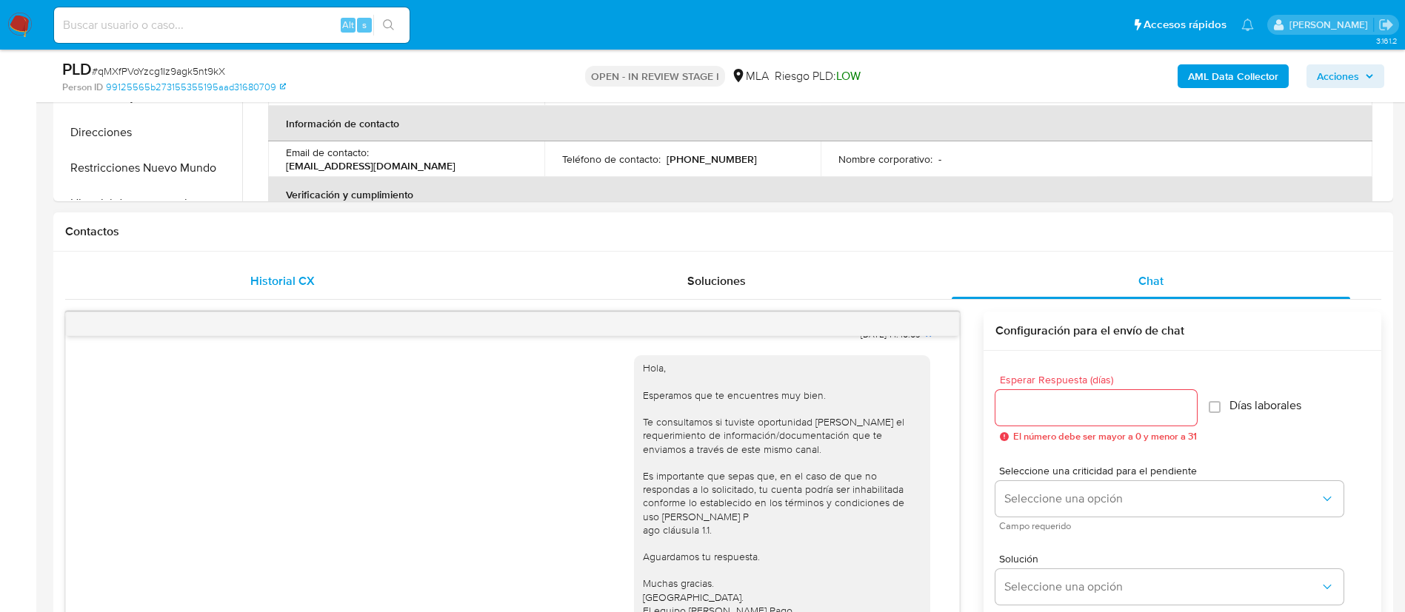
click at [298, 275] on span "Historial CX" at bounding box center [282, 280] width 64 height 17
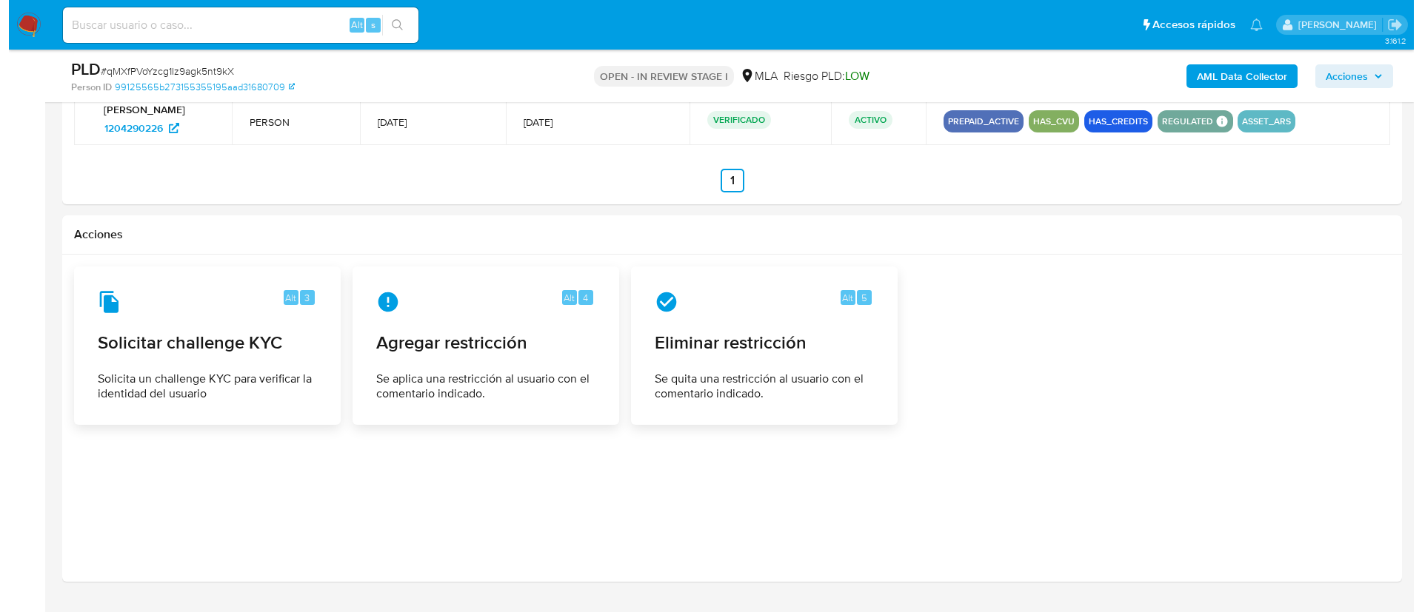
scroll to position [2041, 0]
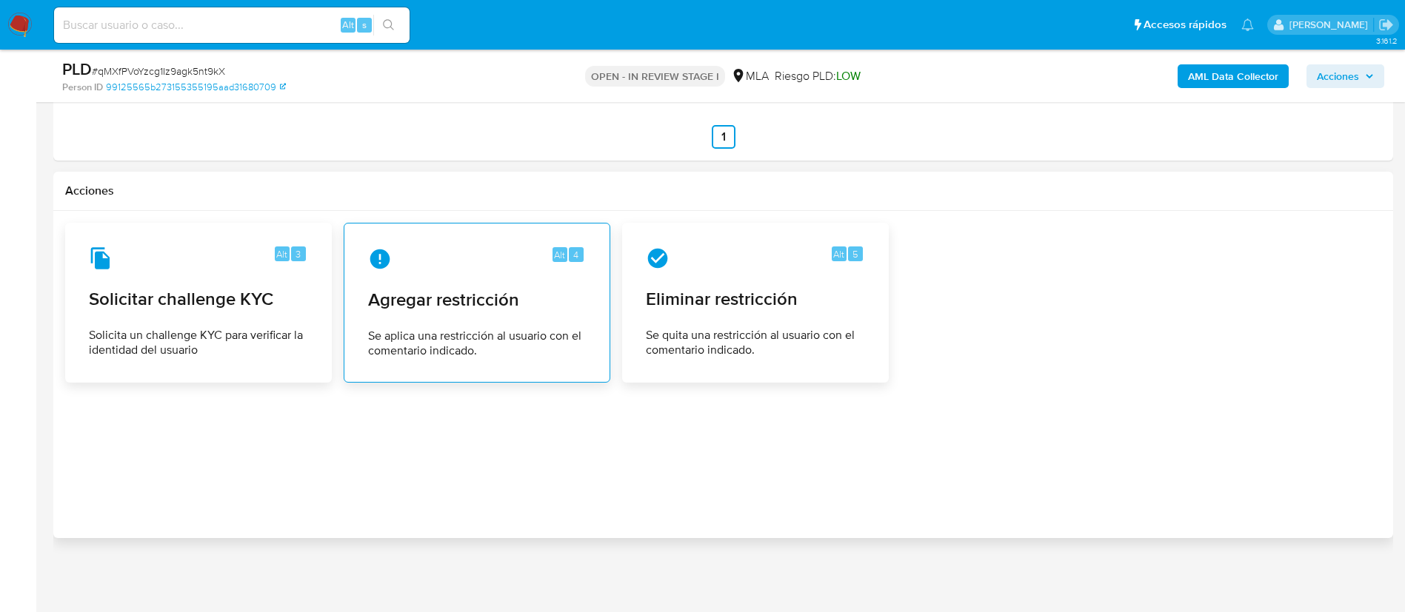
click at [515, 358] on div "Alt 4 Agregar restricción Se aplica una restricción al usuario con el comentari…" at bounding box center [476, 302] width 241 height 135
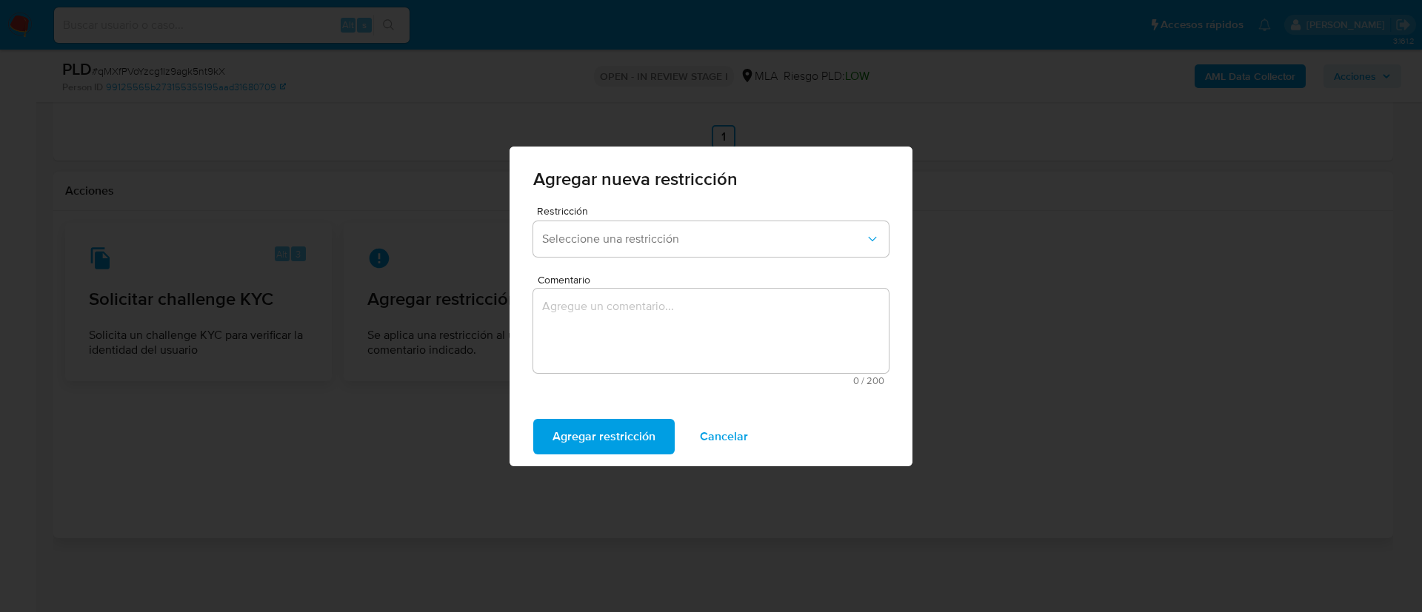
click at [602, 218] on div "Restricción Seleccione una restricción" at bounding box center [710, 234] width 355 height 57
click at [602, 224] on button "Seleccione una restricción" at bounding box center [710, 239] width 355 height 36
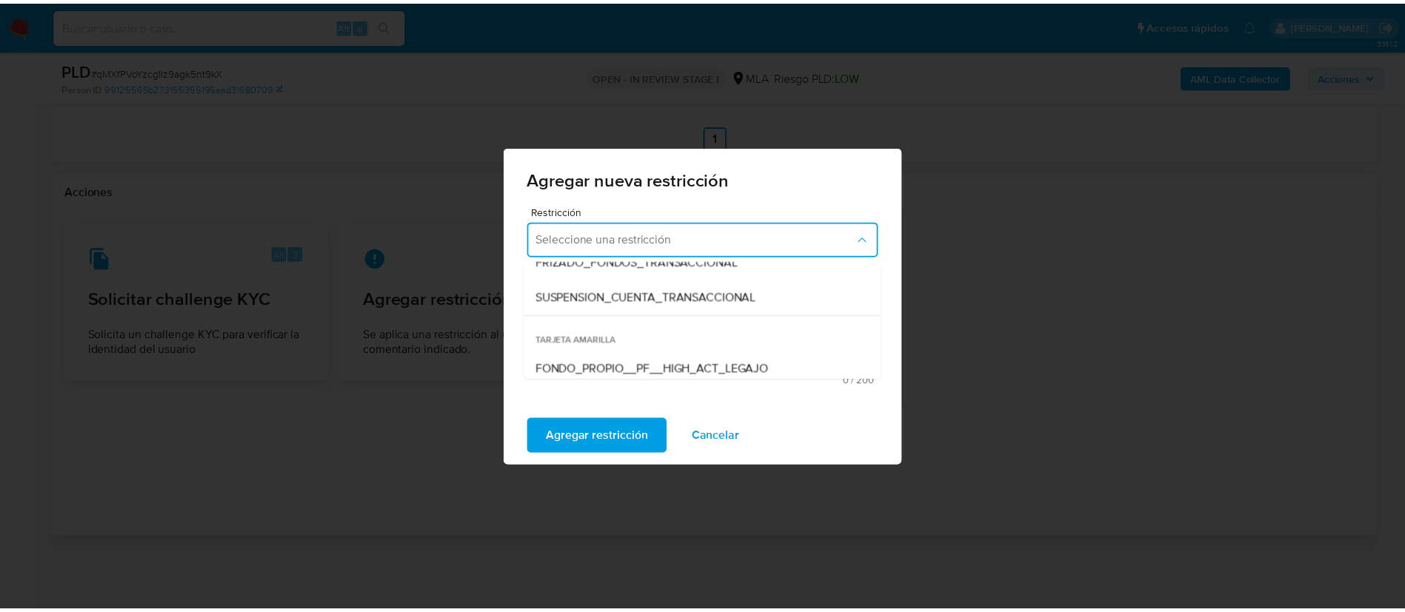
scroll to position [195, 0]
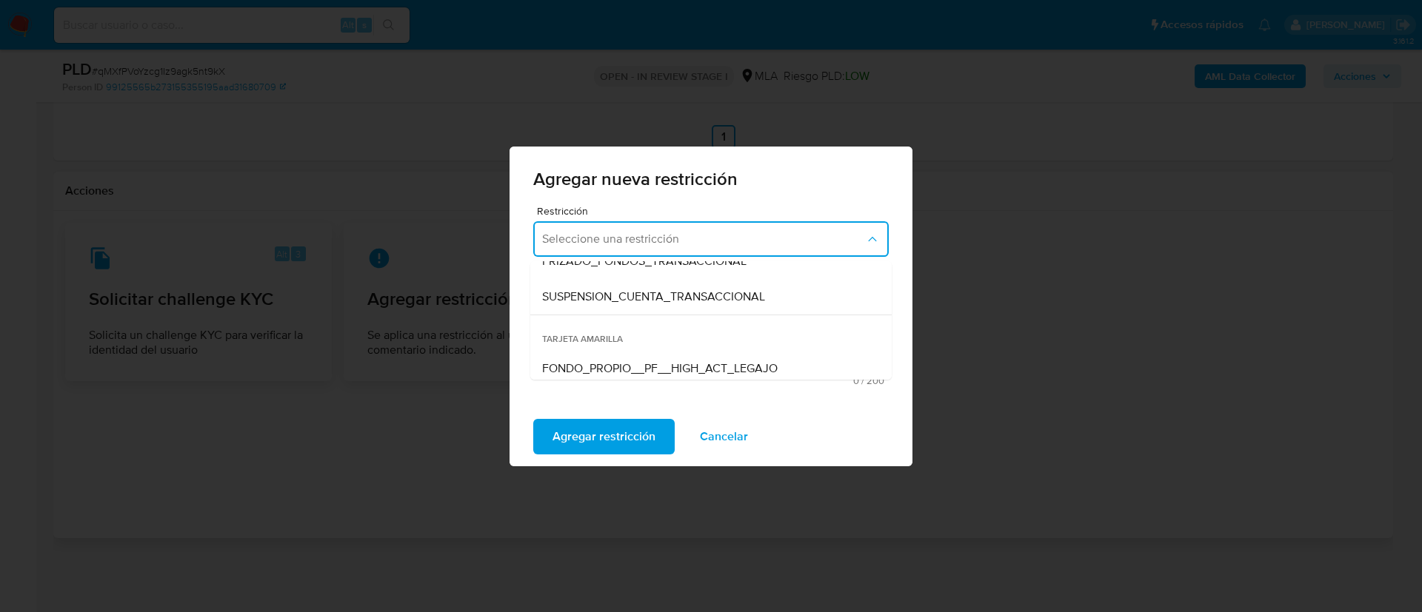
click at [596, 307] on div "SUSPENSION_CUENTA_TRANSACCIONAL" at bounding box center [706, 297] width 329 height 36
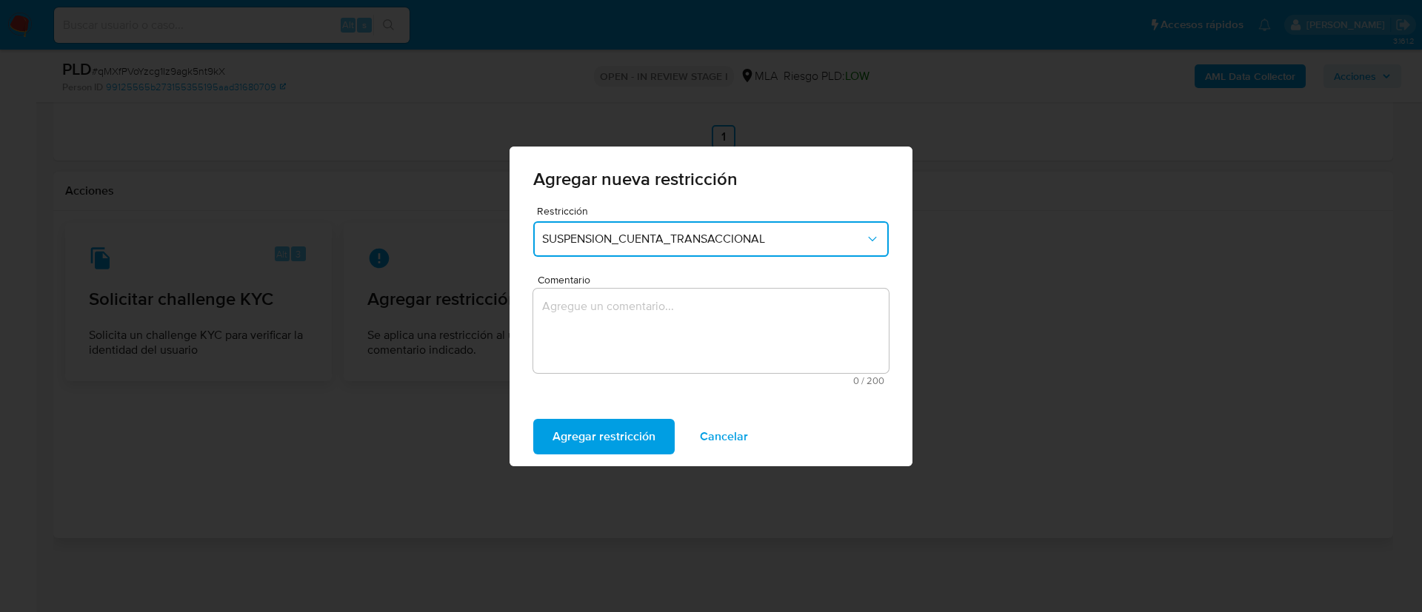
click at [596, 307] on textarea "Comentario" at bounding box center [710, 331] width 355 height 84
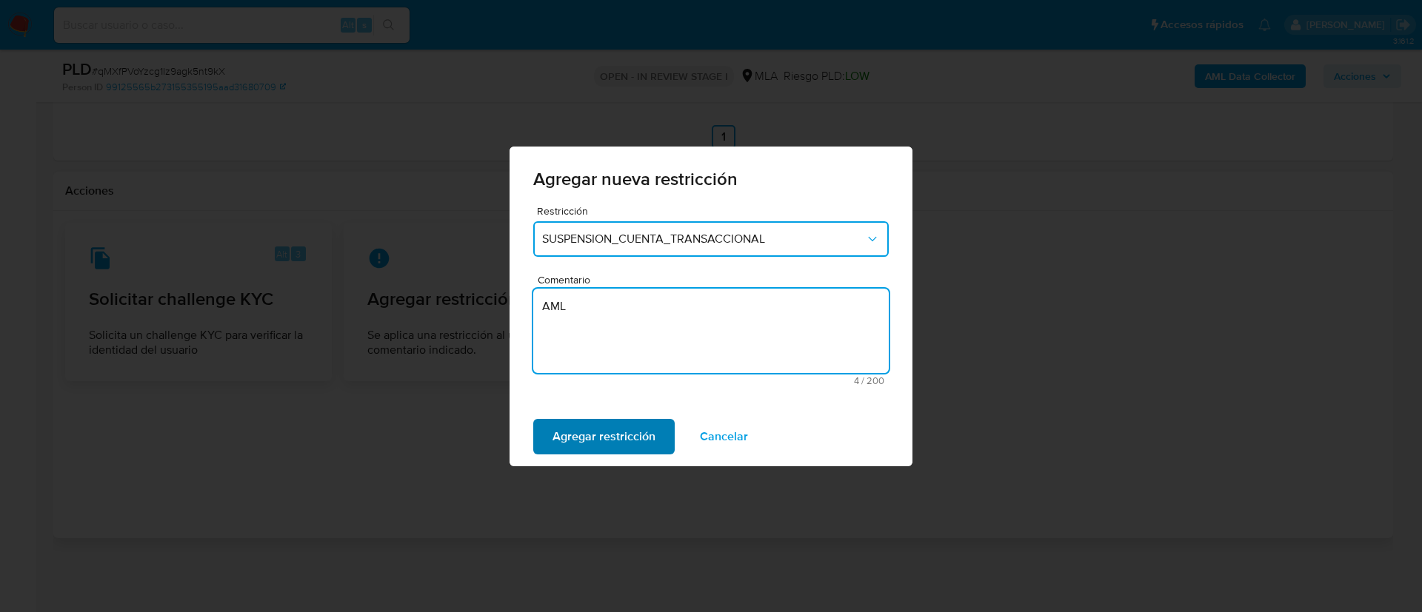
type textarea "AML"
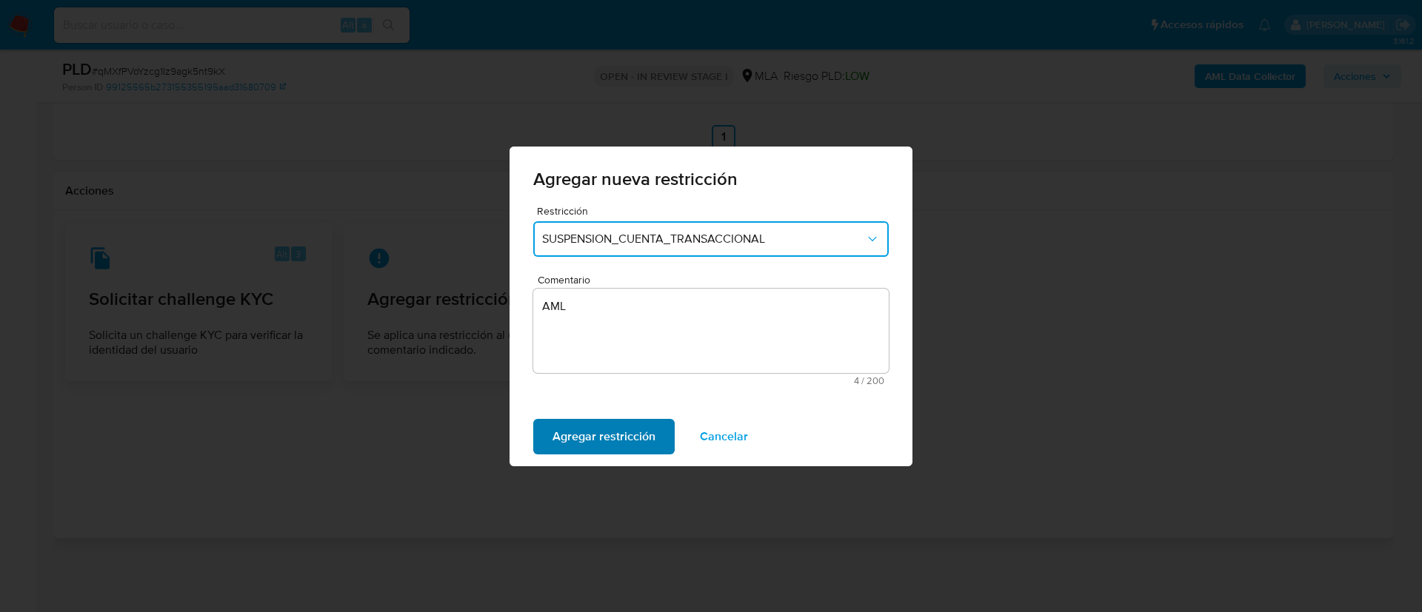
click at [580, 421] on span "Agregar restricción" at bounding box center [603, 437] width 103 height 33
click at [580, 421] on span "Confirmar" at bounding box center [578, 437] width 53 height 33
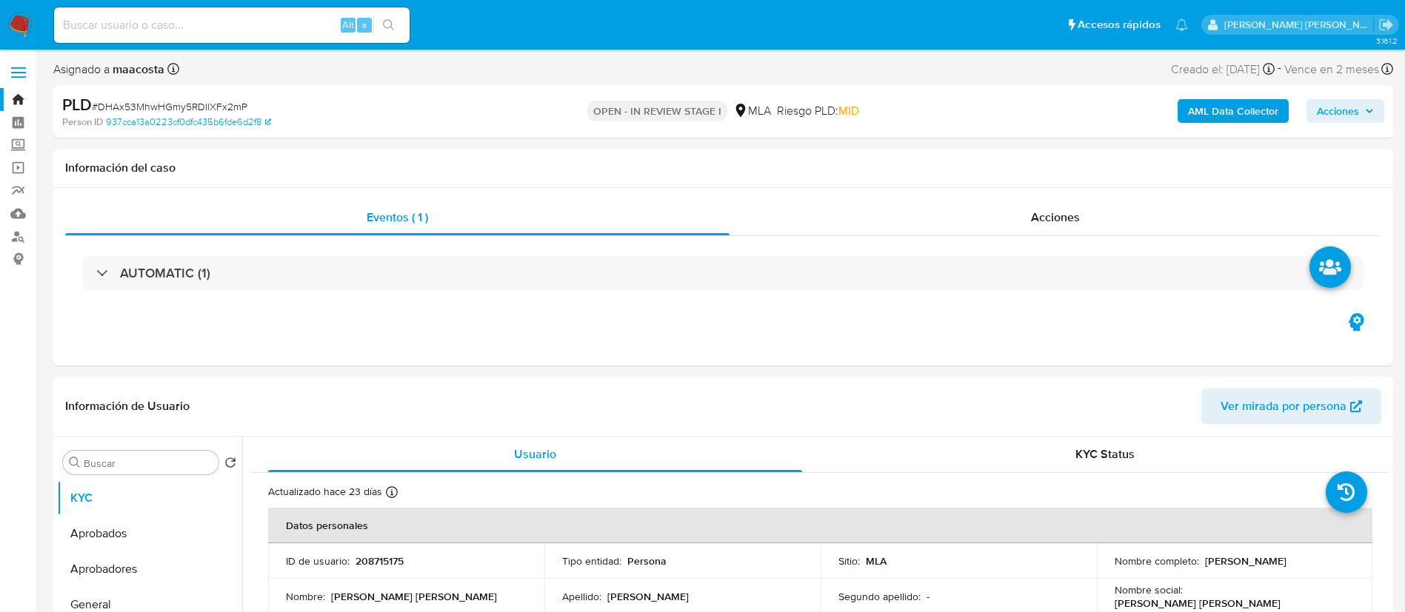
select select "10"
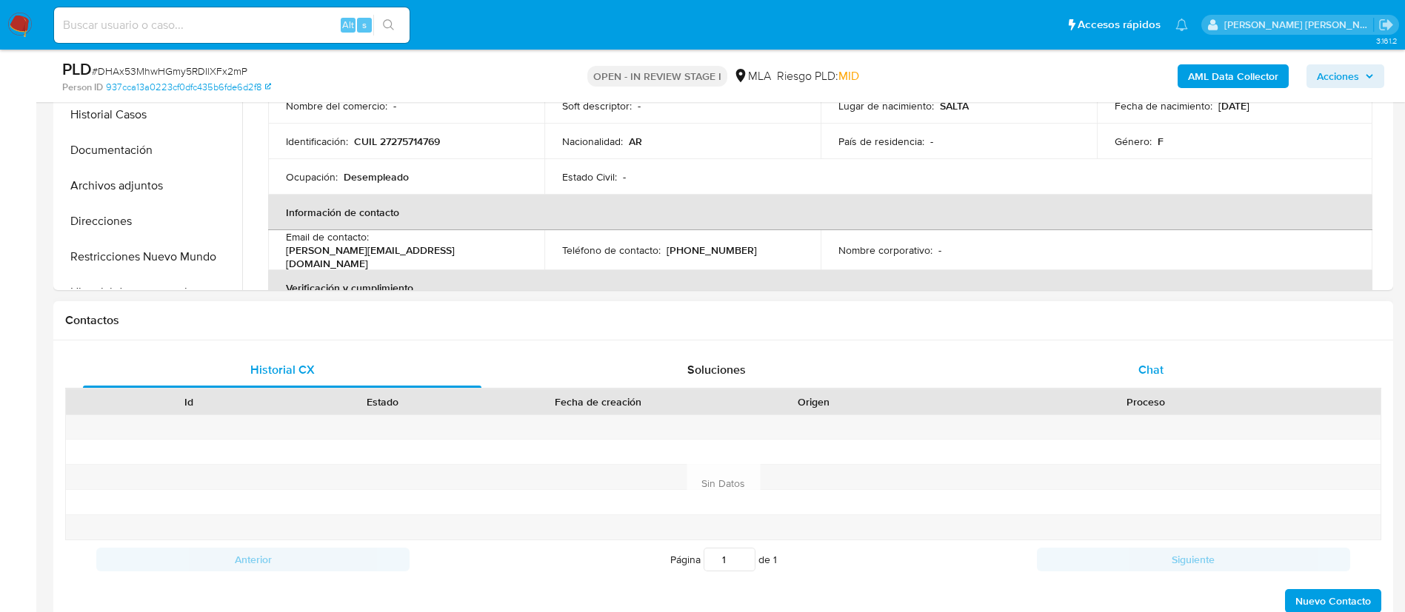
click at [1131, 362] on div "Chat" at bounding box center [1150, 370] width 398 height 36
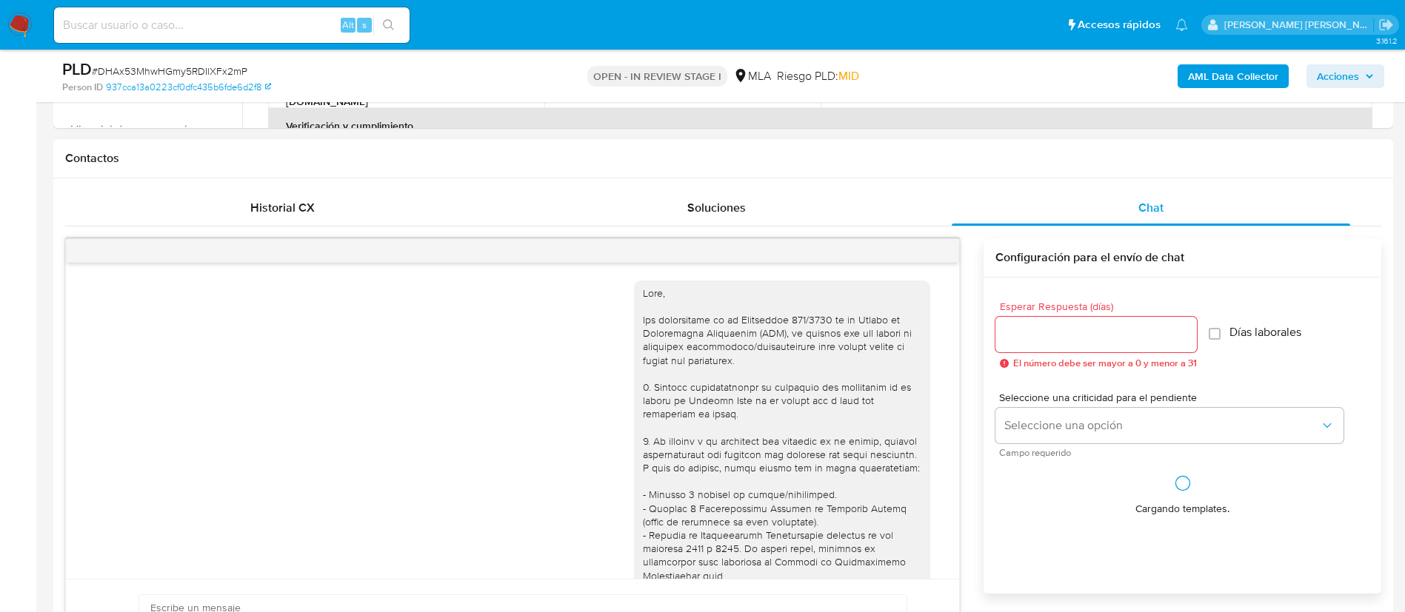
scroll to position [849, 0]
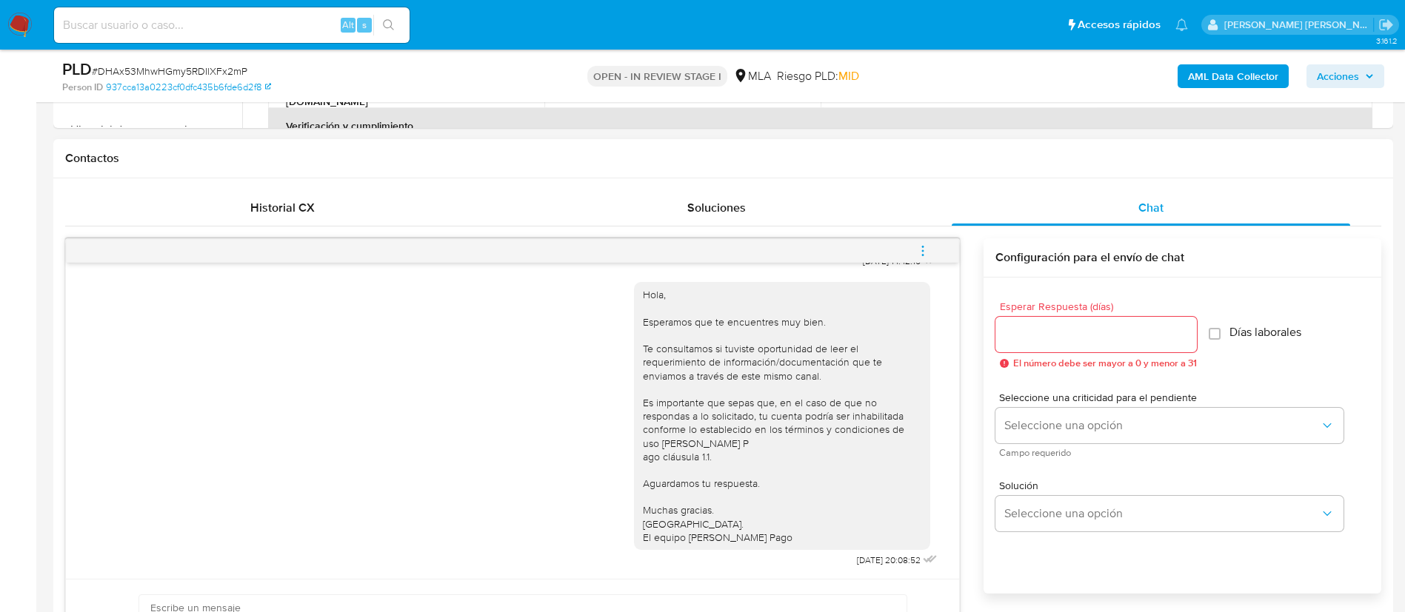
click at [925, 246] on icon "menu-action" at bounding box center [922, 250] width 13 height 13
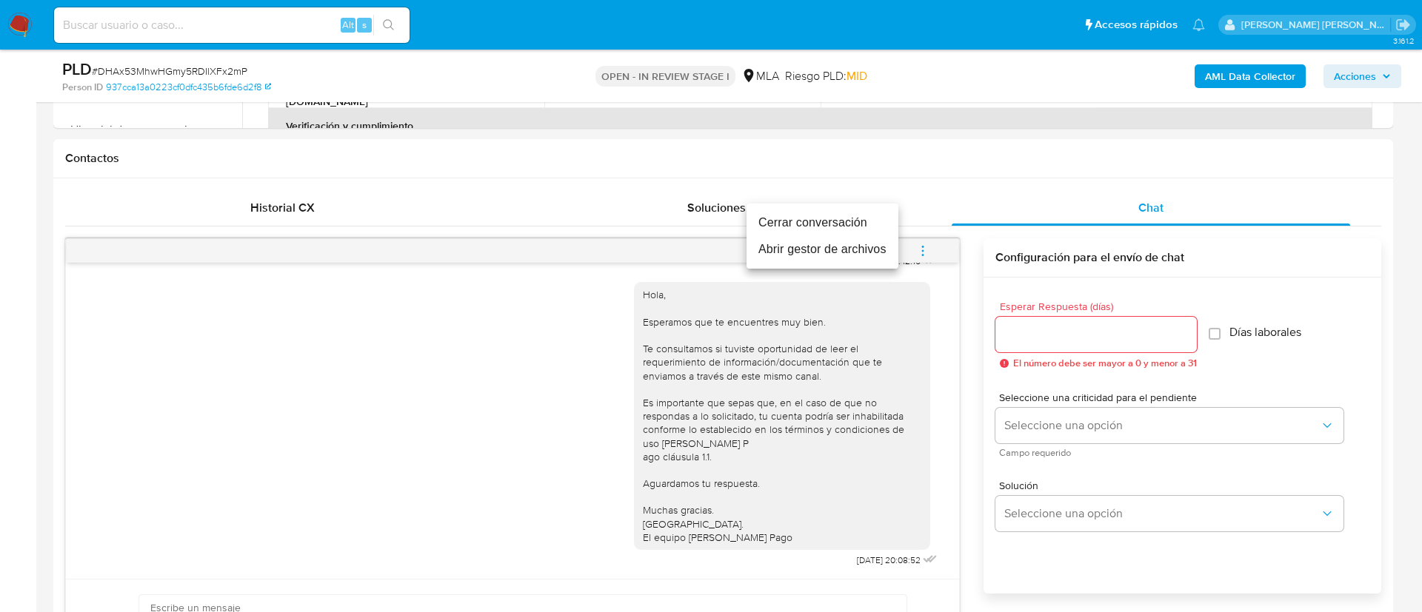
click at [841, 222] on li "Cerrar conversación" at bounding box center [822, 223] width 152 height 27
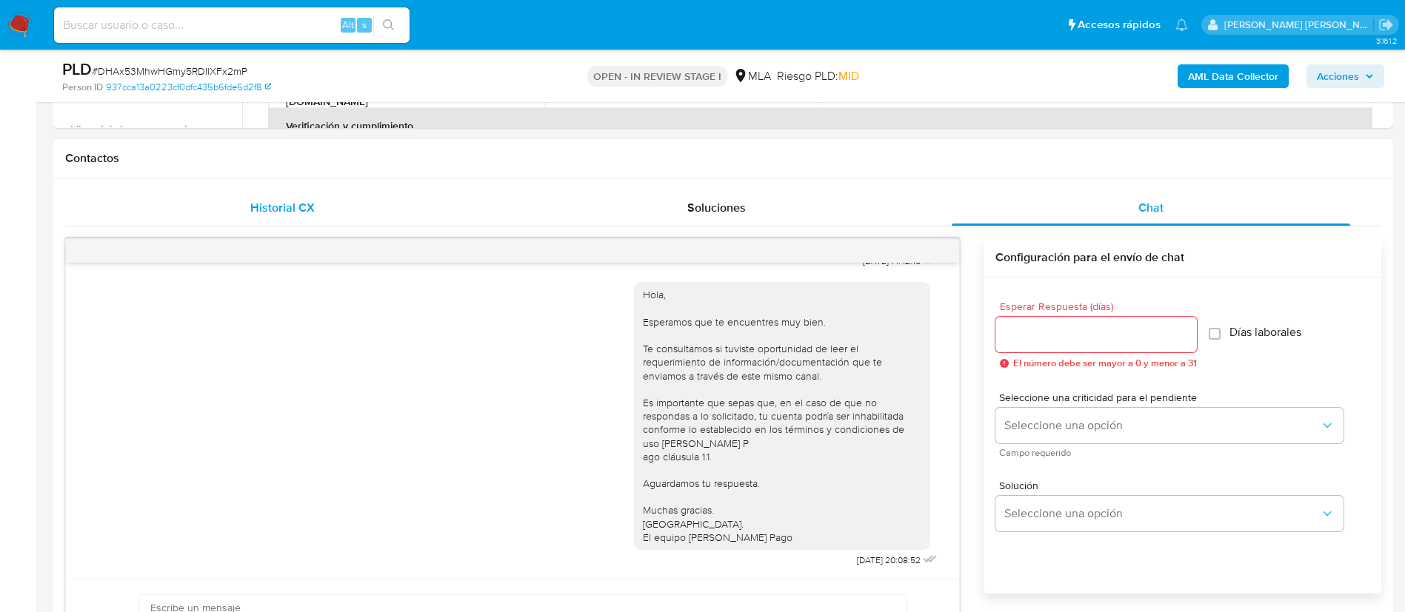
click at [305, 219] on div "Historial CX" at bounding box center [282, 208] width 398 height 36
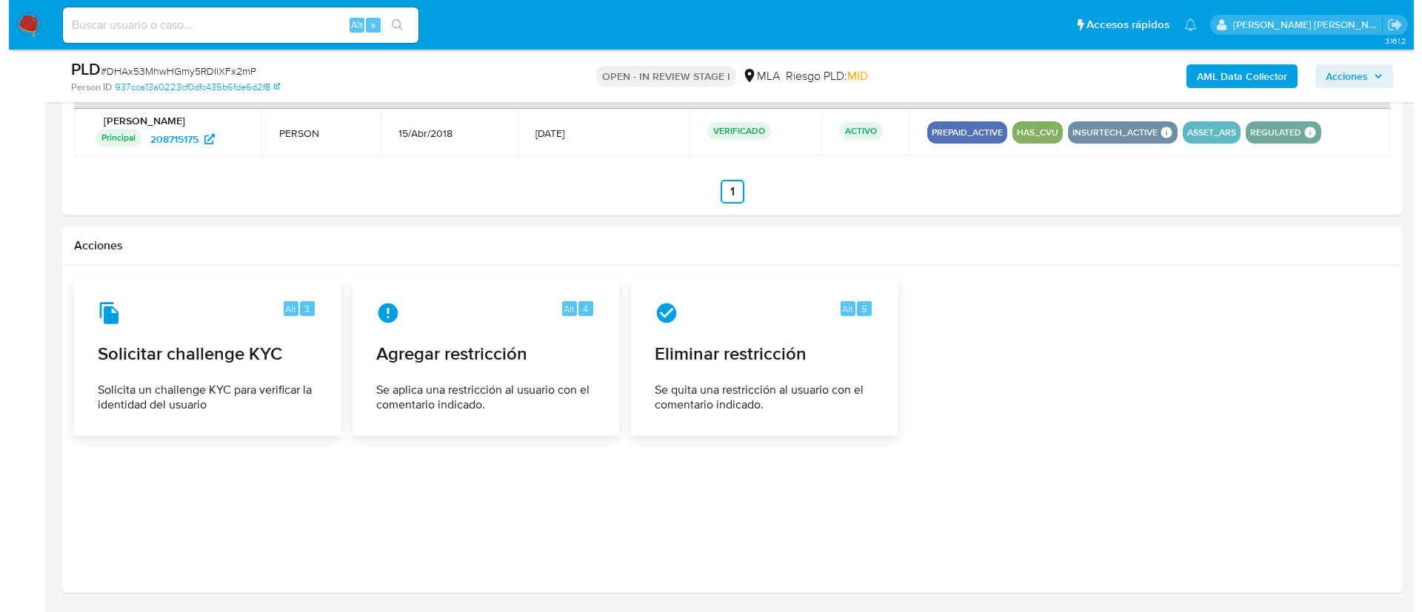
scroll to position [1993, 0]
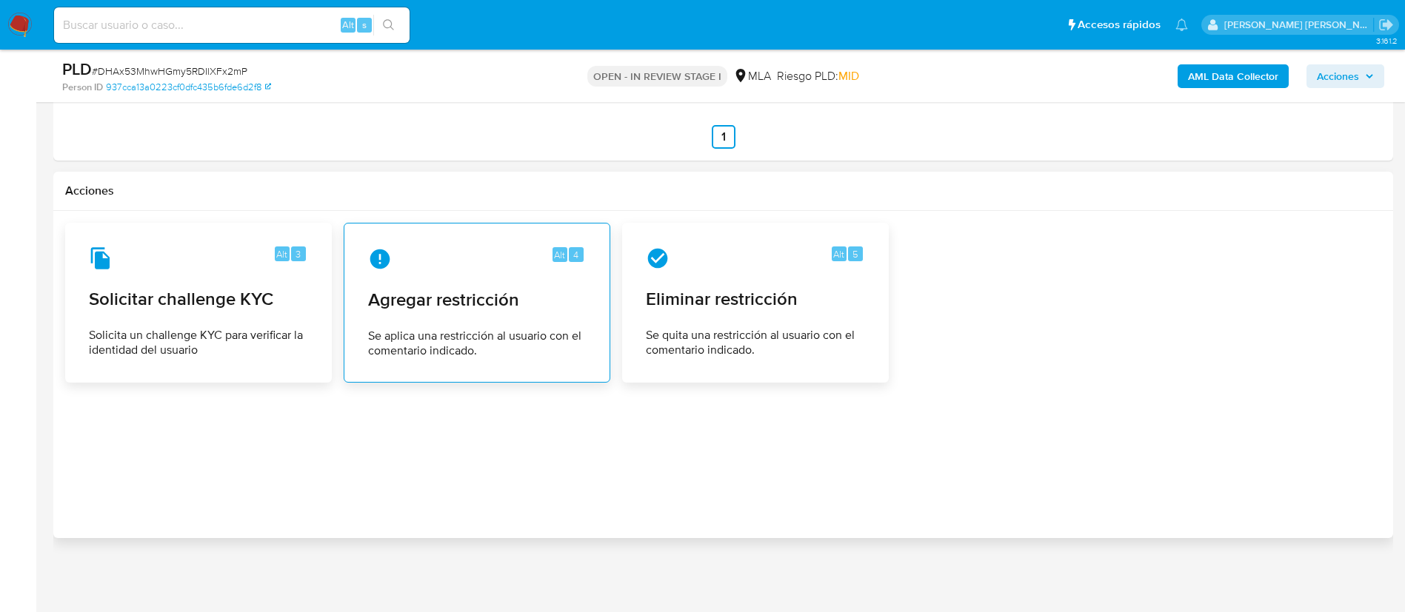
click at [526, 335] on span "Se aplica una restricción al usuario con el comentario indicado." at bounding box center [477, 344] width 218 height 30
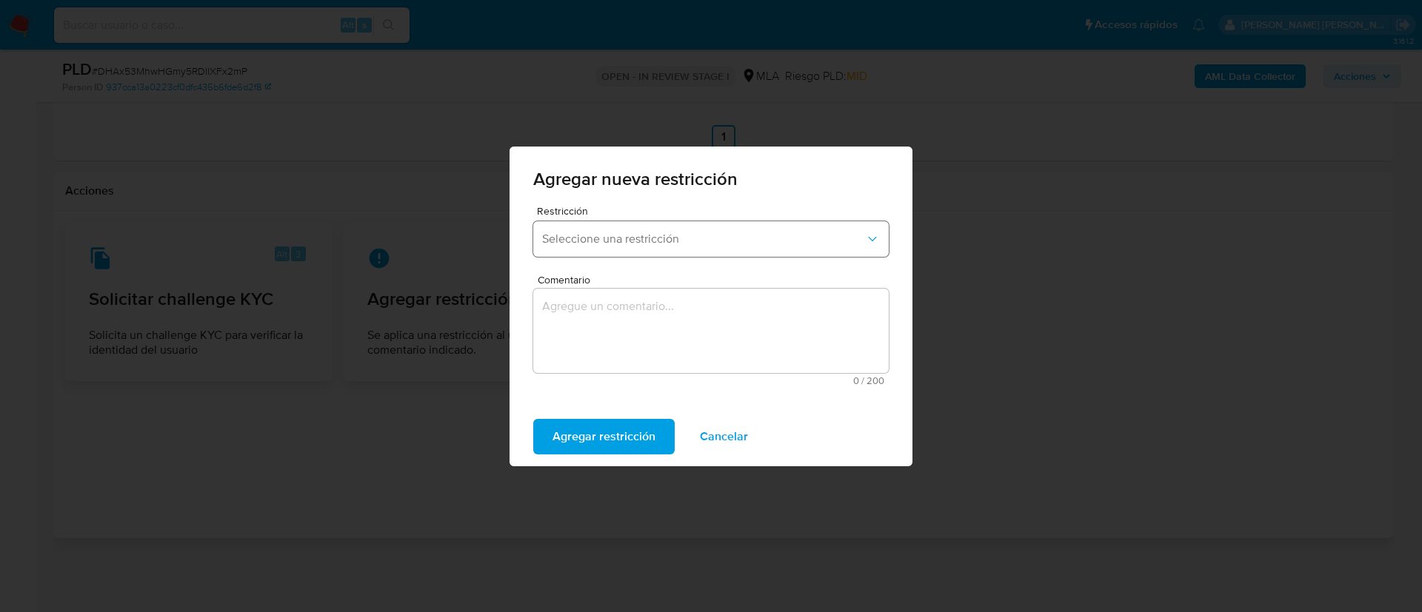
click at [575, 246] on button "Seleccione una restricción" at bounding box center [710, 239] width 355 height 36
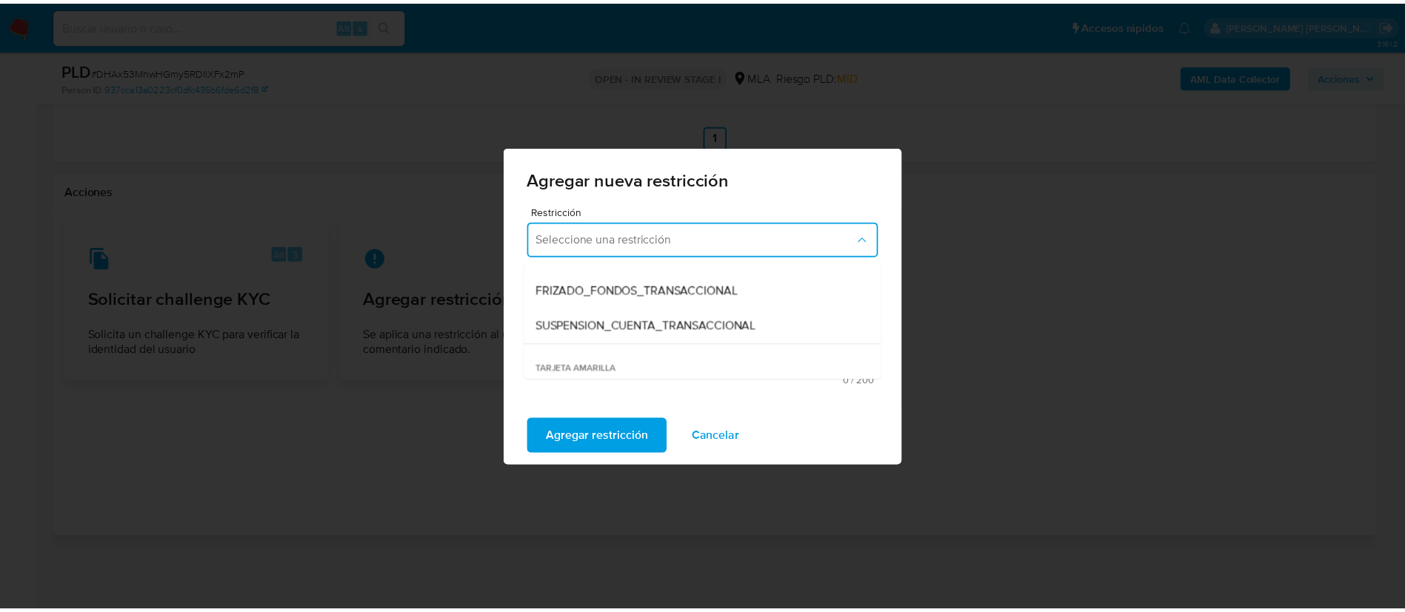
scroll to position [179, 0]
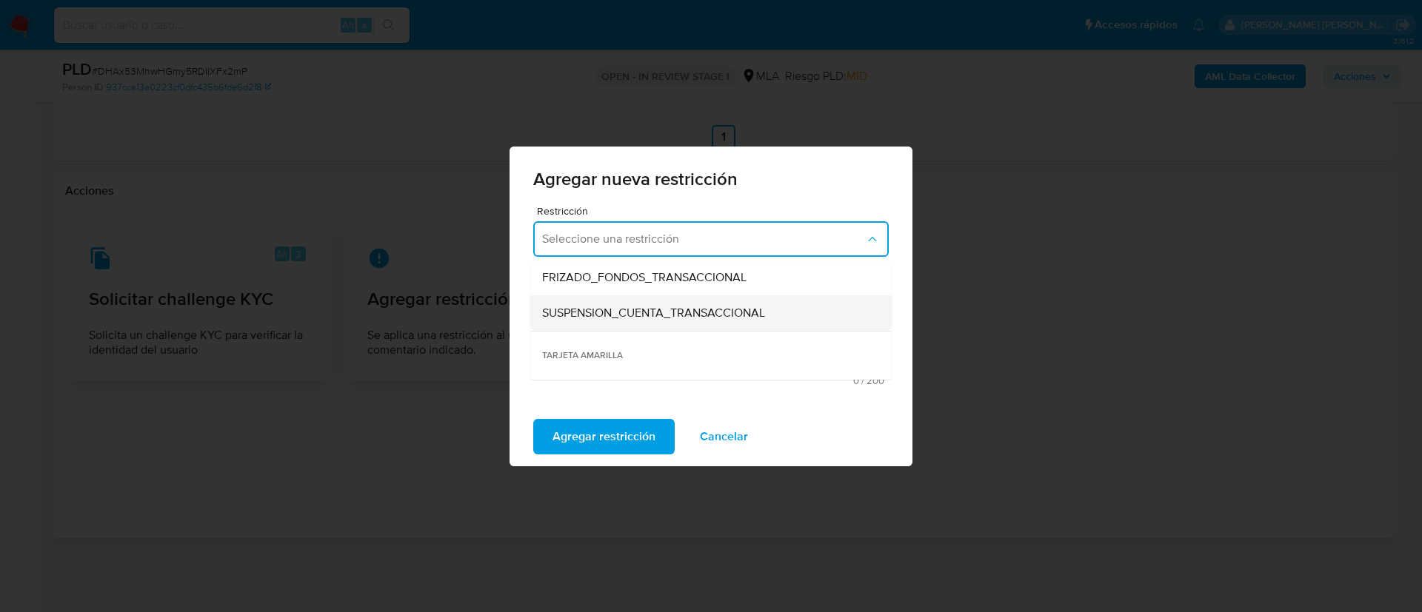
click at [599, 318] on span "SUSPENSION_CUENTA_TRANSACCIONAL" at bounding box center [653, 313] width 223 height 15
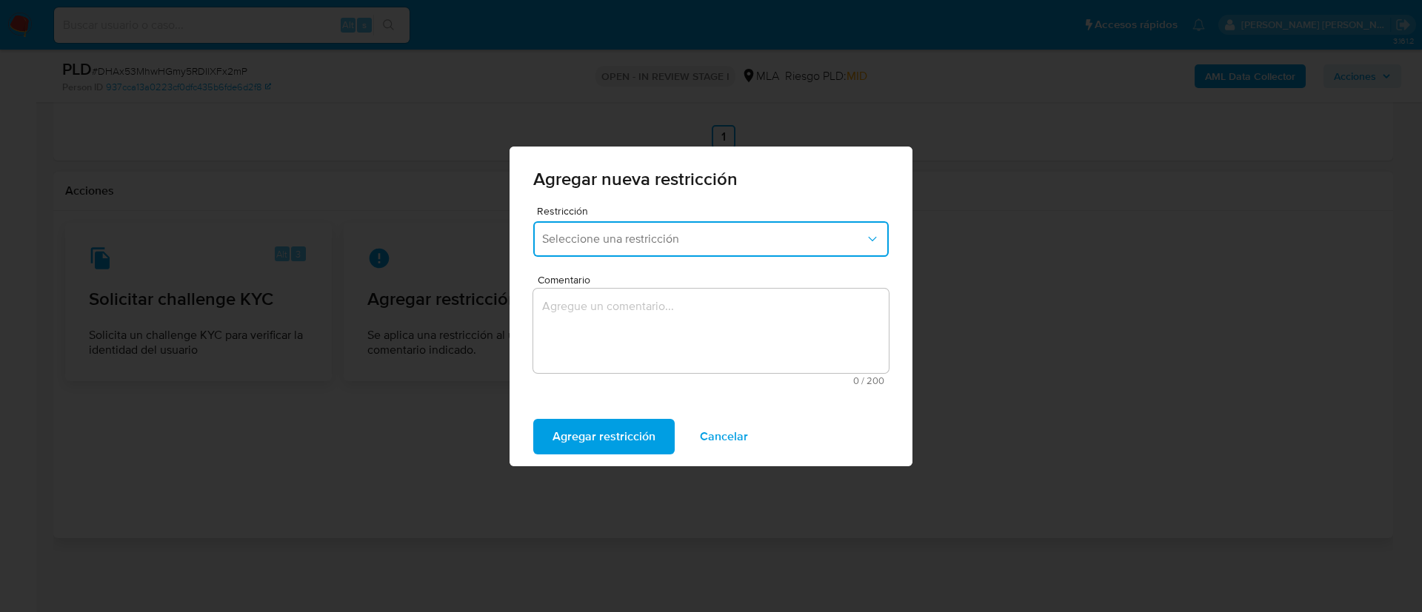
click at [599, 318] on textarea "Comentario" at bounding box center [710, 331] width 355 height 84
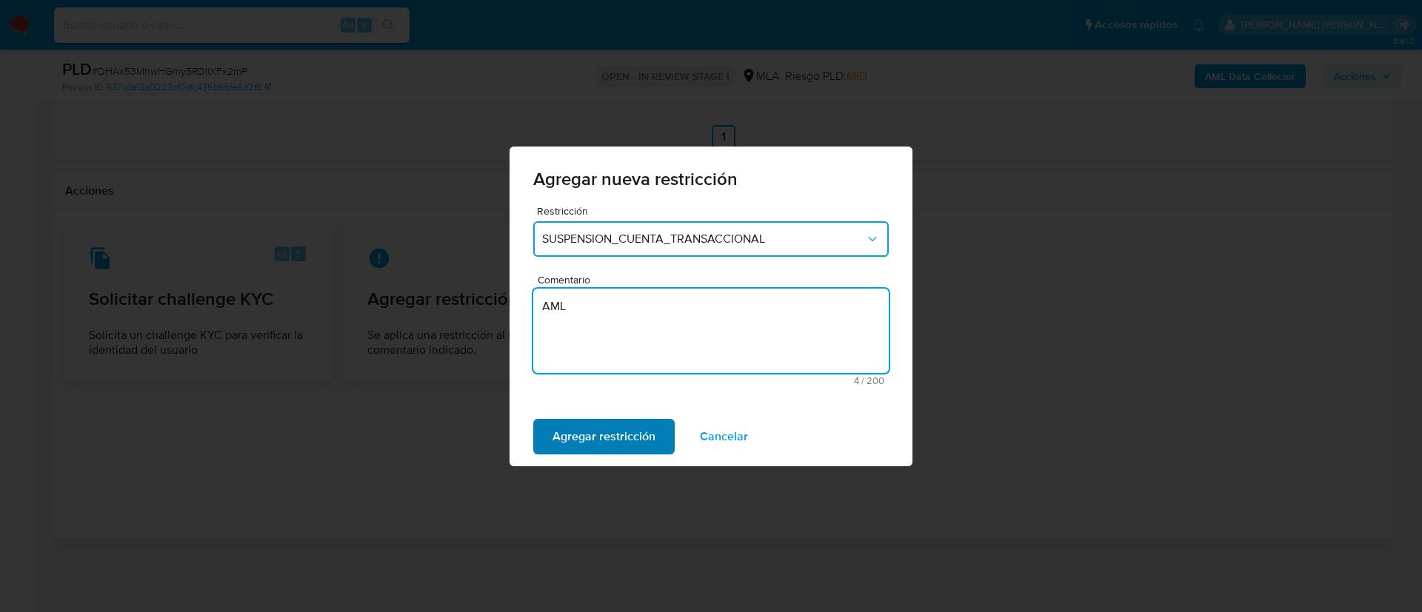
type textarea "AML"
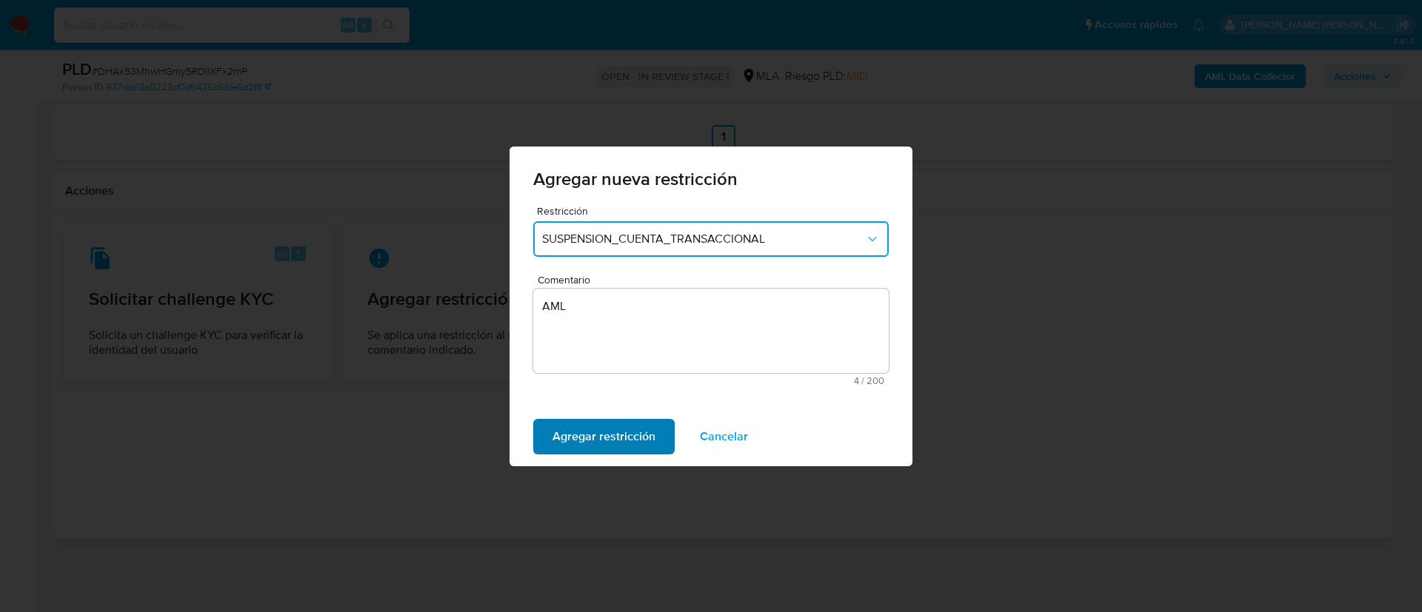
click at [585, 429] on span "Agregar restricción" at bounding box center [603, 437] width 103 height 33
drag, startPoint x: 585, startPoint y: 429, endPoint x: 561, endPoint y: 431, distance: 23.8
click at [561, 431] on span "Confirmar" at bounding box center [578, 437] width 53 height 33
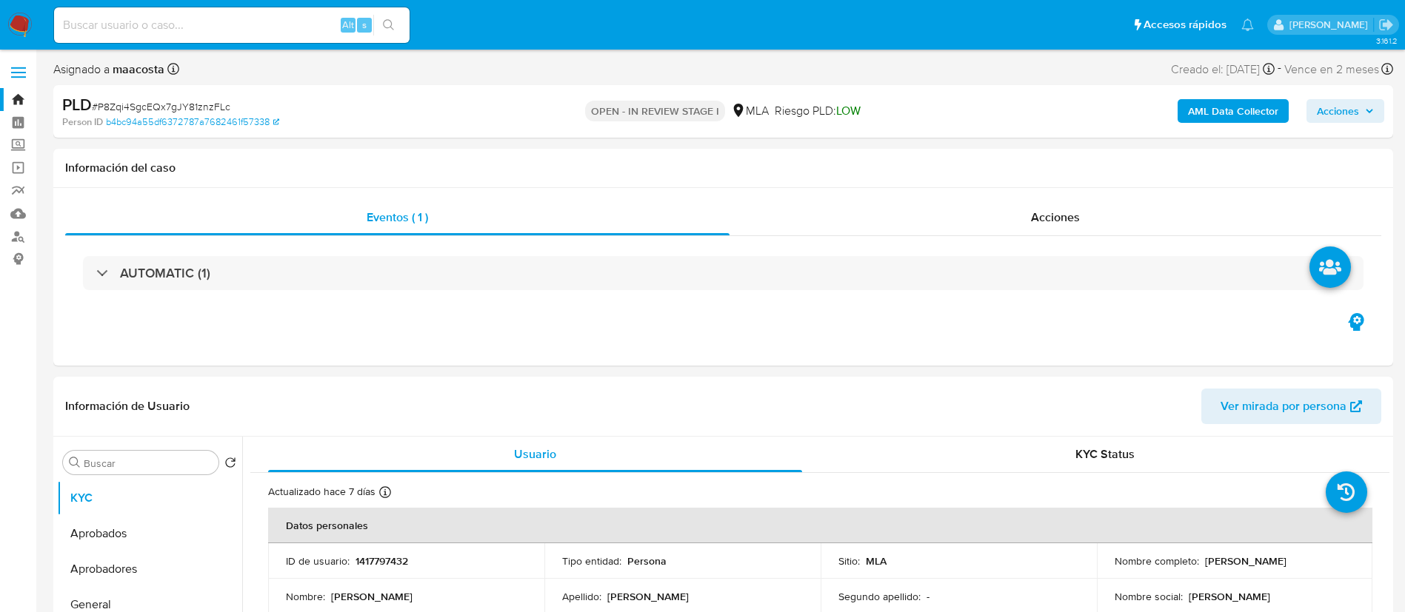
select select "10"
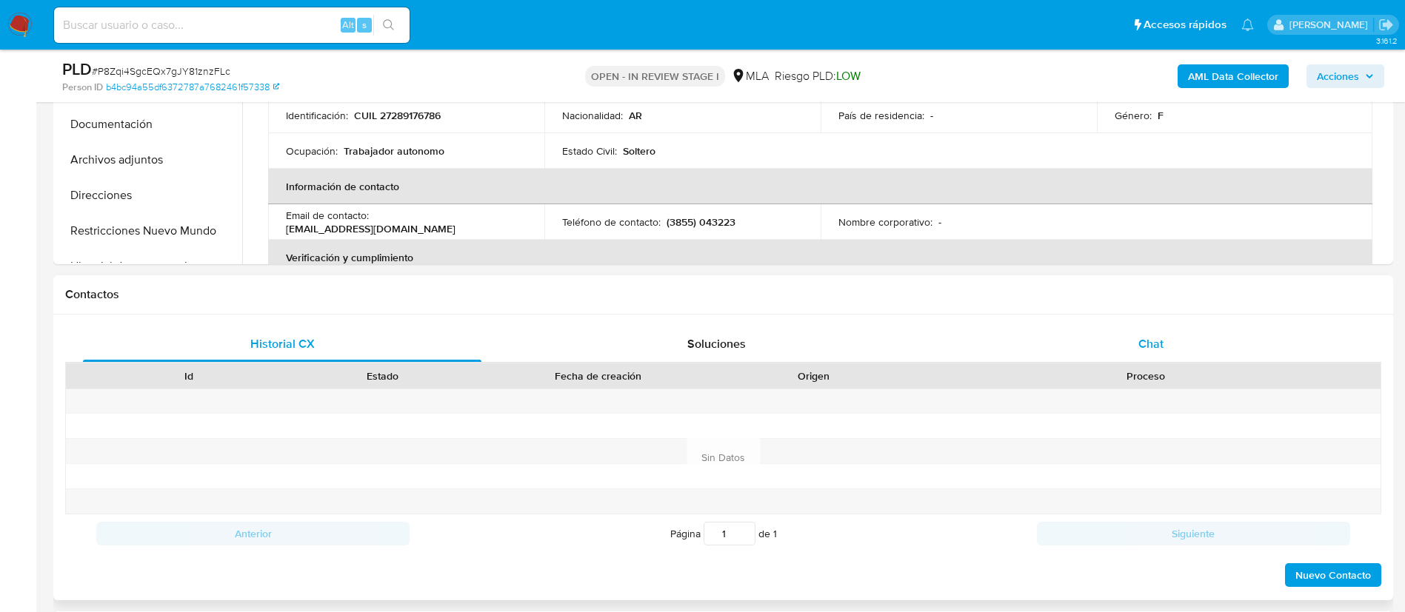
click at [1147, 339] on span "Chat" at bounding box center [1150, 343] width 25 height 17
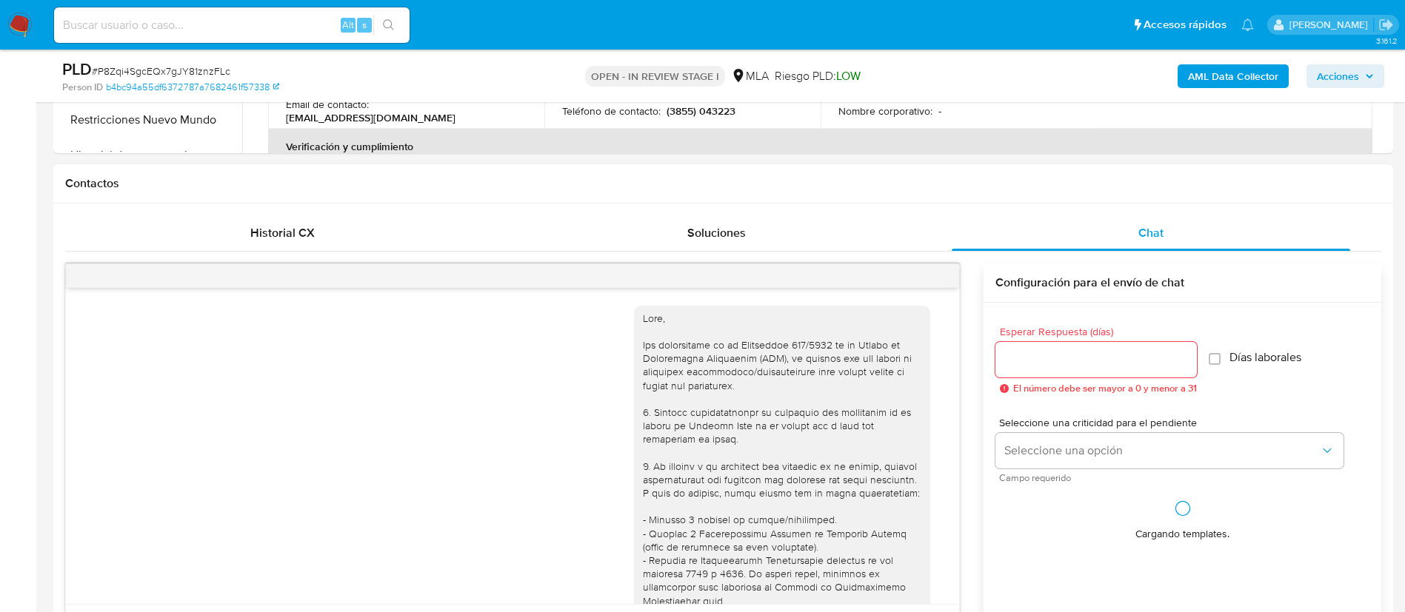
scroll to position [849, 0]
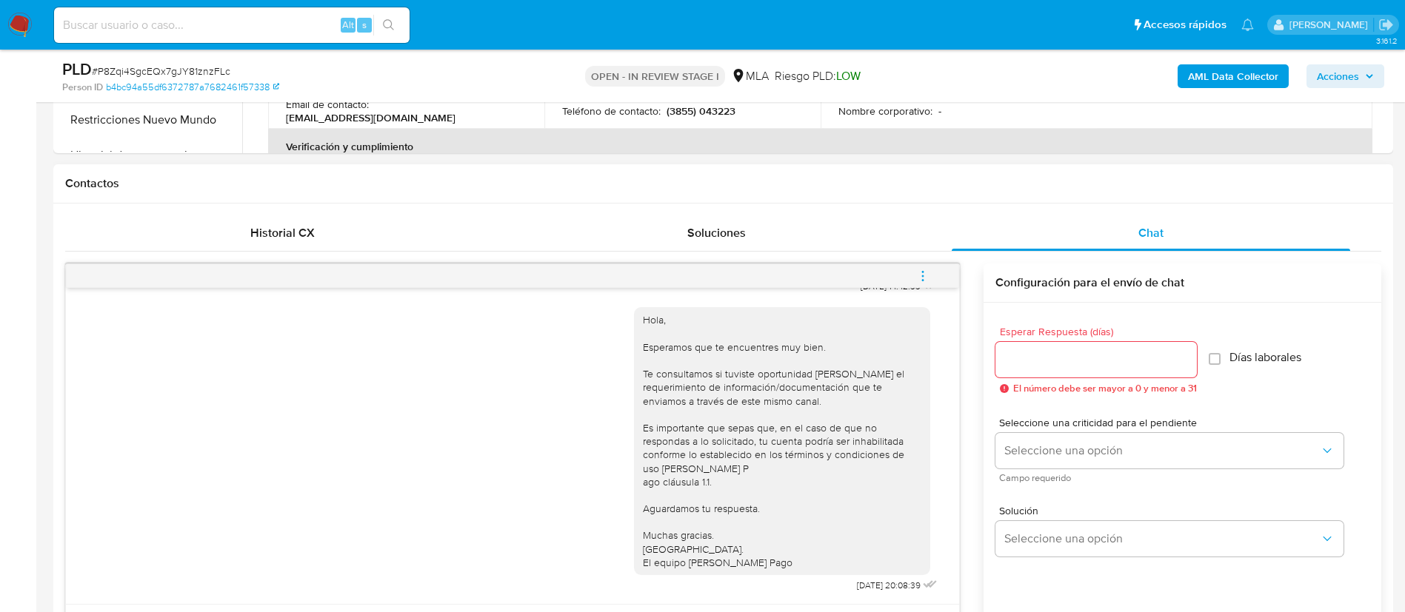
click at [937, 270] on button "menu-action" at bounding box center [922, 276] width 49 height 36
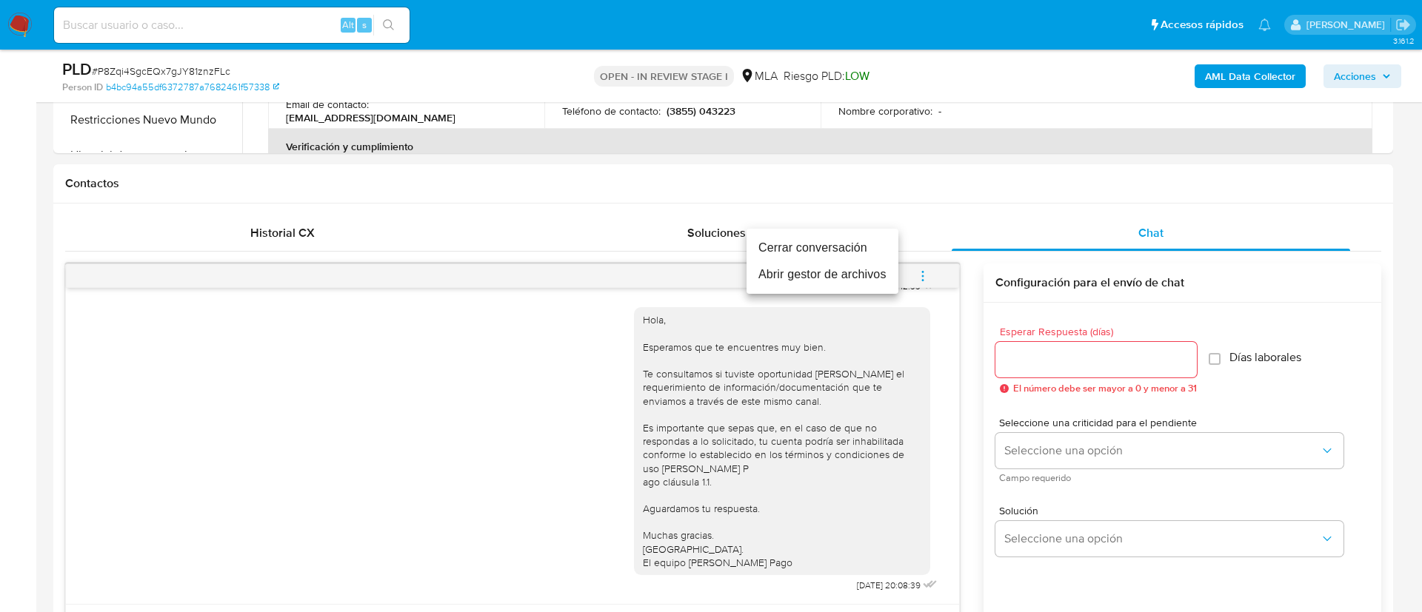
click at [854, 252] on li "Cerrar conversación" at bounding box center [822, 248] width 152 height 27
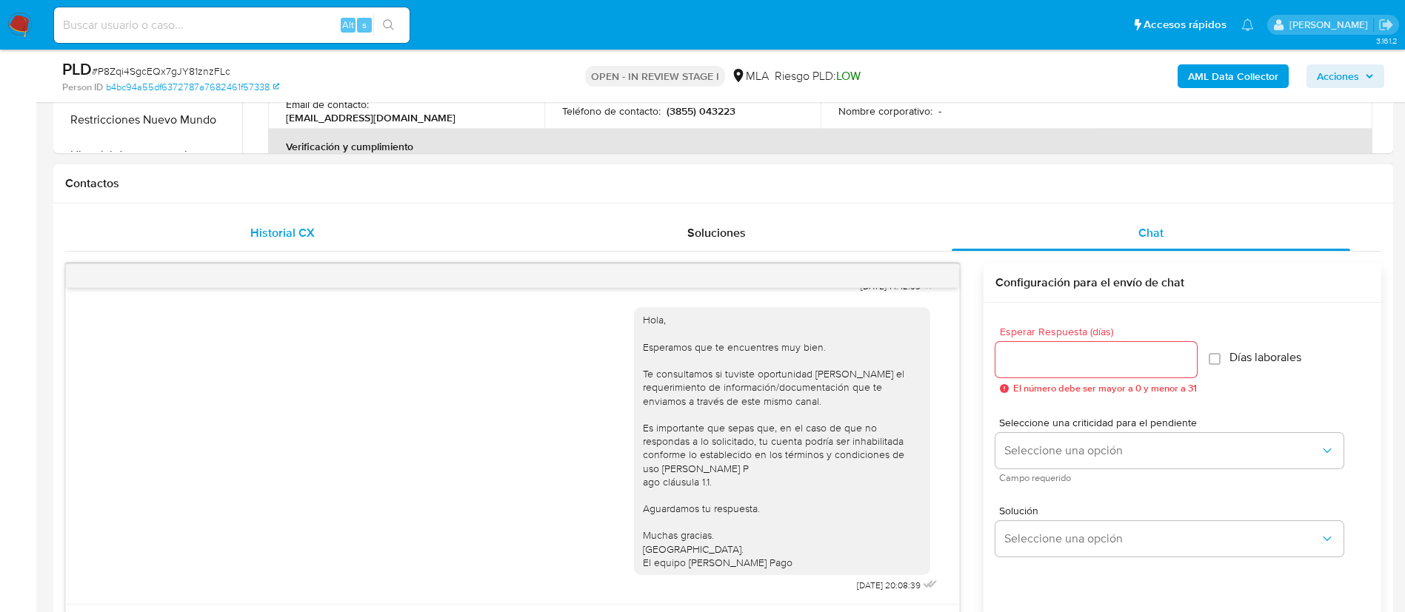
click at [321, 230] on div "Historial CX" at bounding box center [282, 233] width 398 height 36
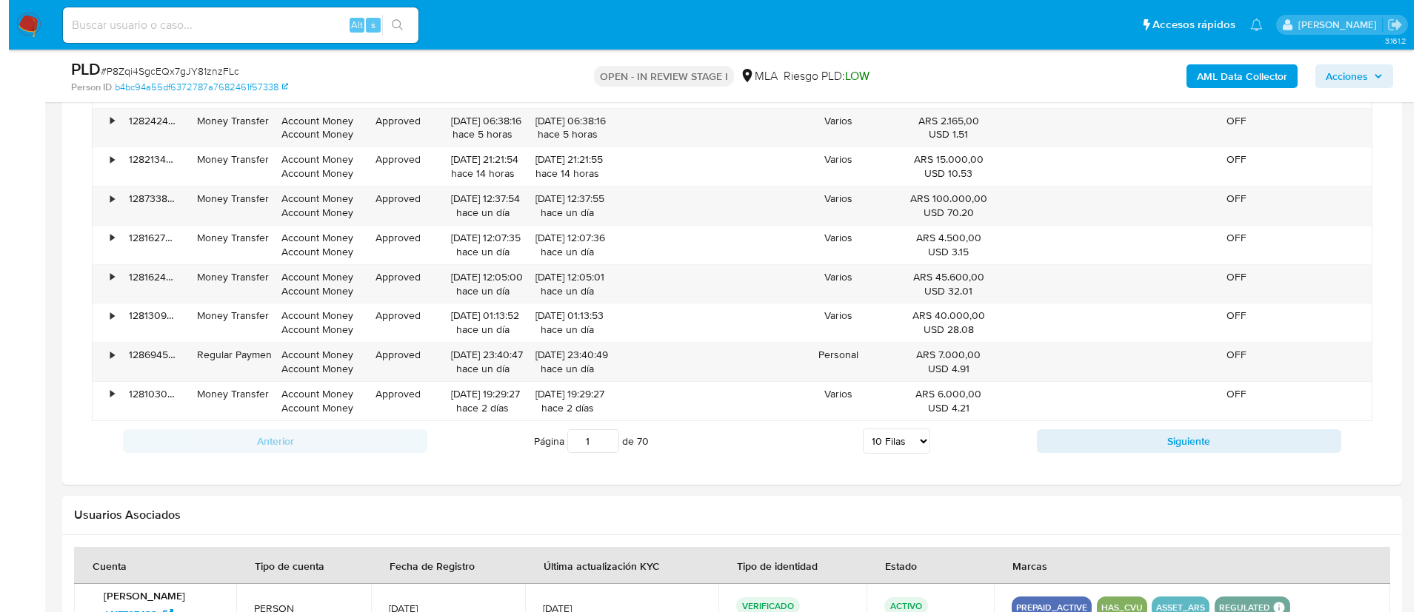
scroll to position [2041, 0]
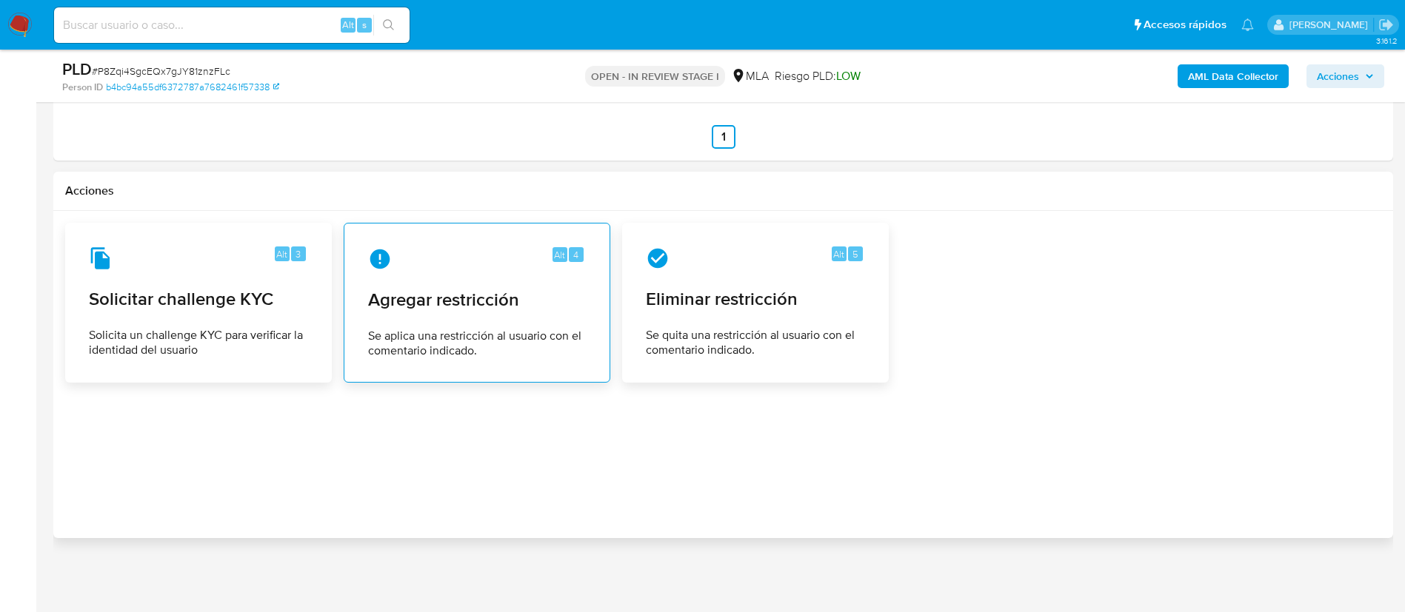
click at [530, 347] on span "Se aplica una restricción al usuario con el comentario indicado." at bounding box center [477, 344] width 218 height 30
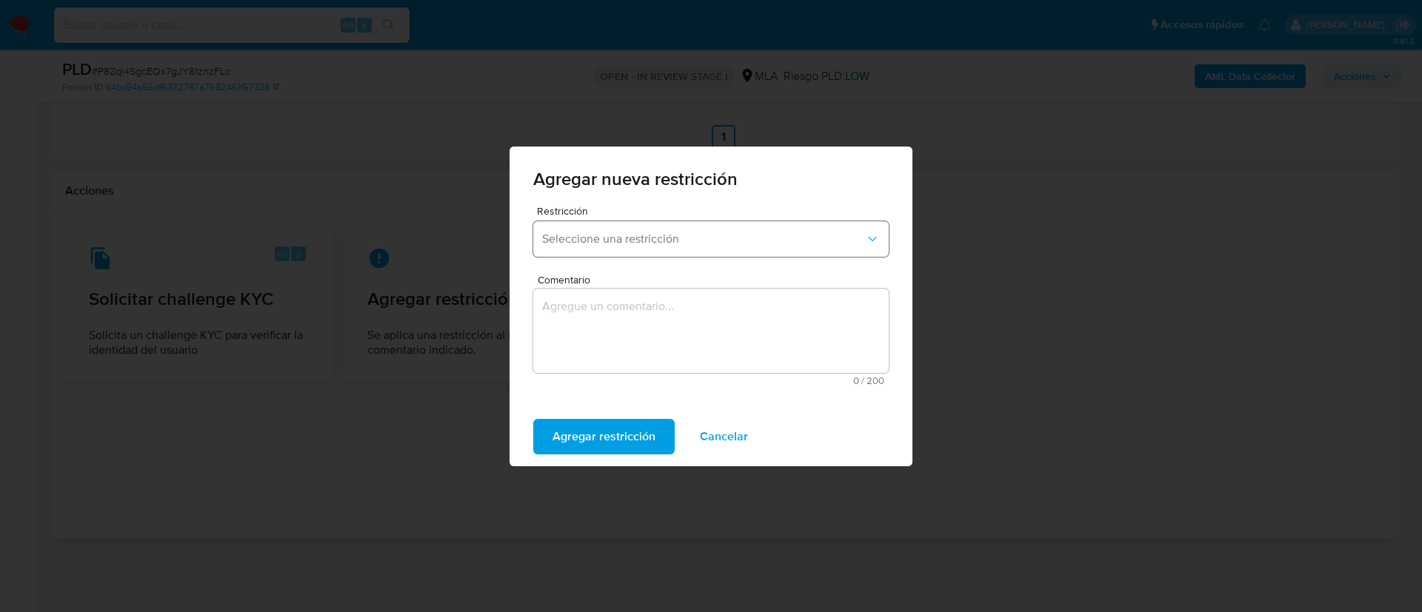
click at [586, 250] on button "Seleccione una restricción" at bounding box center [710, 239] width 355 height 36
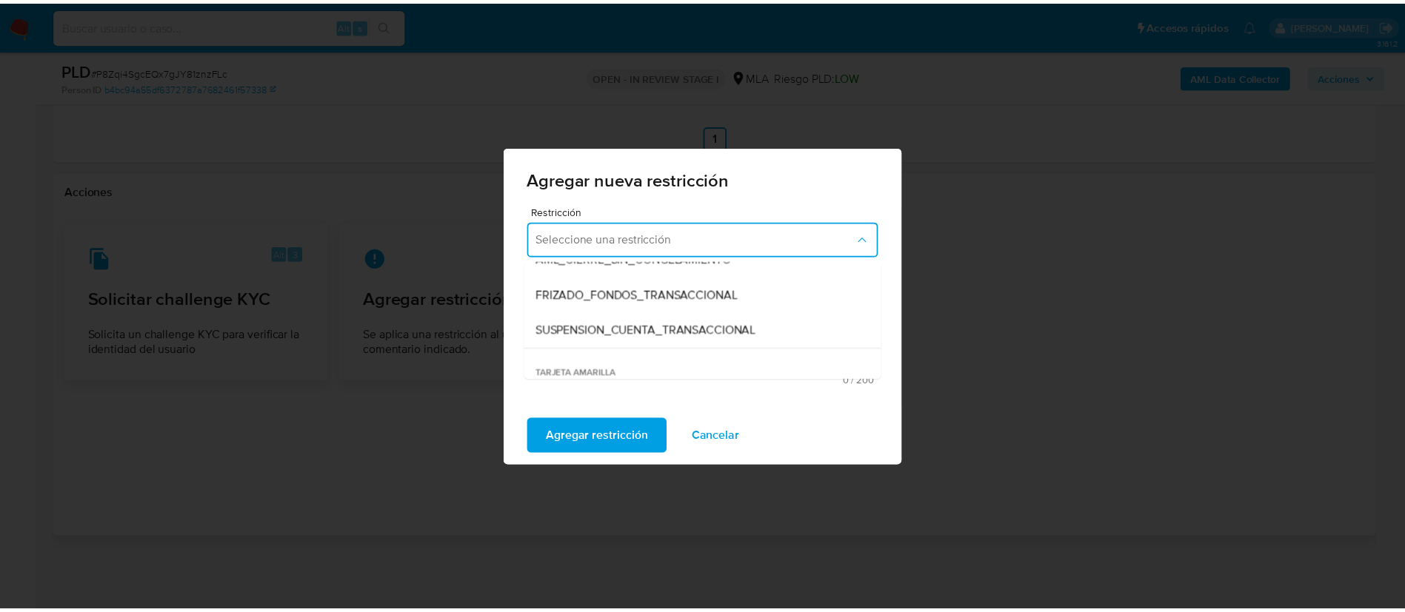
scroll to position [164, 0]
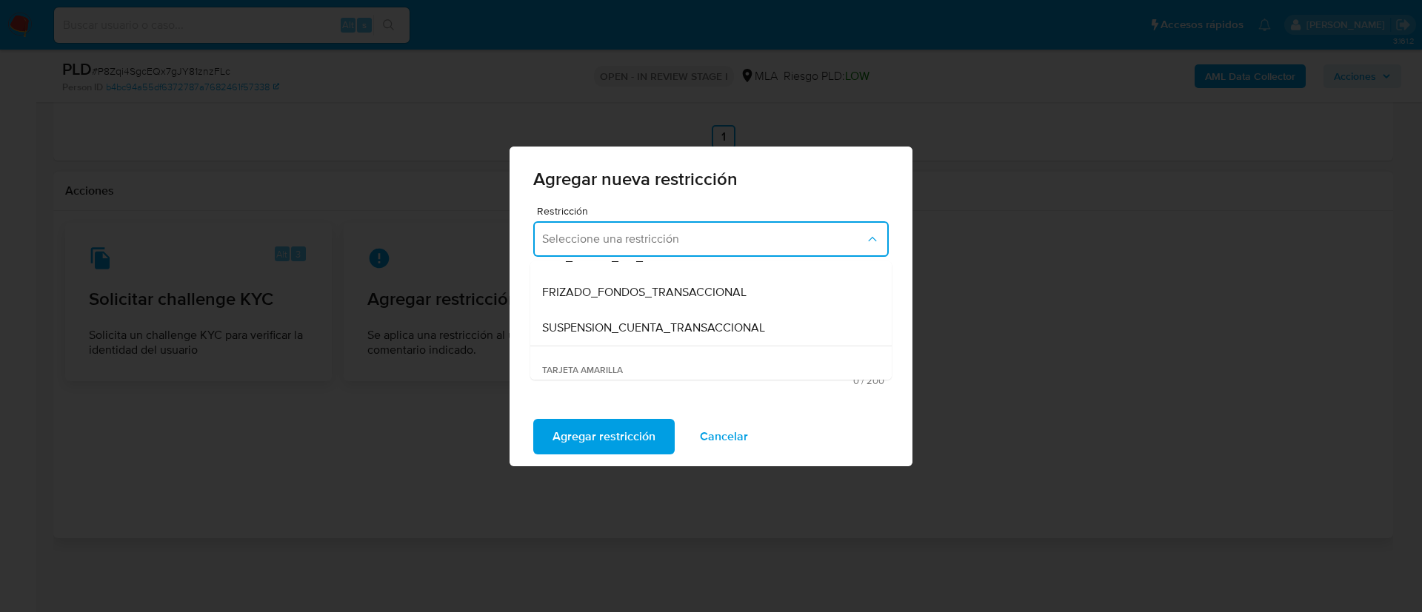
click at [566, 331] on span "SUSPENSION_CUENTA_TRANSACCIONAL" at bounding box center [653, 328] width 223 height 15
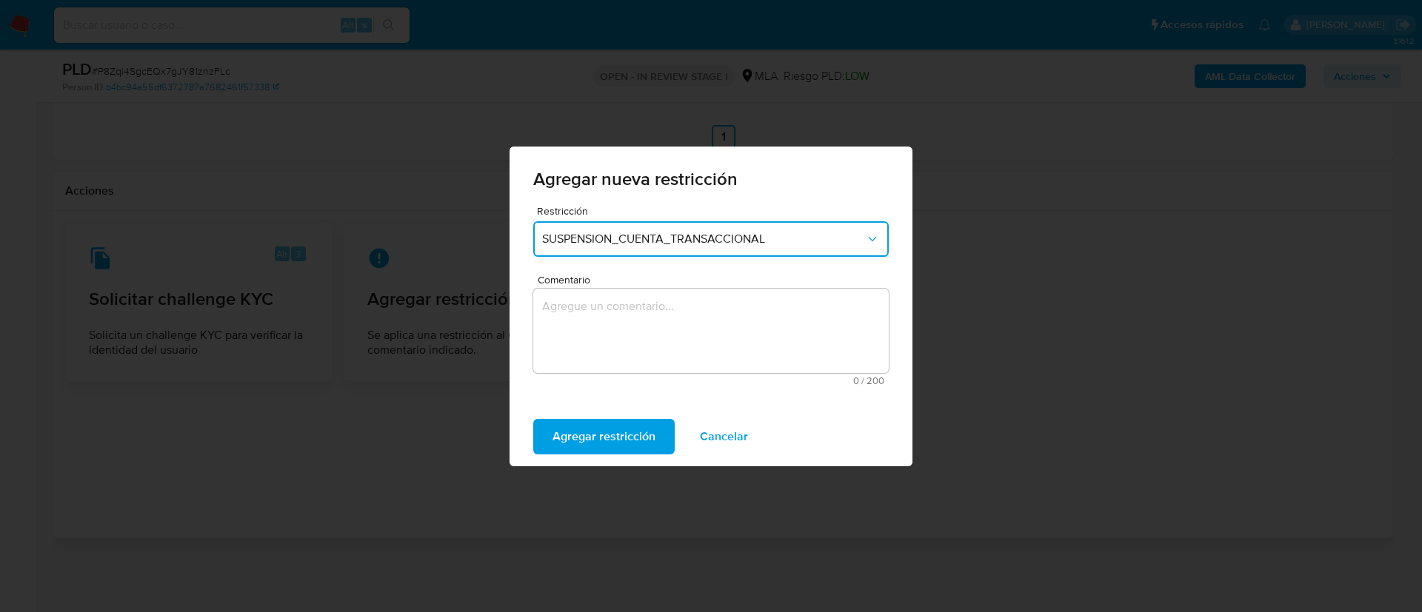
click at [566, 331] on textarea "Comentario" at bounding box center [710, 331] width 355 height 84
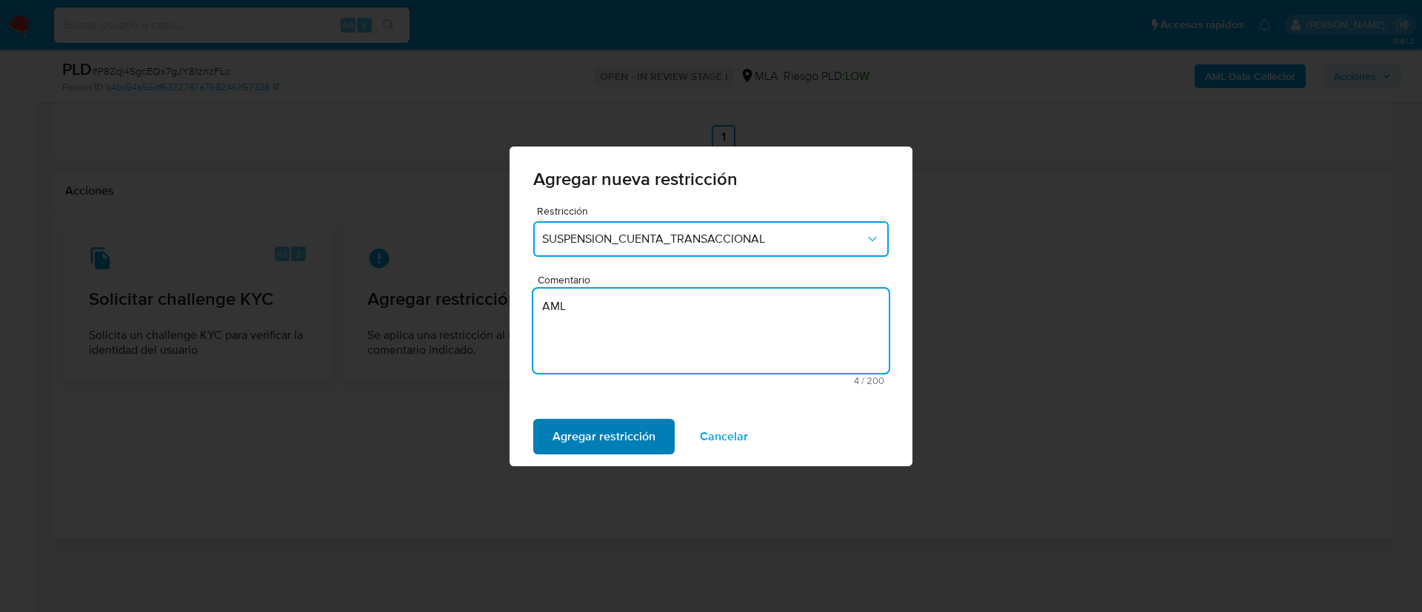
type textarea "AML"
click at [571, 438] on span "Agregar restricción" at bounding box center [603, 437] width 103 height 33
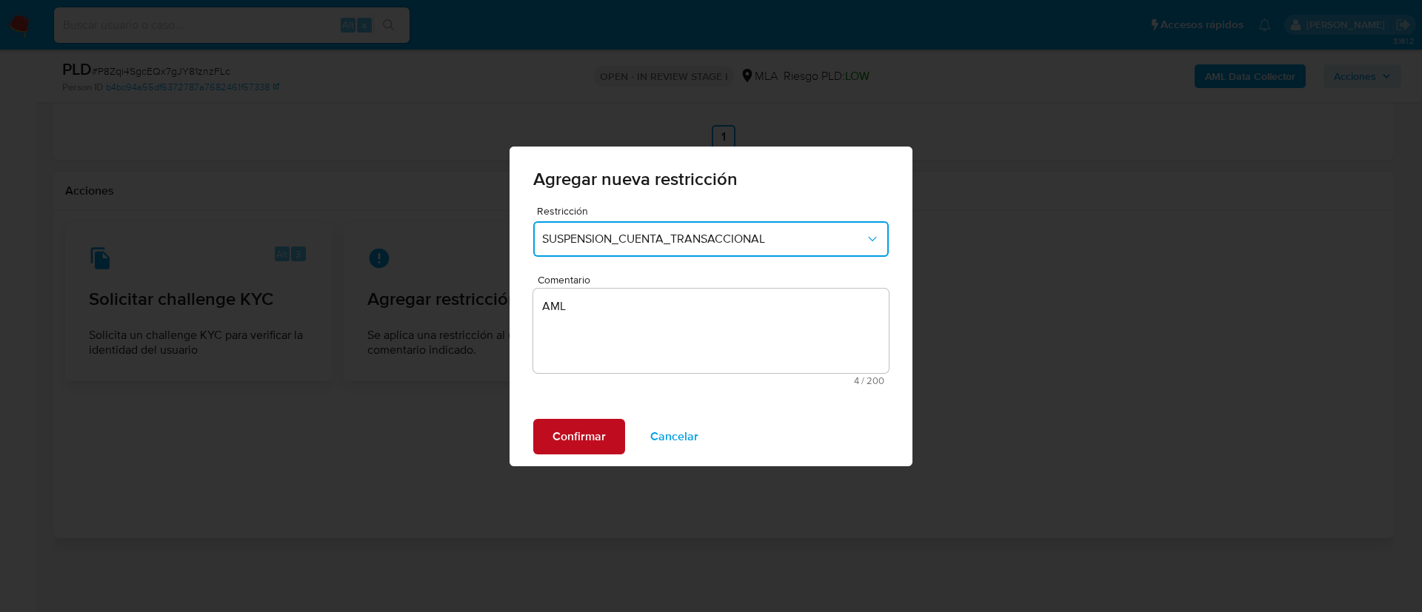
click at [571, 438] on span "Confirmar" at bounding box center [578, 437] width 53 height 33
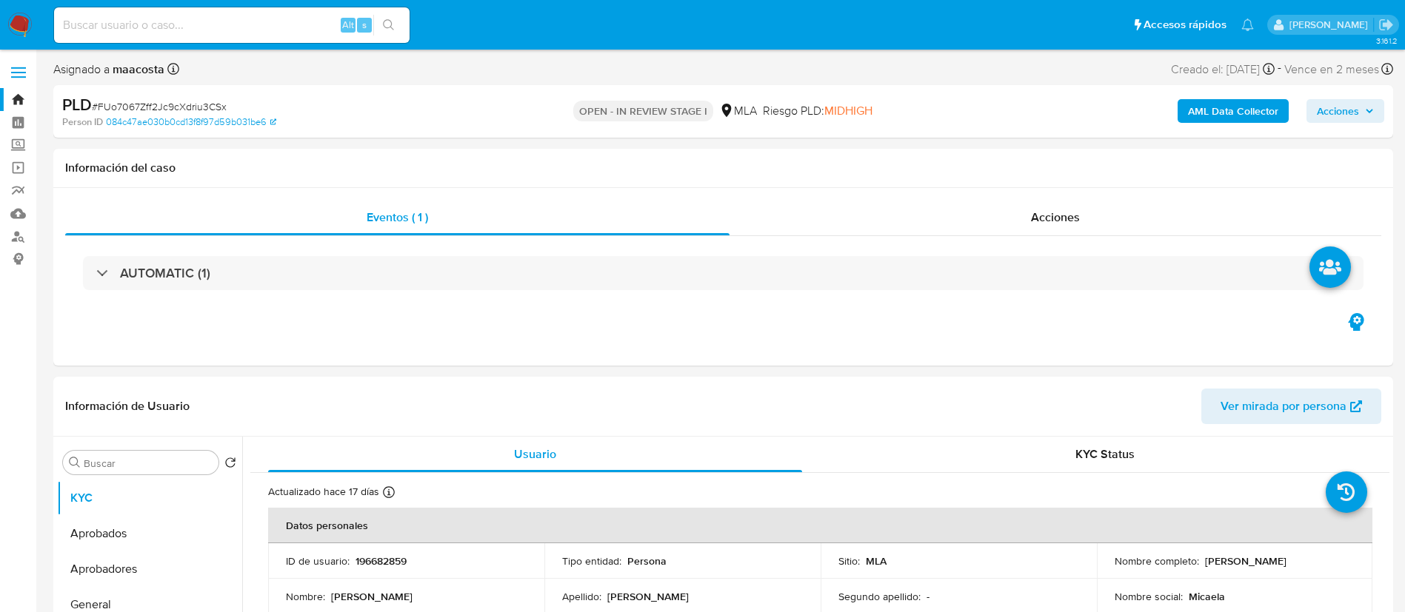
select select "10"
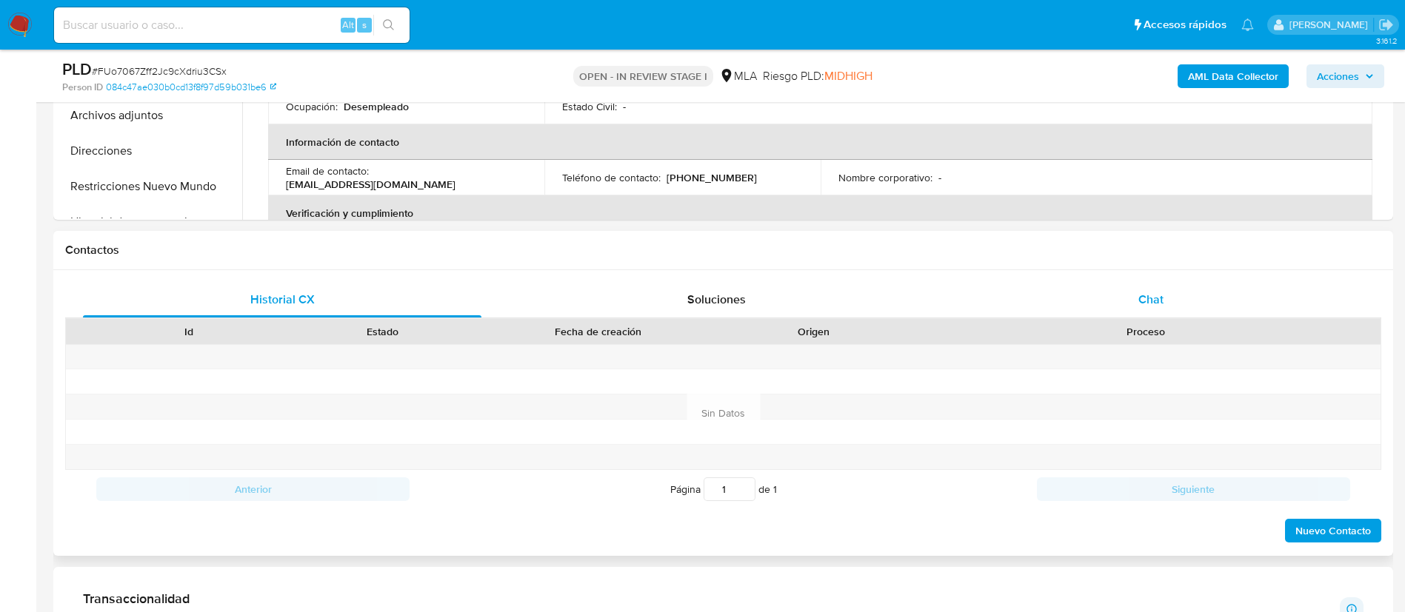
click at [1121, 309] on div "Chat" at bounding box center [1150, 300] width 398 height 36
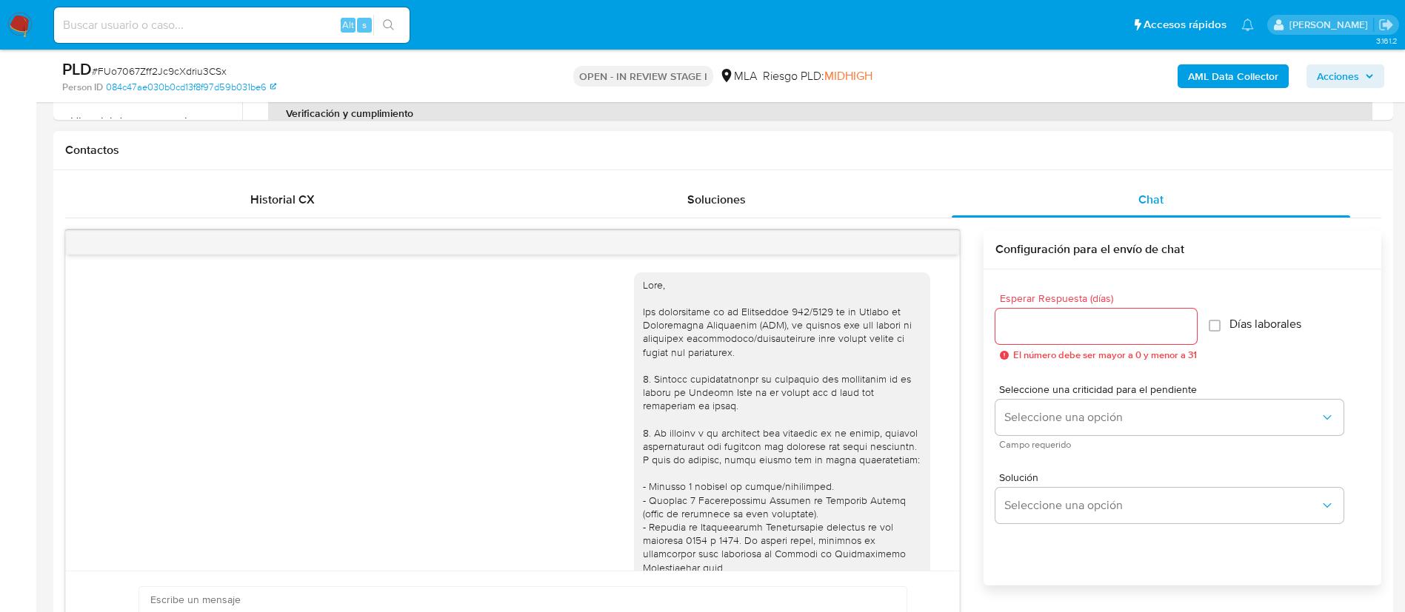
scroll to position [849, 0]
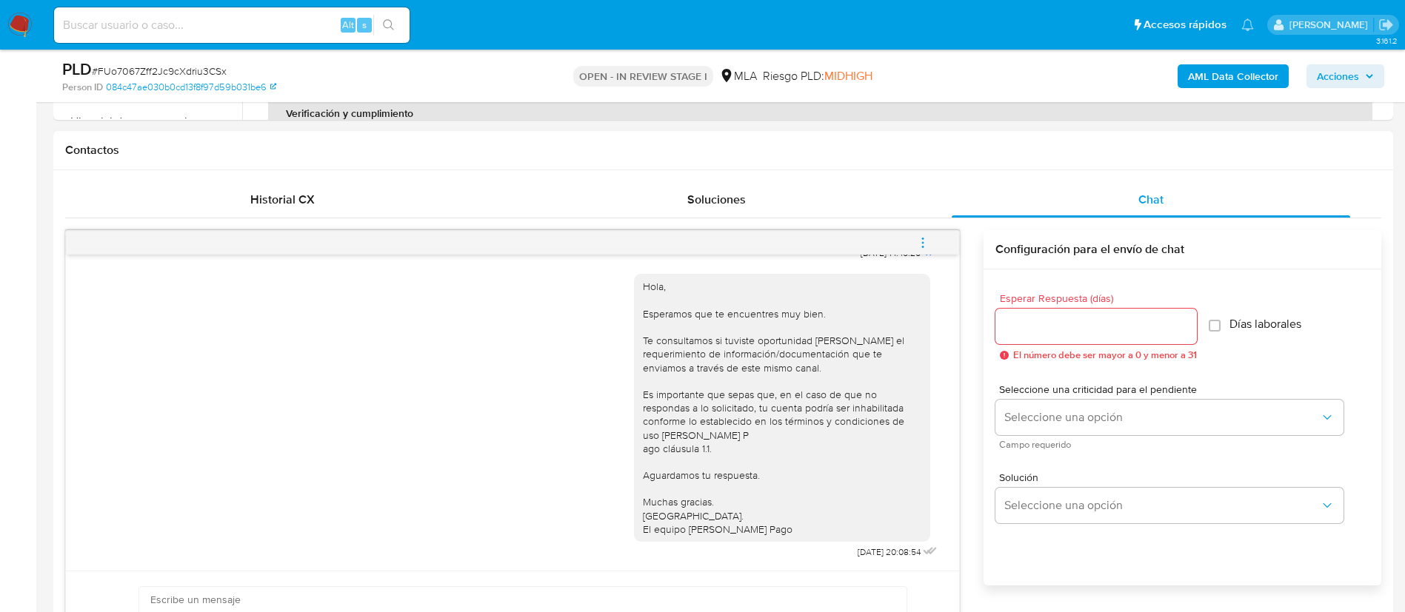
click at [912, 244] on button "menu-action" at bounding box center [922, 243] width 49 height 36
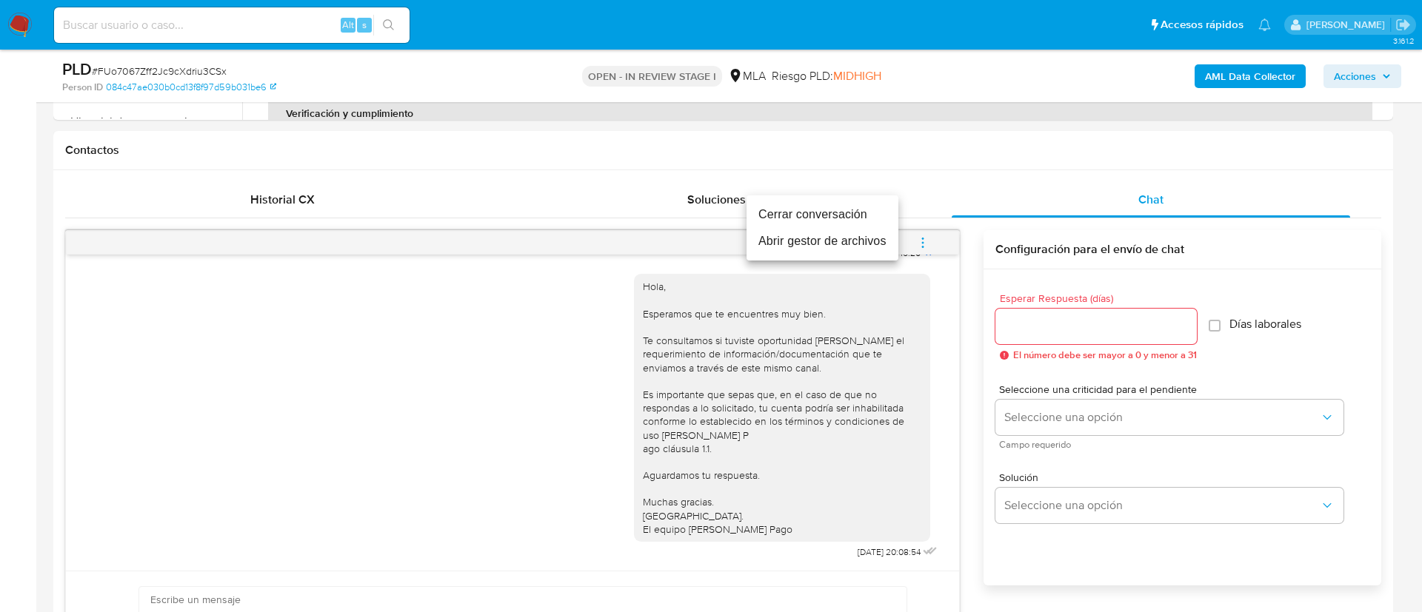
click at [800, 200] on ul "Cerrar conversación Abrir gestor de archivos" at bounding box center [822, 227] width 152 height 65
click at [807, 213] on li "Cerrar conversación" at bounding box center [822, 214] width 152 height 27
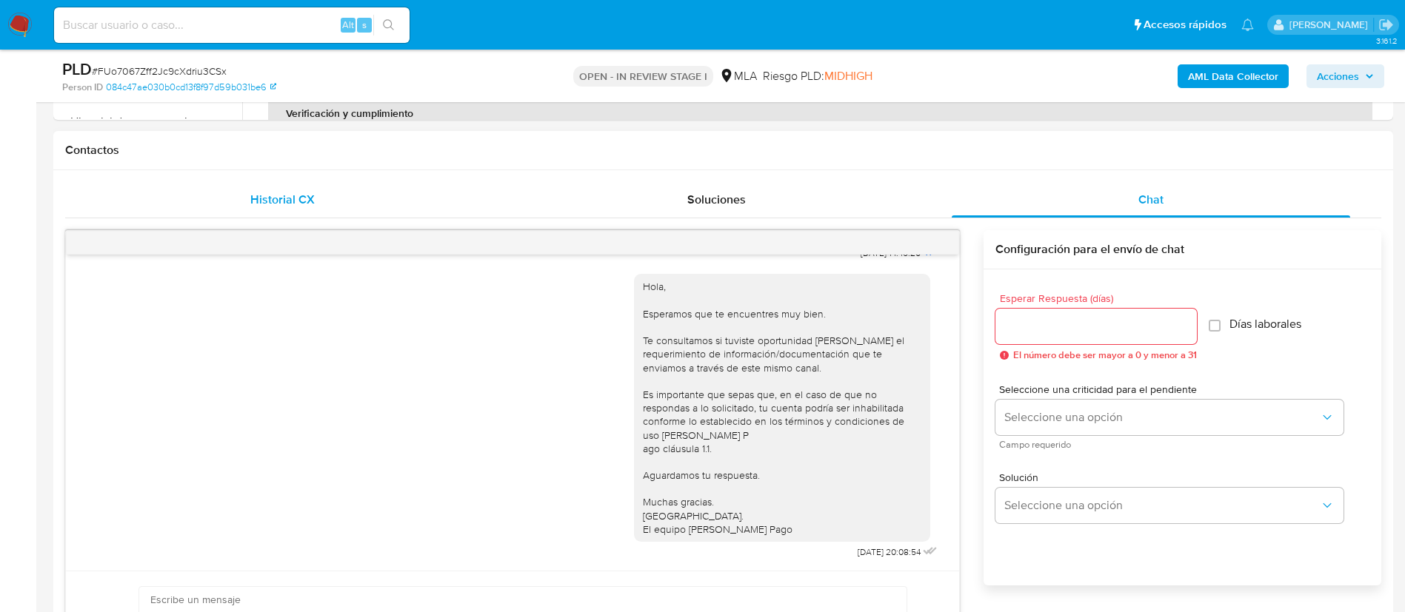
click at [299, 202] on span "Historial CX" at bounding box center [282, 199] width 64 height 17
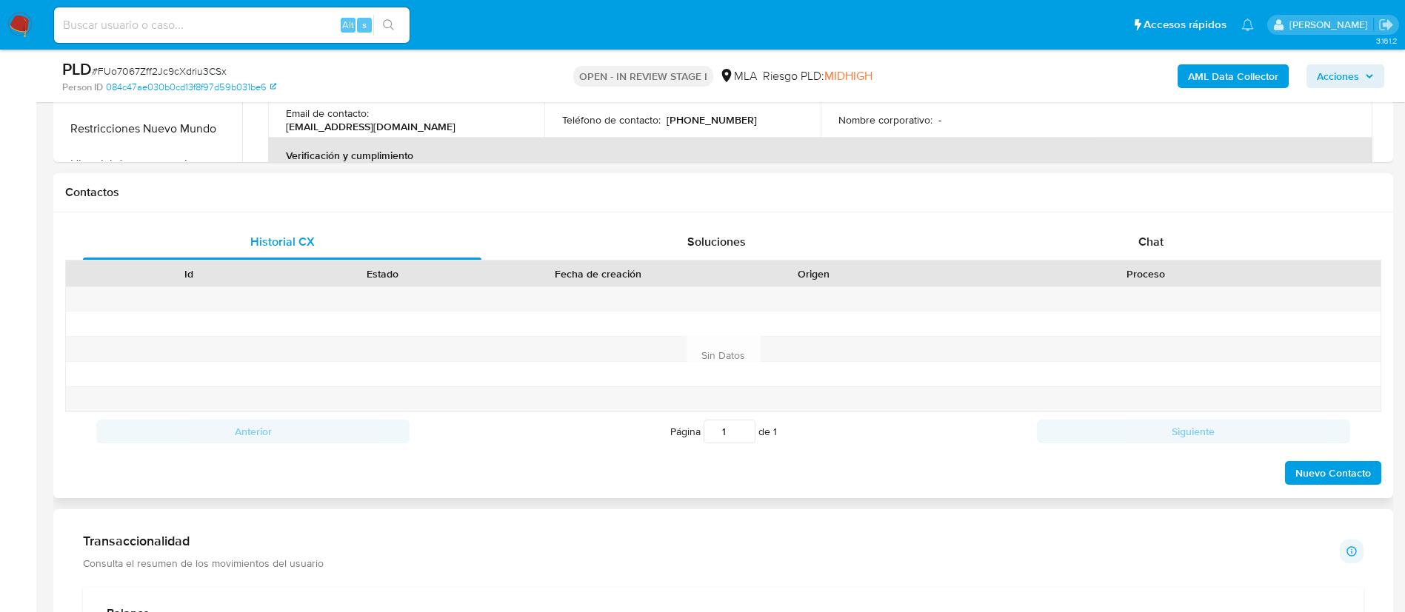
scroll to position [584, 0]
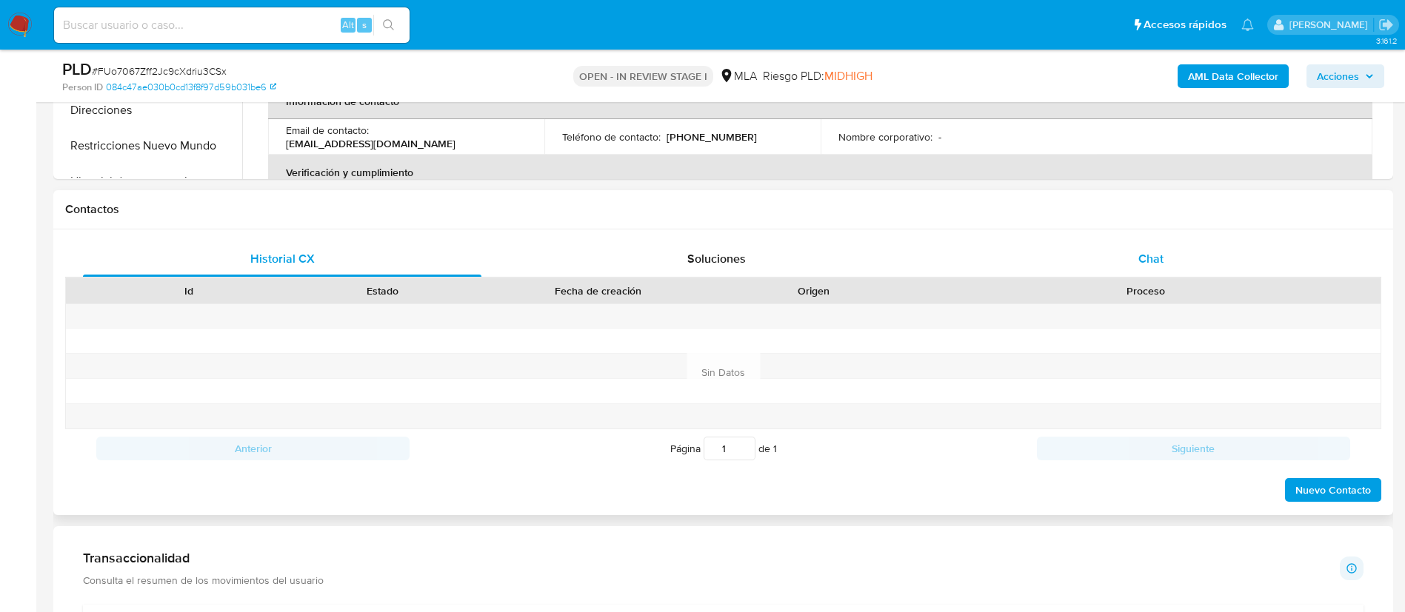
click at [1135, 249] on div "Chat" at bounding box center [1150, 259] width 398 height 36
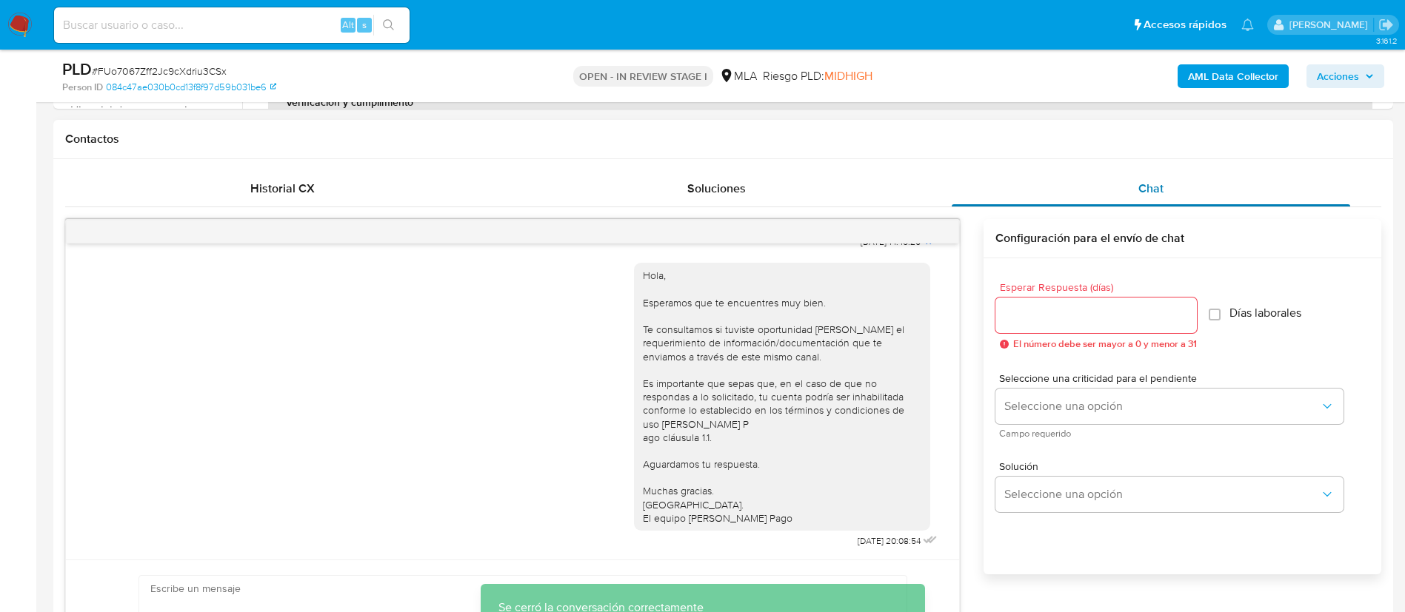
scroll to position [655, 0]
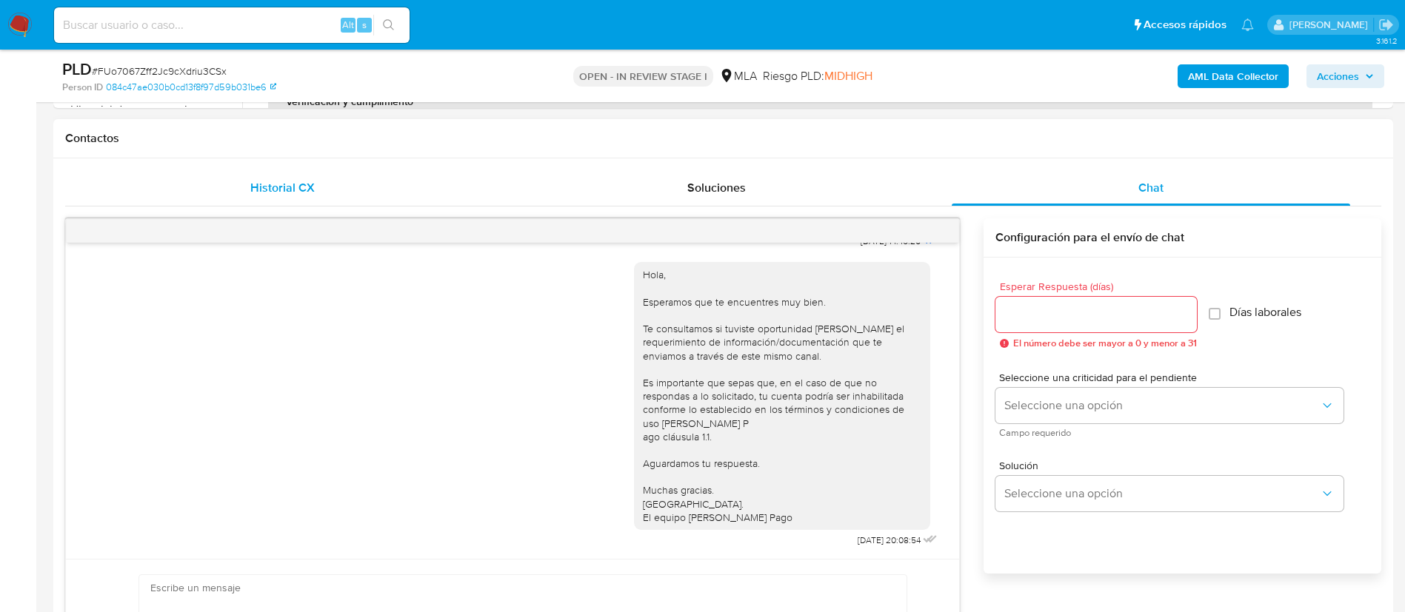
click at [289, 184] on span "Historial CX" at bounding box center [282, 187] width 64 height 17
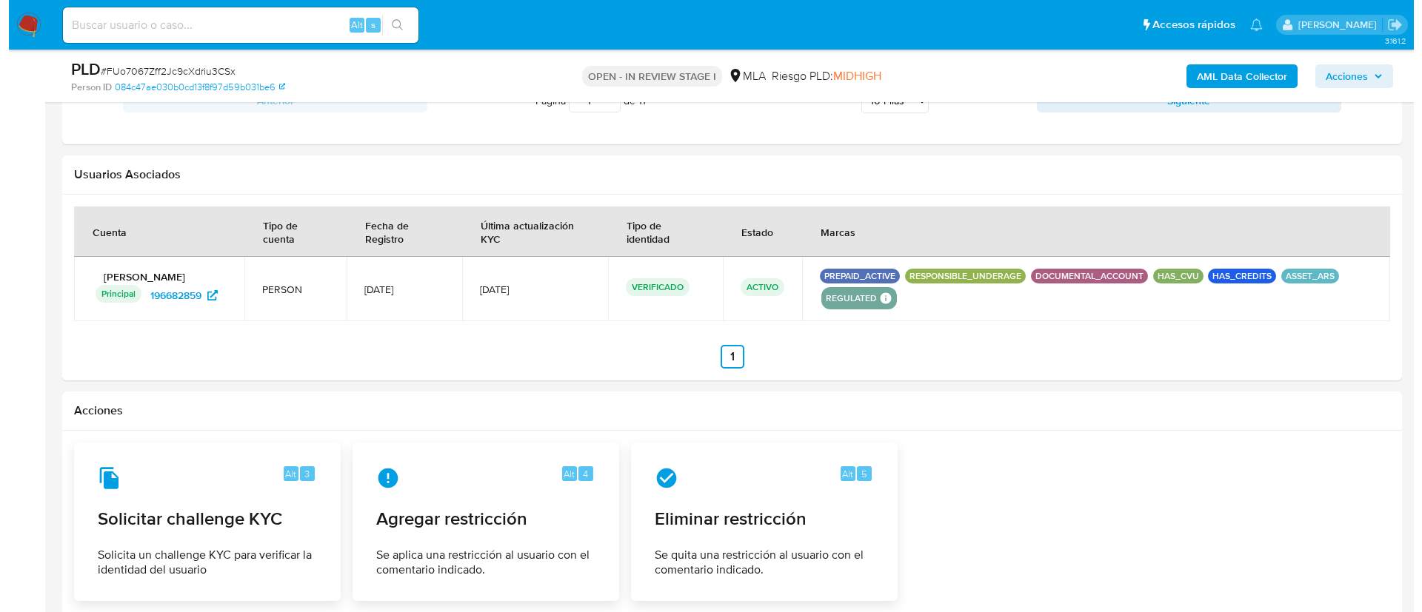
scroll to position [2023, 0]
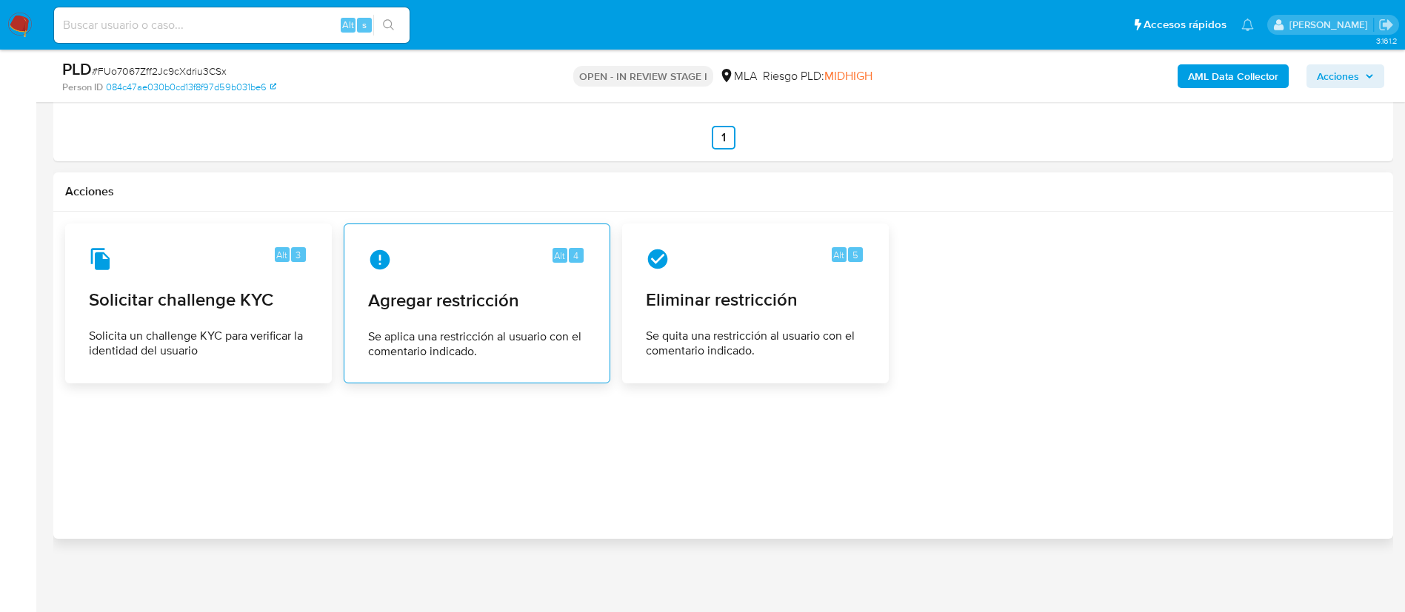
click at [501, 318] on div "Alt 4 Agregar restricción Se aplica una restricción al usuario con el comentari…" at bounding box center [476, 303] width 241 height 135
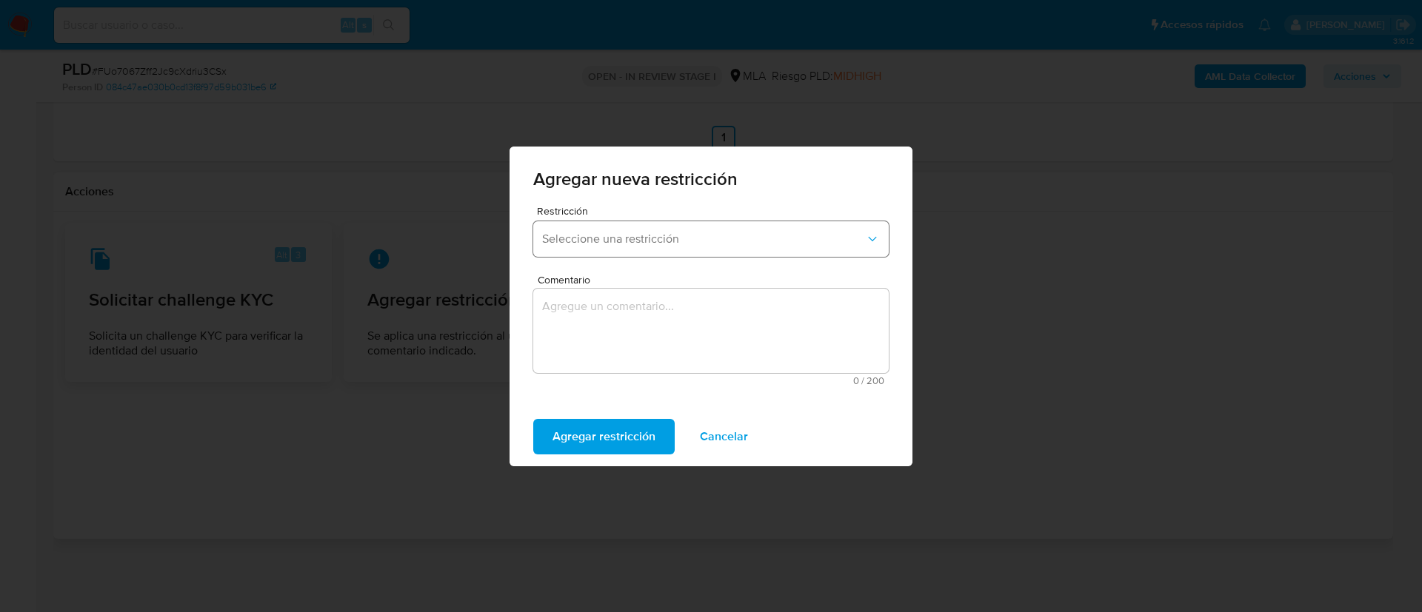
click at [599, 244] on span "Seleccione una restricción" at bounding box center [703, 239] width 323 height 15
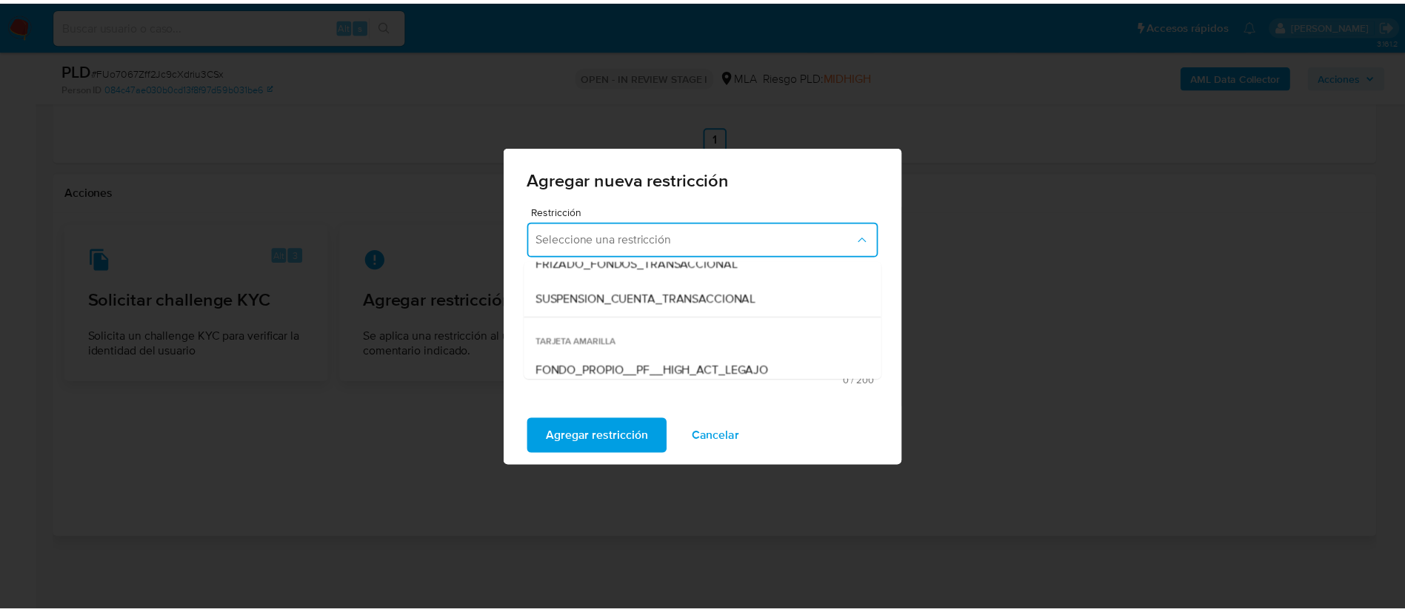
scroll to position [211, 0]
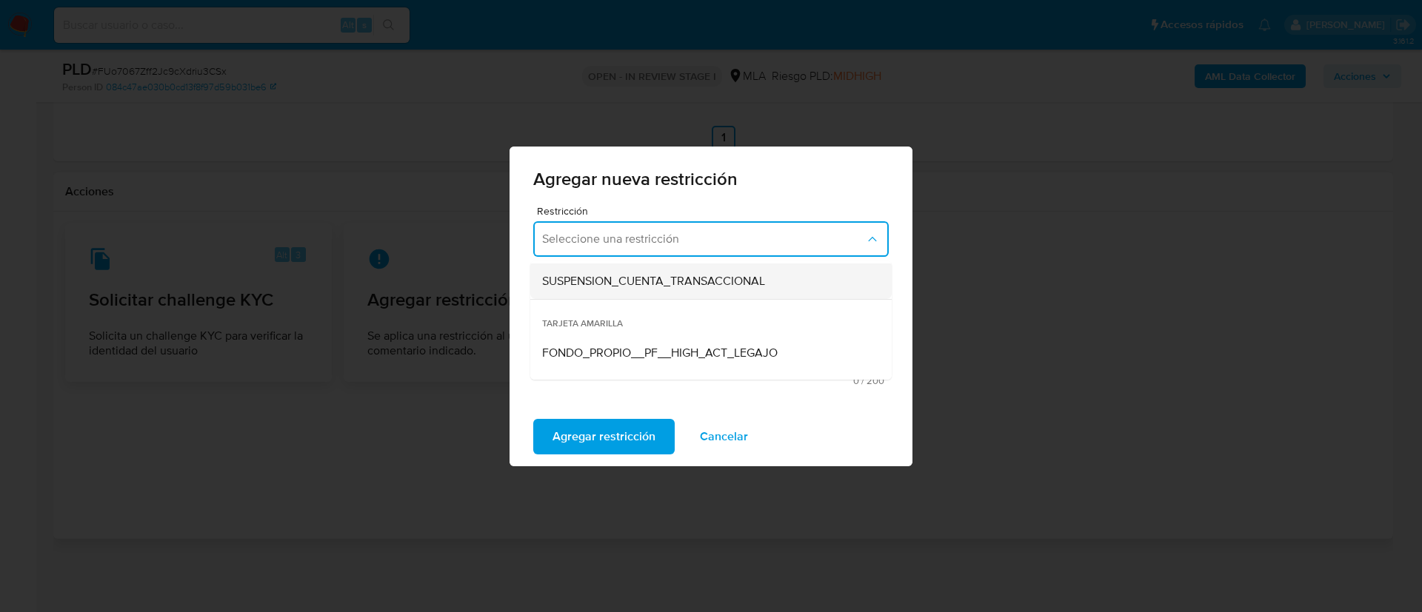
click at [620, 295] on div "SUSPENSION_CUENTA_TRANSACCIONAL" at bounding box center [706, 282] width 329 height 36
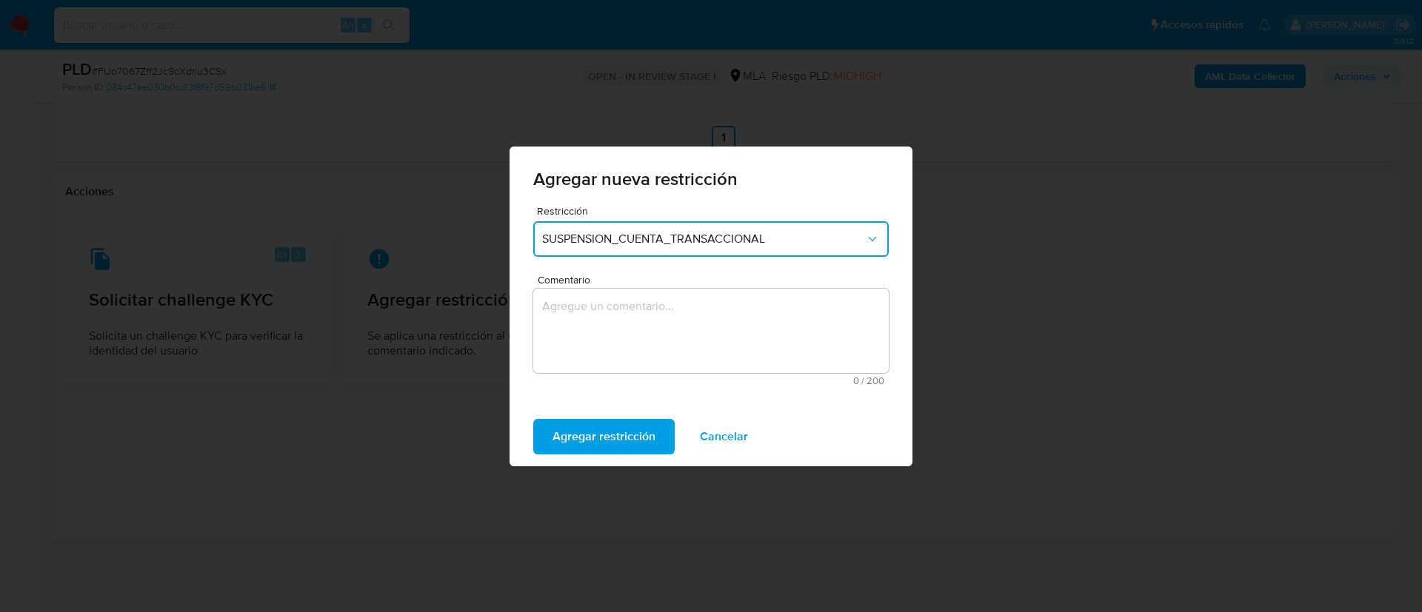
click at [620, 295] on textarea "Comentario" at bounding box center [710, 331] width 355 height 84
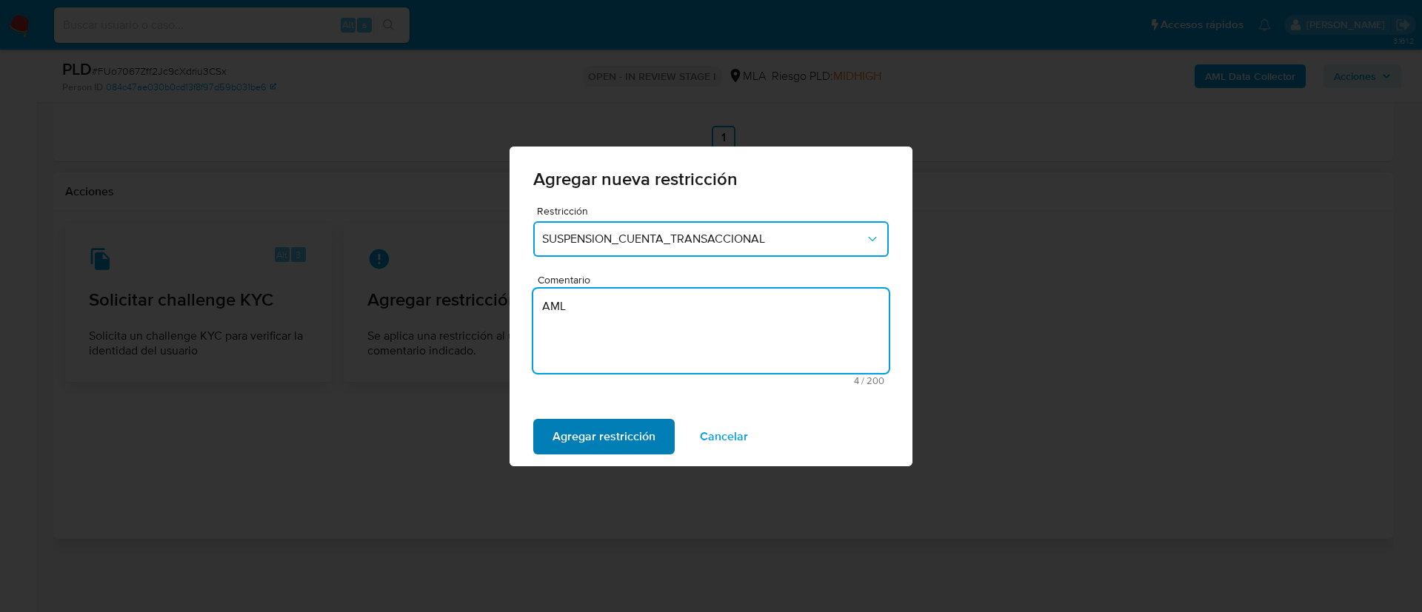
type textarea "AML"
click at [598, 444] on span "Agregar restricción" at bounding box center [603, 437] width 103 height 33
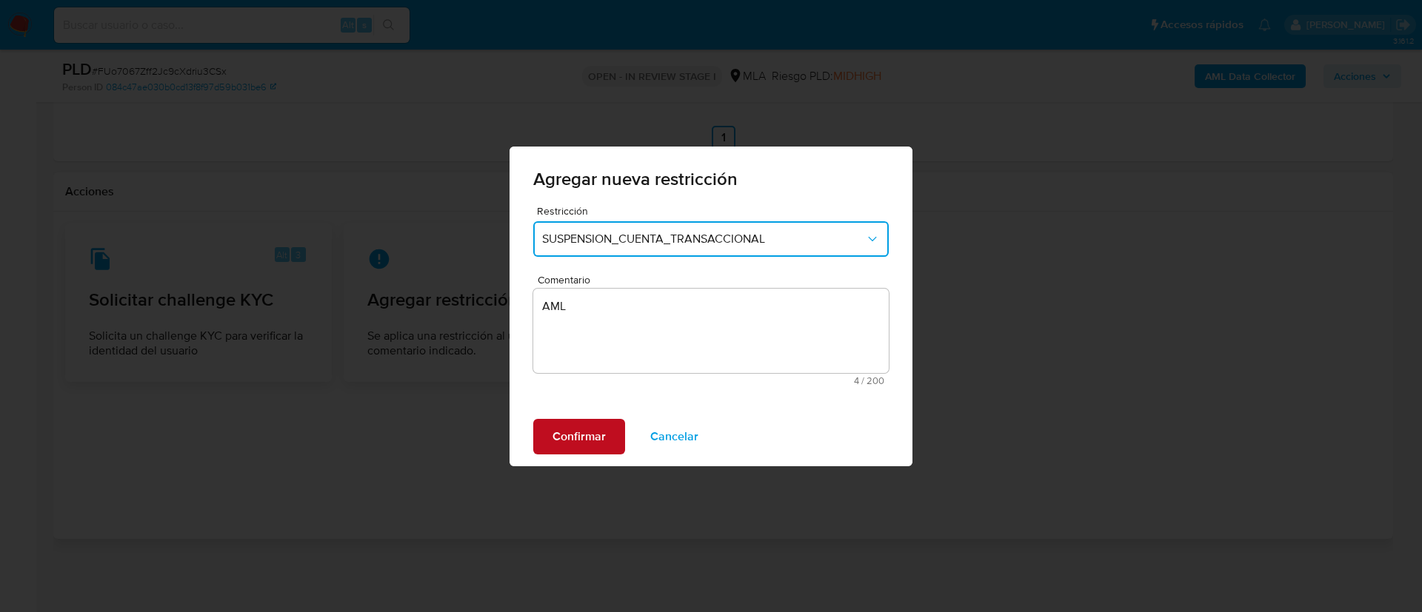
click at [598, 444] on span "Confirmar" at bounding box center [578, 437] width 53 height 33
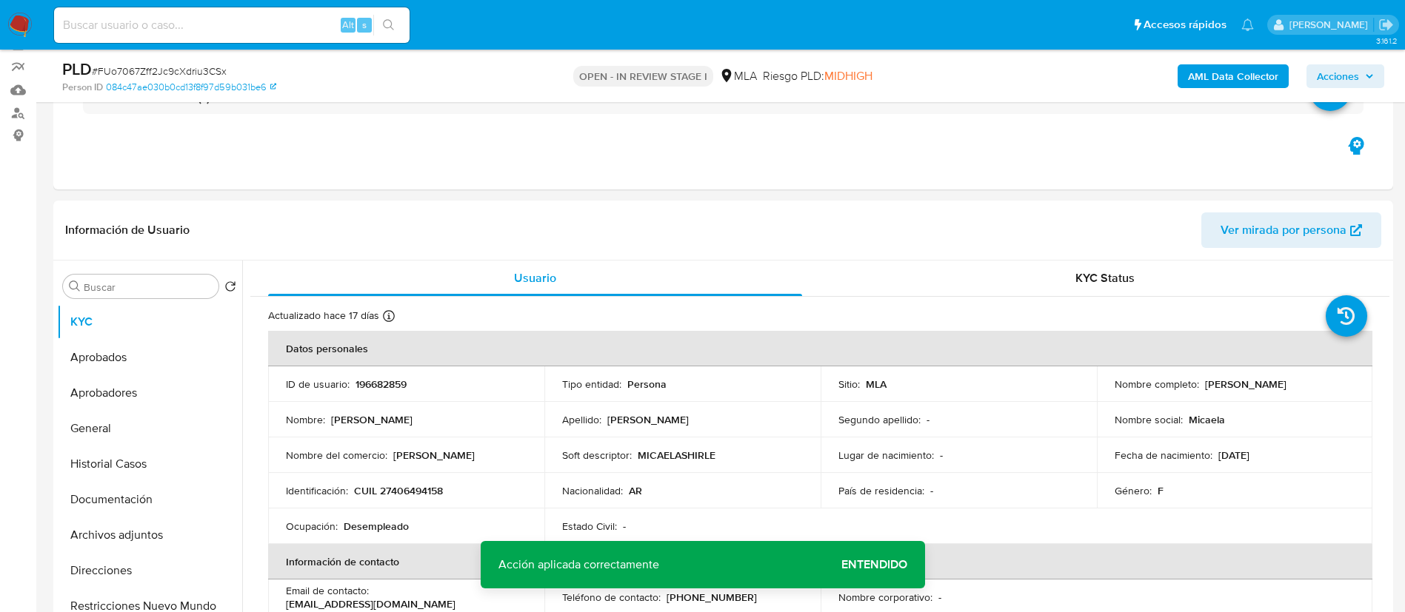
scroll to position [135, 0]
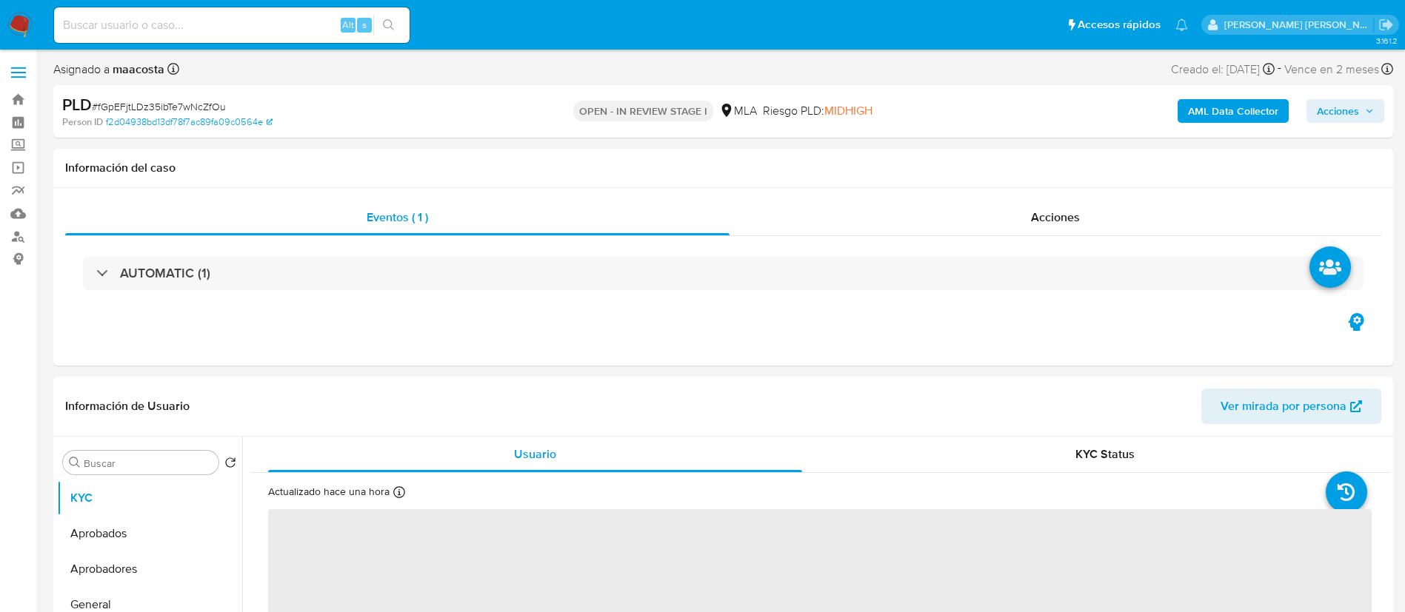
select select "10"
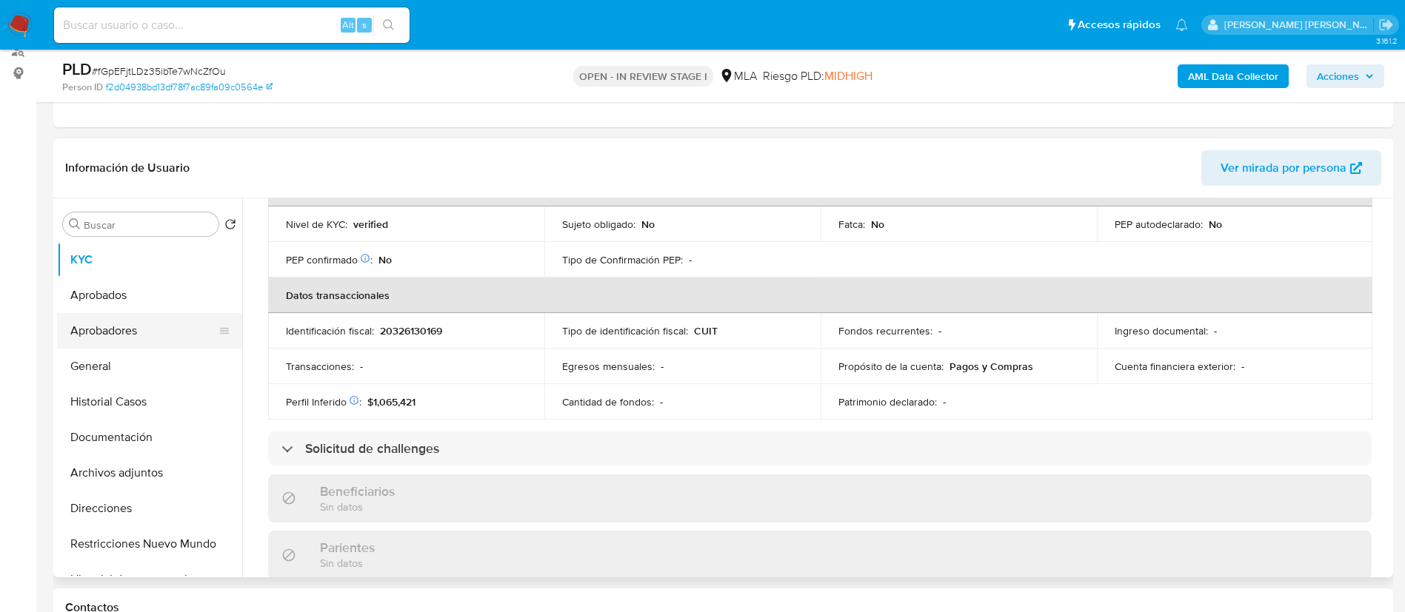
scroll to position [187, 0]
click at [148, 471] on button "Archivos adjuntos" at bounding box center [143, 473] width 173 height 36
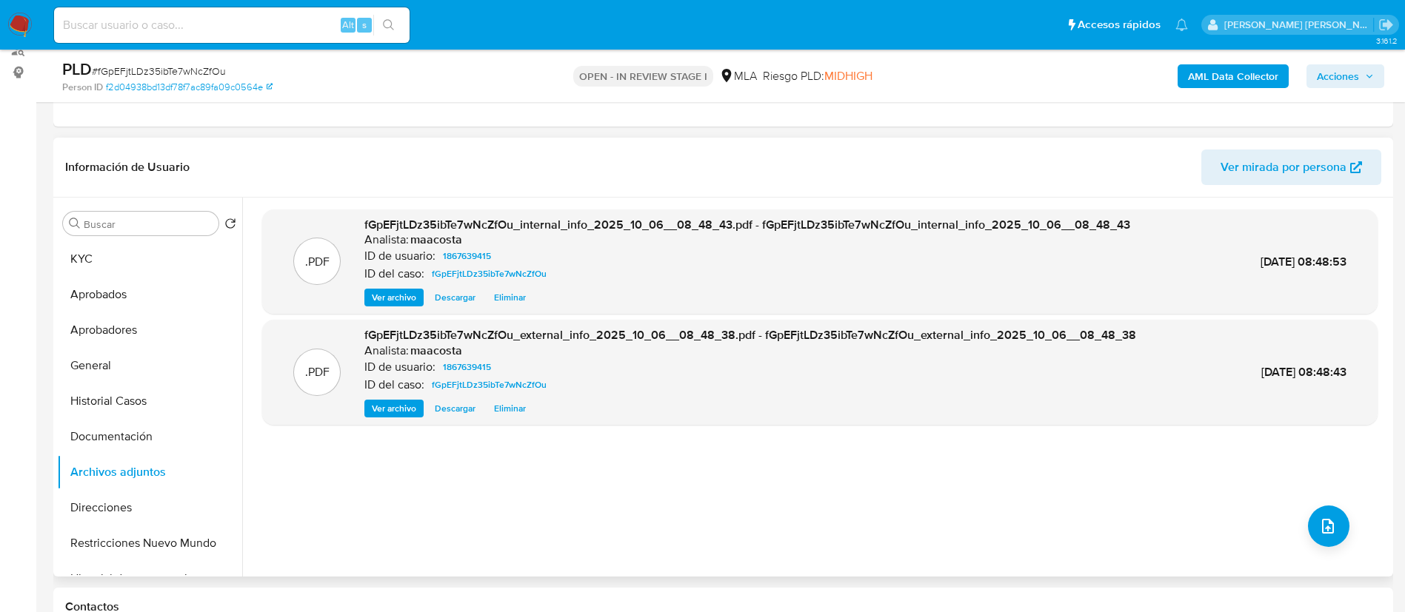
click at [267, 458] on div ".PDF fGpEFjtLDz35ibTe7wNcZfOu_internal_info_2025_10_06__08_48_43.pdf - fGpEFjtL…" at bounding box center [819, 387] width 1115 height 355
